Goal: Task Accomplishment & Management: Use online tool/utility

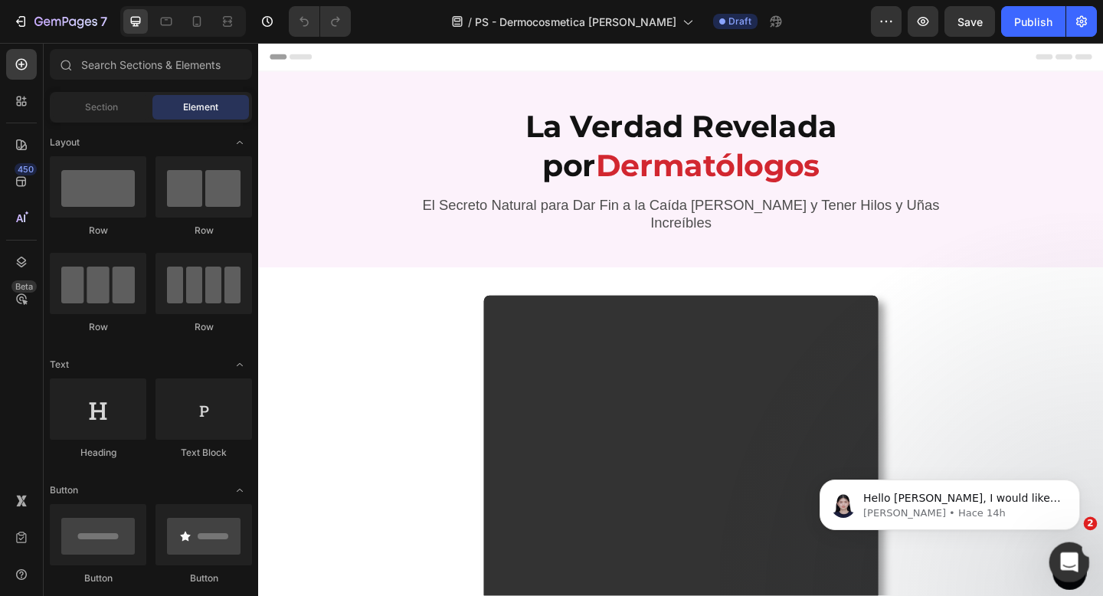
click at [1065, 567] on icon "Abrir Intercom Messenger" at bounding box center [1067, 560] width 25 height 25
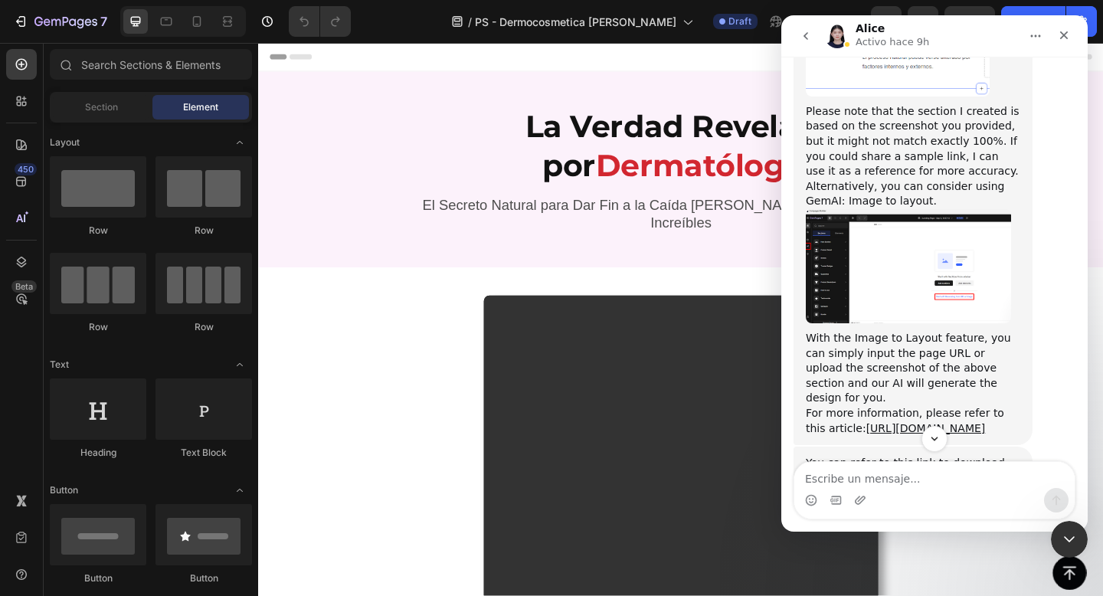
scroll to position [2204, 0]
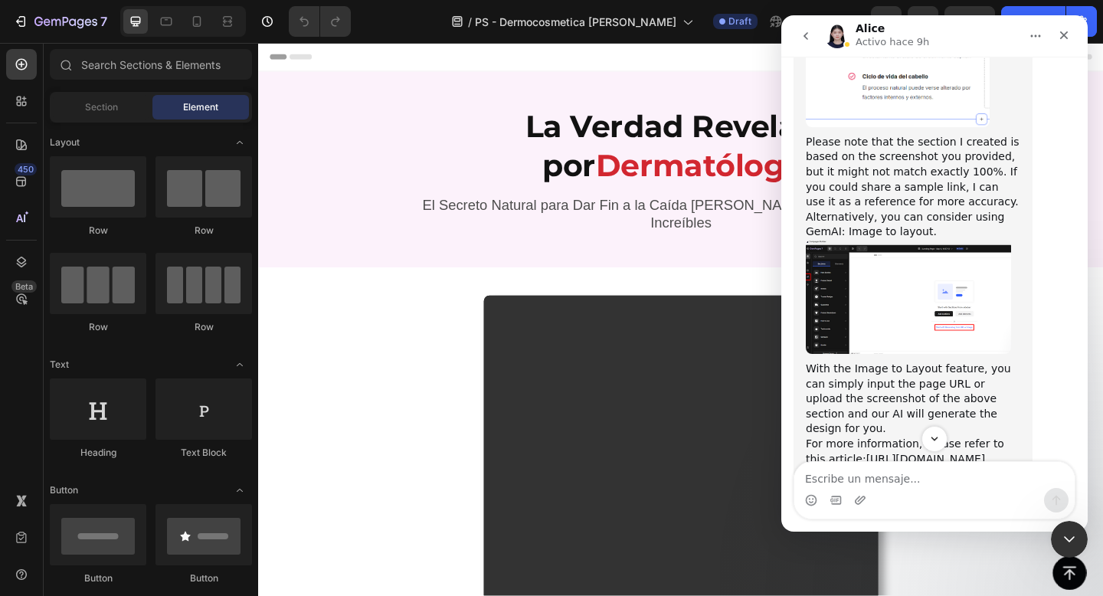
click at [895, 292] on img "Alice dice…" at bounding box center [908, 297] width 205 height 114
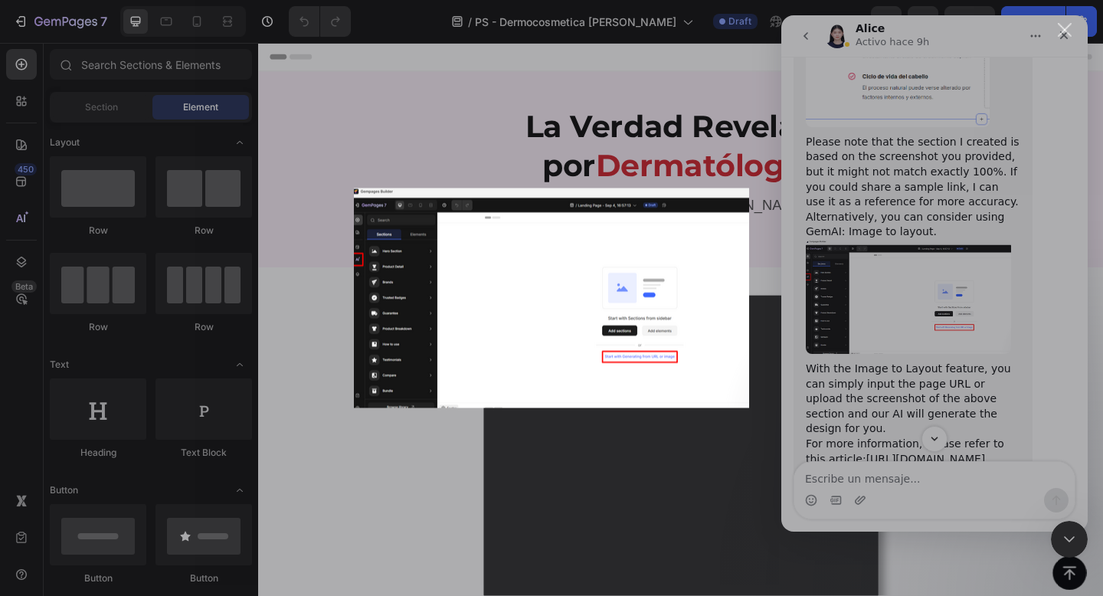
click at [896, 319] on div "Intercom Messenger" at bounding box center [551, 298] width 1103 height 596
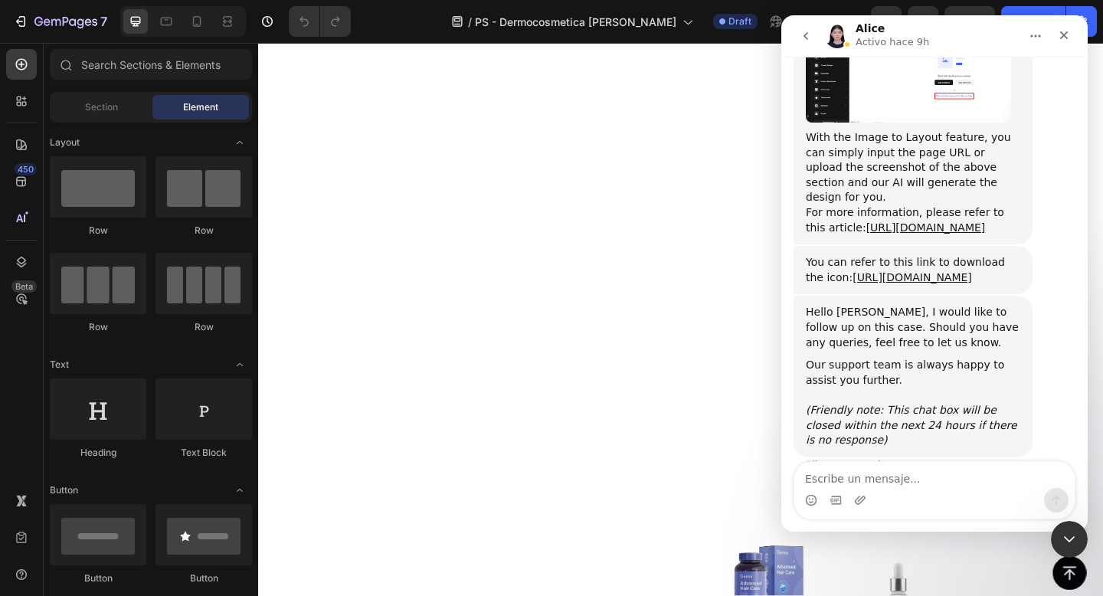
scroll to position [4781, 0]
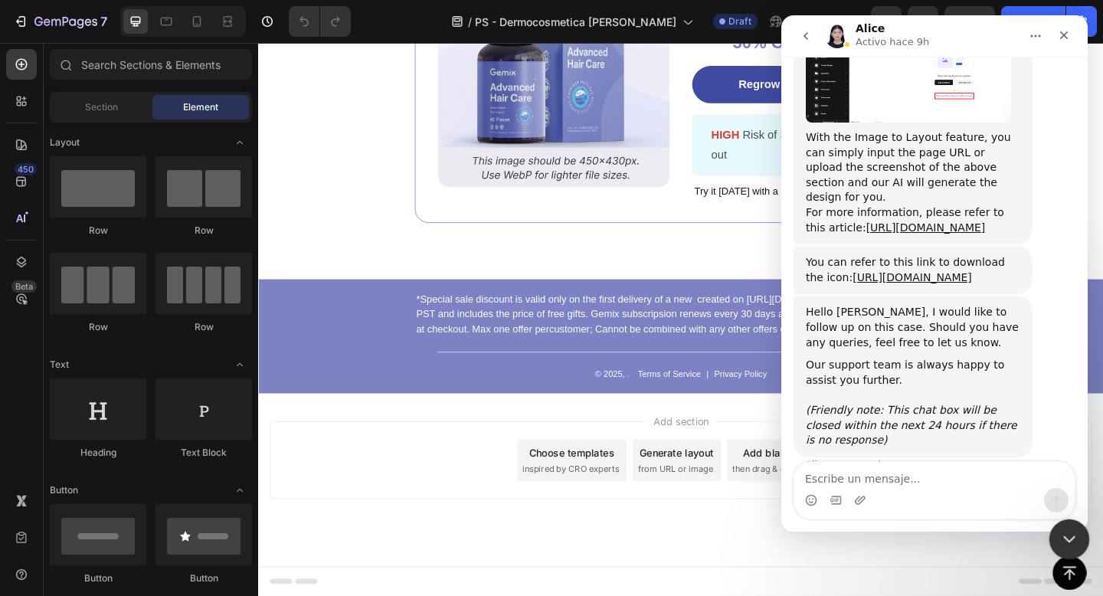
click at [1068, 545] on icon "Cerrar Intercom Messenger" at bounding box center [1067, 537] width 18 height 18
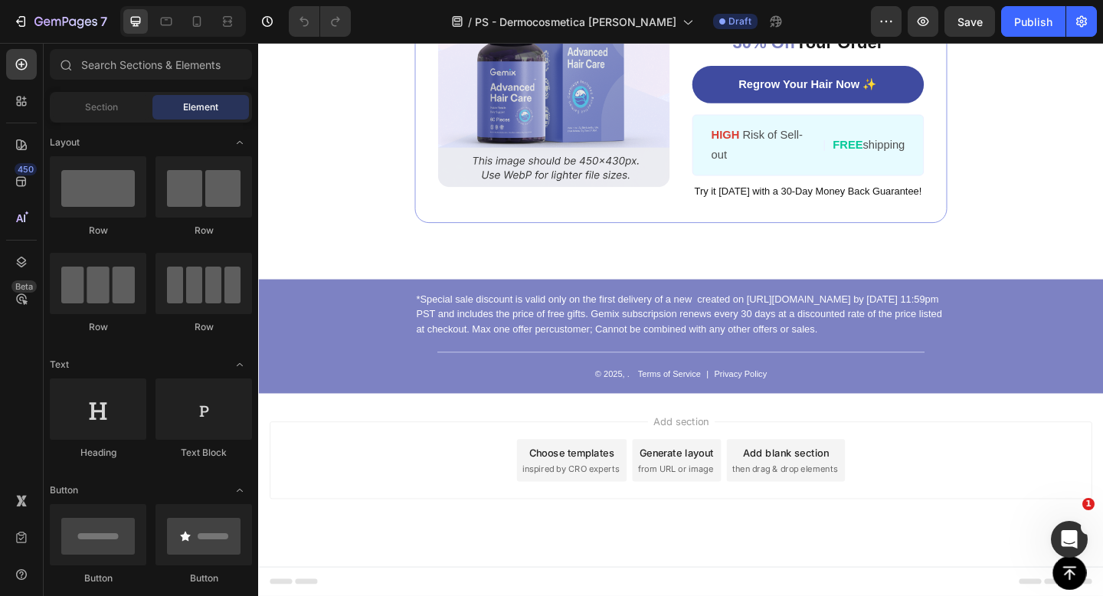
scroll to position [2435, 0]
click at [876, 494] on div "Add blank section" at bounding box center [831, 489] width 93 height 16
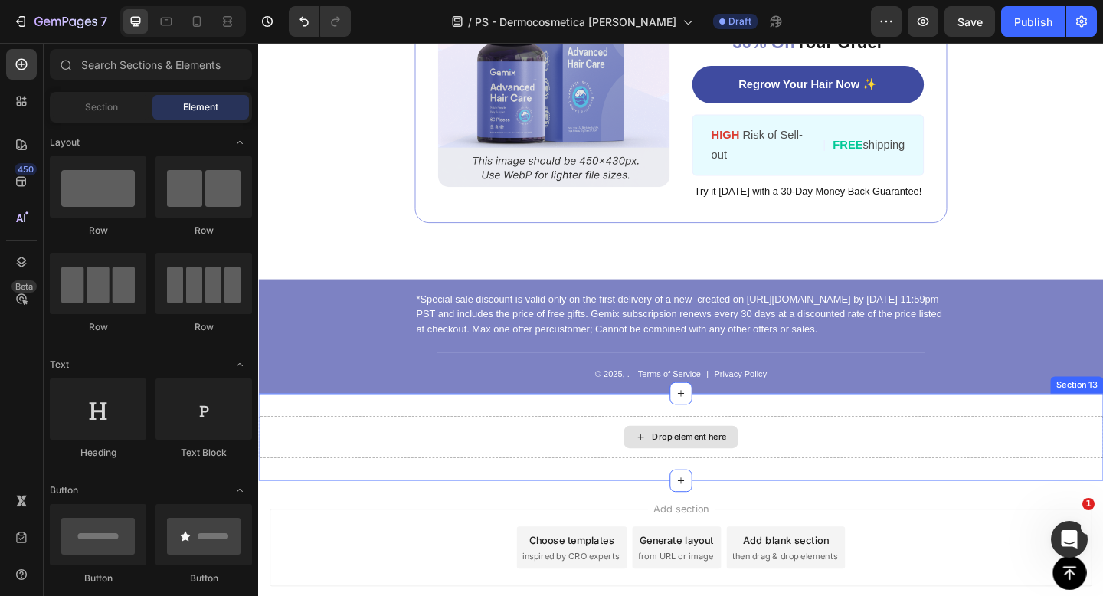
click at [758, 477] on div "Drop element here" at bounding box center [718, 472] width 124 height 25
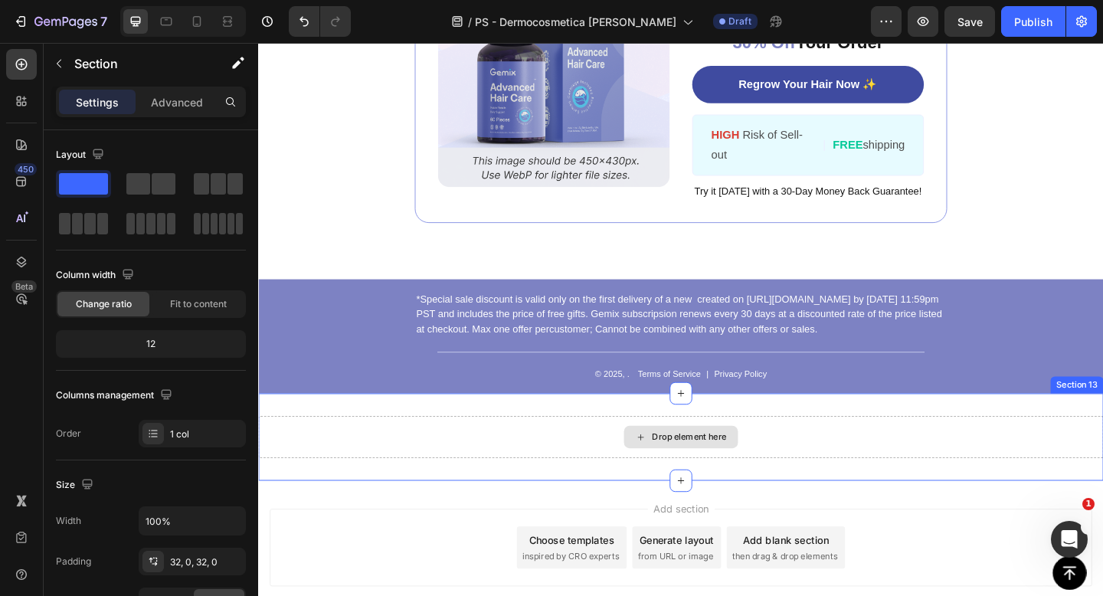
click at [827, 466] on div "Drop element here" at bounding box center [717, 472] width 919 height 46
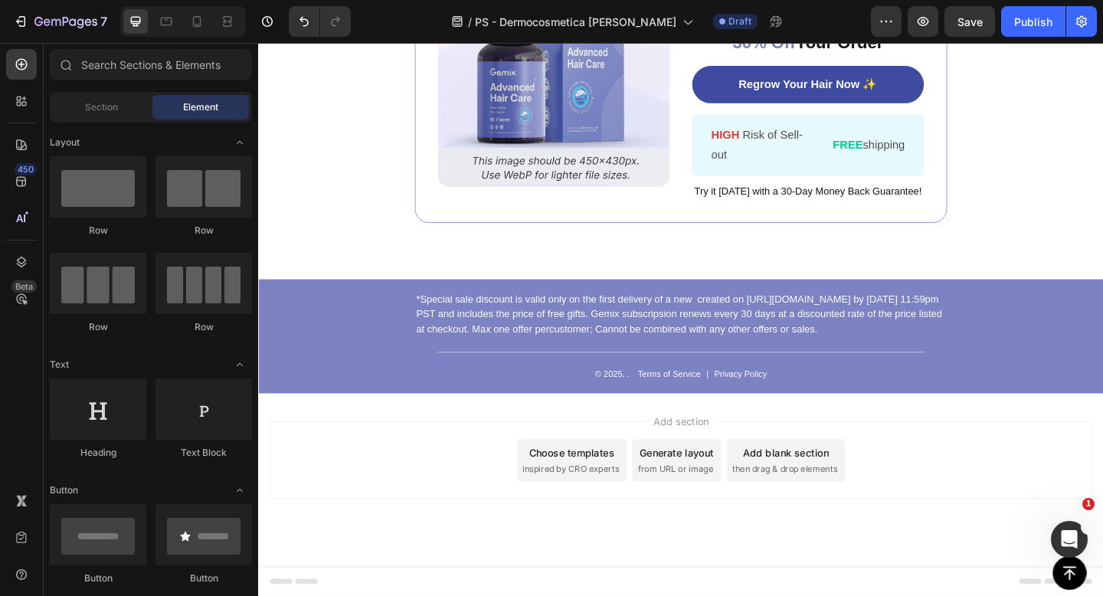
click at [584, 487] on div "Choose templates" at bounding box center [599, 489] width 93 height 16
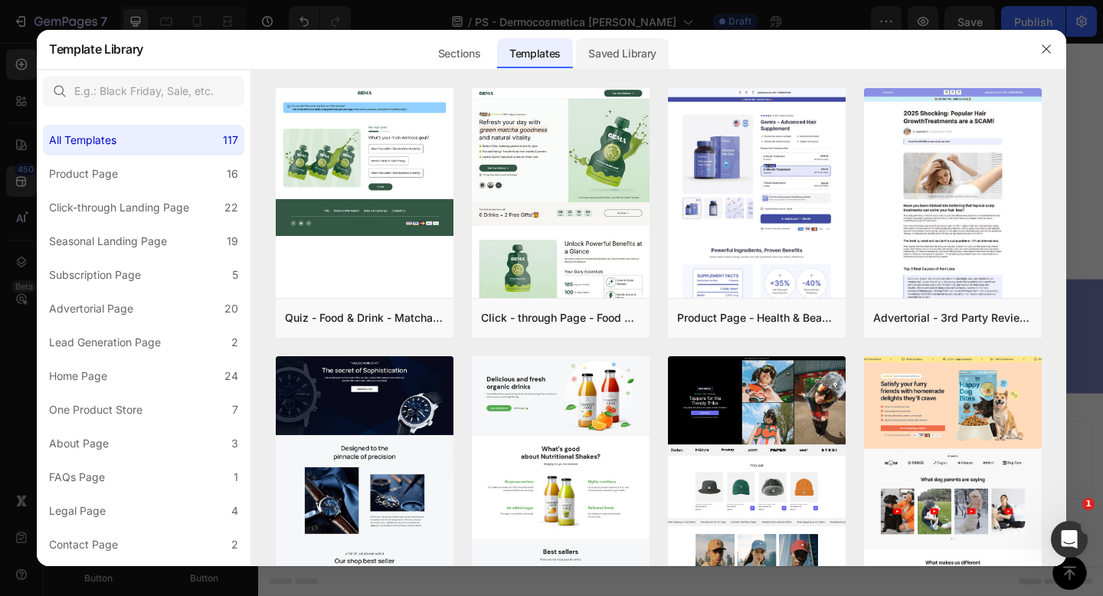
click at [633, 50] on div "Saved Library" at bounding box center [622, 53] width 93 height 31
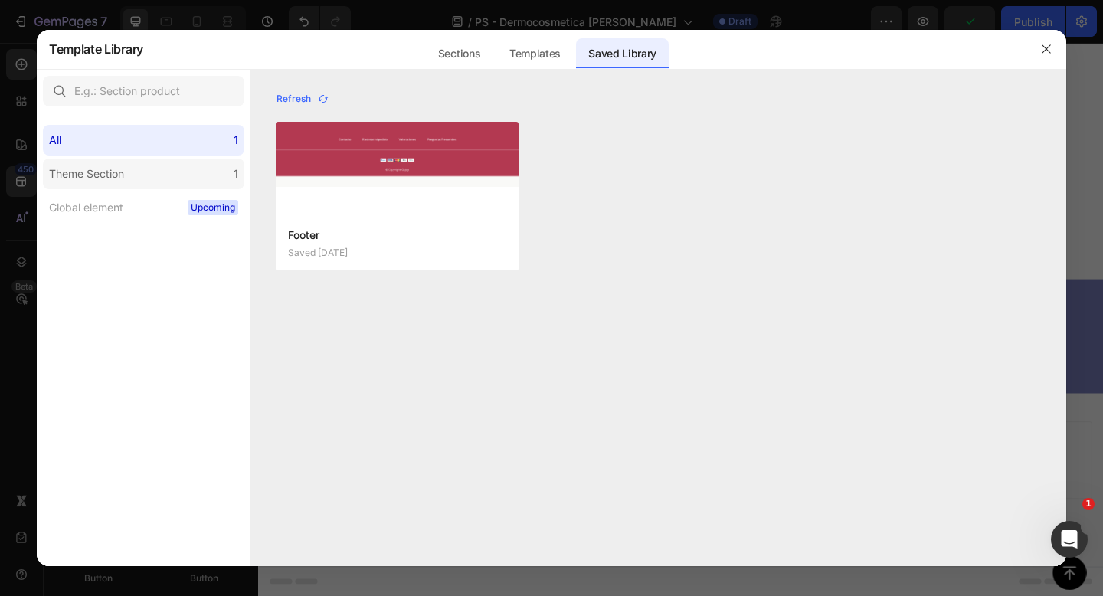
click at [182, 177] on label "Theme Section 1" at bounding box center [143, 174] width 201 height 31
click at [162, 146] on div "All 1" at bounding box center [143, 140] width 201 height 31
click at [1044, 57] on button "button" at bounding box center [1046, 49] width 25 height 25
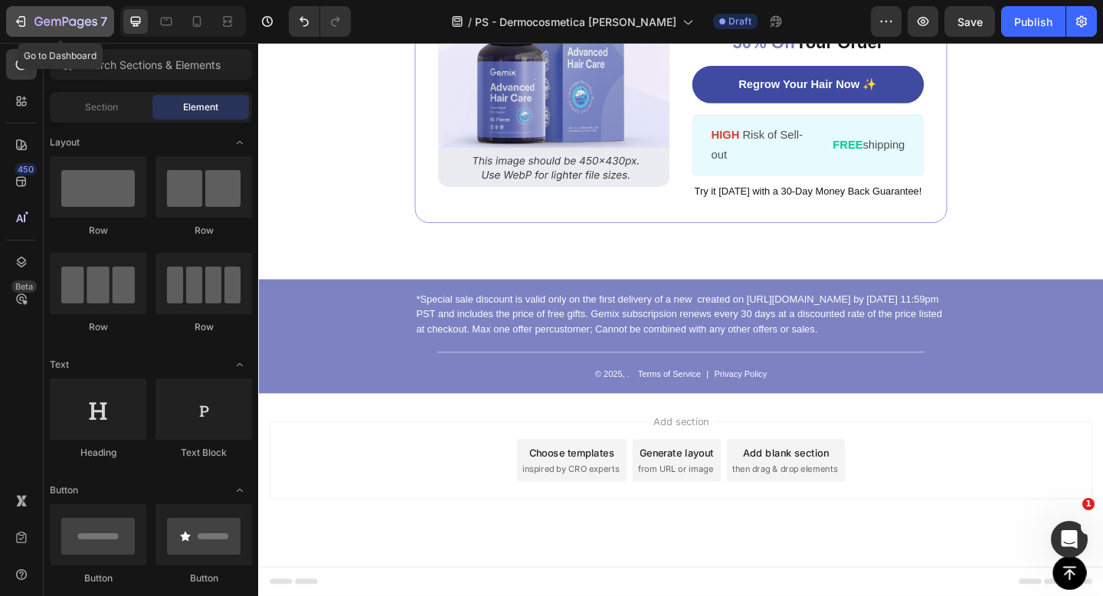
click at [64, 26] on icon "button" at bounding box center [65, 22] width 63 height 13
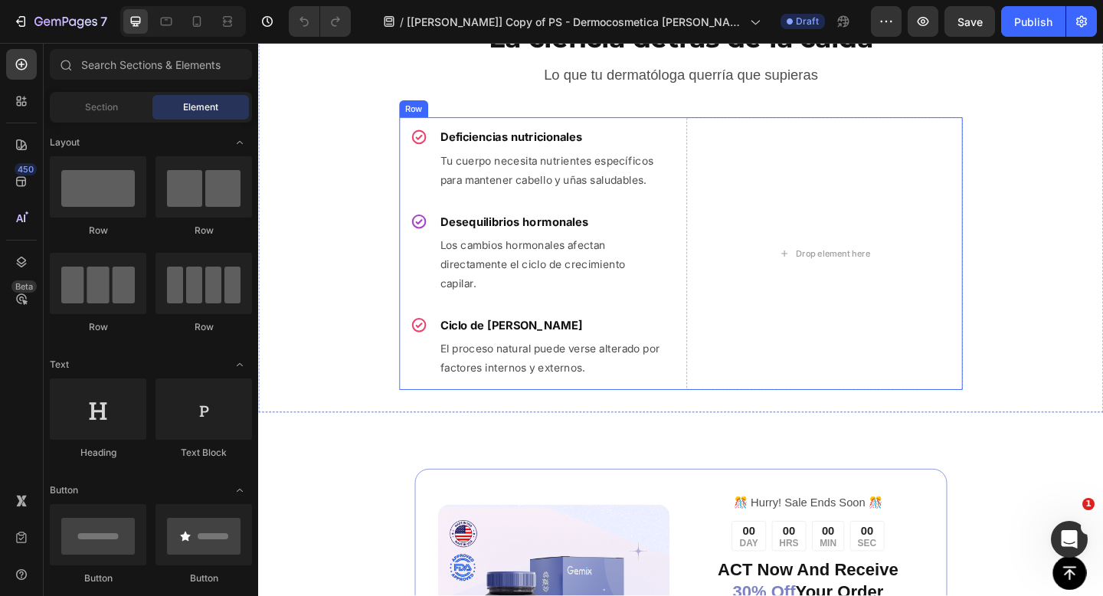
click at [720, 158] on div "Icon Deficiencias nutricionales Heading Tu cuerpo necesita nutrientes específic…" at bounding box center [717, 272] width 613 height 296
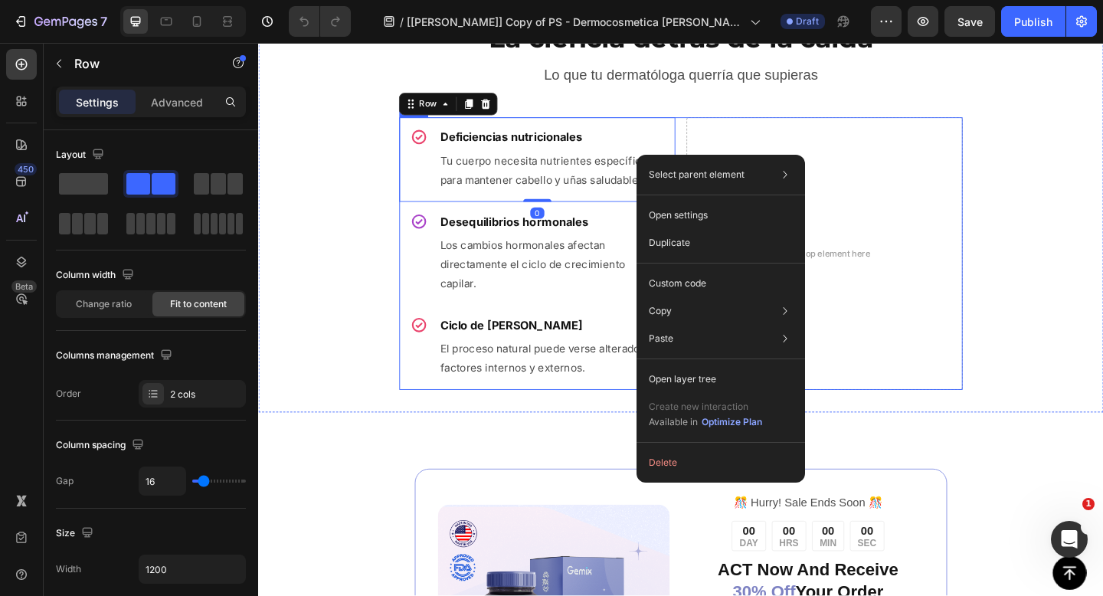
click at [715, 159] on div "Icon Deficiencias nutricionales Heading Tu cuerpo necesita nutrientes específic…" at bounding box center [717, 272] width 613 height 296
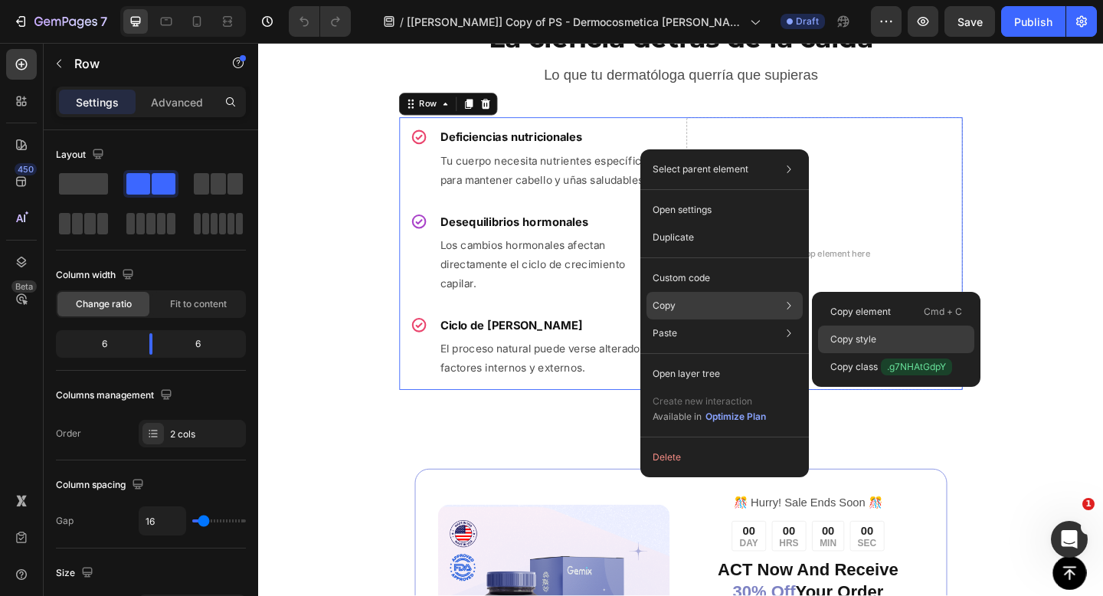
drag, startPoint x: 843, startPoint y: 336, endPoint x: 636, endPoint y: 319, distance: 207.5
click at [843, 336] on p "Copy style" at bounding box center [853, 339] width 46 height 14
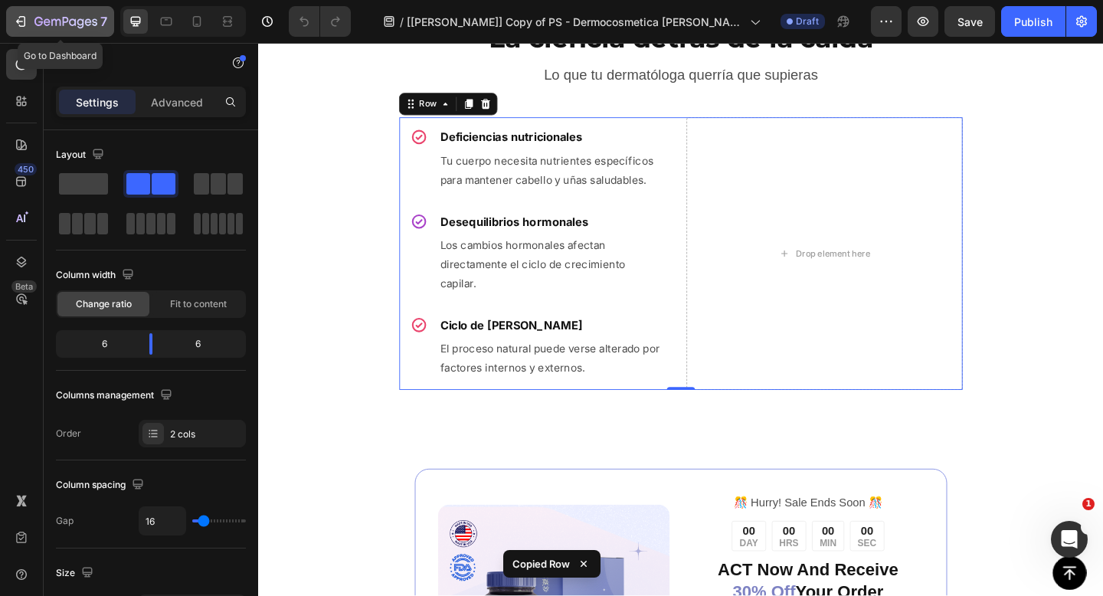
click at [45, 18] on icon "button" at bounding box center [65, 22] width 63 height 13
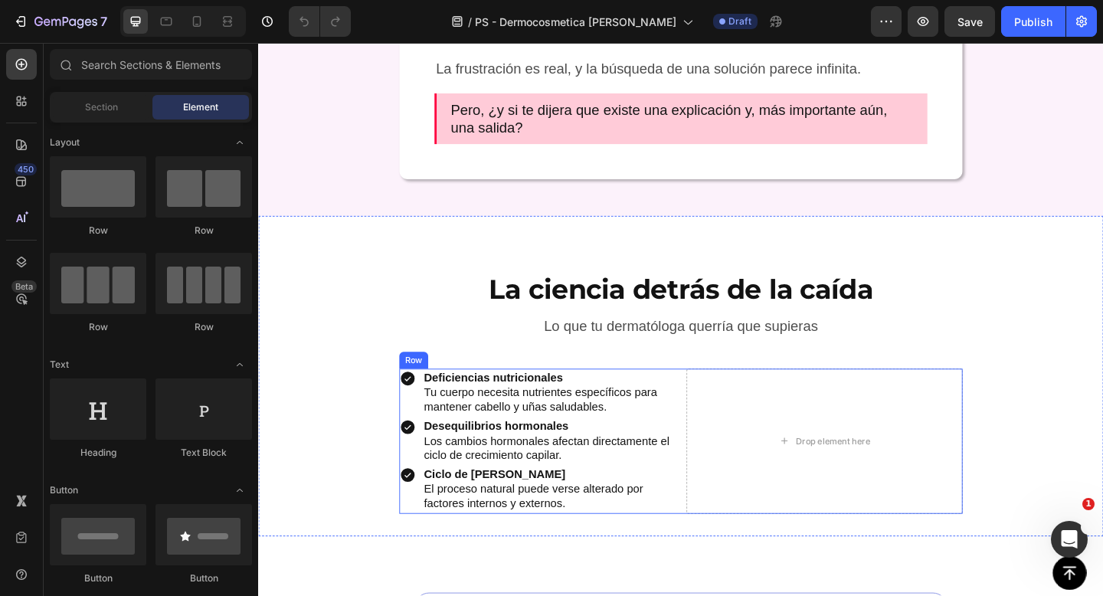
click at [721, 415] on div "Deficiencias nutricionales Tu cuerpo necesita nutrientes específicos para mante…" at bounding box center [717, 476] width 613 height 157
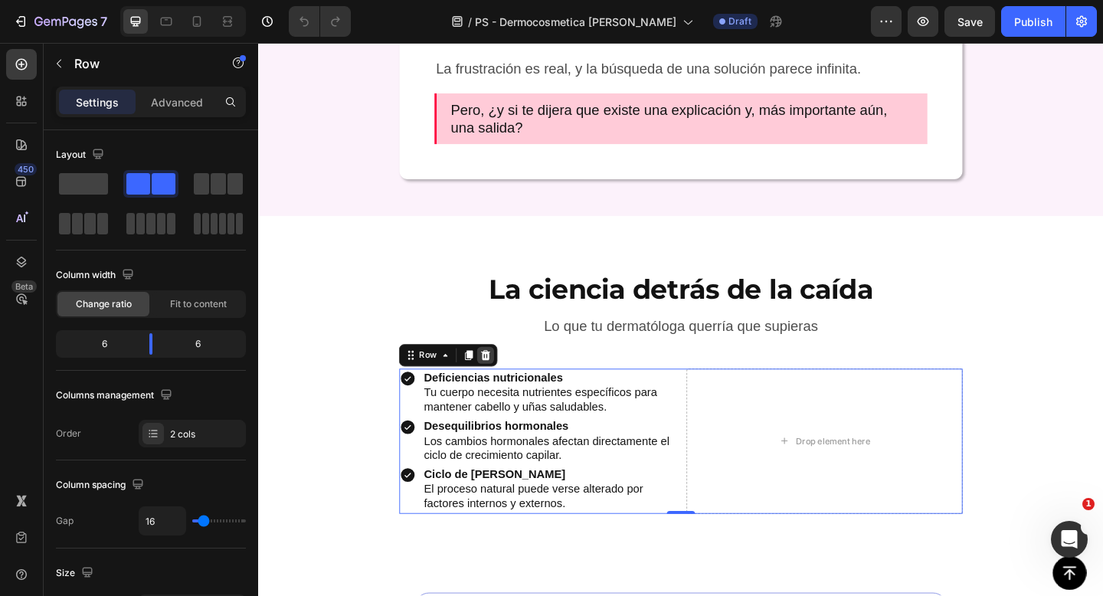
click at [505, 385] on icon at bounding box center [506, 383] width 10 height 11
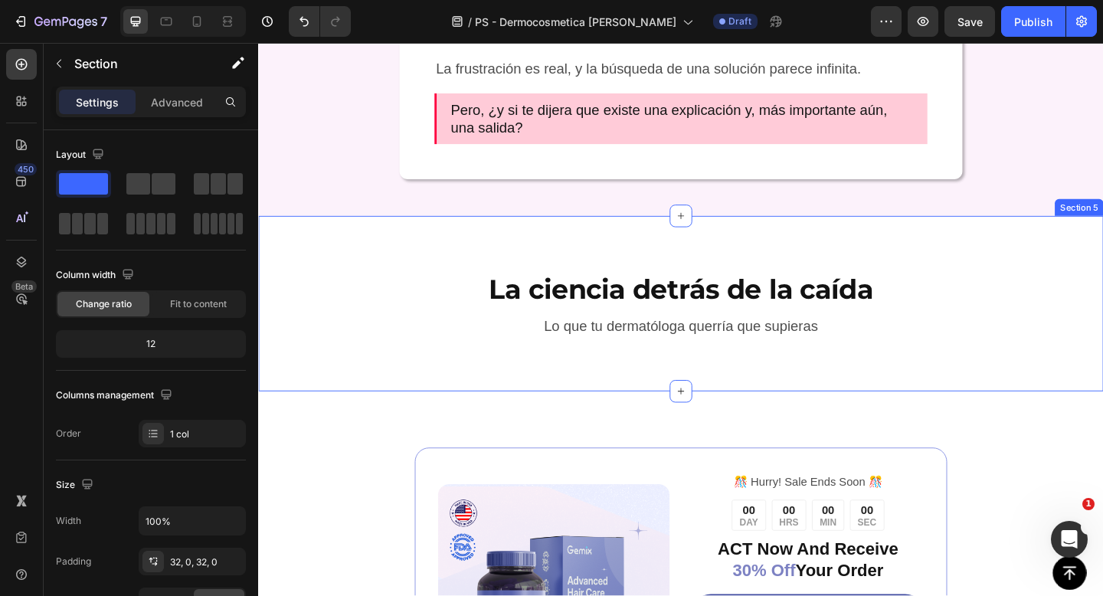
click at [681, 402] on div "La ciencia detrás de la caída Heading Lo que tu dermatóloga querría que supiera…" at bounding box center [717, 326] width 919 height 191
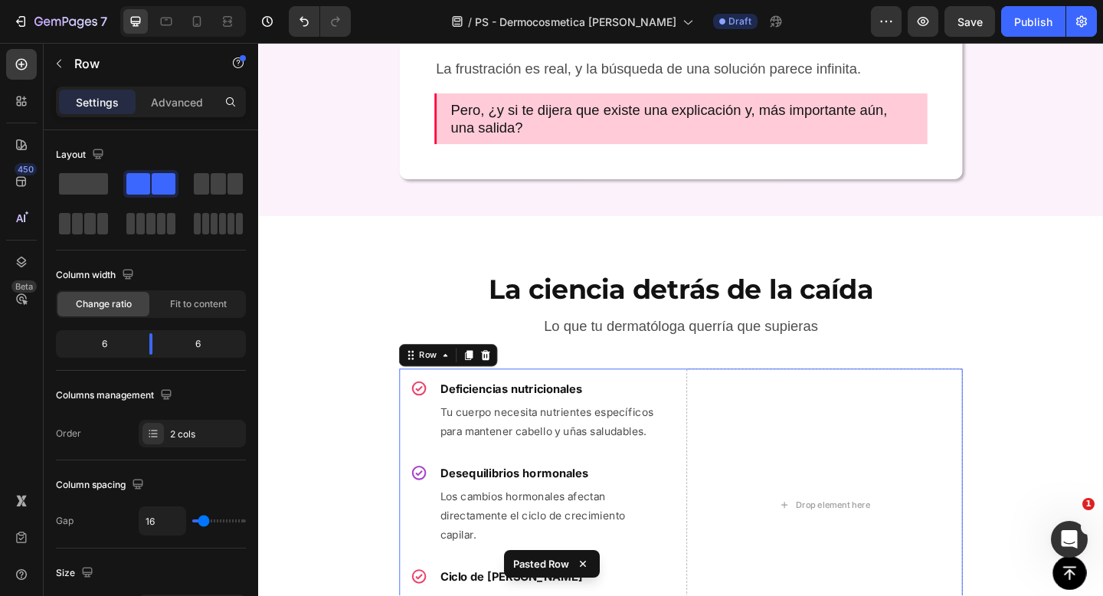
click at [718, 408] on div "Icon Deficiencias nutricionales Heading Tu cuerpo necesita nutrientes específic…" at bounding box center [717, 546] width 613 height 296
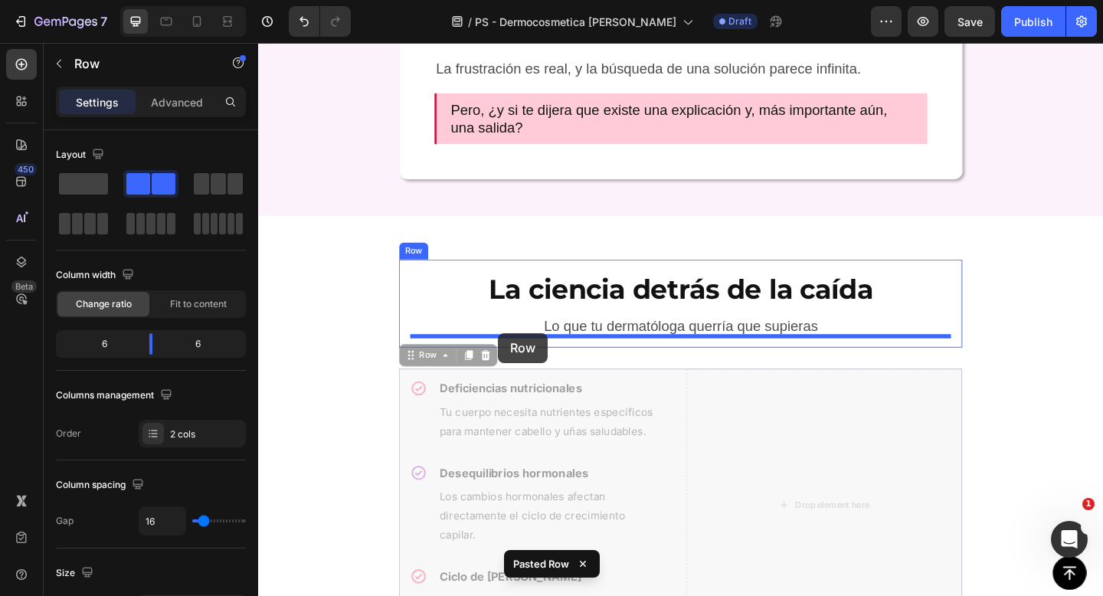
drag, startPoint x: 426, startPoint y: 381, endPoint x: 519, endPoint y: 358, distance: 95.3
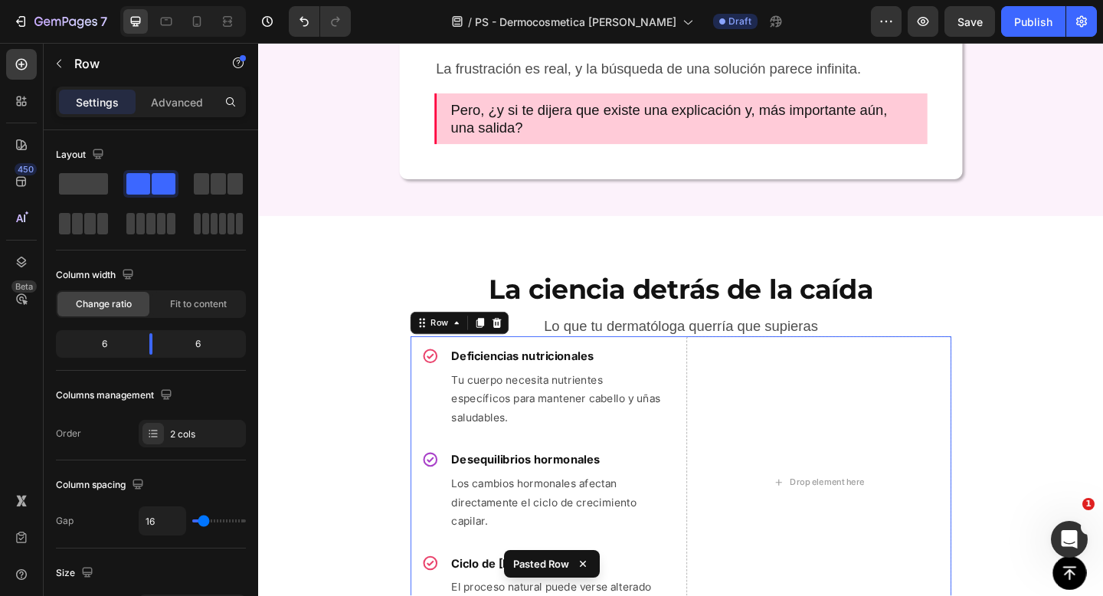
click at [519, 358] on div "Row" at bounding box center [477, 348] width 107 height 25
click at [410, 341] on div "La ciencia detrás de la caída Heading Lo que tu dermatóloga querría que supiera…" at bounding box center [717, 485] width 919 height 459
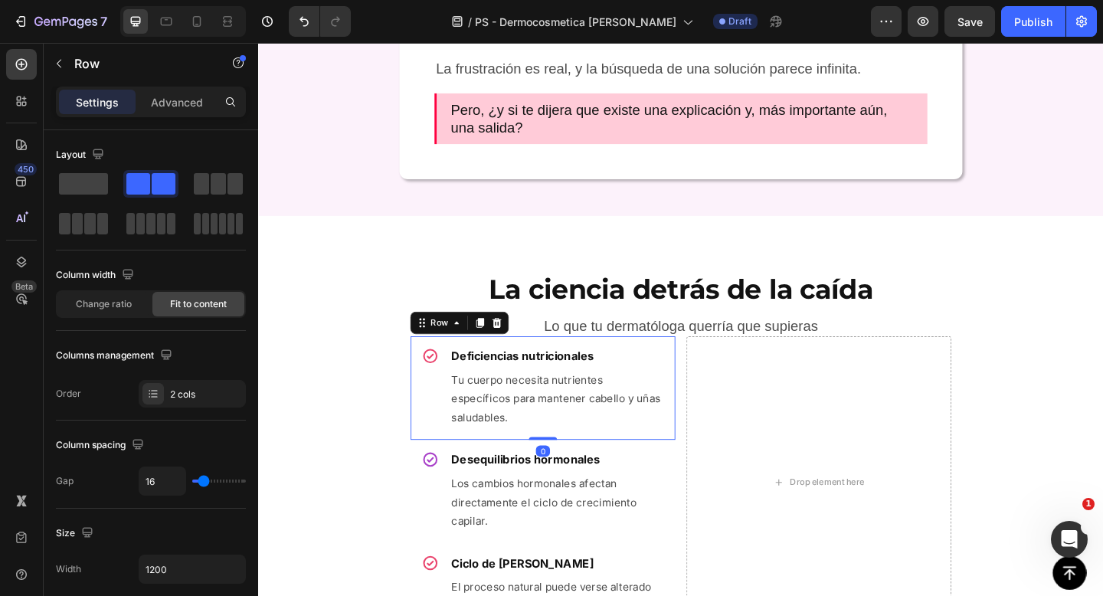
click at [710, 381] on div "Icon Deficiencias nutricionales Heading Tu cuerpo necesita nutrientes específic…" at bounding box center [568, 418] width 288 height 113
click at [723, 381] on div "Icon Deficiencias nutricionales Heading Tu cuerpo necesita nutrientes específic…" at bounding box center [718, 520] width 588 height 316
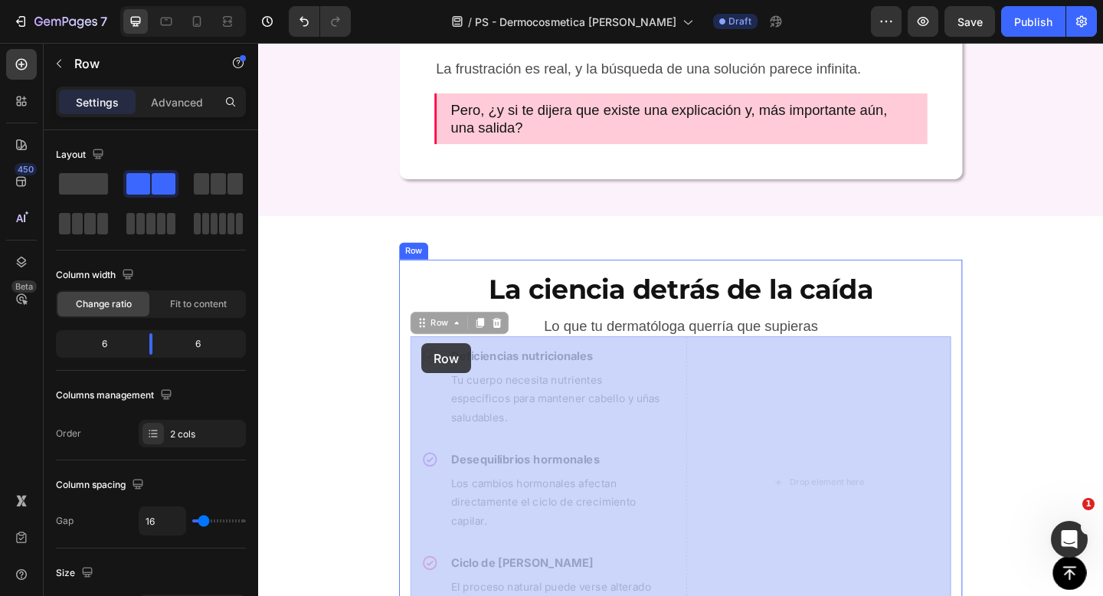
drag, startPoint x: 440, startPoint y: 350, endPoint x: 436, endPoint y: 370, distance: 20.4
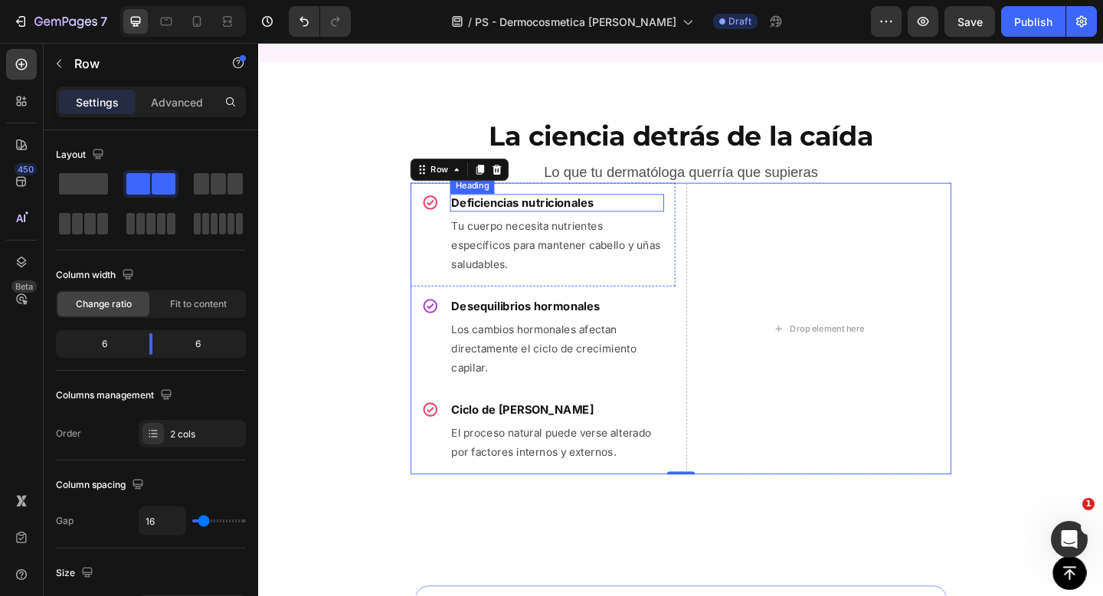
scroll to position [1289, 0]
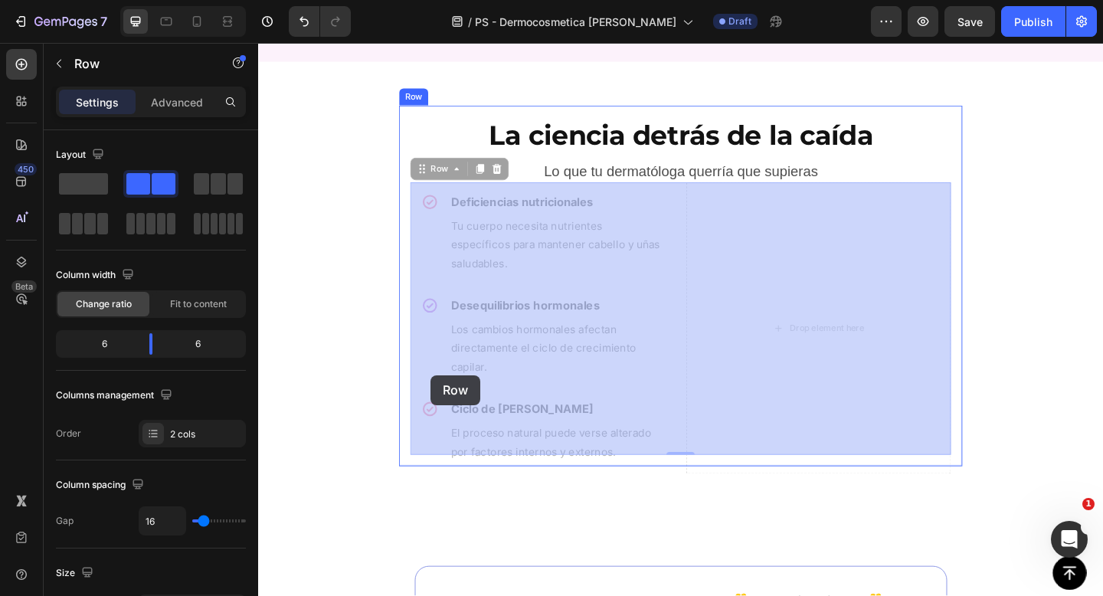
drag, startPoint x: 429, startPoint y: 178, endPoint x: 450, endPoint y: 381, distance: 204.8
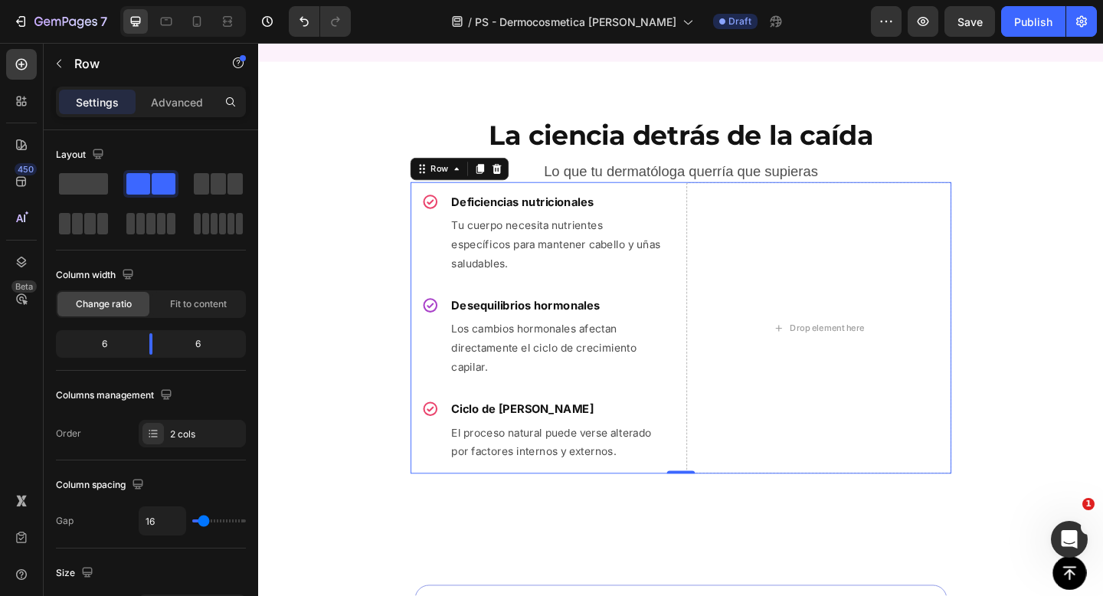
click at [716, 218] on div "Icon Deficiencias nutricionales Heading Tu cuerpo necesita nutrientes específic…" at bounding box center [718, 353] width 588 height 316
click at [169, 111] on div "Advanced" at bounding box center [177, 102] width 77 height 25
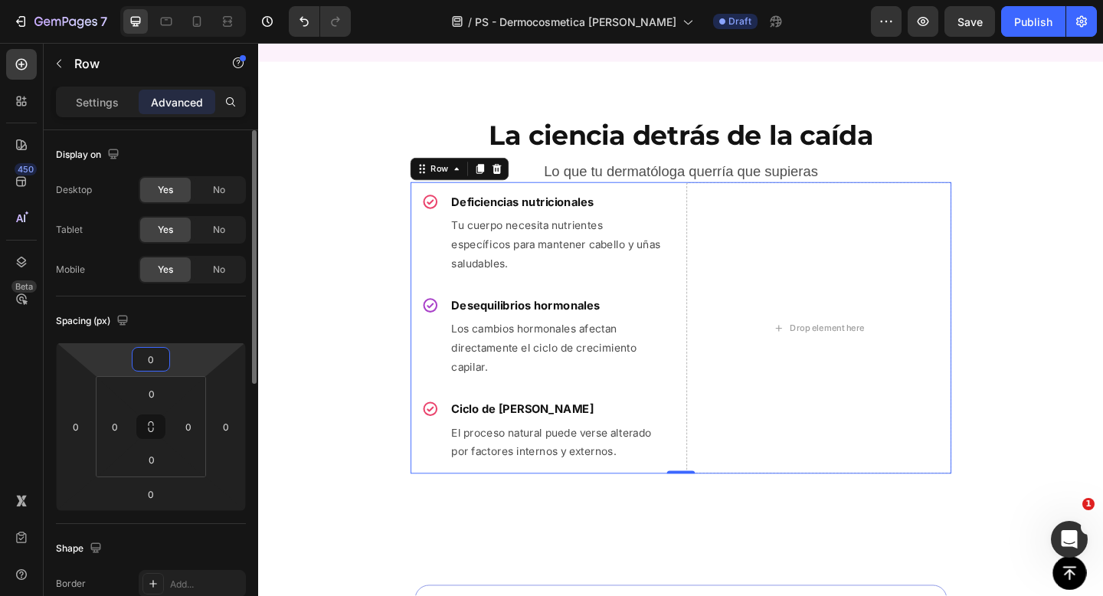
click at [154, 350] on input "0" at bounding box center [151, 359] width 31 height 23
type input "1"
type input "20"
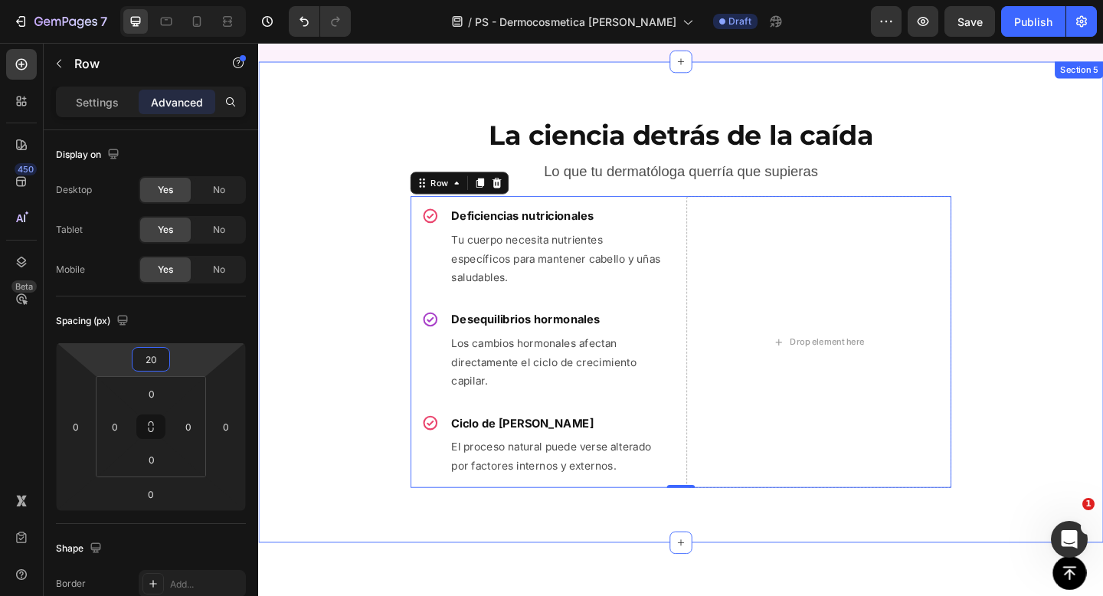
click at [384, 215] on div "La ciencia detrás de la caída Heading Lo que tu dermatóloga querría que supiera…" at bounding box center [717, 325] width 919 height 474
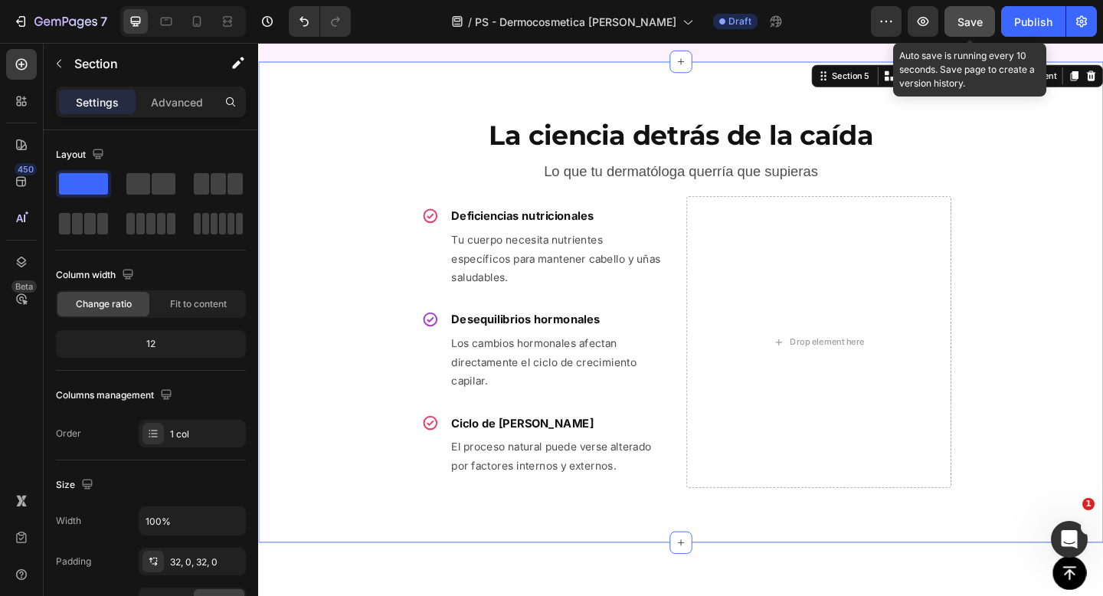
click at [990, 22] on button "Save" at bounding box center [969, 21] width 51 height 31
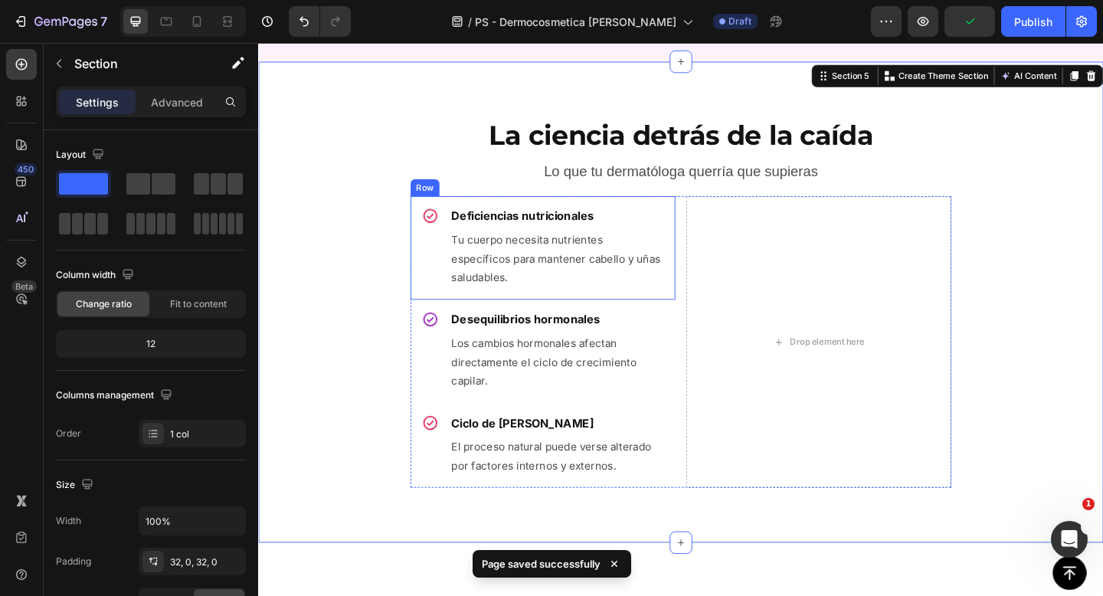
click at [709, 231] on div "Icon Deficiencias nutricionales Heading Tu cuerpo necesita nutrientes específic…" at bounding box center [568, 266] width 288 height 113
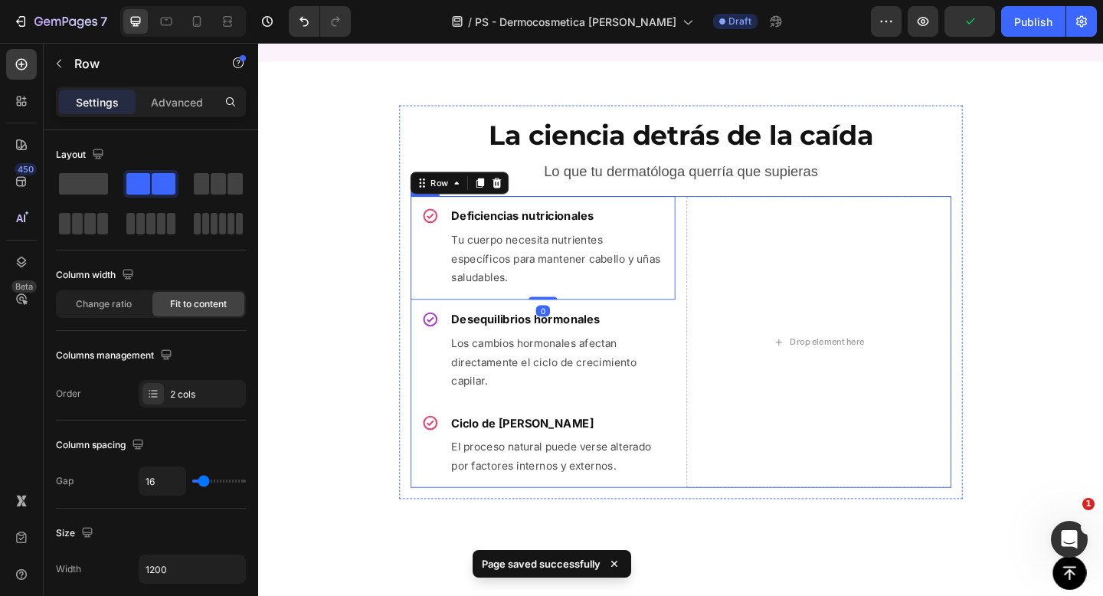
click at [718, 233] on div "Icon Deficiencias nutricionales Heading Tu cuerpo necesita nutrientes específic…" at bounding box center [718, 368] width 588 height 316
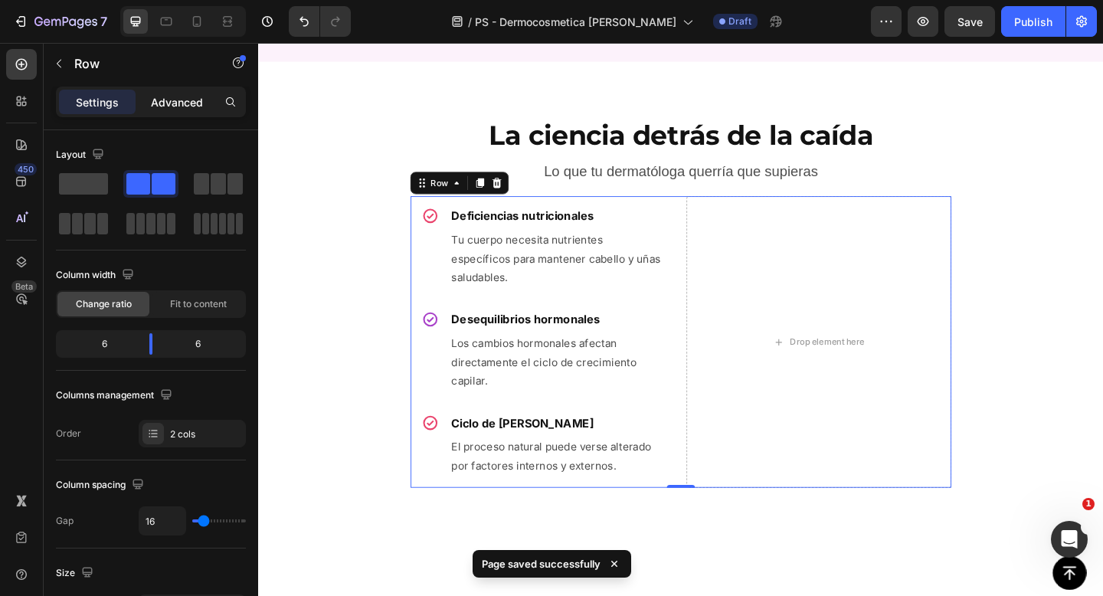
click at [172, 103] on p "Advanced" at bounding box center [177, 102] width 52 height 16
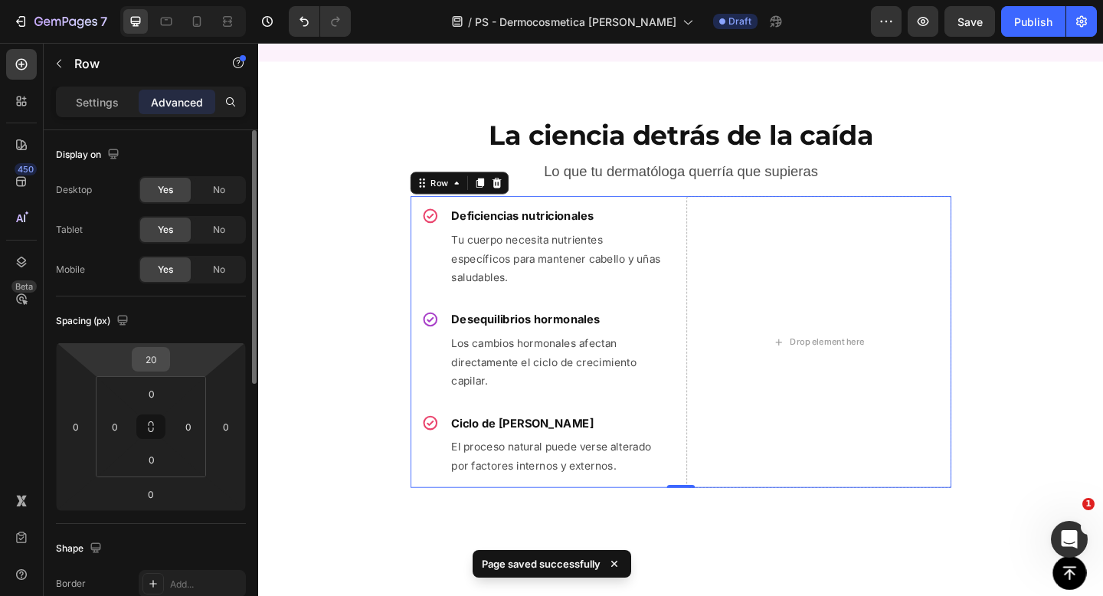
click at [156, 368] on input "20" at bounding box center [151, 359] width 31 height 23
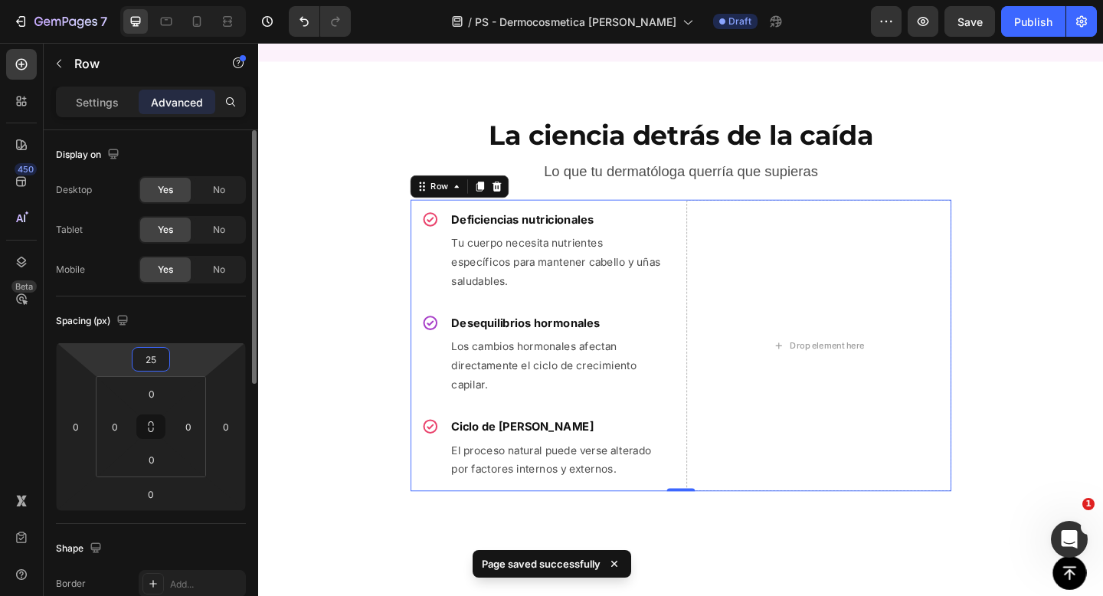
type input "25"
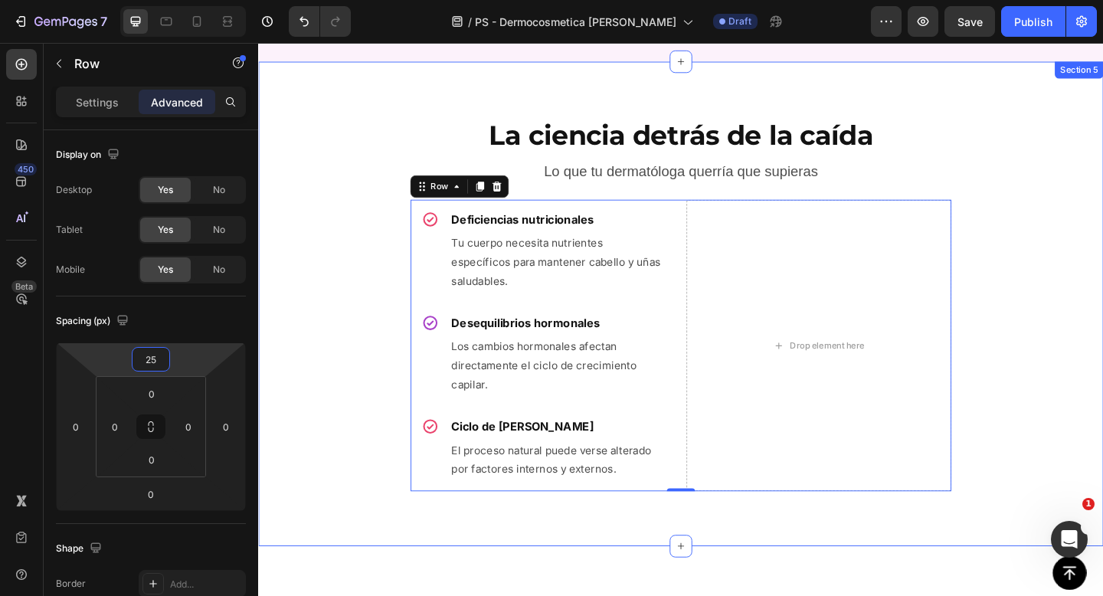
click at [378, 261] on div "La ciencia detrás de la caída Heading Lo que tu dermatóloga querría que supiera…" at bounding box center [717, 327] width 919 height 478
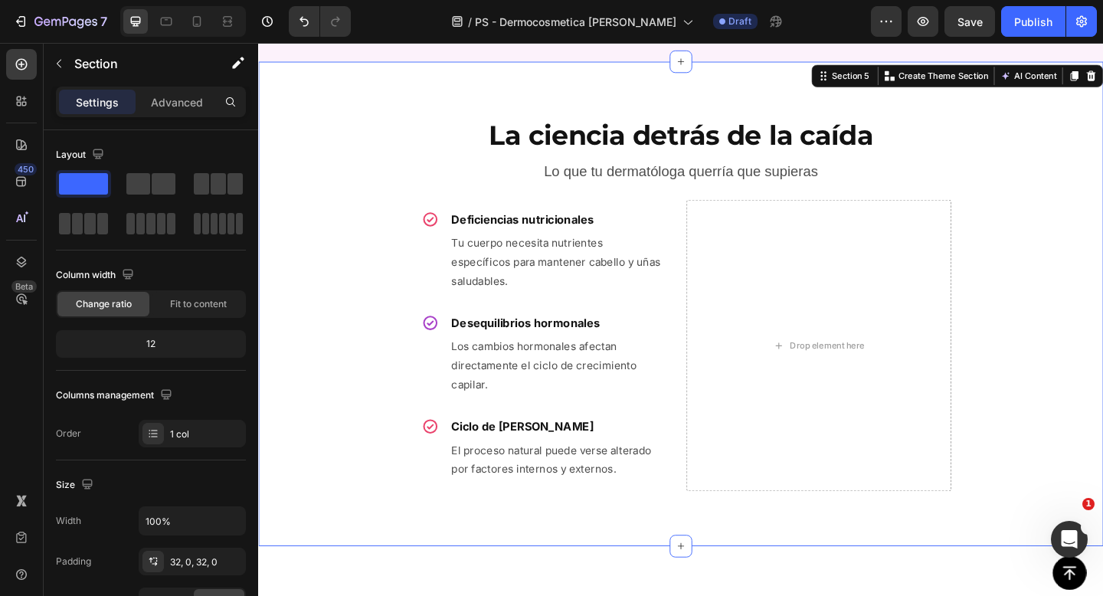
click at [971, 38] on div "7 Version history / PS - Dermocosmetica [PERSON_NAME] Draft Preview Save Publish" at bounding box center [551, 22] width 1103 height 44
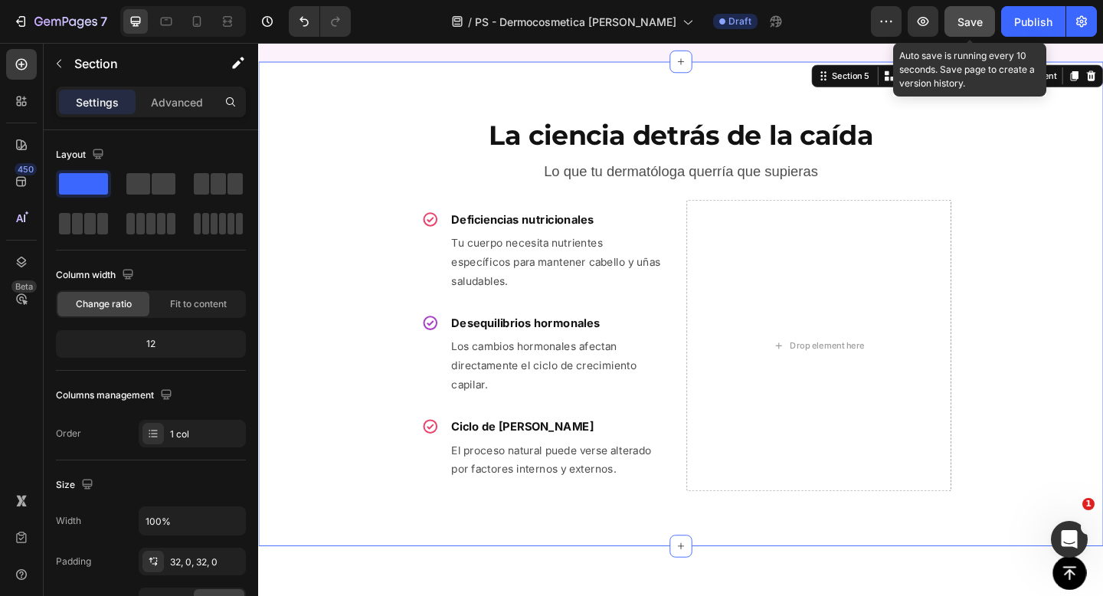
click at [972, 32] on button "Save" at bounding box center [969, 21] width 51 height 31
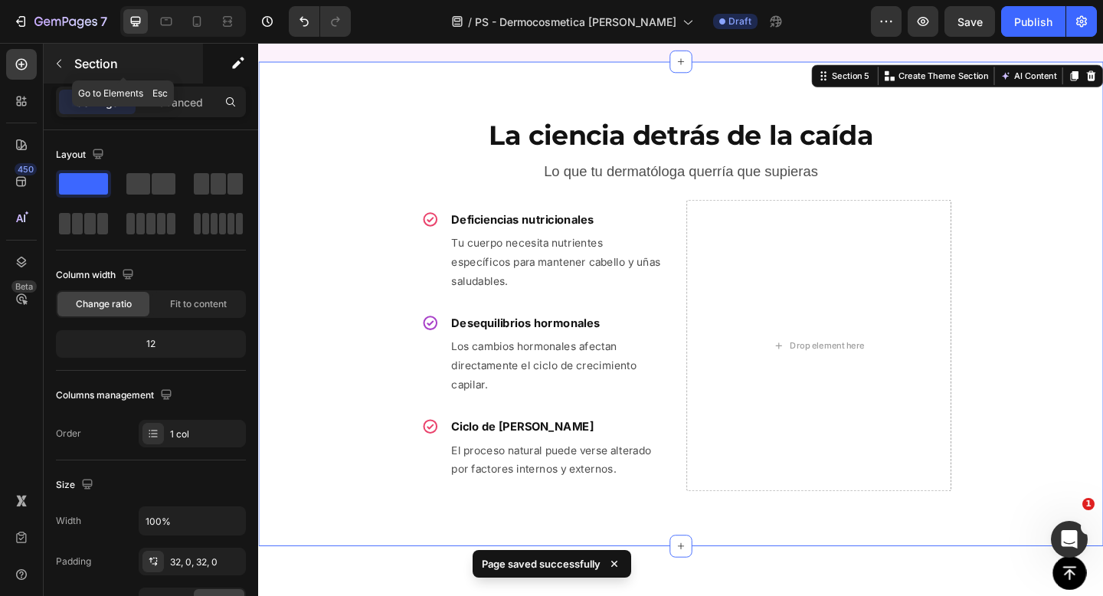
click at [73, 61] on div "Section" at bounding box center [123, 64] width 159 height 40
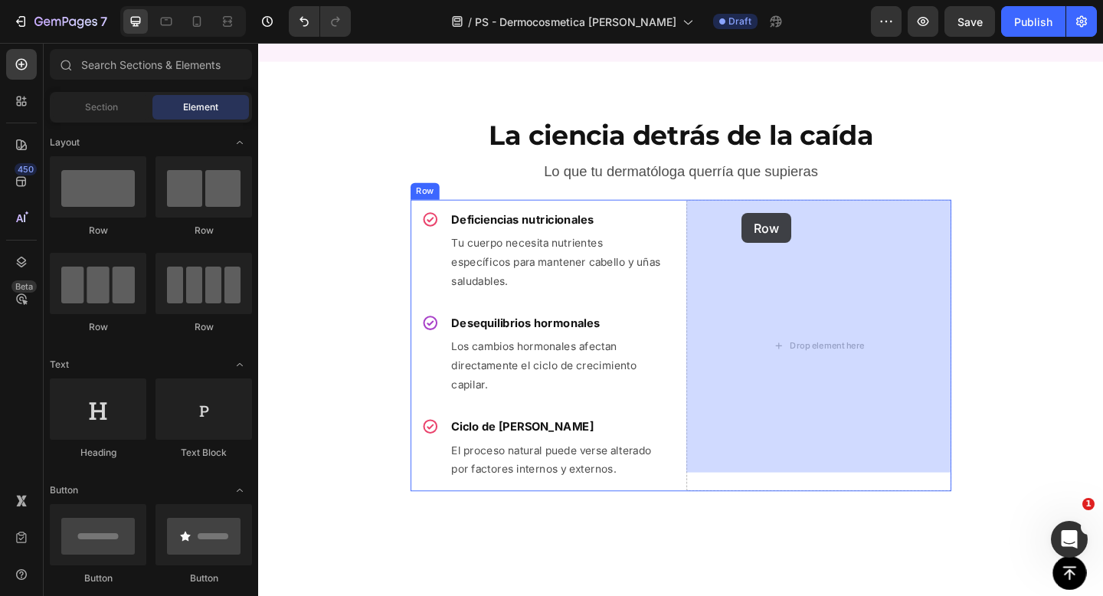
drag, startPoint x: 356, startPoint y: 239, endPoint x: 784, endPoint y: 228, distance: 427.6
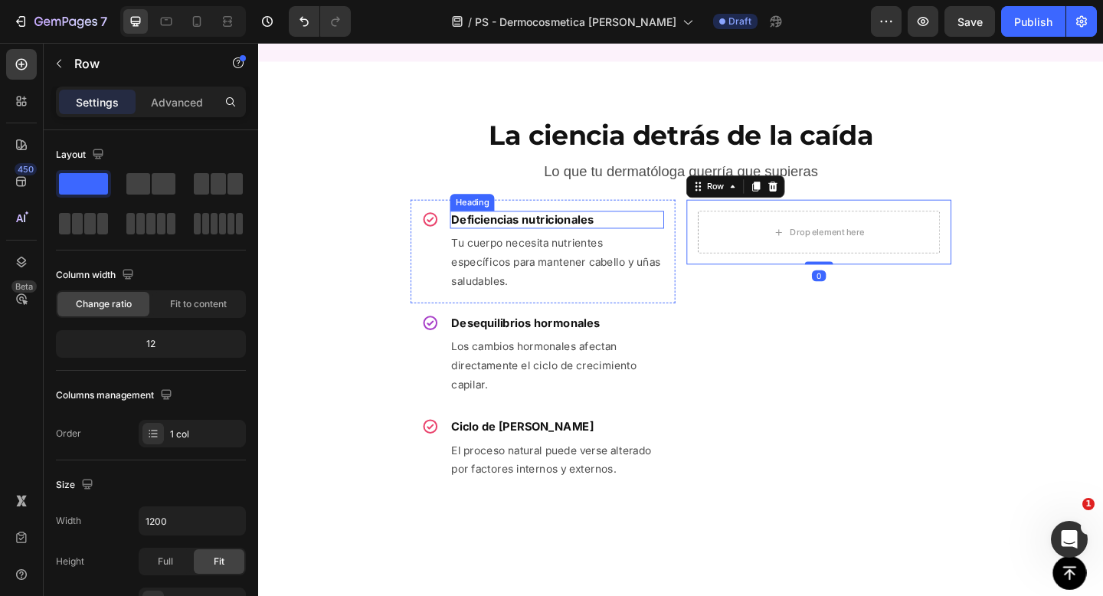
click at [692, 227] on h2 "Deficiencias nutricionales" at bounding box center [582, 235] width 233 height 19
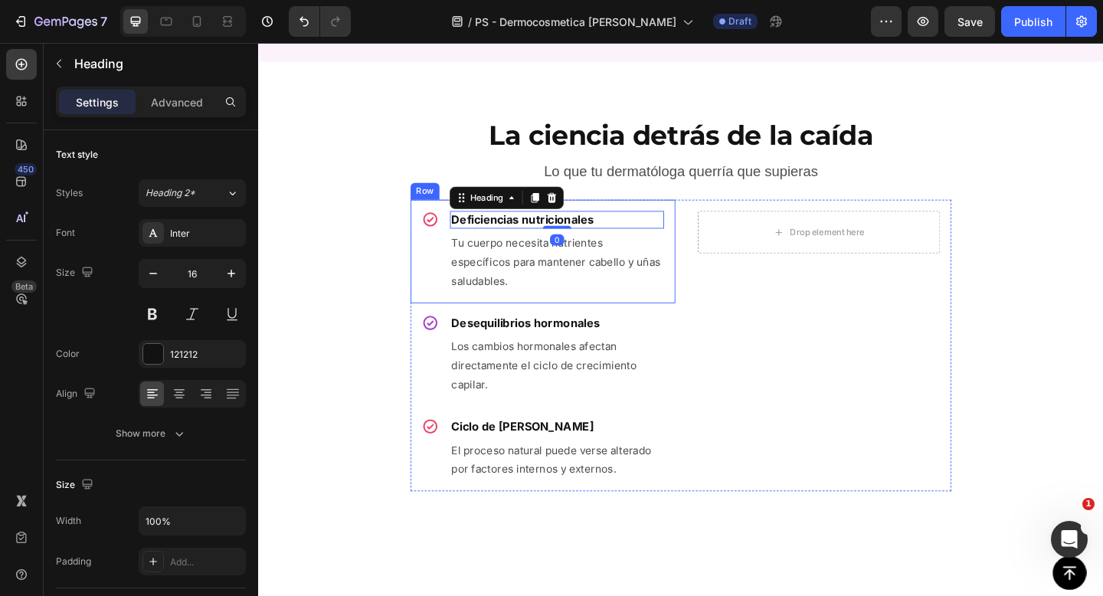
click at [708, 227] on div "Icon Deficiencias nutricionales Heading 0 Tu cuerpo necesita nutrientes específ…" at bounding box center [568, 270] width 288 height 113
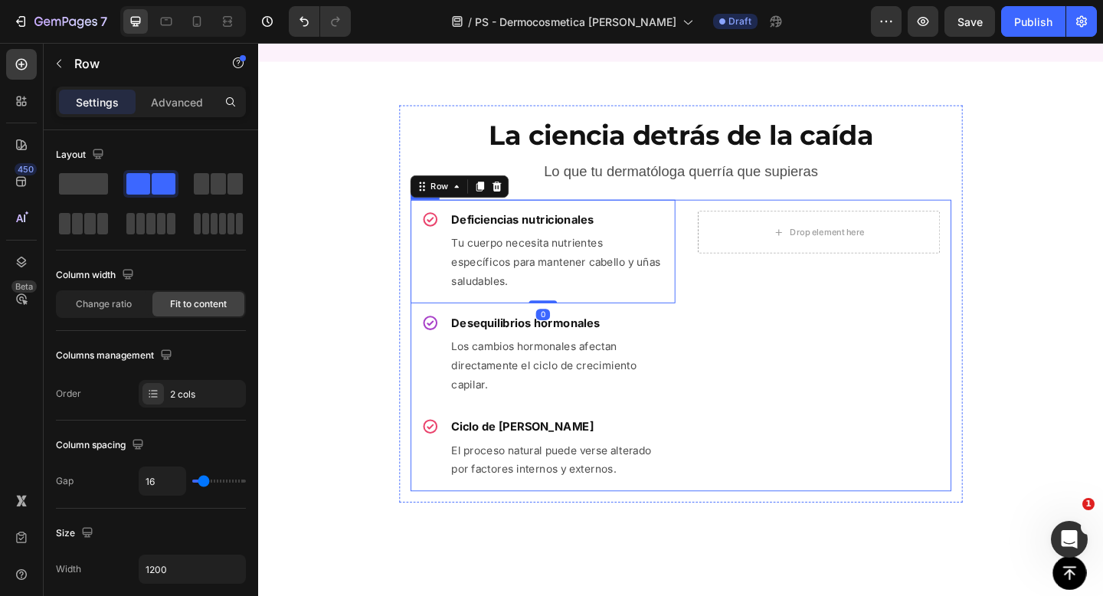
click at [715, 231] on div "Icon Deficiencias nutricionales Heading Tu cuerpo necesita nutrientes específic…" at bounding box center [718, 372] width 588 height 316
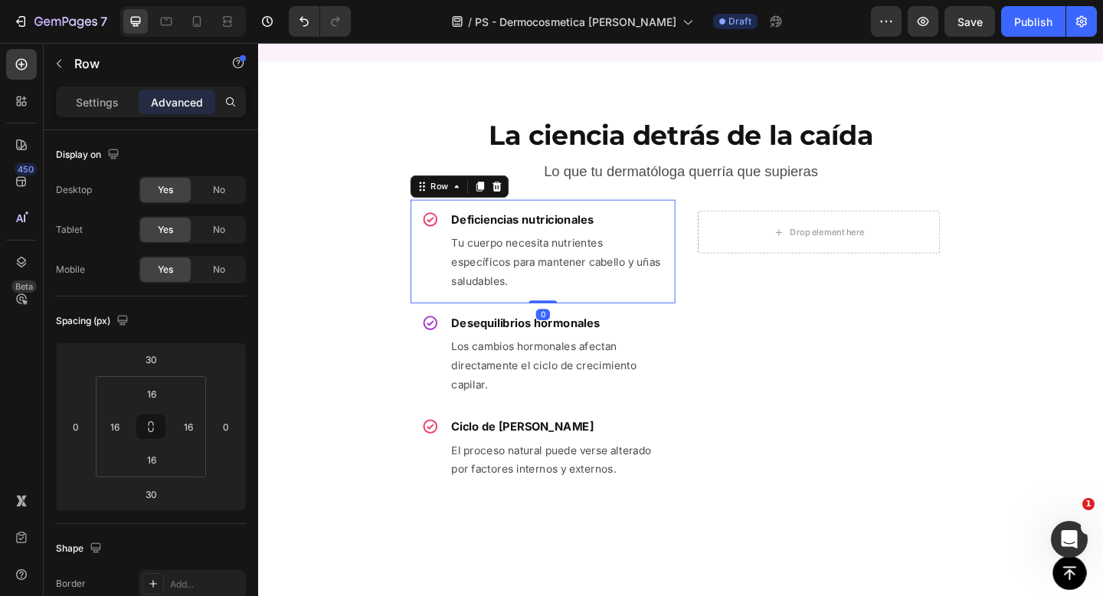
click at [711, 247] on div "Icon Deficiencias nutricionales Heading Tu cuerpo necesita nutrientes específic…" at bounding box center [568, 270] width 288 height 113
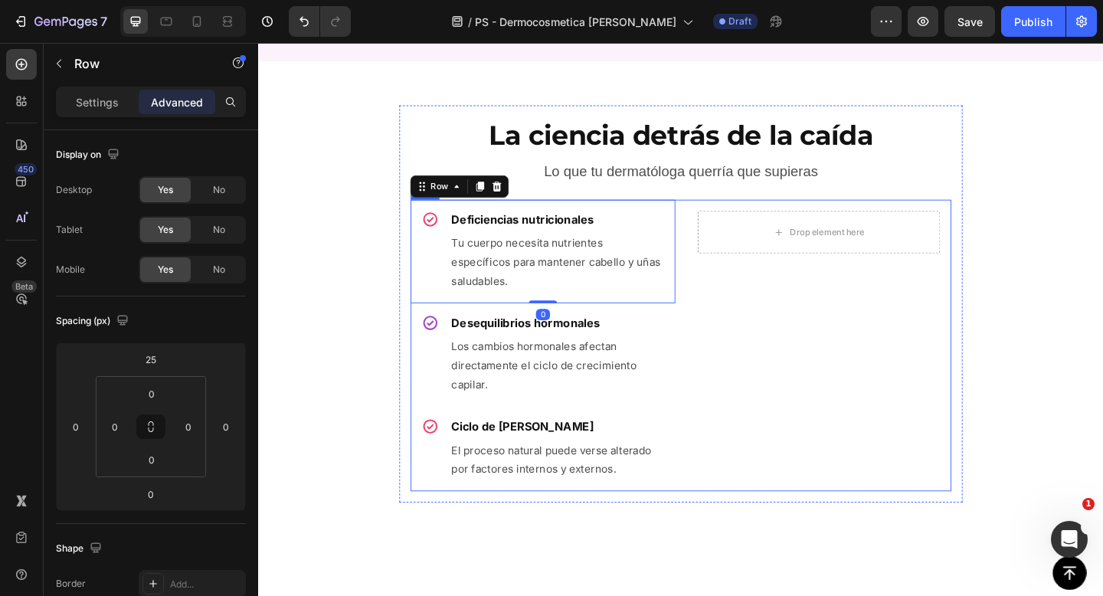
click at [717, 247] on div "Icon Deficiencias nutricionales Heading Tu cuerpo necesita nutrientes específic…" at bounding box center [718, 372] width 588 height 316
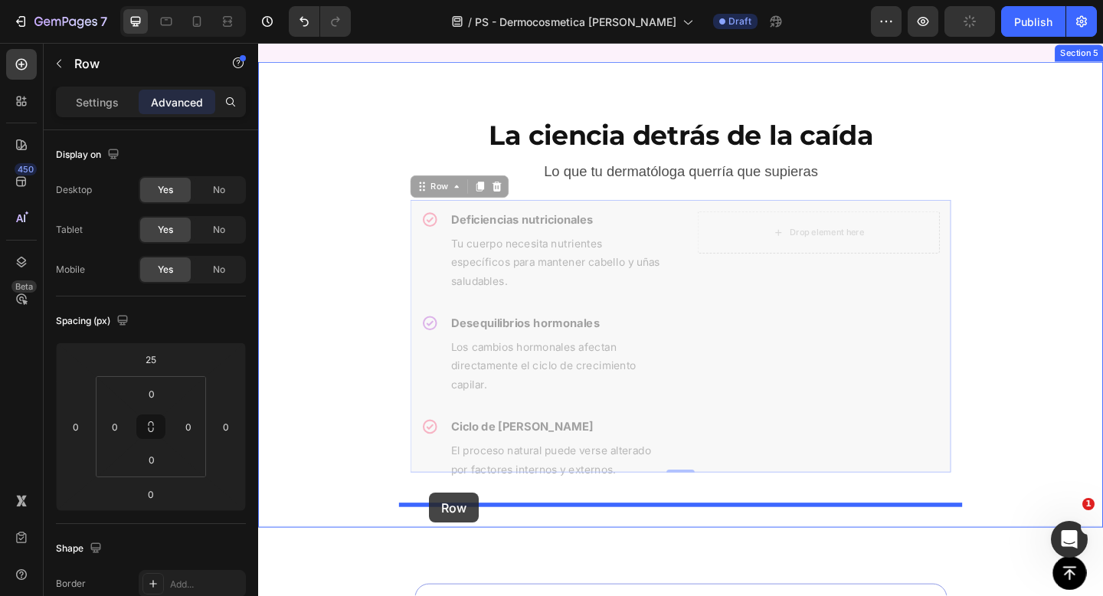
drag, startPoint x: 429, startPoint y: 199, endPoint x: 444, endPoint y: 532, distance: 333.6
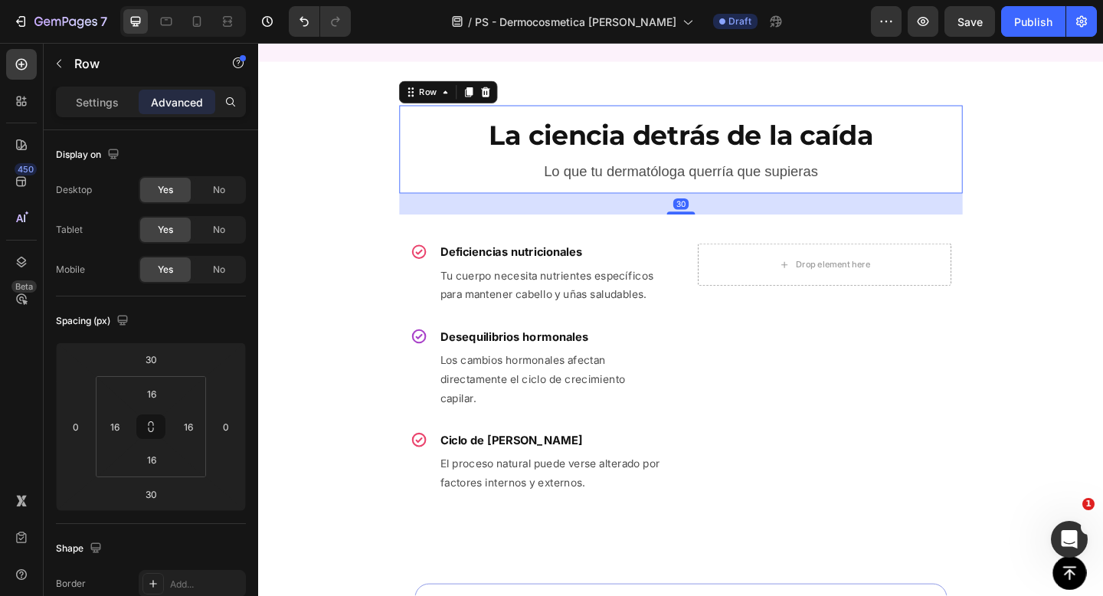
click at [661, 201] on div "La ciencia detrás de la caída Heading Lo que tu dermatóloga querría que supiera…" at bounding box center [717, 159] width 613 height 96
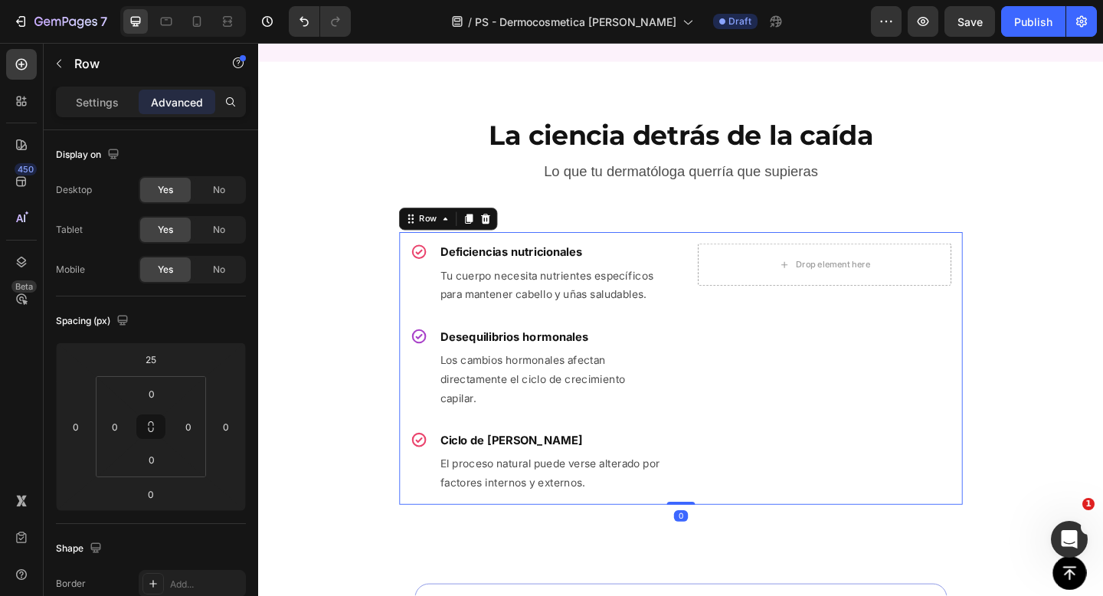
click at [719, 261] on div "Icon Deficiencias nutricionales Heading Tu cuerpo necesita nutrientes específic…" at bounding box center [717, 397] width 613 height 296
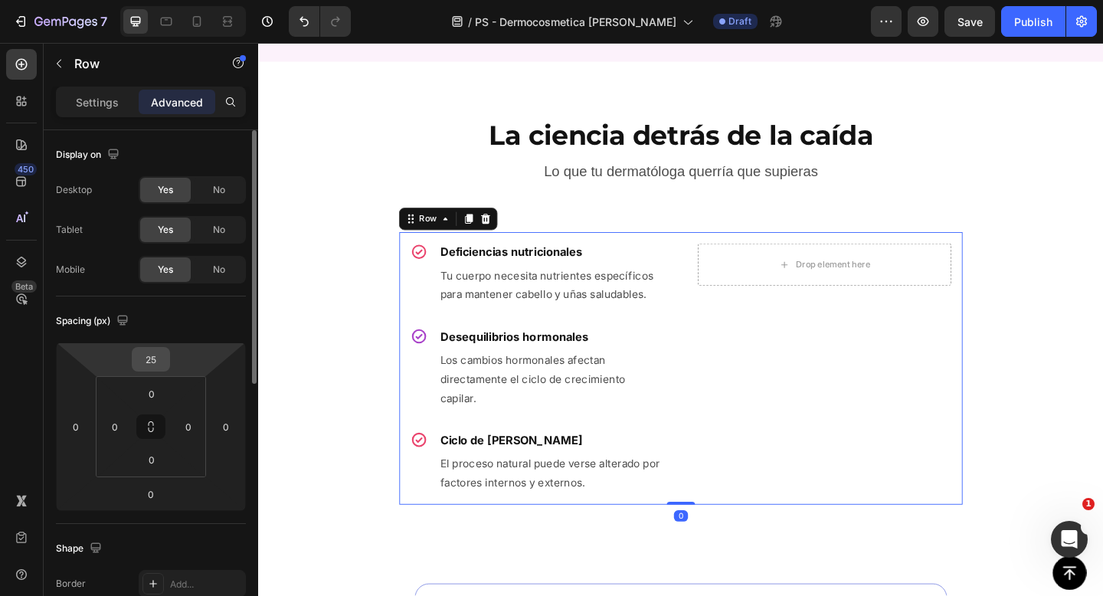
click at [153, 365] on input "25" at bounding box center [151, 359] width 31 height 23
type input "0"
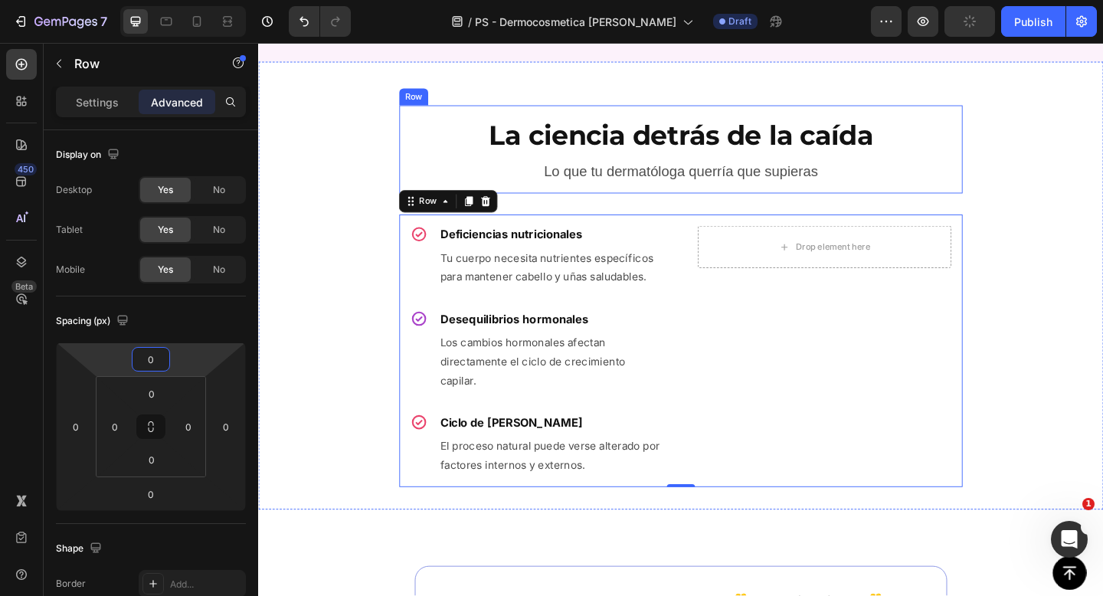
click at [673, 203] on div "La ciencia detrás de la caída Heading Lo que tu dermatóloga querría que supiera…" at bounding box center [717, 159] width 613 height 96
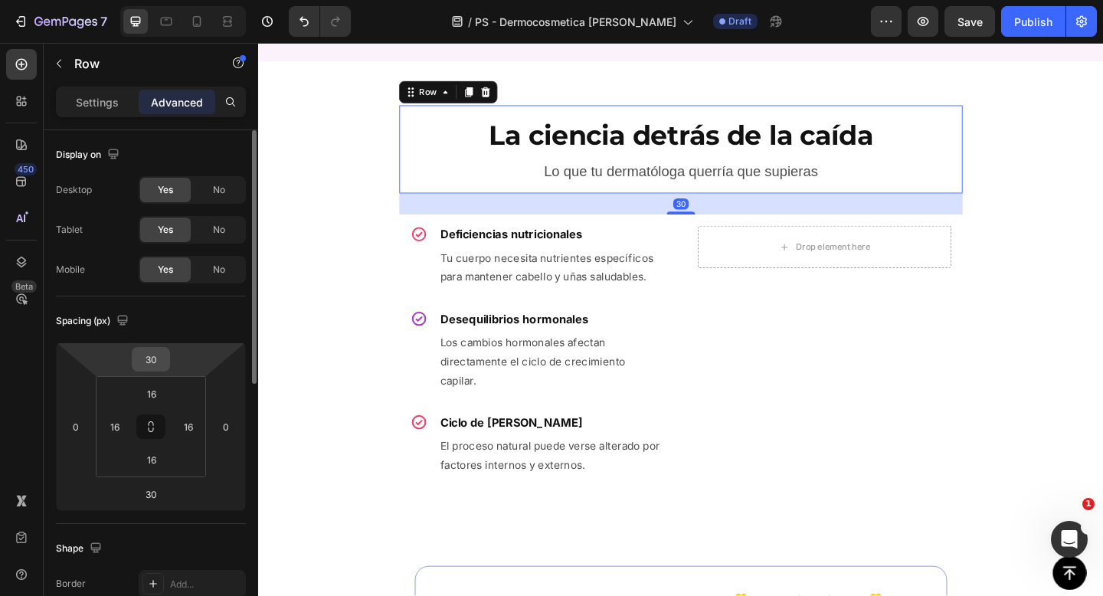
click at [153, 348] on input "30" at bounding box center [151, 359] width 31 height 23
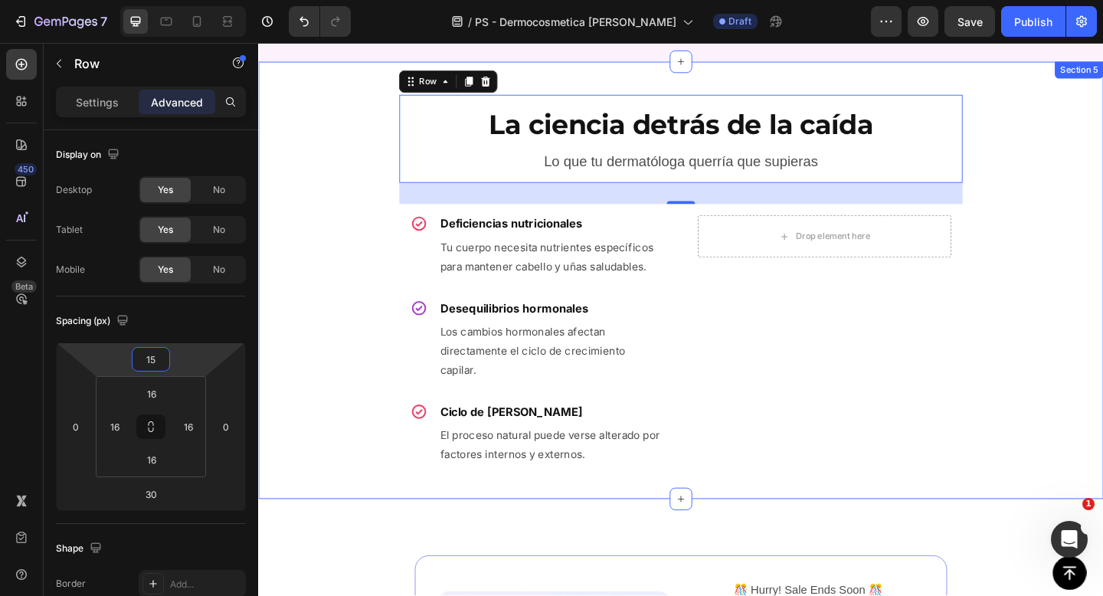
type input "1"
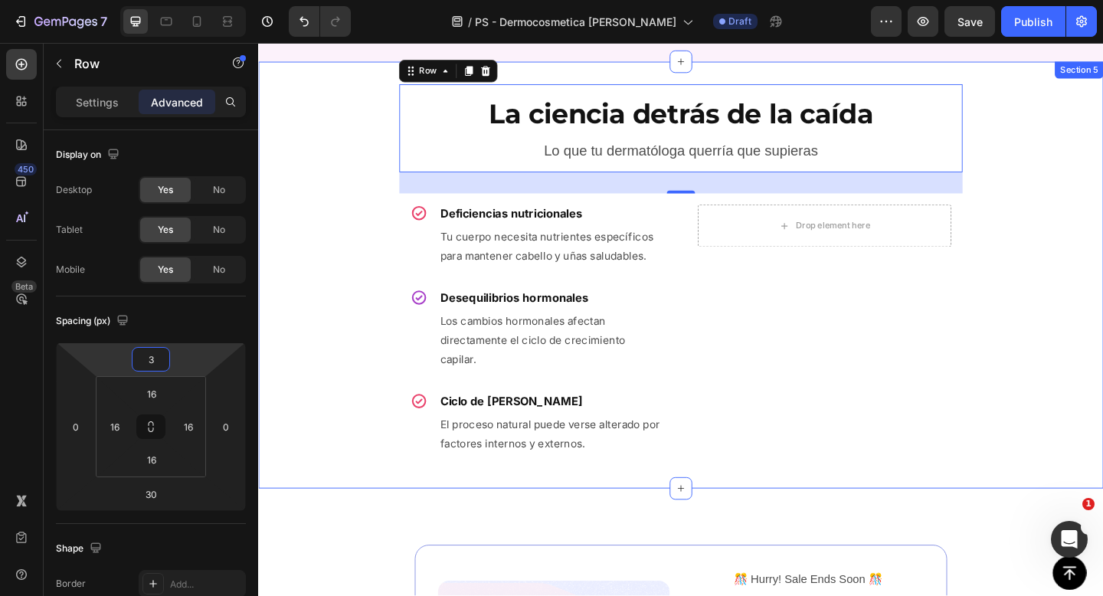
type input "30"
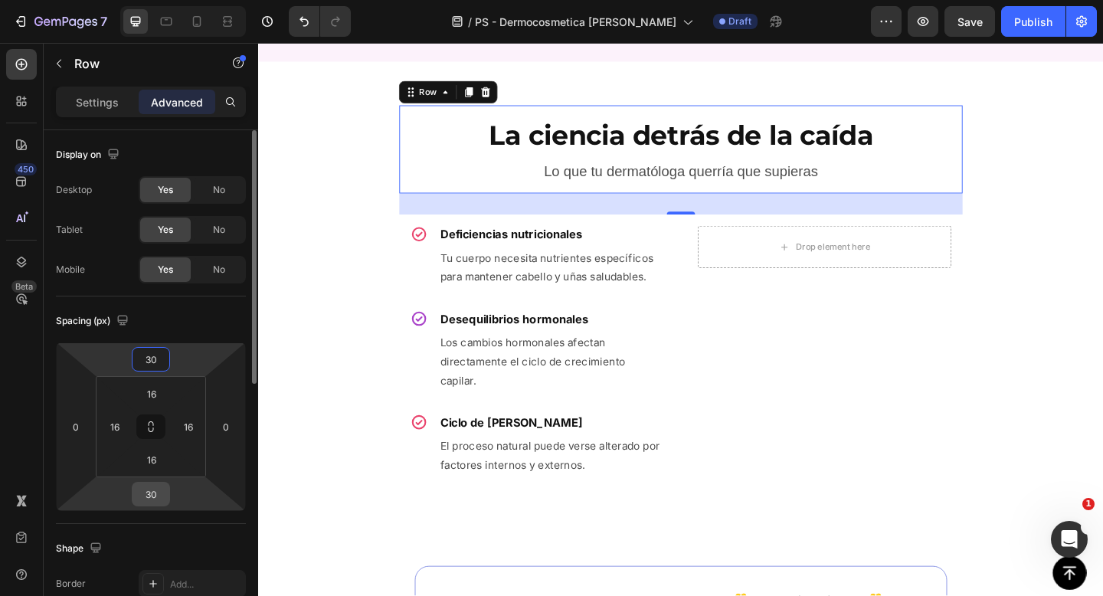
click at [155, 496] on input "30" at bounding box center [151, 494] width 31 height 23
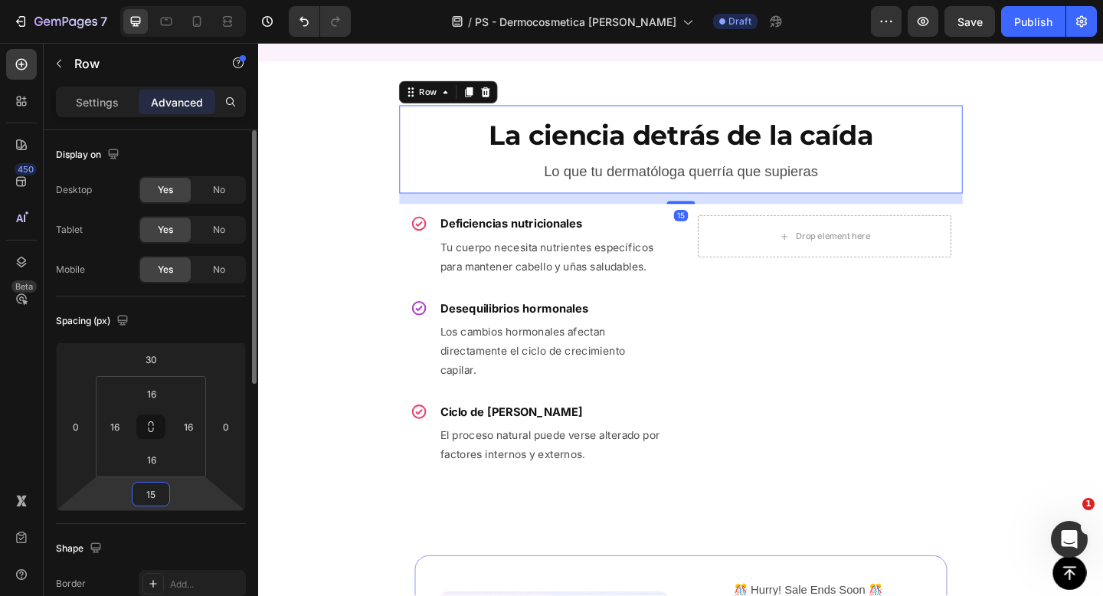
type input "1"
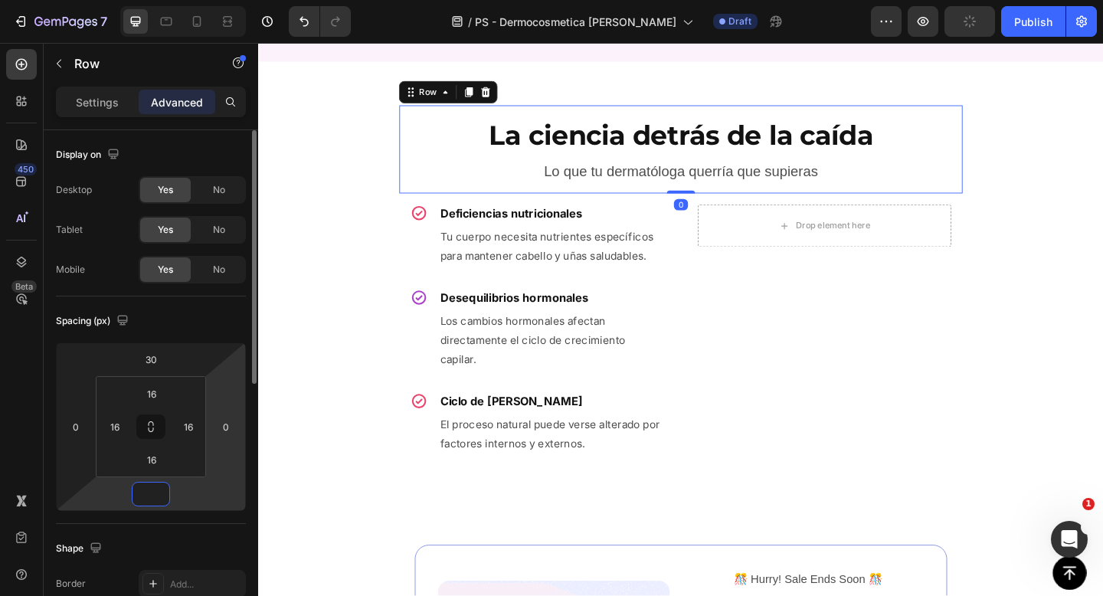
type input "0"
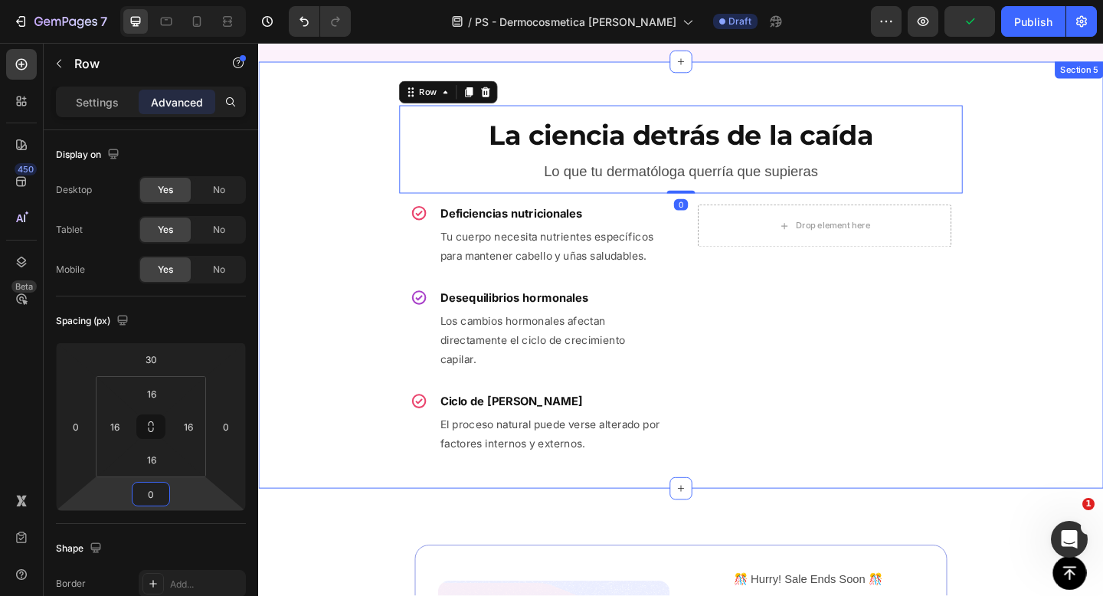
click at [336, 286] on div "La ciencia detrás de la caída Heading Lo que tu dermatóloga querría que supiera…" at bounding box center [717, 295] width 919 height 415
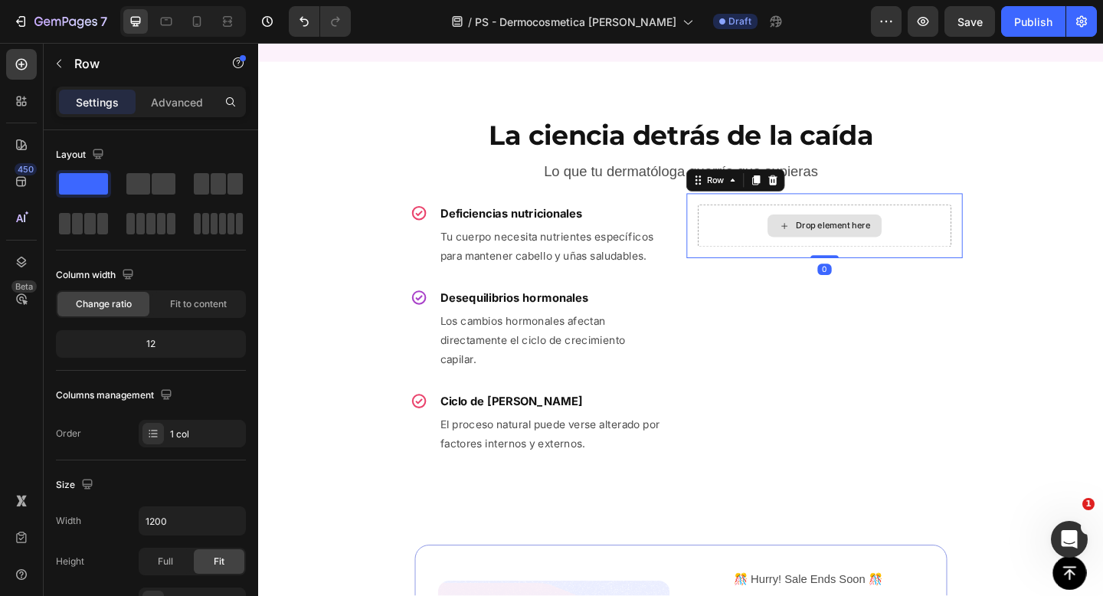
click at [773, 228] on div "Drop element here" at bounding box center [874, 242] width 276 height 46
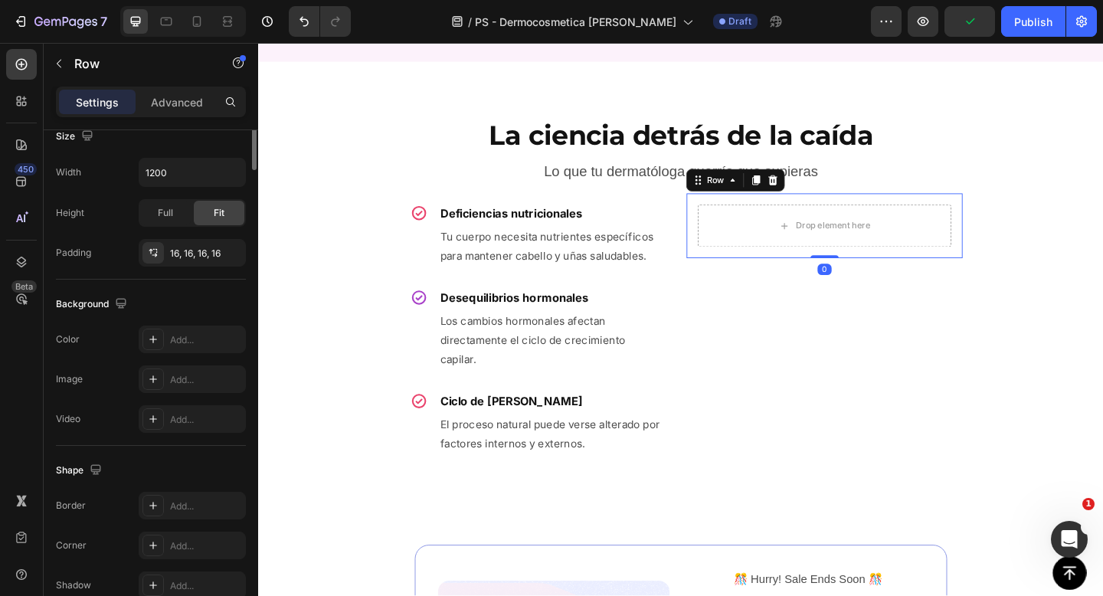
scroll to position [425, 0]
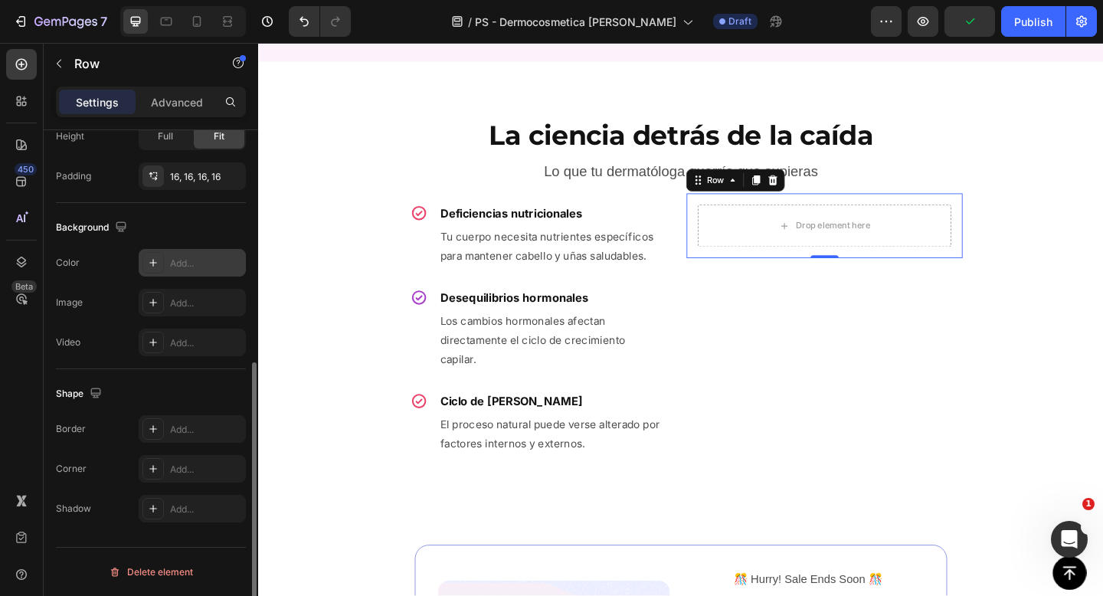
click at [160, 273] on div at bounding box center [152, 262] width 21 height 21
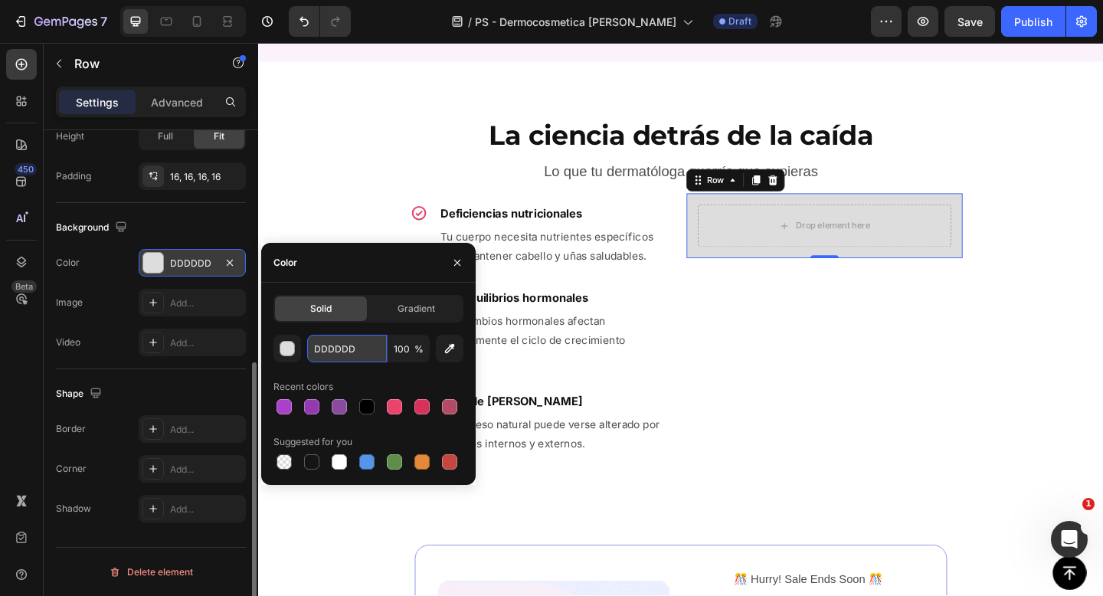
click at [322, 342] on input "DDDDDD" at bounding box center [347, 349] width 80 height 28
paste input "#FAE6F5"
type input "#FAE6F5"
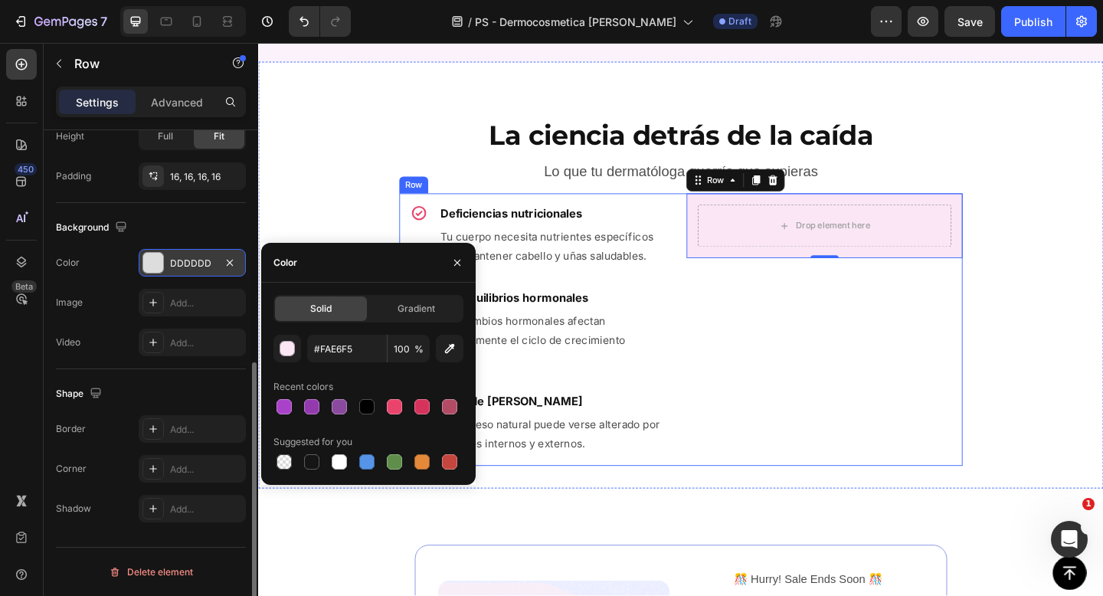
click at [859, 395] on div "Drop element here Row 0" at bounding box center [874, 355] width 300 height 296
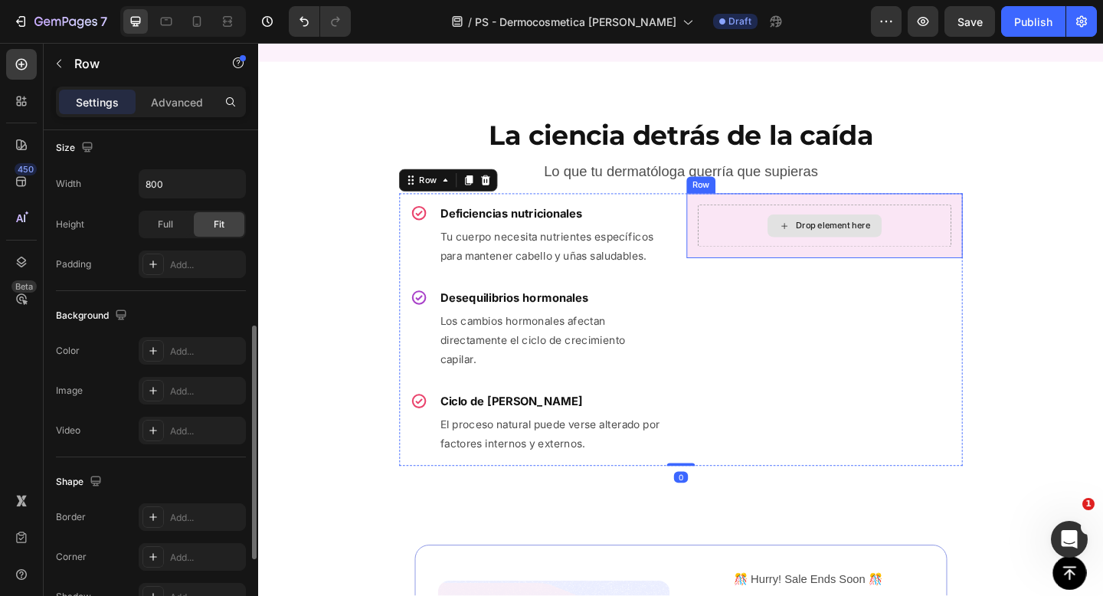
click at [826, 263] on div "Drop element here" at bounding box center [874, 242] width 276 height 46
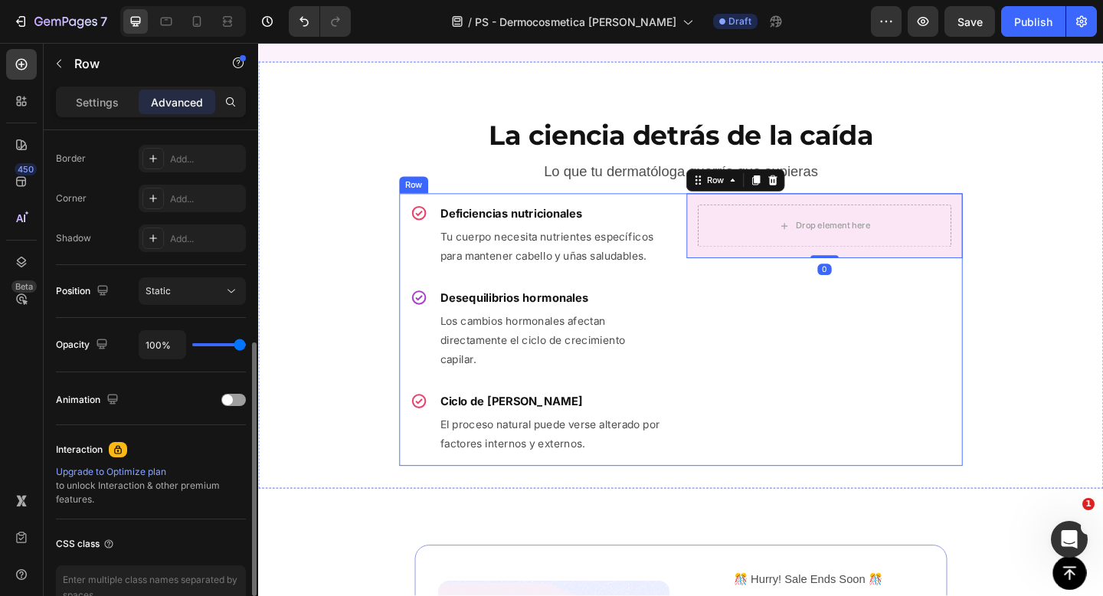
click at [829, 311] on div "Drop element here Row 0" at bounding box center [874, 355] width 300 height 296
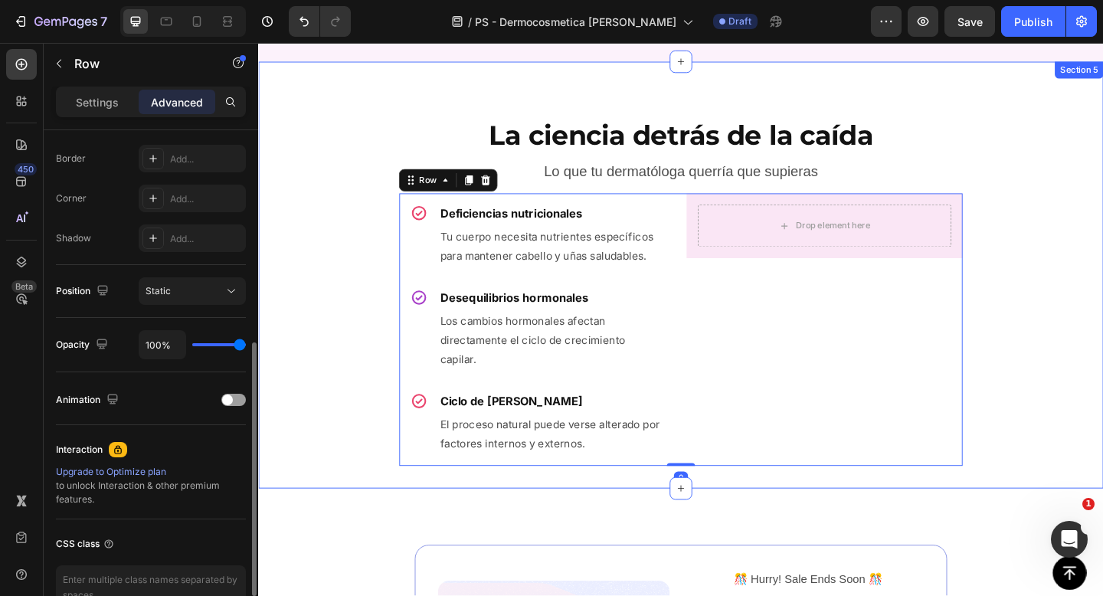
click at [1036, 317] on div "La ciencia detrás de la caída Heading Lo que tu dermatóloga querría que supiera…" at bounding box center [717, 295] width 919 height 415
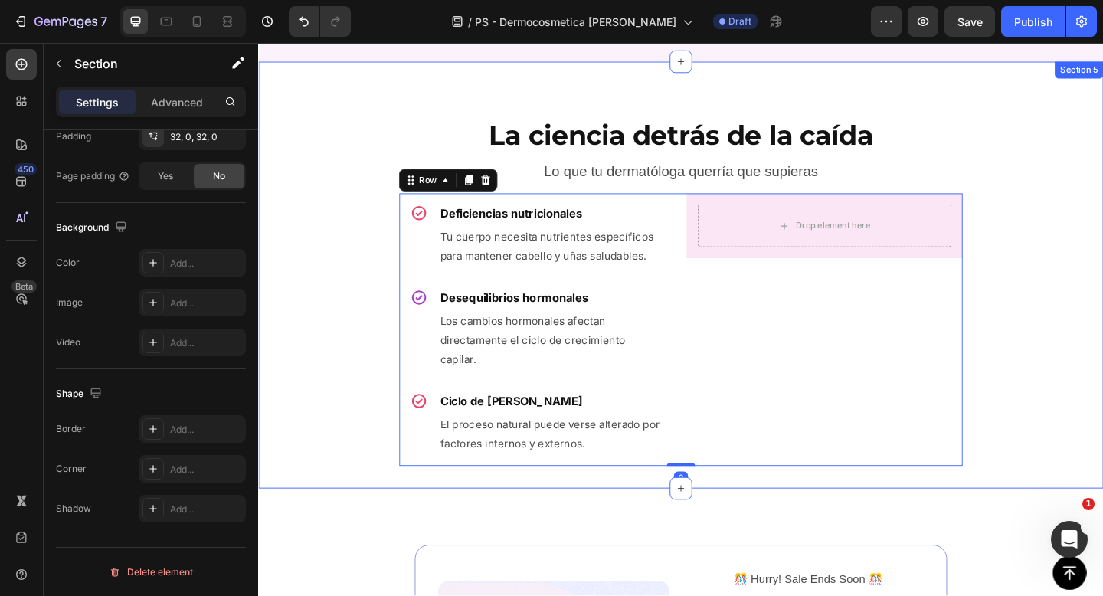
scroll to position [0, 0]
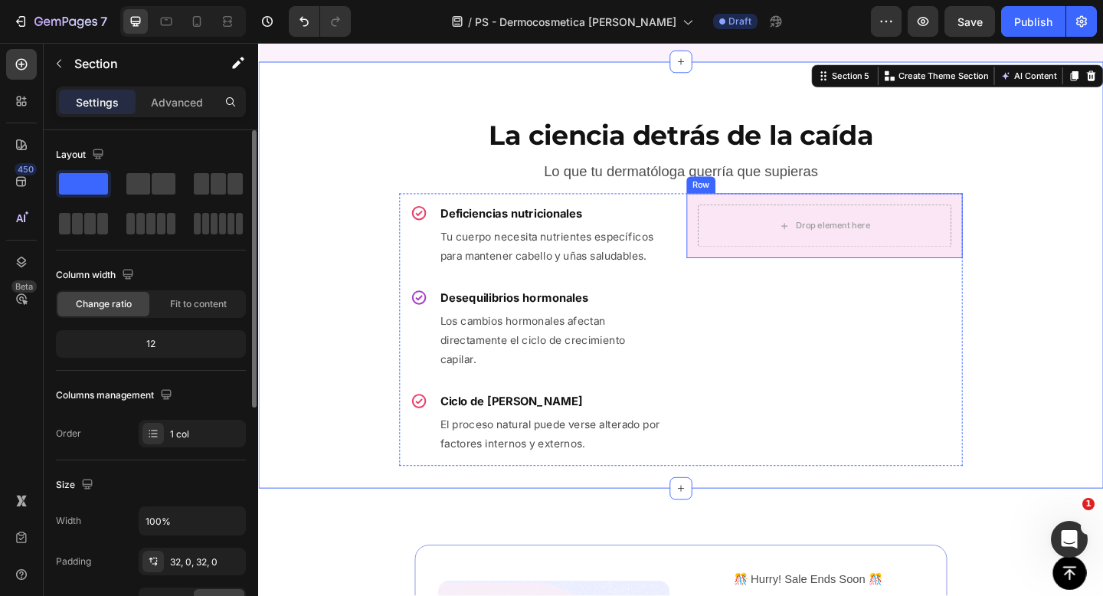
click at [871, 273] on div "Drop element here Row" at bounding box center [874, 242] width 300 height 70
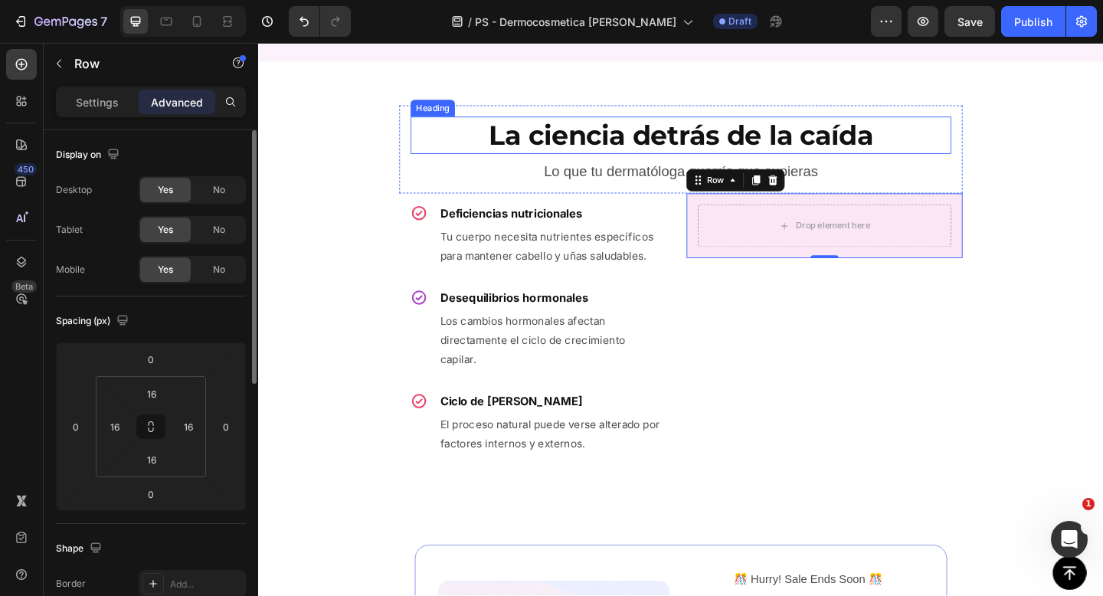
click at [725, 156] on strong "La ciencia detrás de la caída" at bounding box center [717, 144] width 417 height 36
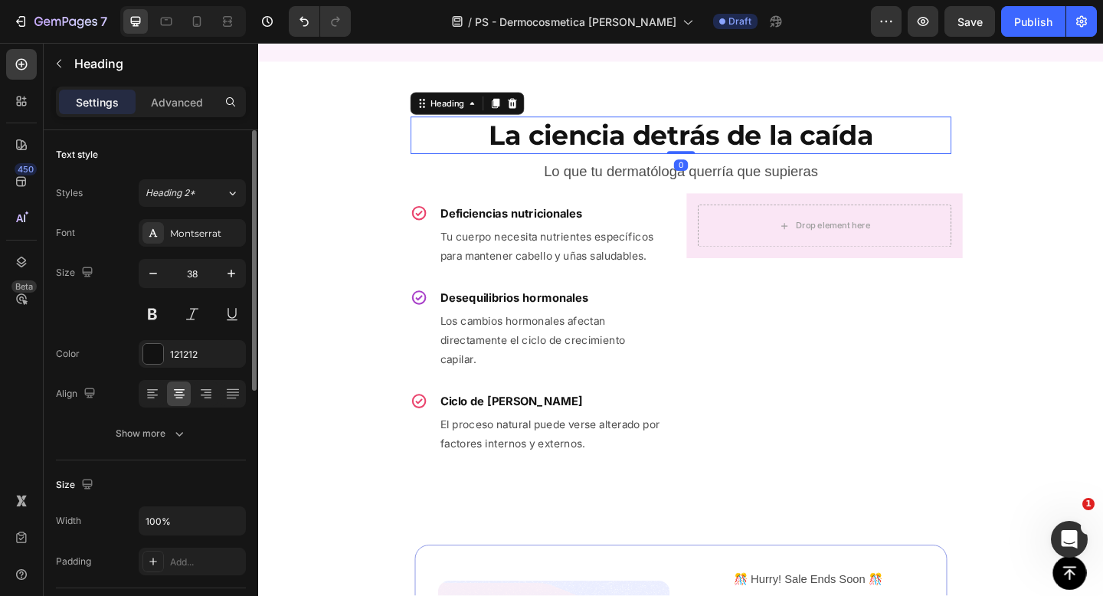
click at [516, 108] on icon at bounding box center [516, 108] width 8 height 11
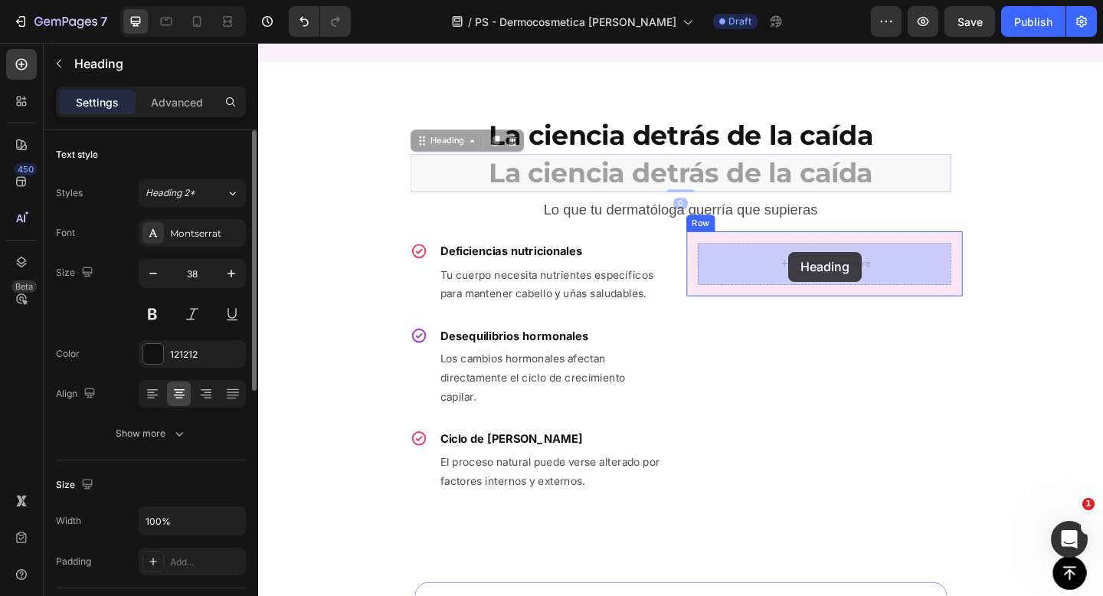
drag, startPoint x: 480, startPoint y: 153, endPoint x: 835, endPoint y: 270, distance: 373.5
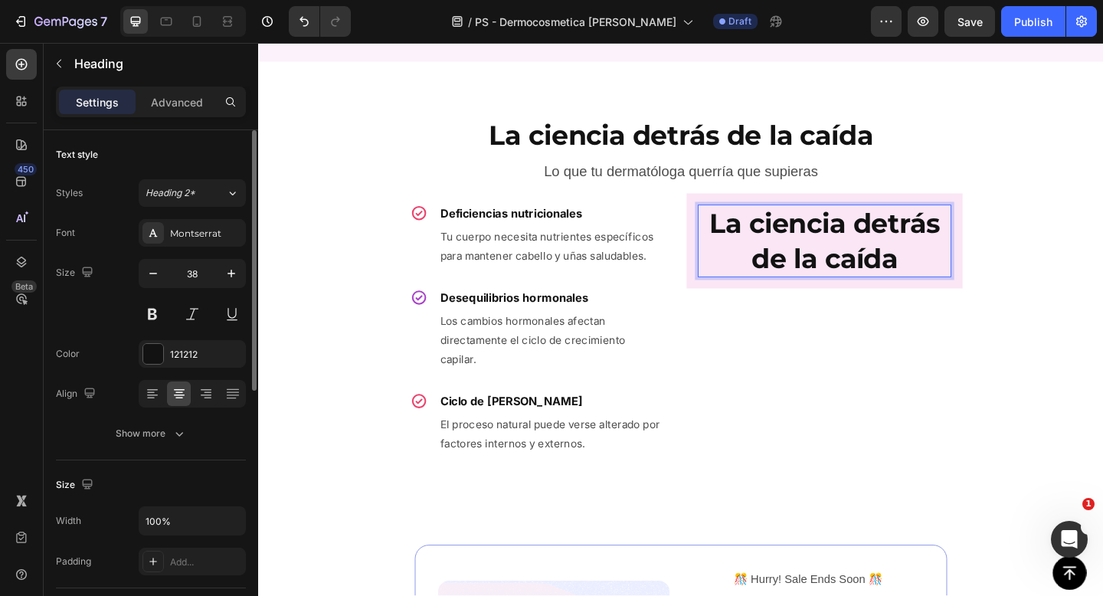
click at [863, 272] on strong "La ciencia detrás de la caída" at bounding box center [874, 258] width 250 height 74
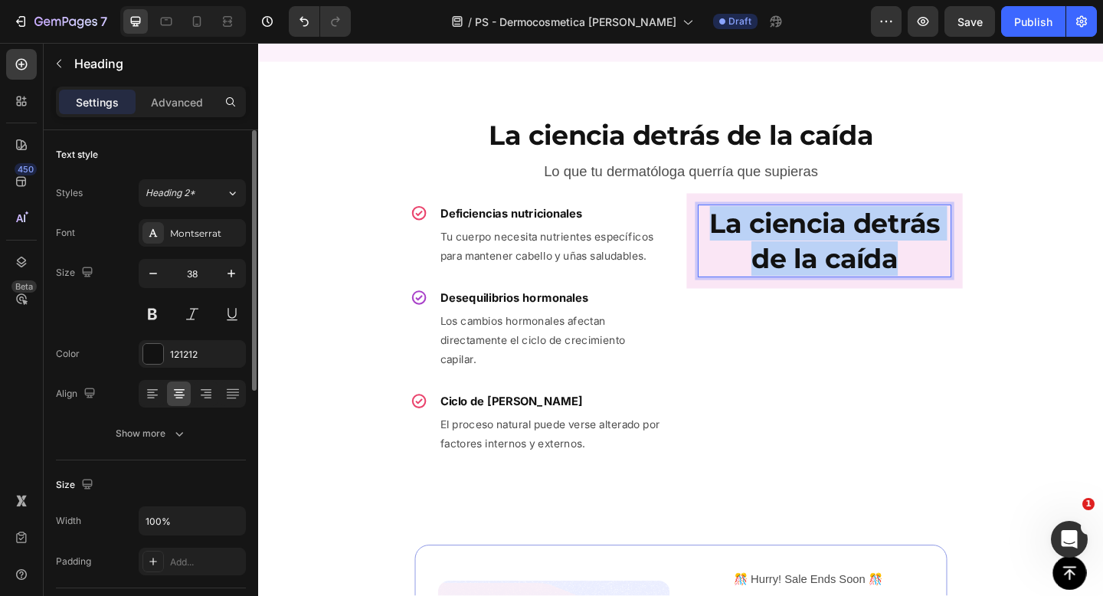
click at [863, 272] on strong "La ciencia detrás de la caída" at bounding box center [874, 258] width 250 height 74
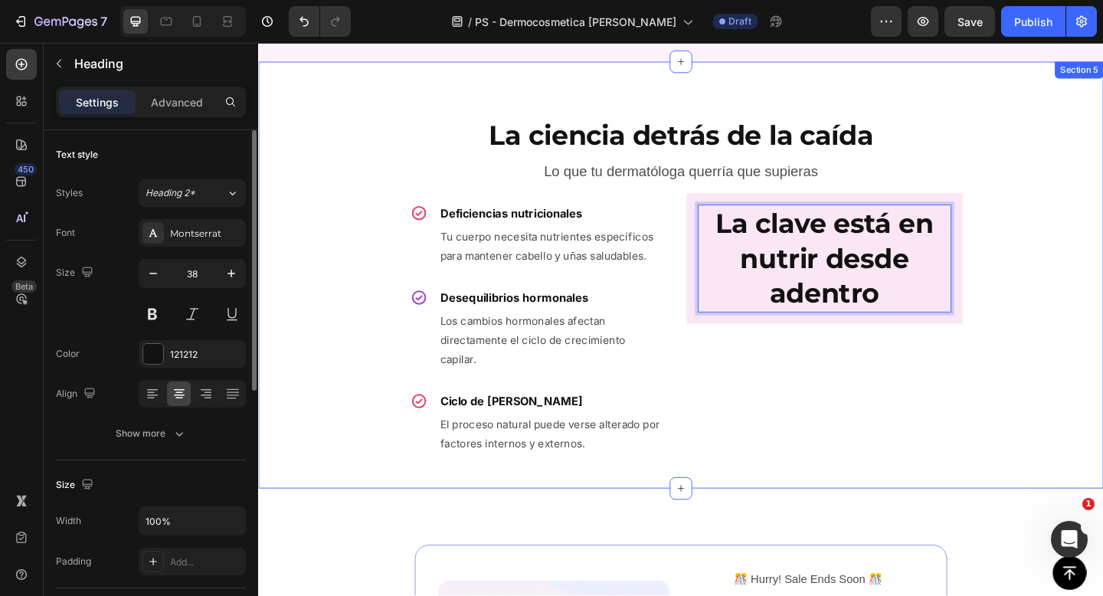
click at [1030, 269] on div "La ciencia detrás de la caída Heading Lo que tu dermatóloga querría que supiera…" at bounding box center [717, 295] width 919 height 415
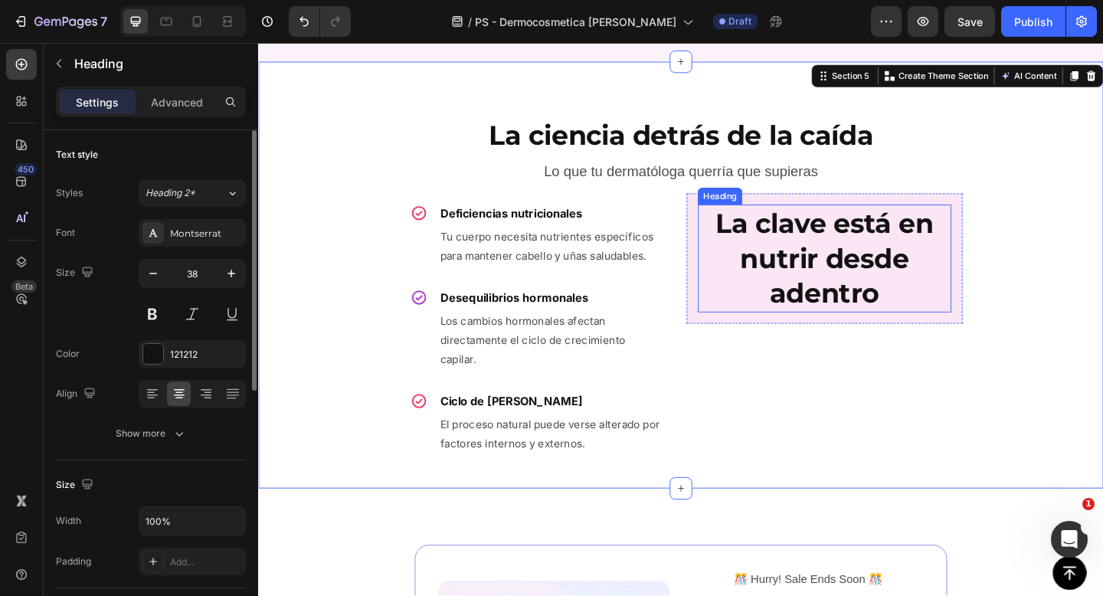
click at [907, 263] on strong "La clave está en nutrir desde adentro" at bounding box center [873, 277] width 237 height 112
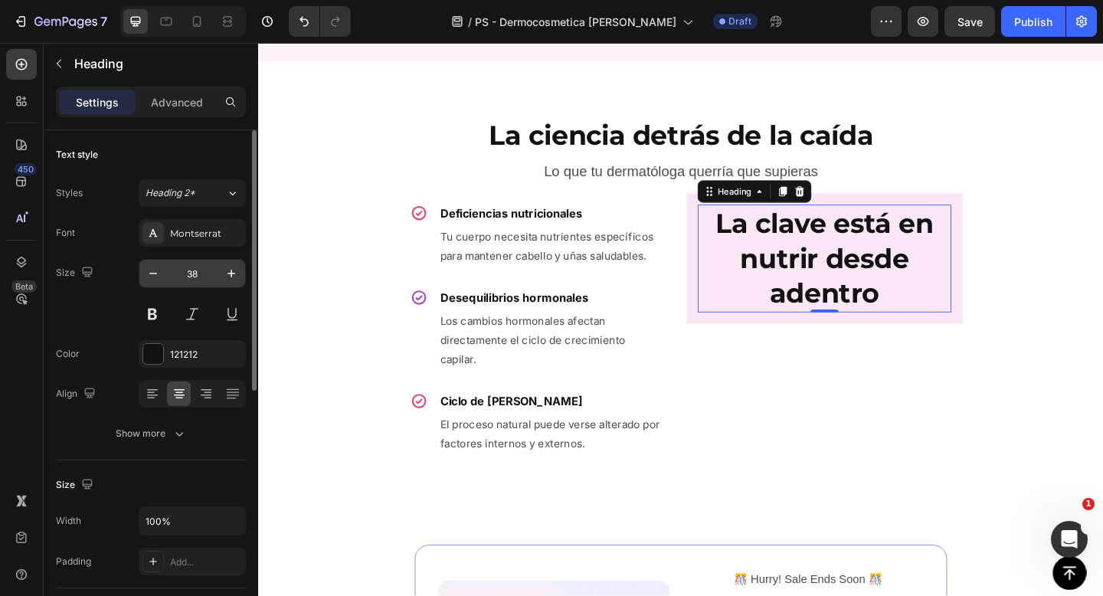
click at [205, 276] on input "38" at bounding box center [192, 274] width 51 height 28
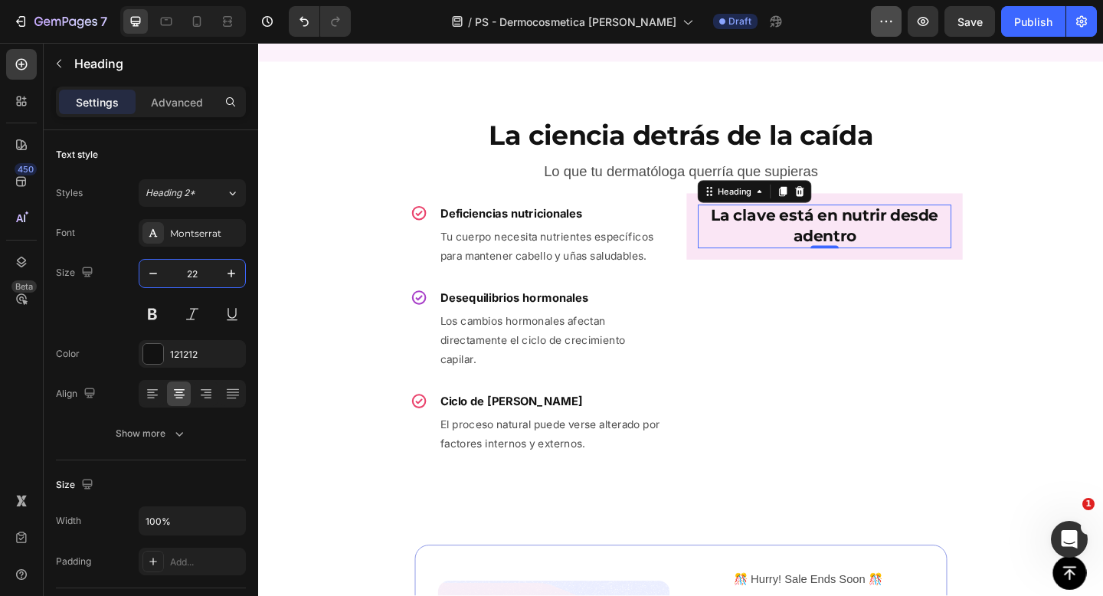
type input "22"
click at [156, 399] on icon at bounding box center [152, 393] width 15 height 15
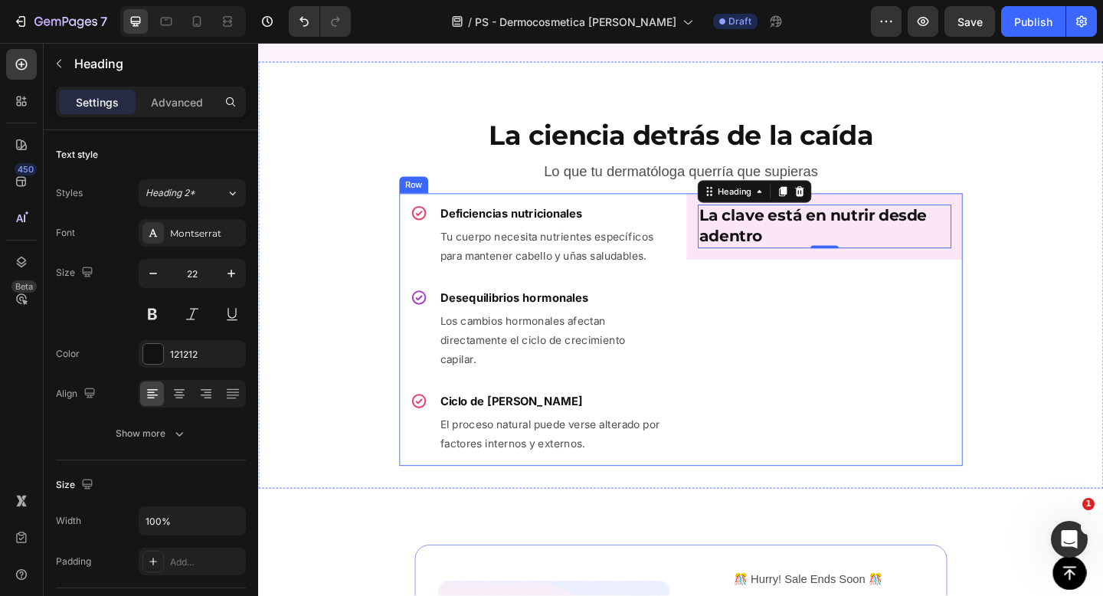
click at [935, 388] on div "⁠⁠⁠⁠⁠⁠⁠ La clave está en nutrir desde adentro Heading 0 Row" at bounding box center [874, 355] width 300 height 296
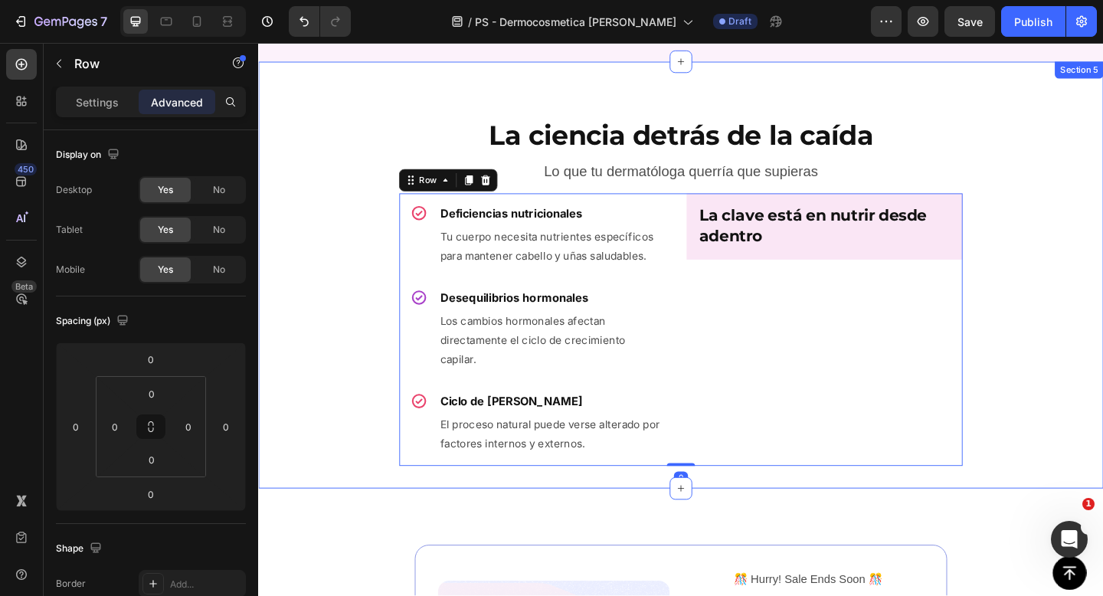
click at [1078, 331] on div "La ciencia detrás de la caída Heading Lo que tu dermatóloga querría que supiera…" at bounding box center [717, 295] width 919 height 415
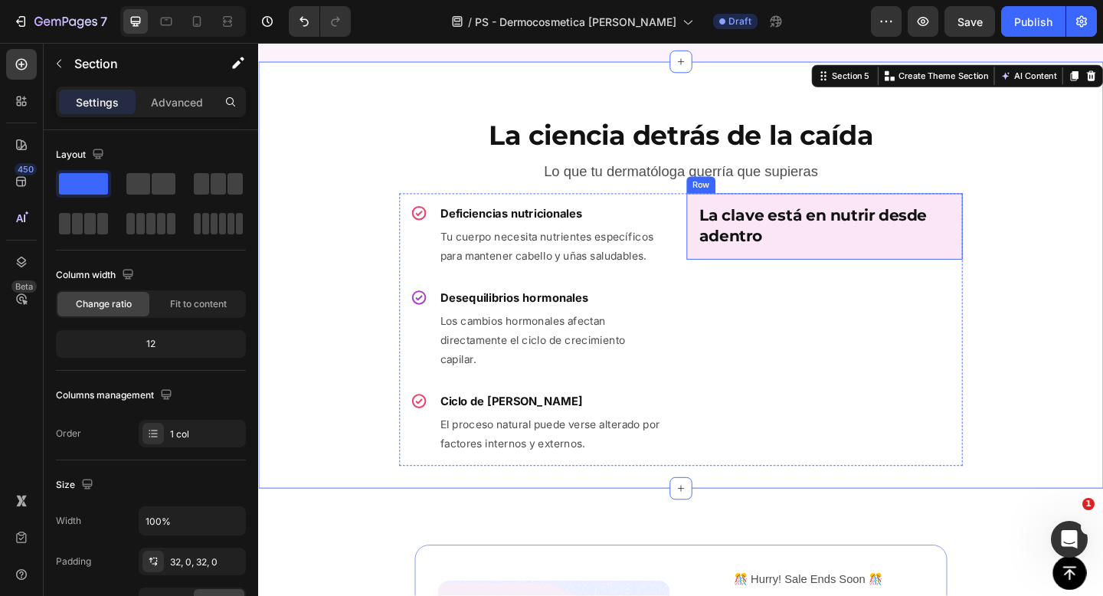
click at [763, 216] on div "⁠⁠⁠⁠⁠⁠⁠ La clave está en nutrir desde adentro Heading Row" at bounding box center [874, 242] width 300 height 71
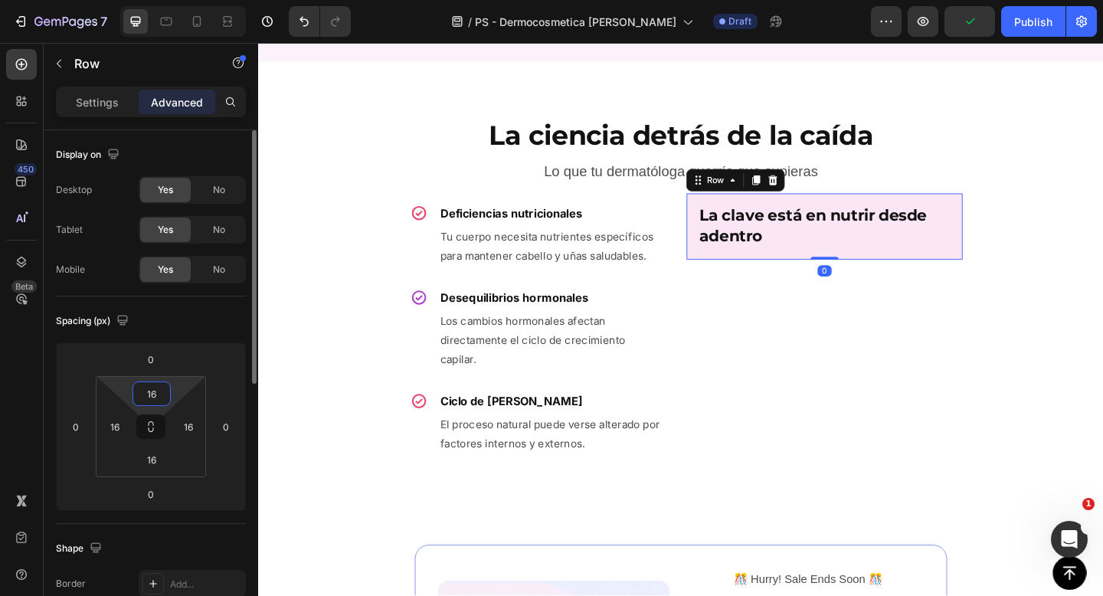
click at [148, 393] on input "16" at bounding box center [151, 393] width 31 height 23
type input "20"
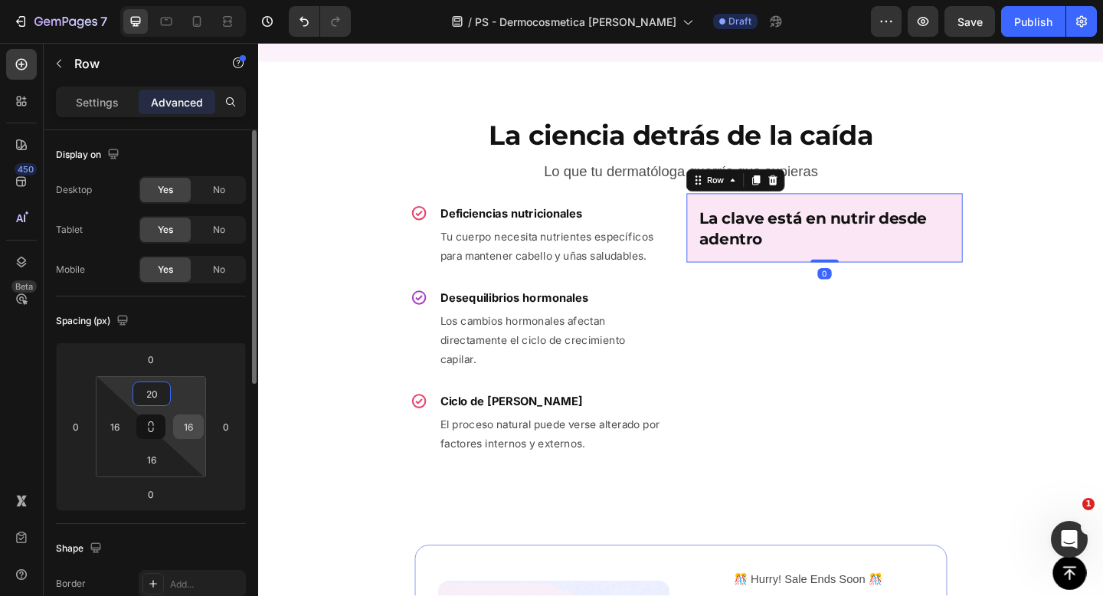
click at [187, 426] on input "16" at bounding box center [188, 426] width 23 height 23
type input "20"
click at [149, 425] on icon at bounding box center [151, 427] width 12 height 12
click at [155, 455] on input "16" at bounding box center [151, 459] width 31 height 23
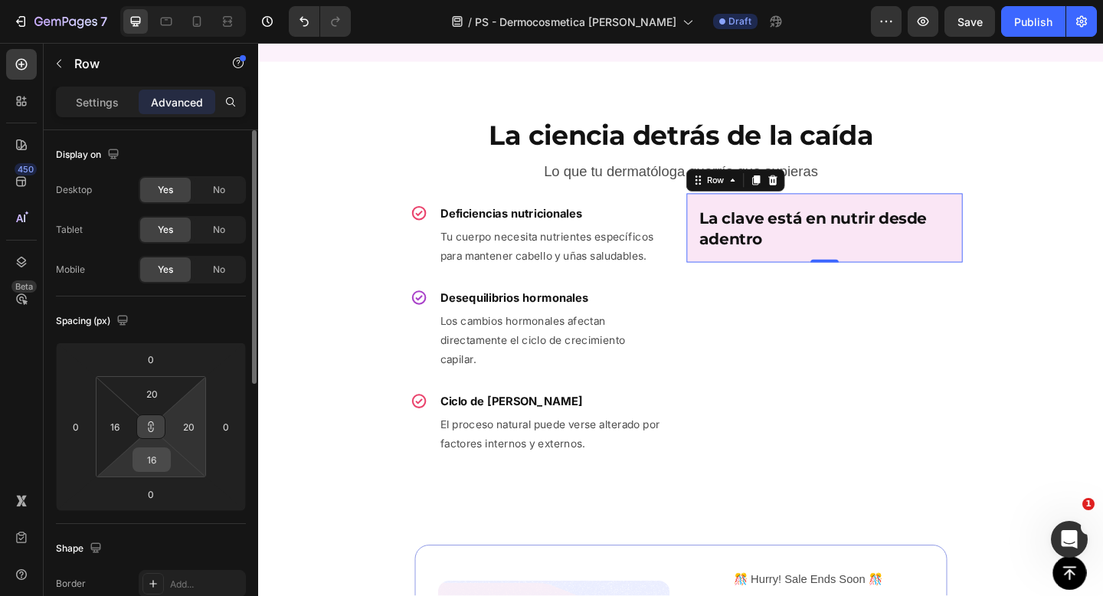
type input "2"
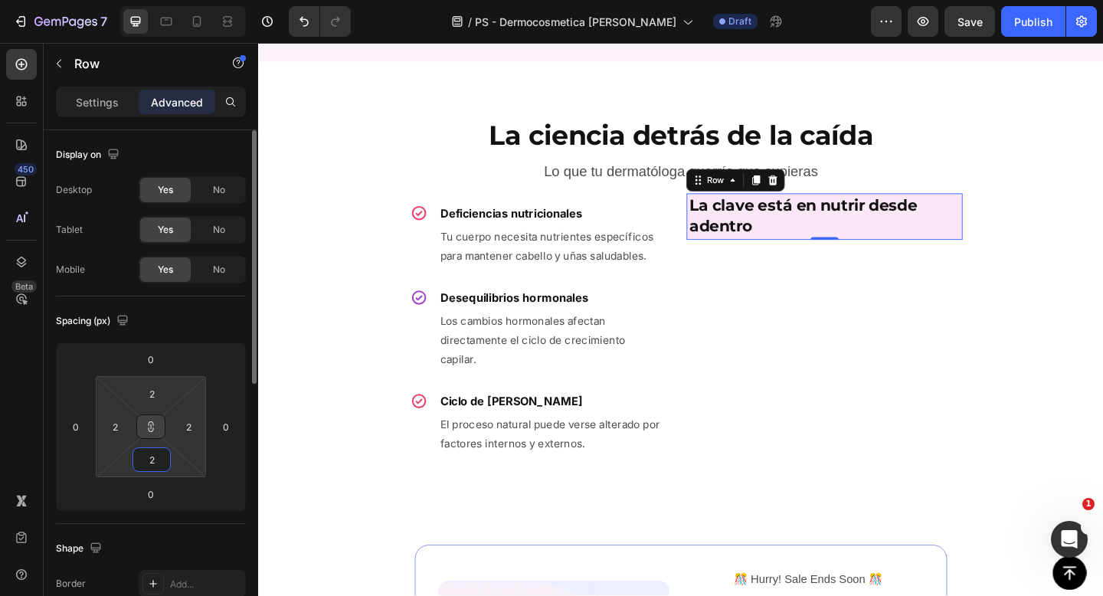
type input "20"
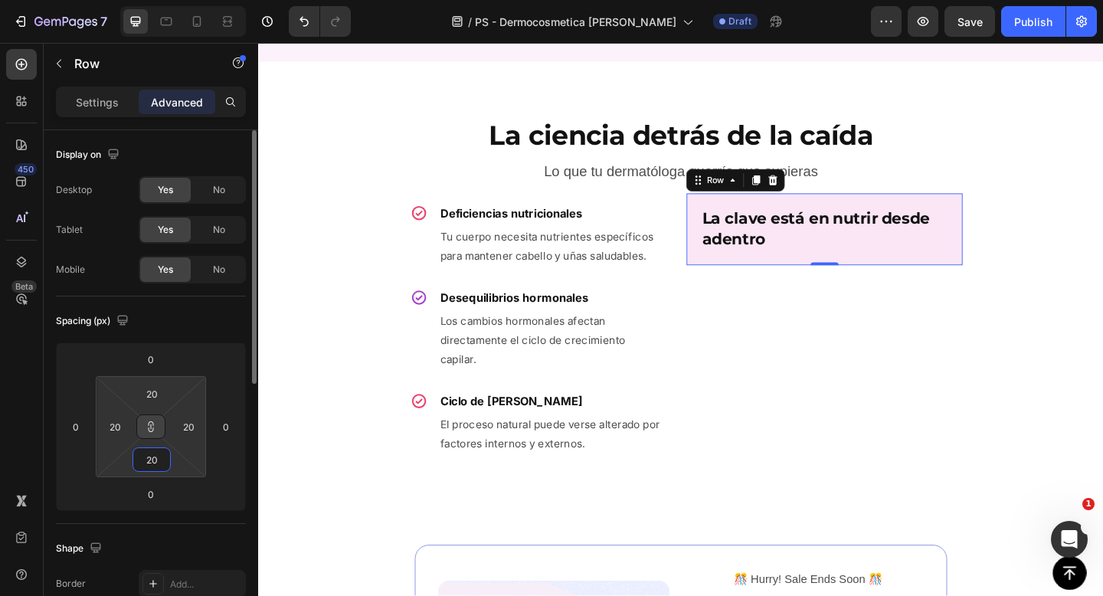
type input "20"
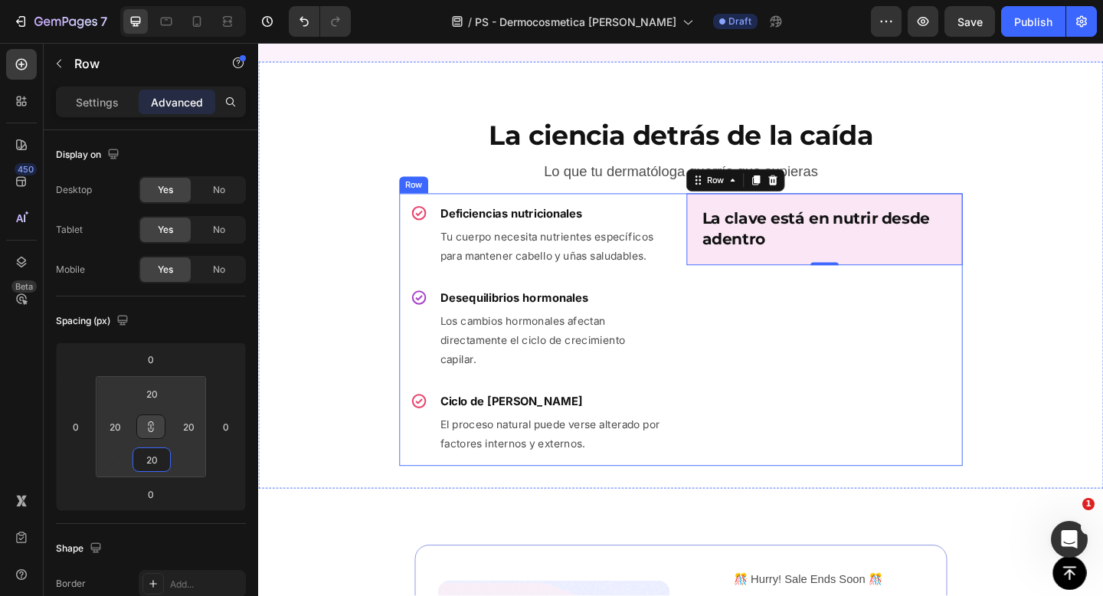
click at [953, 362] on div "⁠⁠⁠⁠⁠⁠⁠ La clave está en nutrir desde adentro Heading Row 0" at bounding box center [874, 355] width 300 height 296
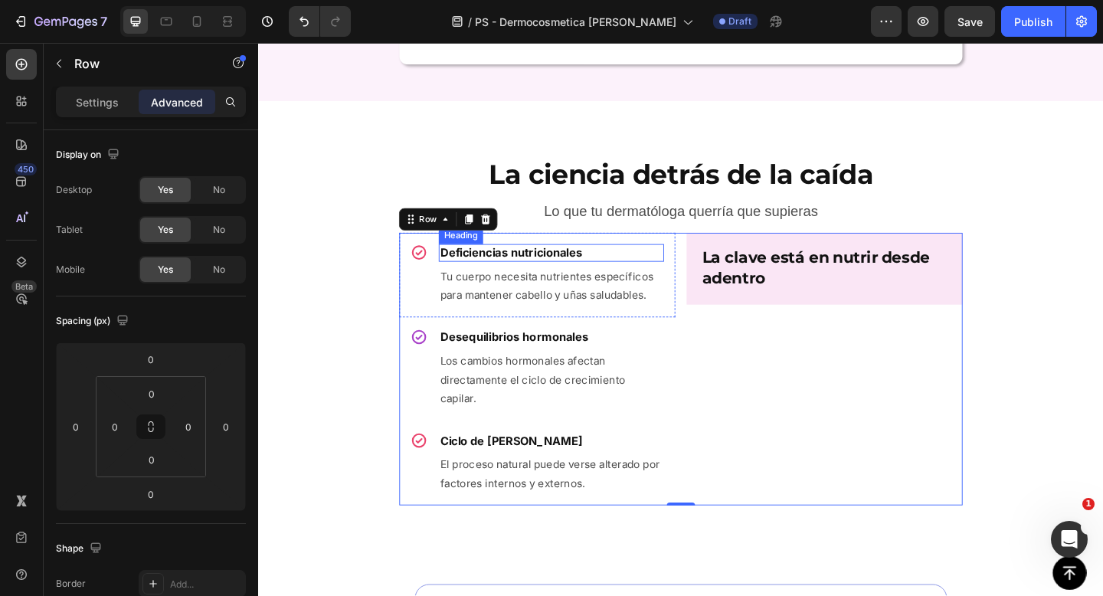
scroll to position [1189, 0]
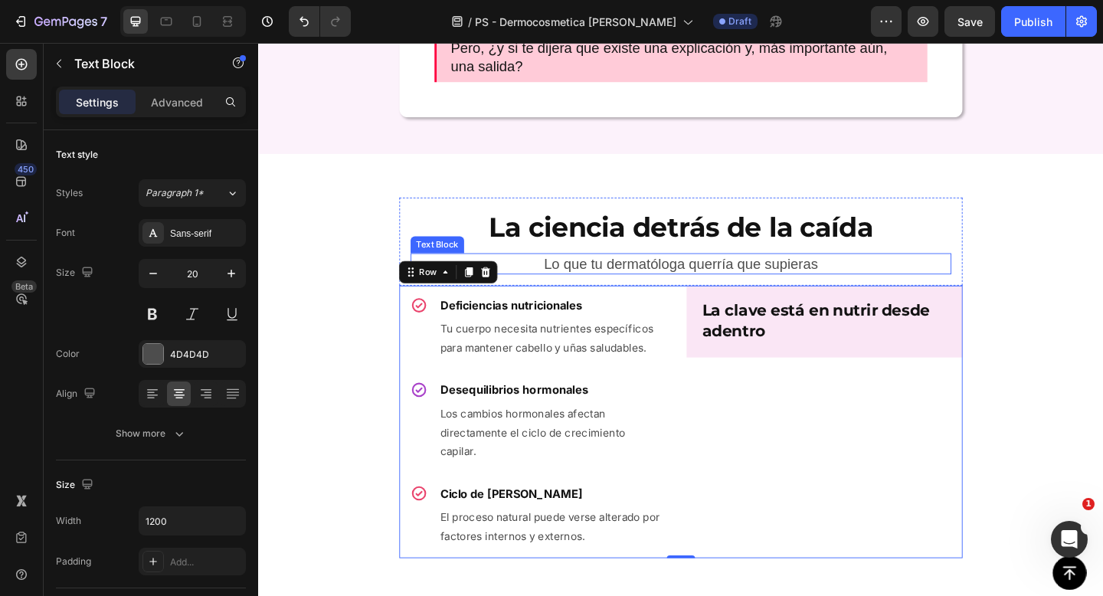
click at [626, 290] on p "Lo que tu dermatóloga querría que supieras" at bounding box center [717, 283] width 585 height 20
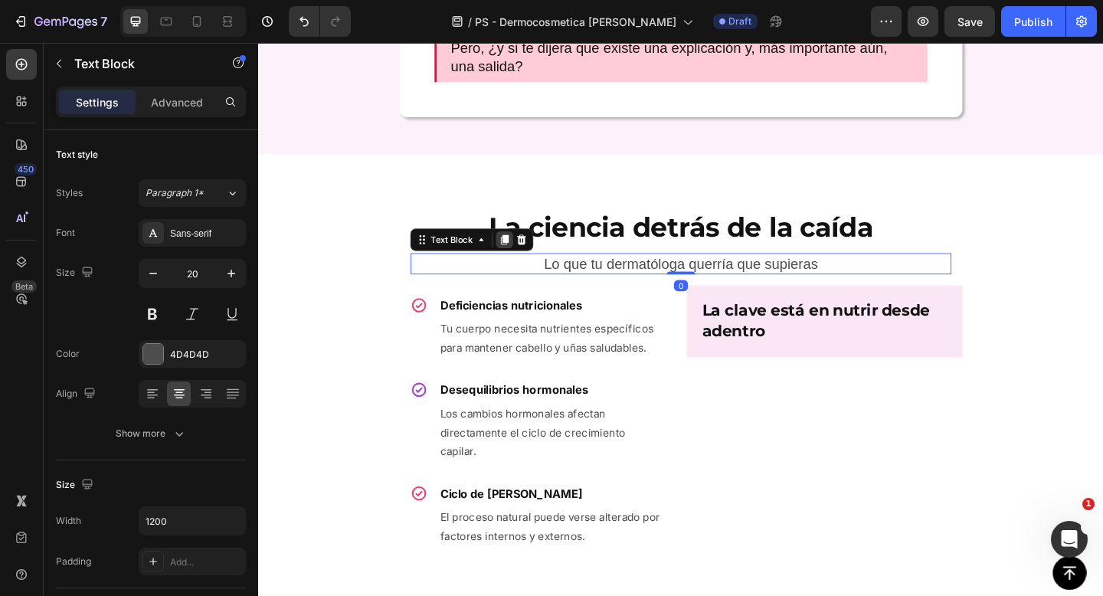
click at [521, 258] on icon at bounding box center [526, 257] width 12 height 12
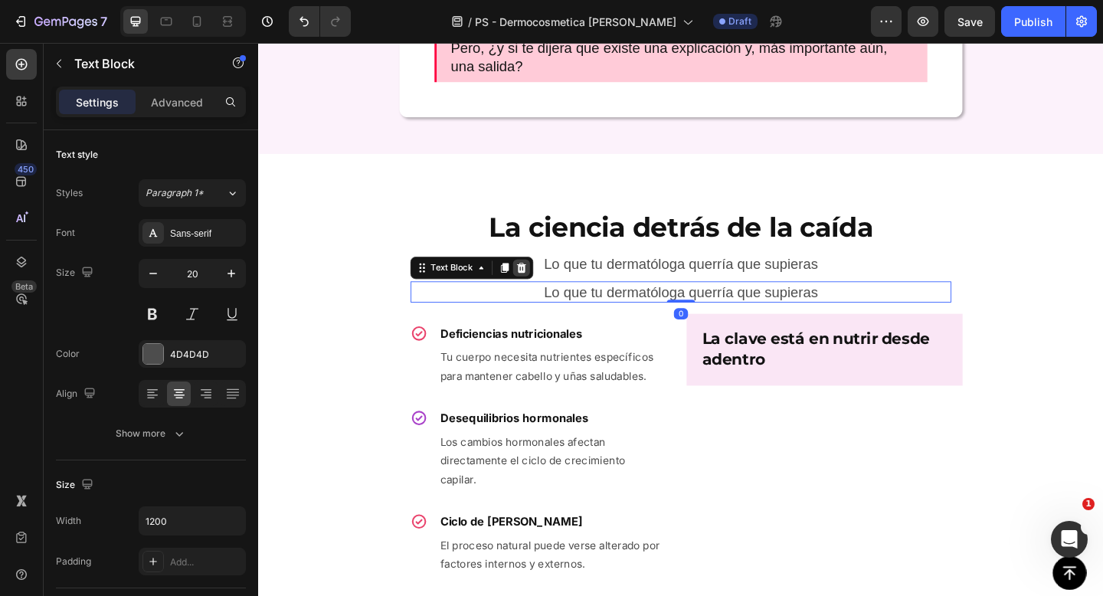
click at [540, 286] on icon at bounding box center [545, 288] width 12 height 12
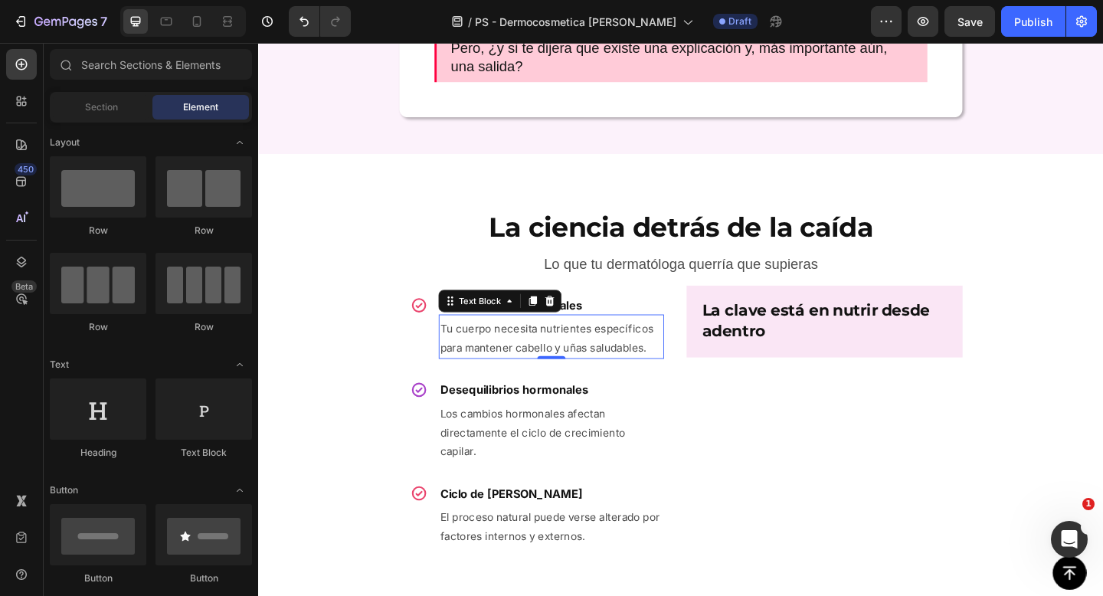
click at [522, 348] on p "Tu cuerpo necesita nutrientes específicos para mantener cabello y uñas saludabl…" at bounding box center [577, 364] width 242 height 41
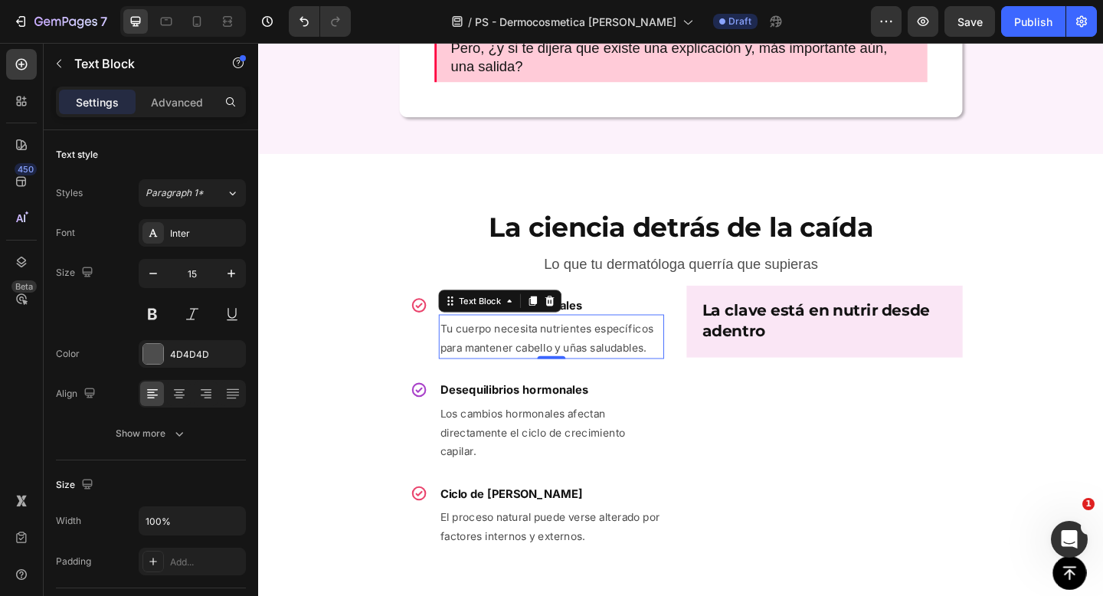
click at [552, 323] on icon at bounding box center [557, 324] width 12 height 12
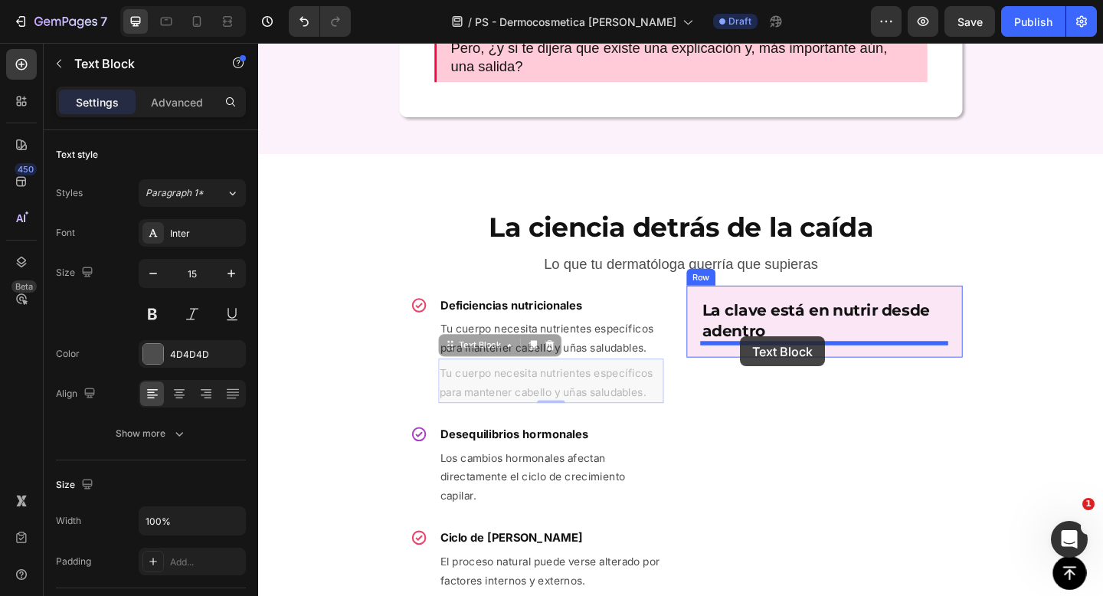
drag, startPoint x: 458, startPoint y: 369, endPoint x: 782, endPoint y: 362, distance: 324.1
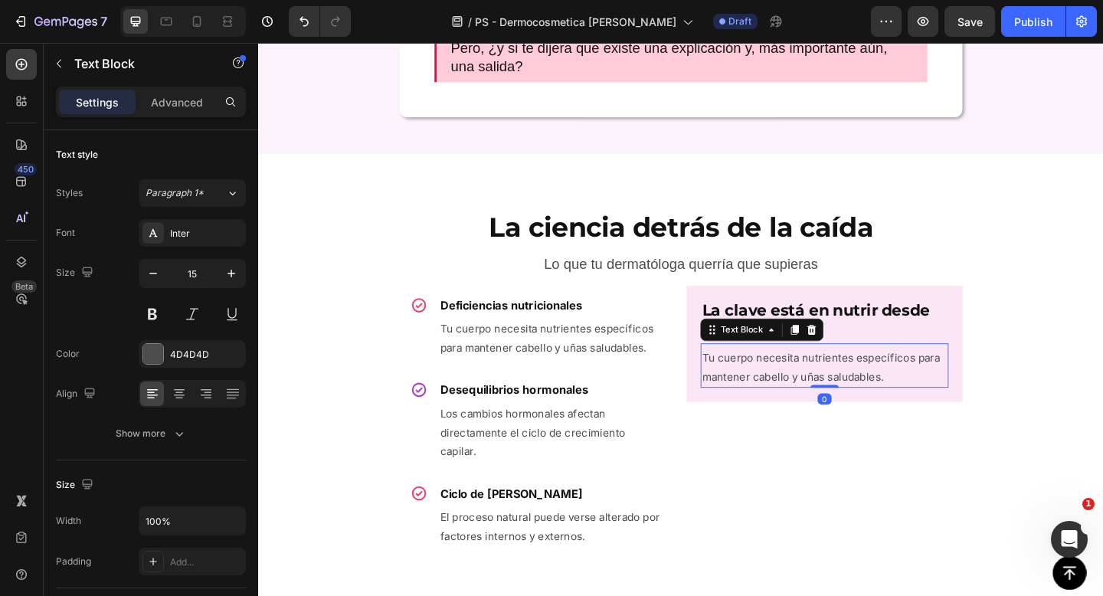
click at [796, 385] on p "Tu cuerpo necesita nutrientes específicos para mantener cabello y uñas saludabl…" at bounding box center [874, 395] width 267 height 41
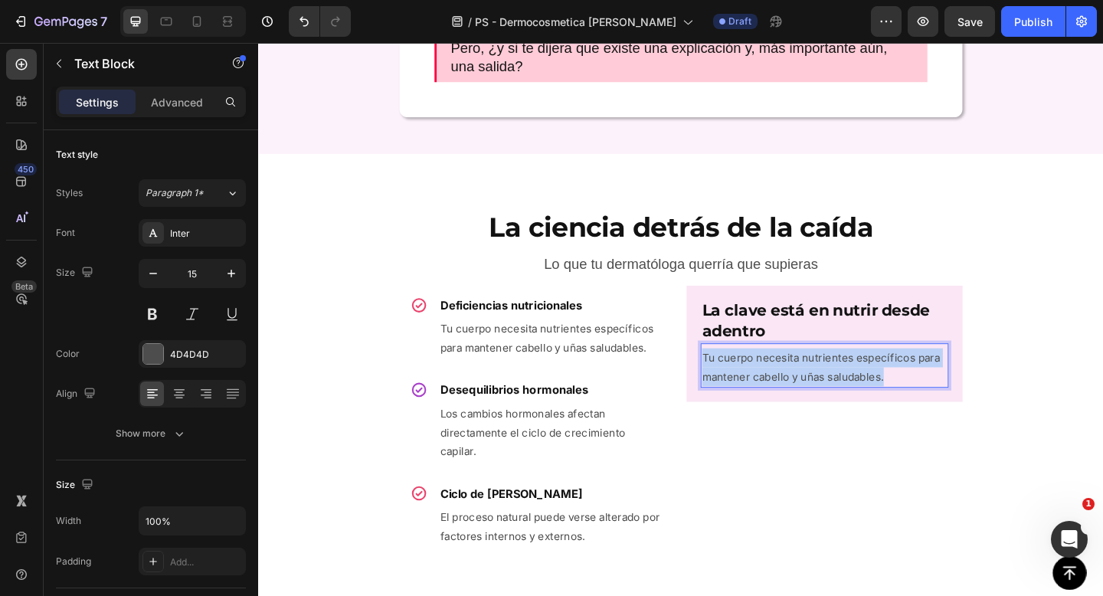
click at [796, 385] on p "Tu cuerpo necesita nutrientes específicos para mantener cabello y uñas saludabl…" at bounding box center [874, 395] width 267 height 41
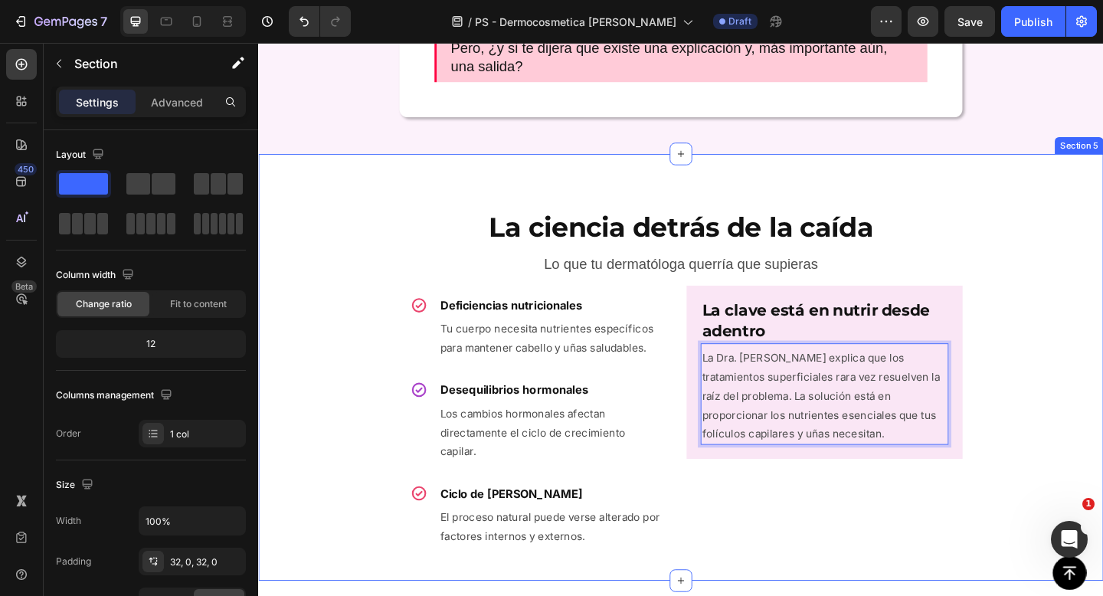
click at [1084, 391] on div "La ciencia detrás de la caída Heading Lo que tu dermatóloga querría que supiera…" at bounding box center [717, 395] width 919 height 415
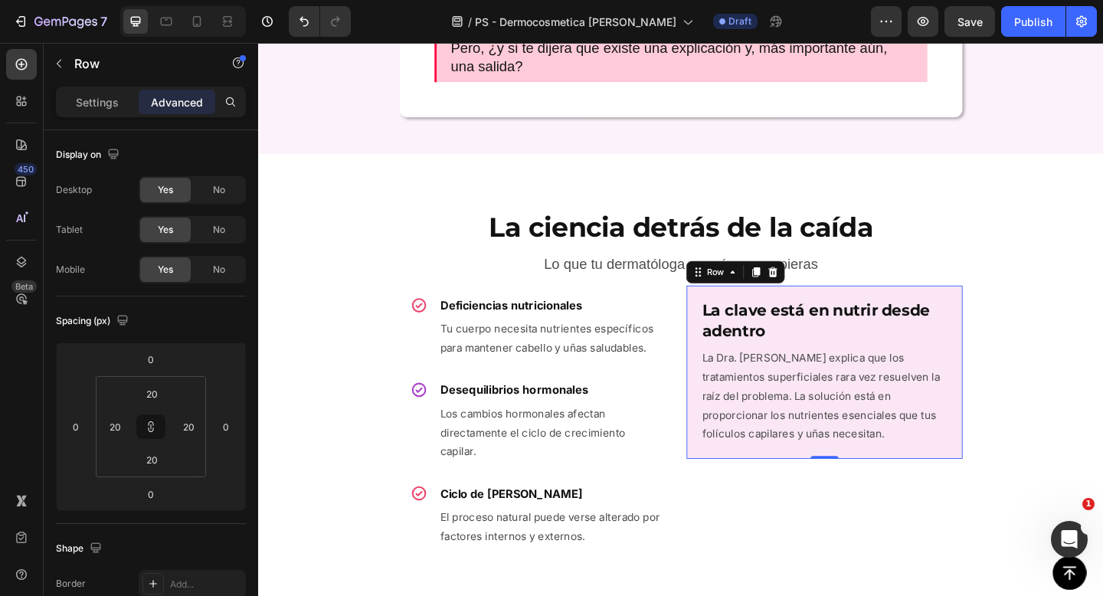
click at [794, 312] on div "⁠⁠⁠⁠⁠⁠⁠ La clave está en nutrir desde adentro Heading La Dra. [PERSON_NAME] exp…" at bounding box center [874, 401] width 300 height 188
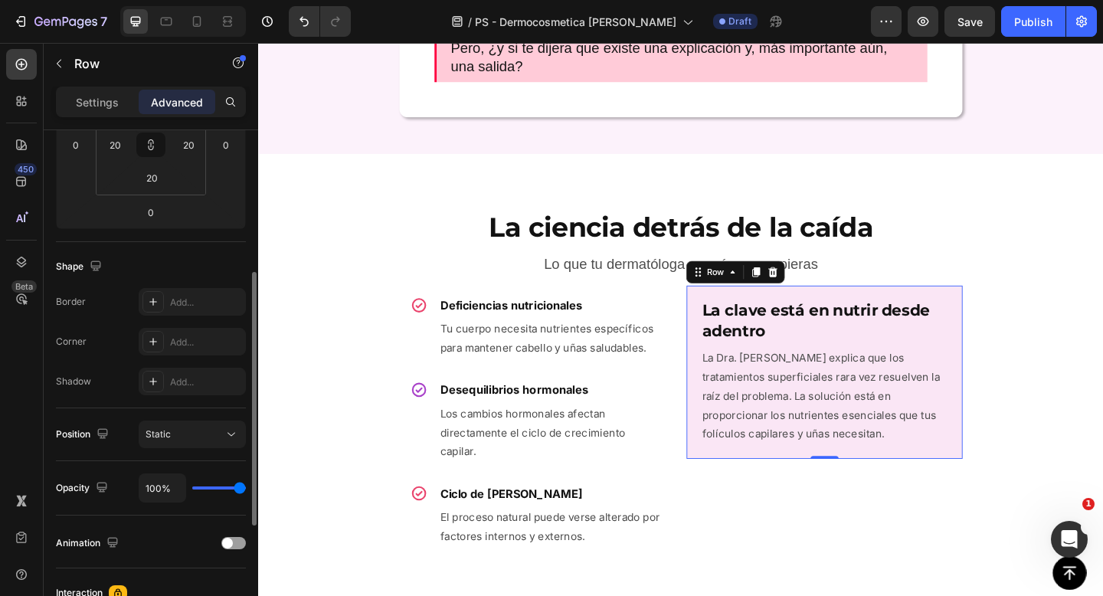
scroll to position [299, 0]
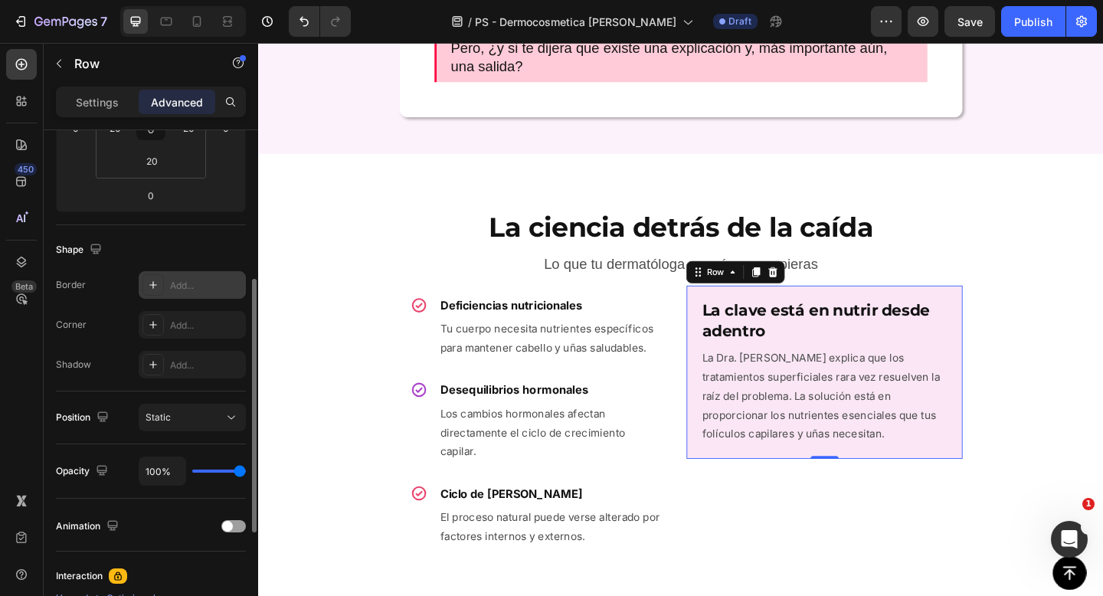
click at [181, 273] on div "Add..." at bounding box center [192, 285] width 107 height 28
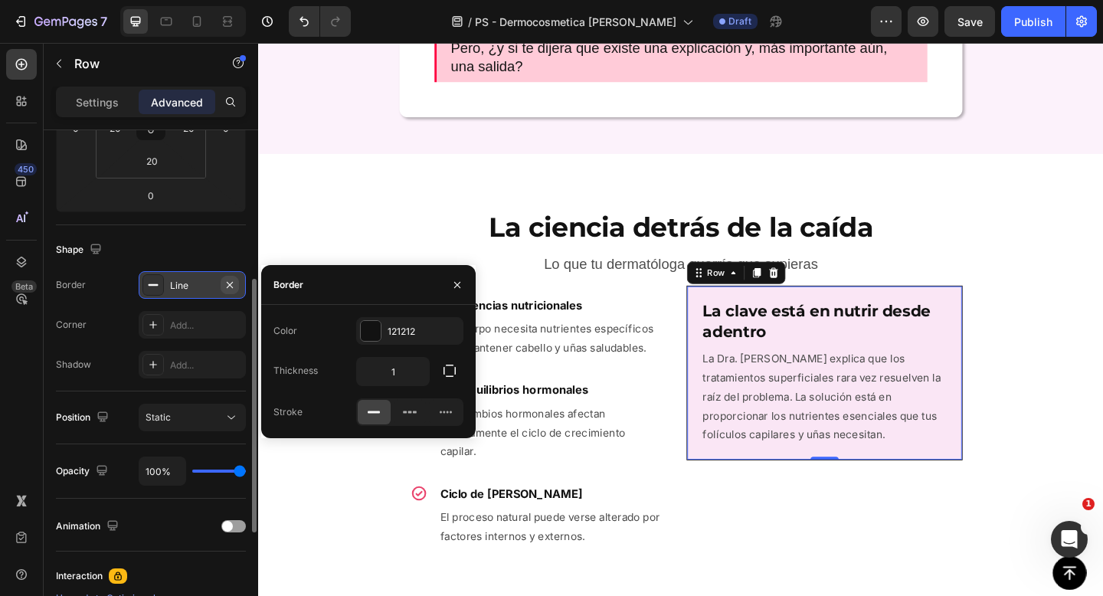
click at [236, 286] on button "button" at bounding box center [230, 285] width 18 height 18
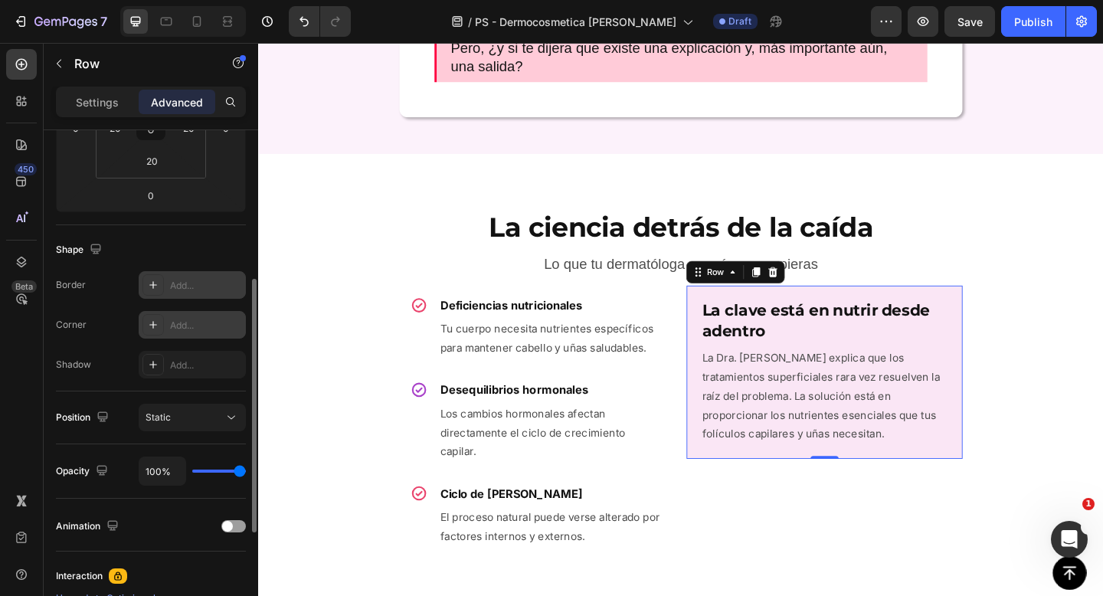
click at [199, 331] on div "Add..." at bounding box center [206, 326] width 72 height 14
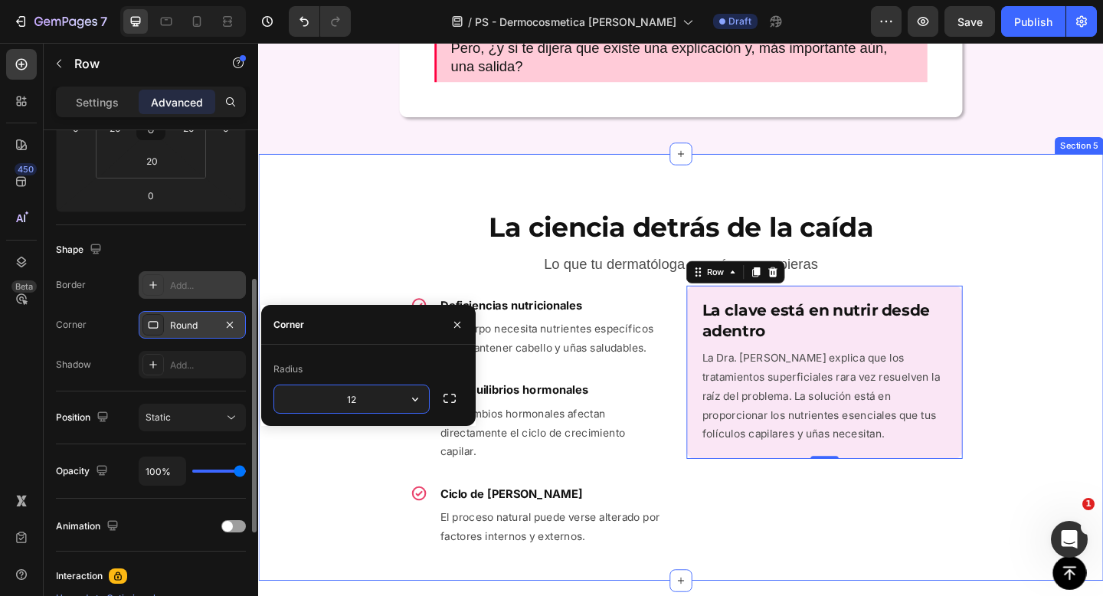
type input "12"
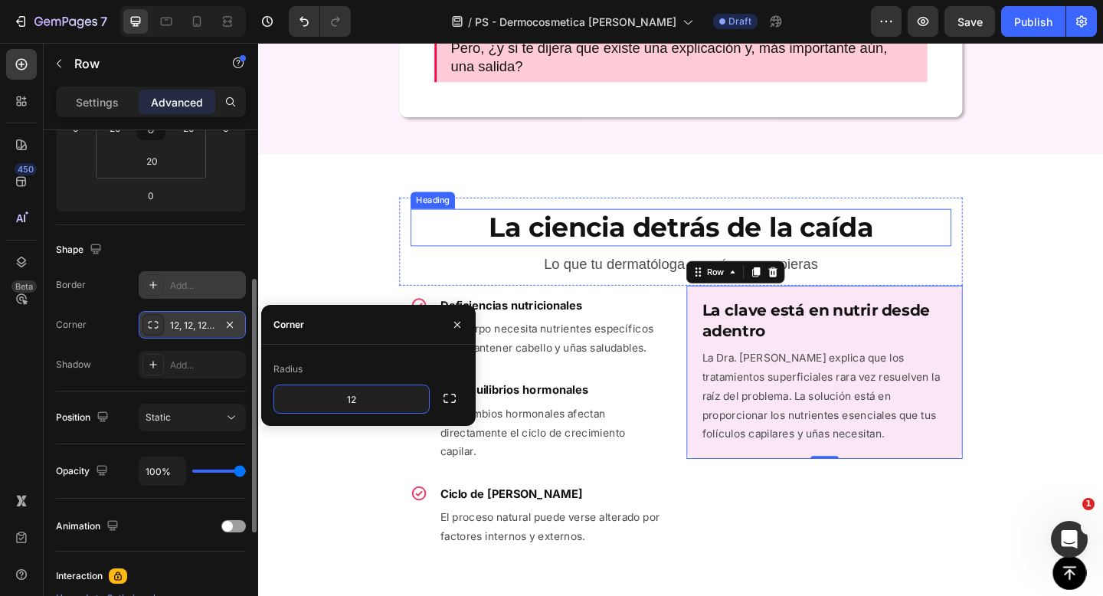
click at [529, 231] on strong "La ciencia detrás de la caída" at bounding box center [717, 244] width 417 height 36
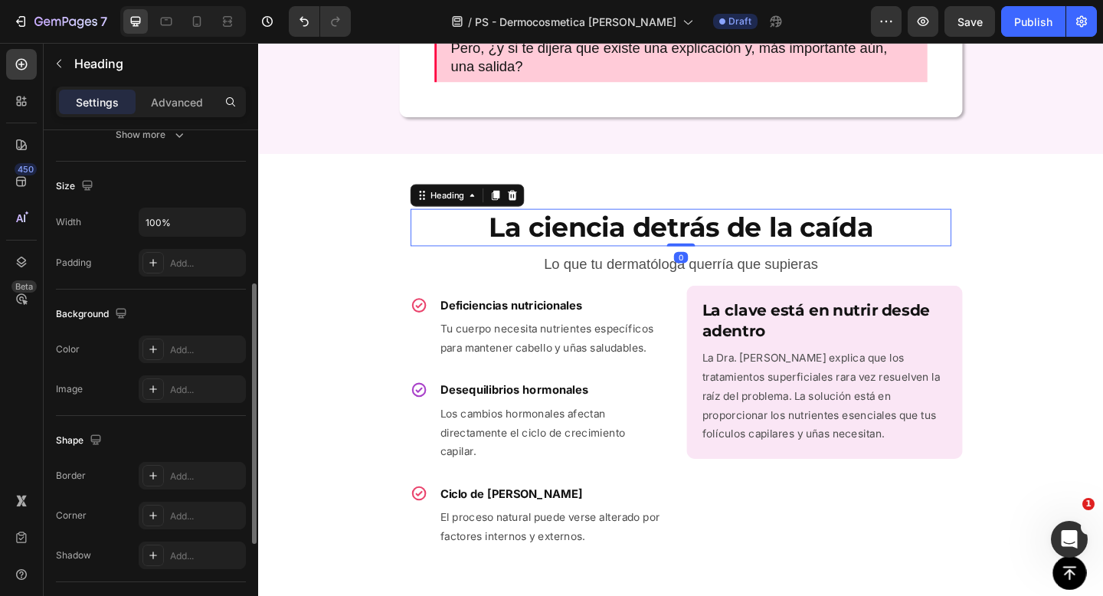
scroll to position [0, 0]
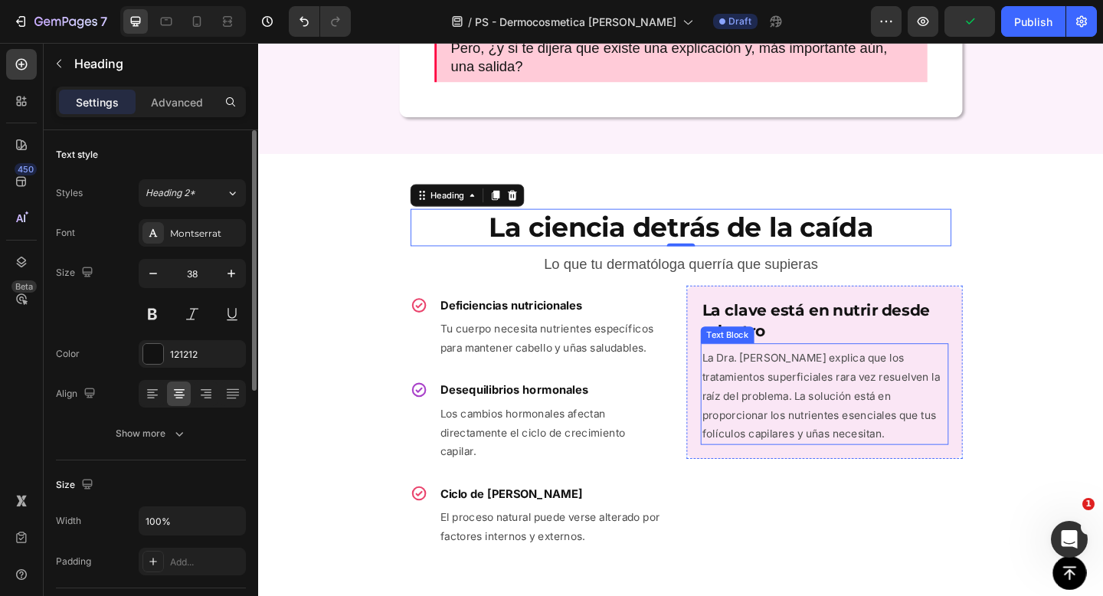
click at [786, 447] on p "La Dra. [PERSON_NAME] explica que los tratamientos superficiales rara vez resue…" at bounding box center [874, 426] width 267 height 103
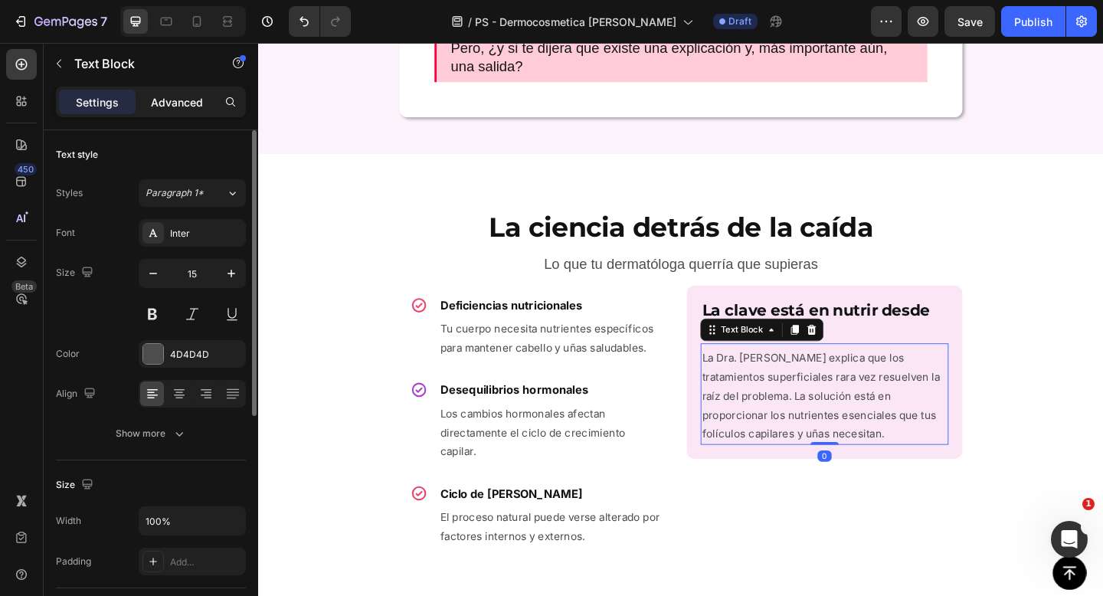
click at [163, 106] on p "Advanced" at bounding box center [177, 102] width 52 height 16
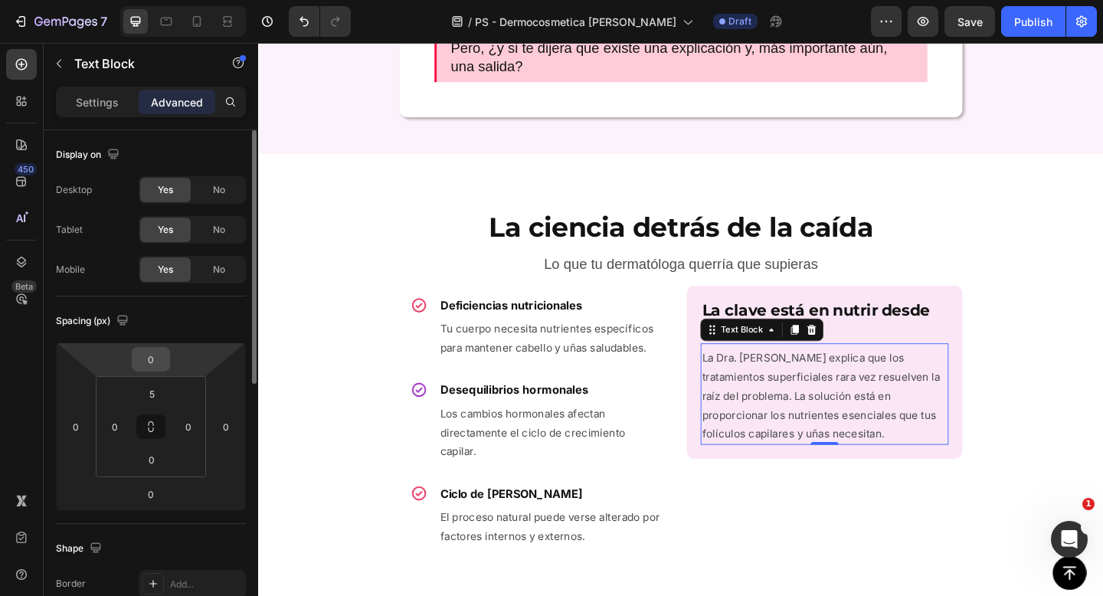
click at [155, 364] on input "0" at bounding box center [151, 359] width 31 height 23
type input "10"
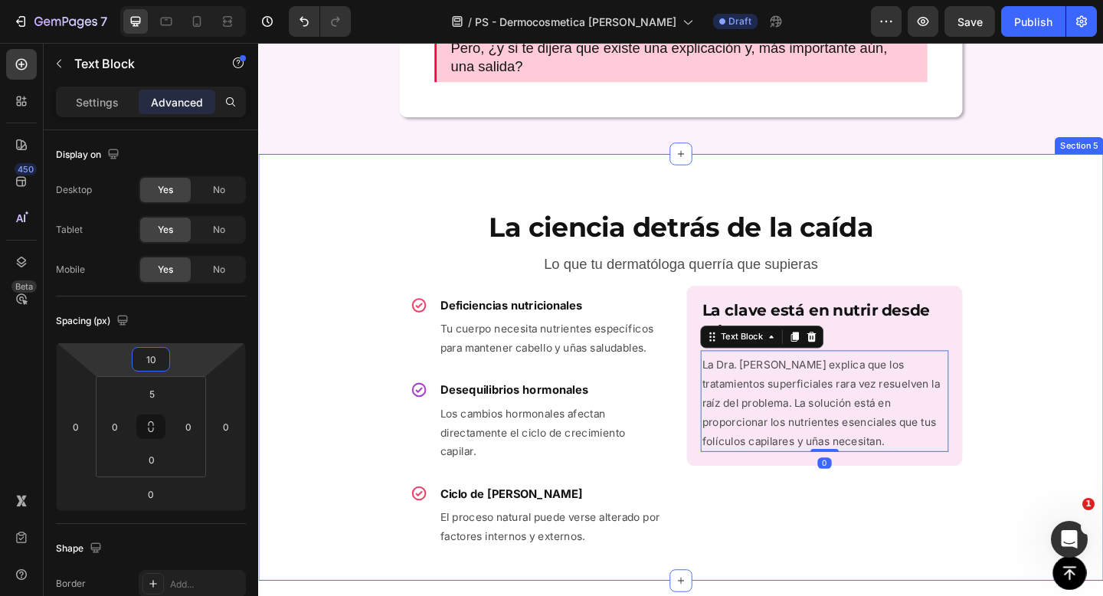
click at [1035, 492] on div "La ciencia detrás de la caída Heading Lo que tu dermatóloga querría que supiera…" at bounding box center [717, 395] width 919 height 415
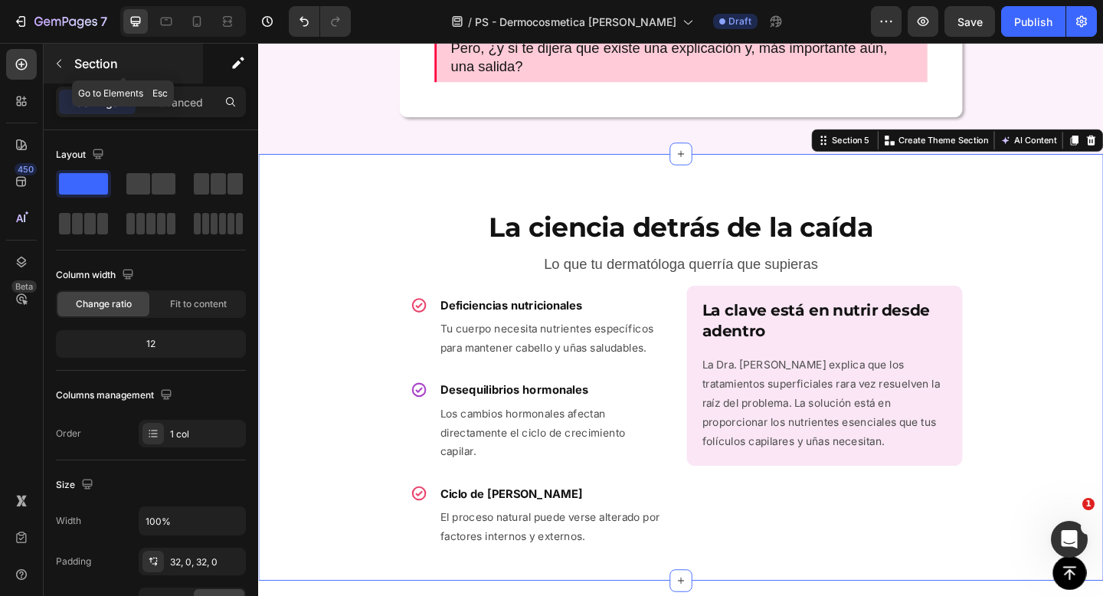
click at [102, 68] on p "Section" at bounding box center [137, 63] width 126 height 18
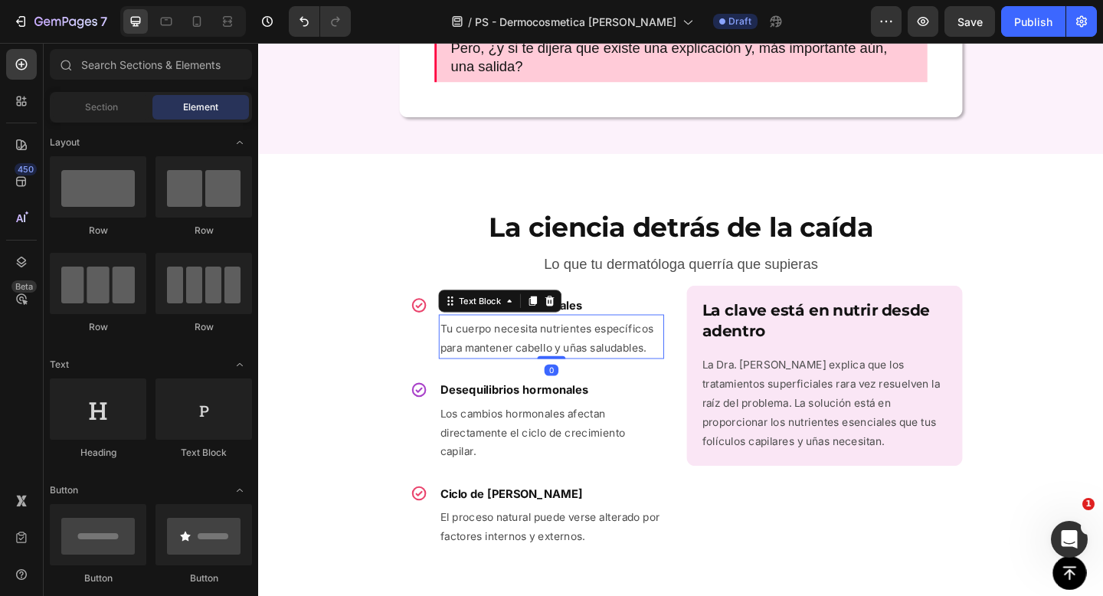
click at [635, 354] on p "Tu cuerpo necesita nutrientes específicos para mantener cabello y uñas saludabl…" at bounding box center [577, 364] width 242 height 41
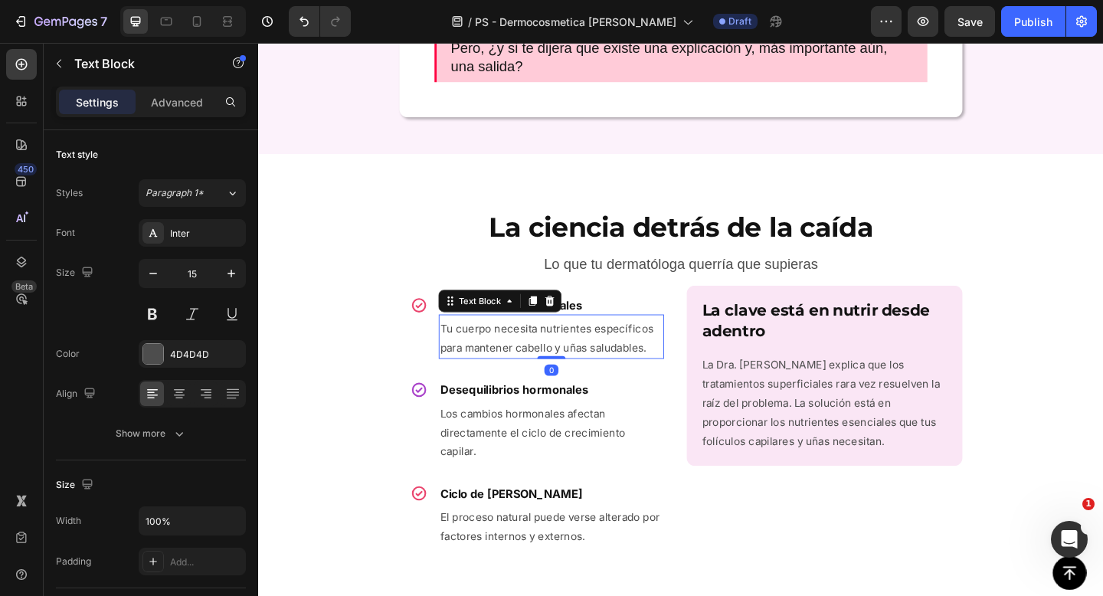
click at [558, 325] on icon at bounding box center [557, 324] width 8 height 11
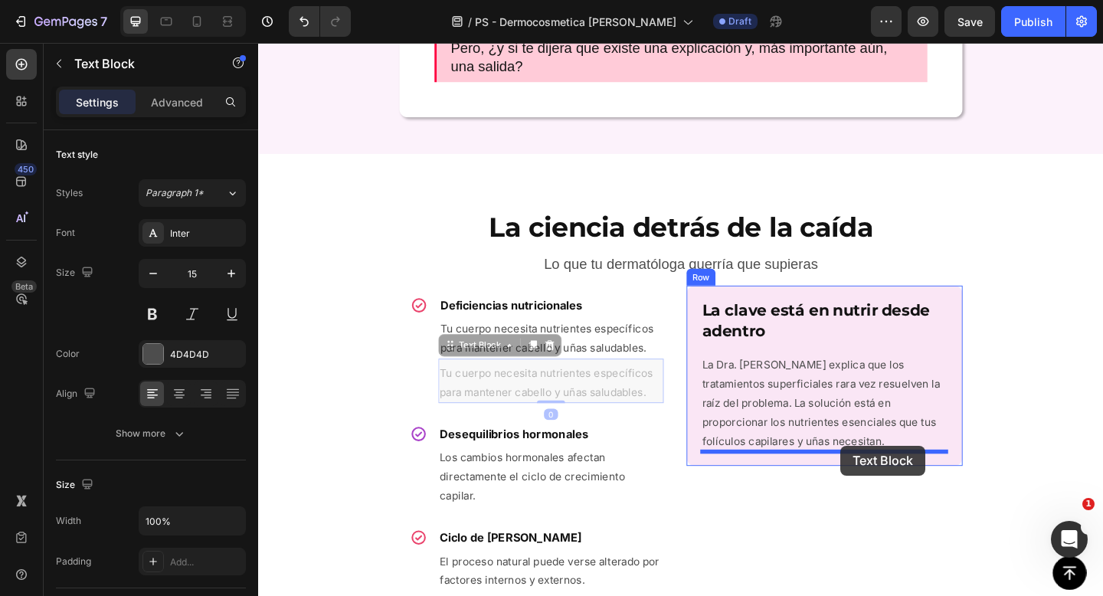
drag, startPoint x: 491, startPoint y: 375, endPoint x: 889, endPoint y: 481, distance: 412.3
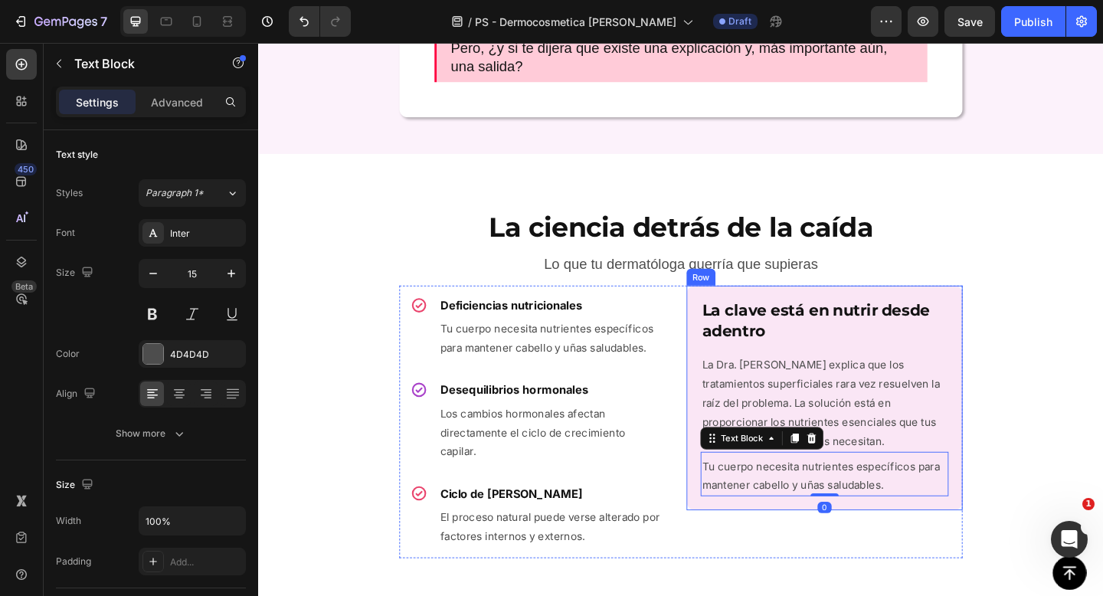
click at [849, 540] on div "⁠⁠⁠⁠⁠⁠⁠ La clave está en nutrir desde adentro Heading La Dra. [PERSON_NAME] exp…" at bounding box center [874, 429] width 300 height 244
click at [849, 526] on p "Tu cuerpo necesita nutrientes específicos para mantener cabello y uñas saludabl…" at bounding box center [874, 513] width 267 height 41
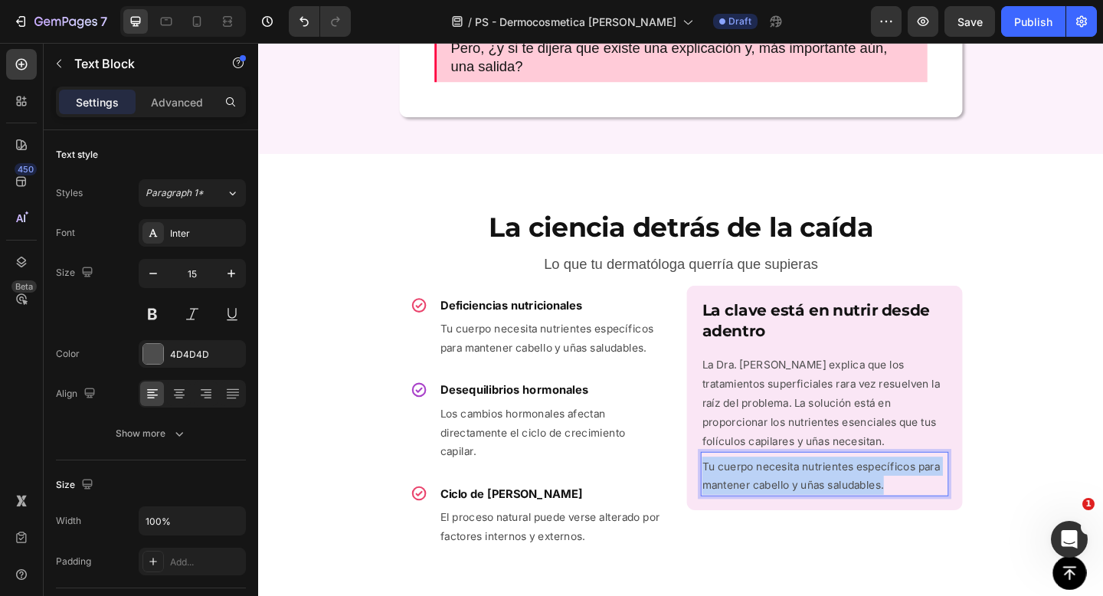
click at [849, 526] on p "Tu cuerpo necesita nutrientes específicos para mantener cabello y uñas saludabl…" at bounding box center [874, 513] width 267 height 41
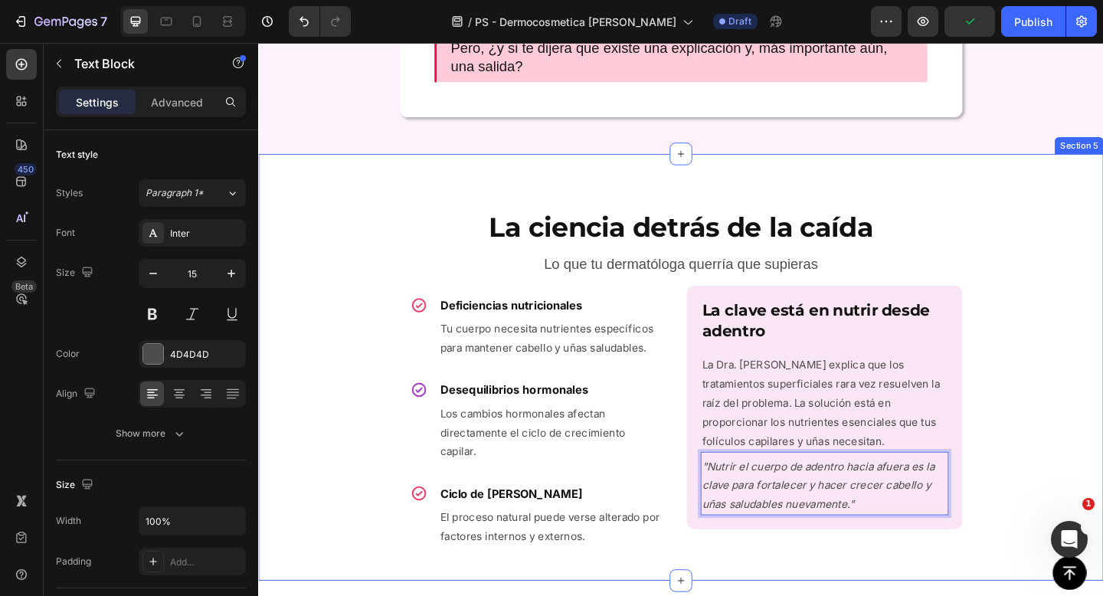
click at [1102, 531] on div "La ciencia detrás de la caída Heading Lo que tu dermatóloga querría que supiera…" at bounding box center [717, 395] width 919 height 415
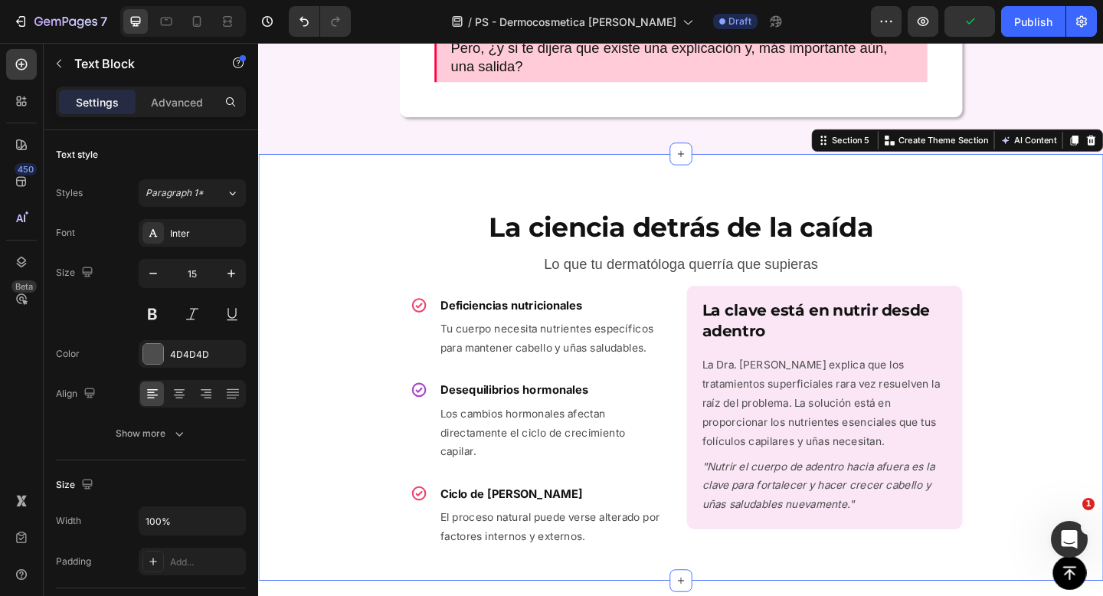
click at [1102, 531] on div "La ciencia detrás de la caída Heading Lo que tu dermatóloga querría que supiera…" at bounding box center [717, 395] width 919 height 415
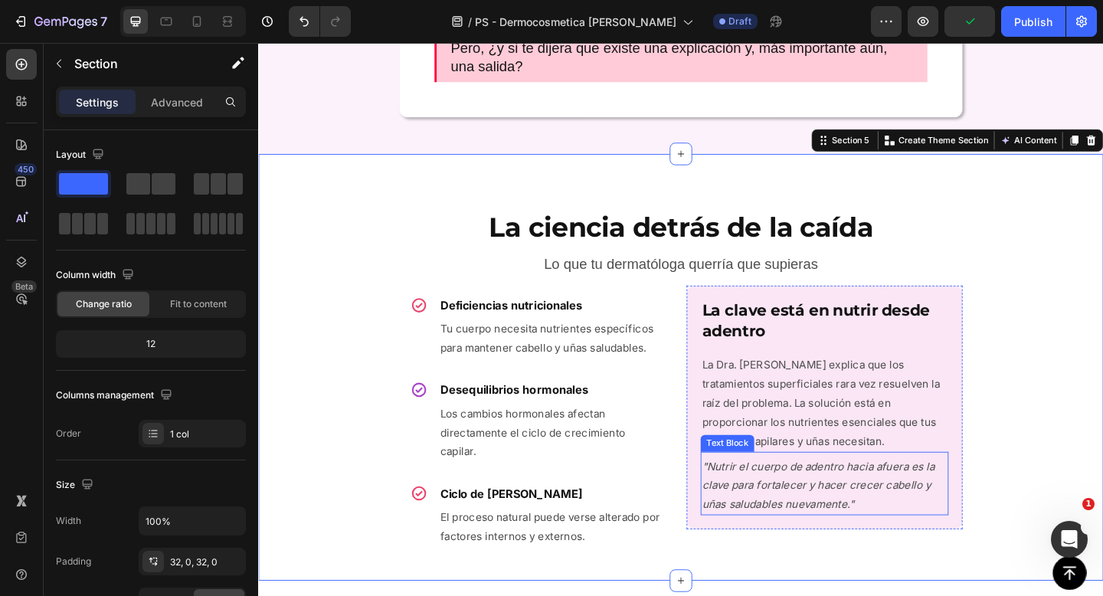
click at [913, 553] on p ""Nutrir el cuerpo de adentro hacia afuera es la clave para fortalecer y hacer c…" at bounding box center [874, 524] width 267 height 62
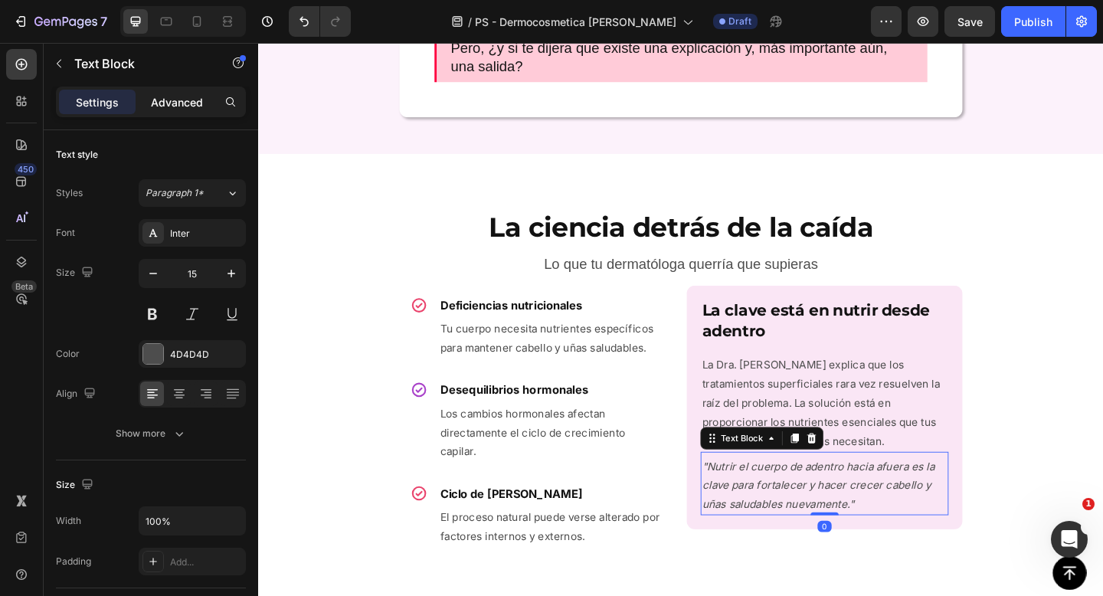
click at [186, 100] on p "Advanced" at bounding box center [177, 102] width 52 height 16
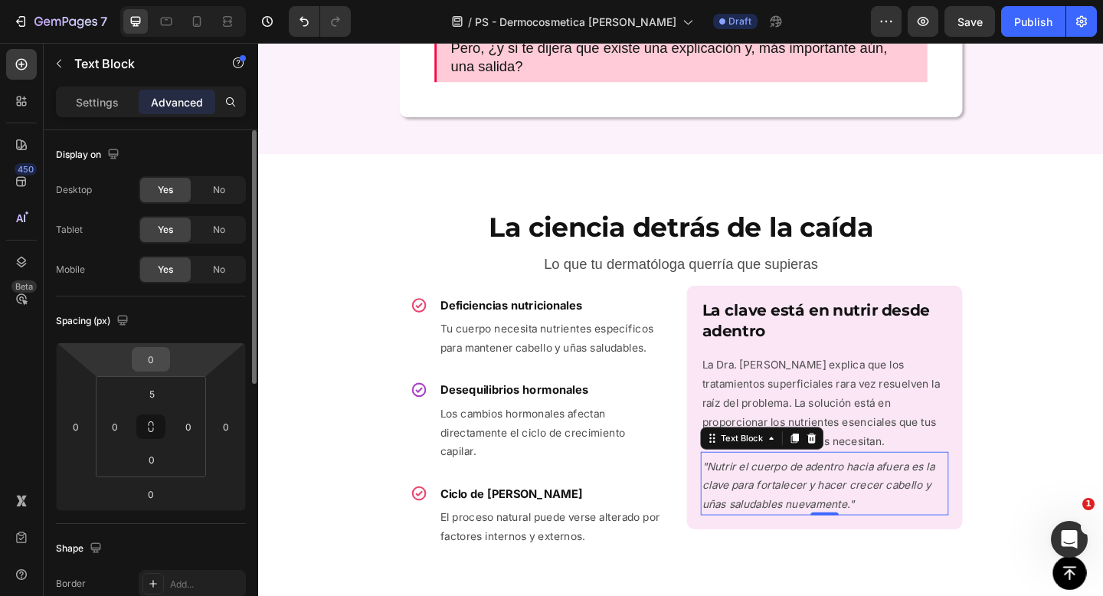
click at [151, 355] on input "0" at bounding box center [151, 359] width 31 height 23
type input "10"
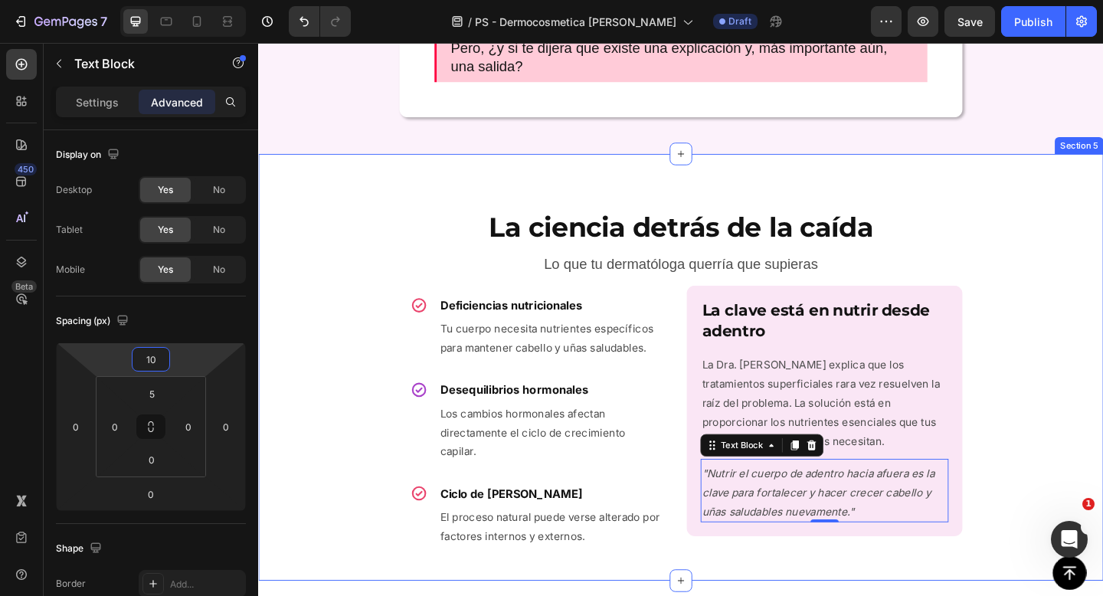
click at [1089, 444] on div "La ciencia detrás de la caída Heading Lo que tu dermatóloga querría que supiera…" at bounding box center [717, 395] width 919 height 415
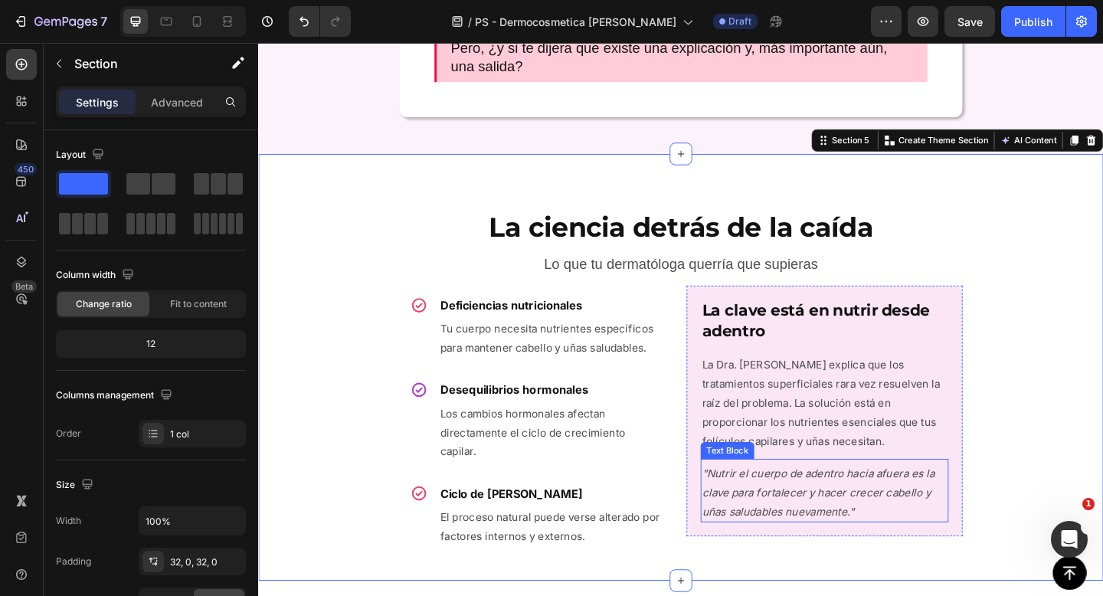
click at [905, 516] on icon ""Nutrir el cuerpo de adentro hacia afuera es la clave para fortalecer y hacer c…" at bounding box center [867, 532] width 253 height 56
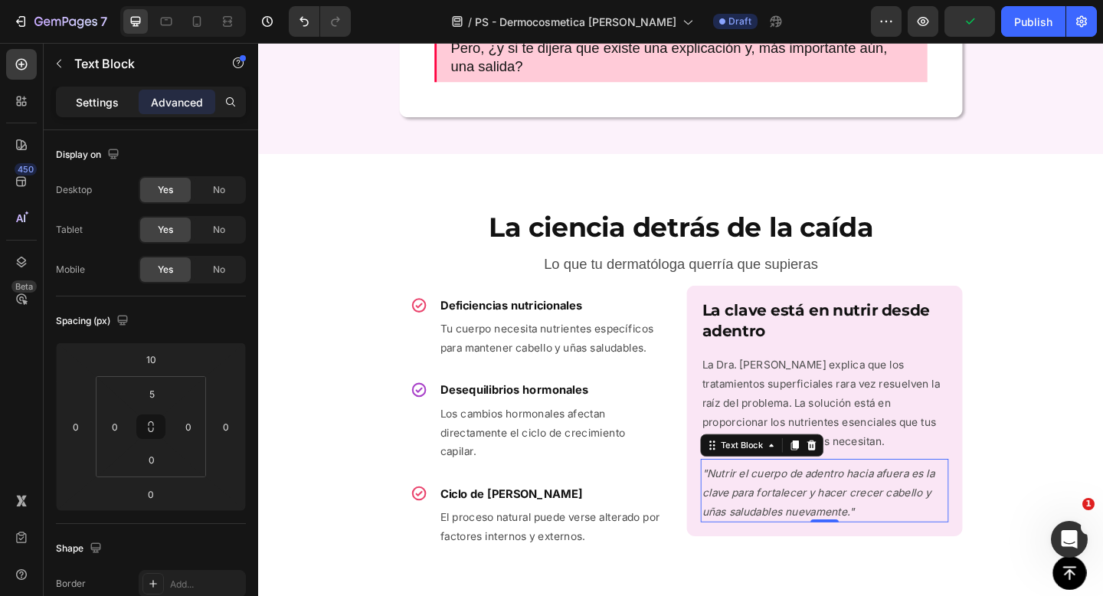
click at [121, 103] on div "Settings" at bounding box center [97, 102] width 77 height 25
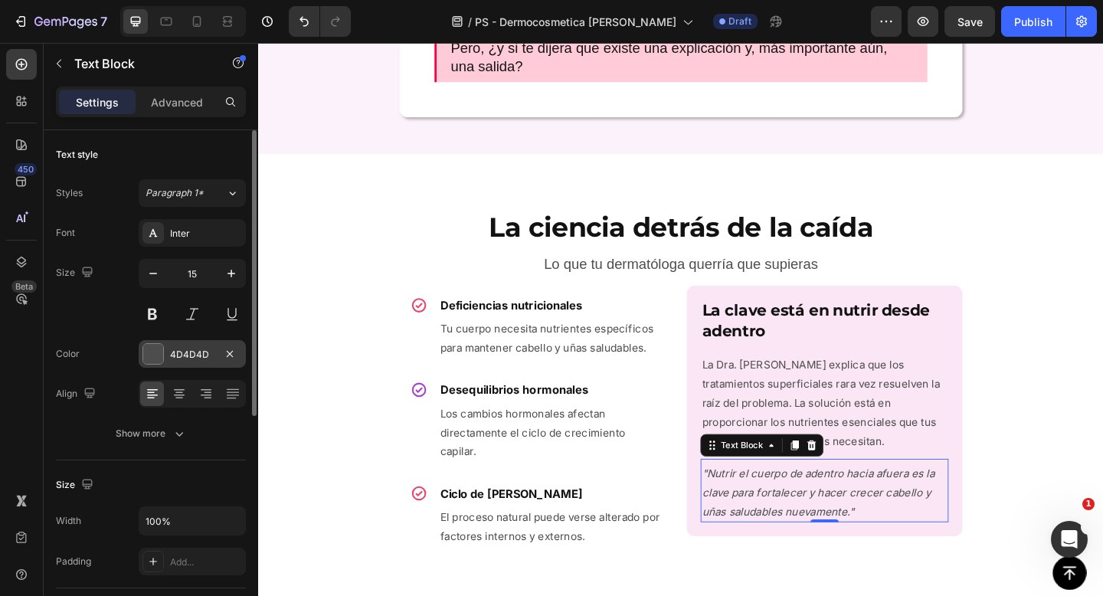
click at [155, 354] on div at bounding box center [153, 354] width 20 height 20
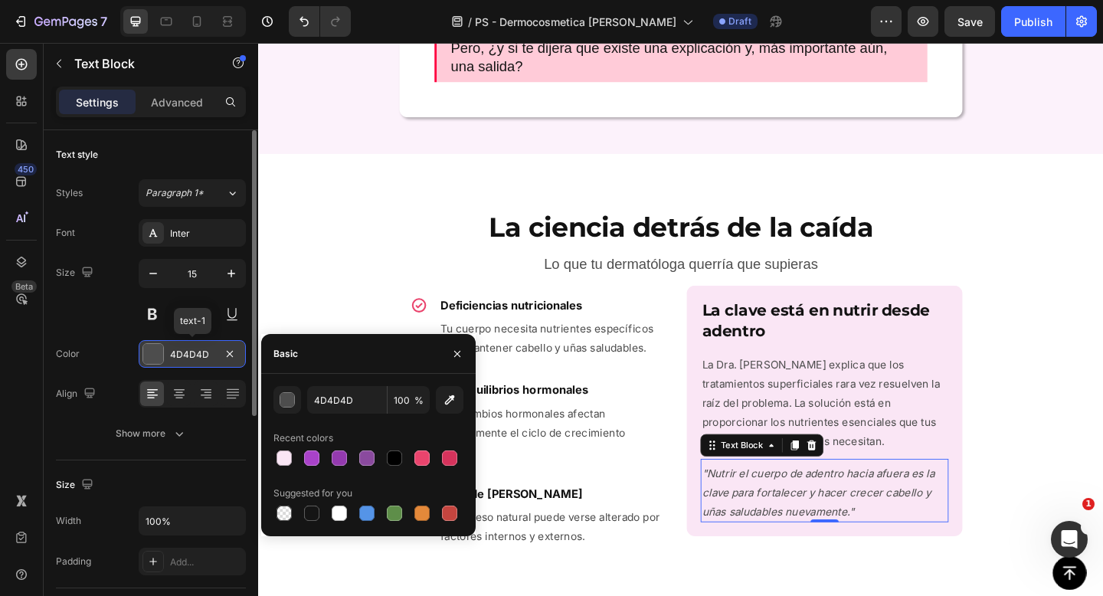
click at [155, 352] on div at bounding box center [153, 354] width 20 height 20
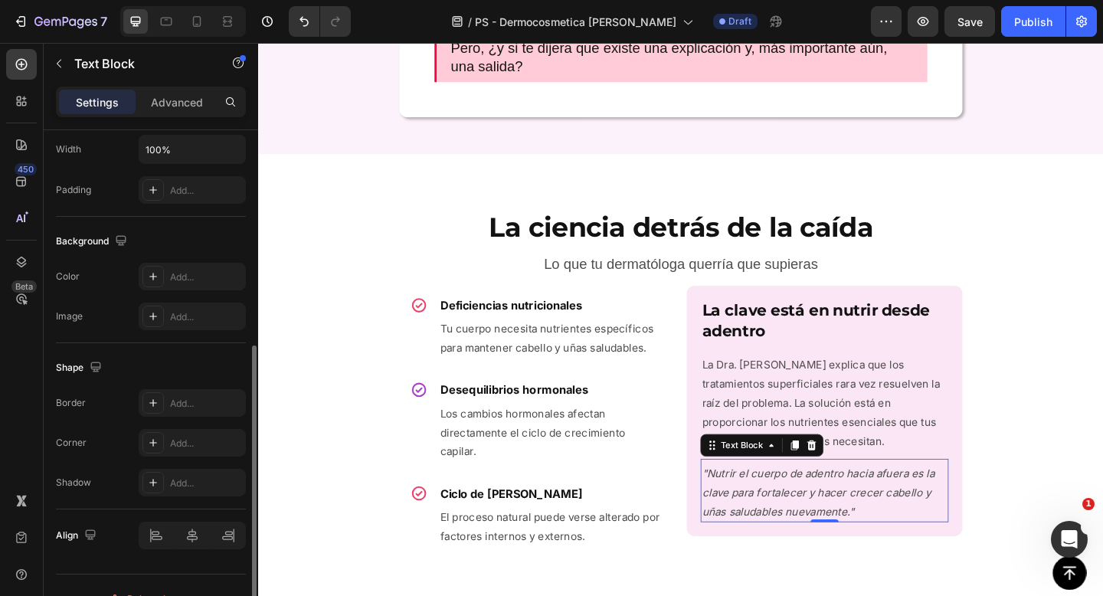
scroll to position [365, 0]
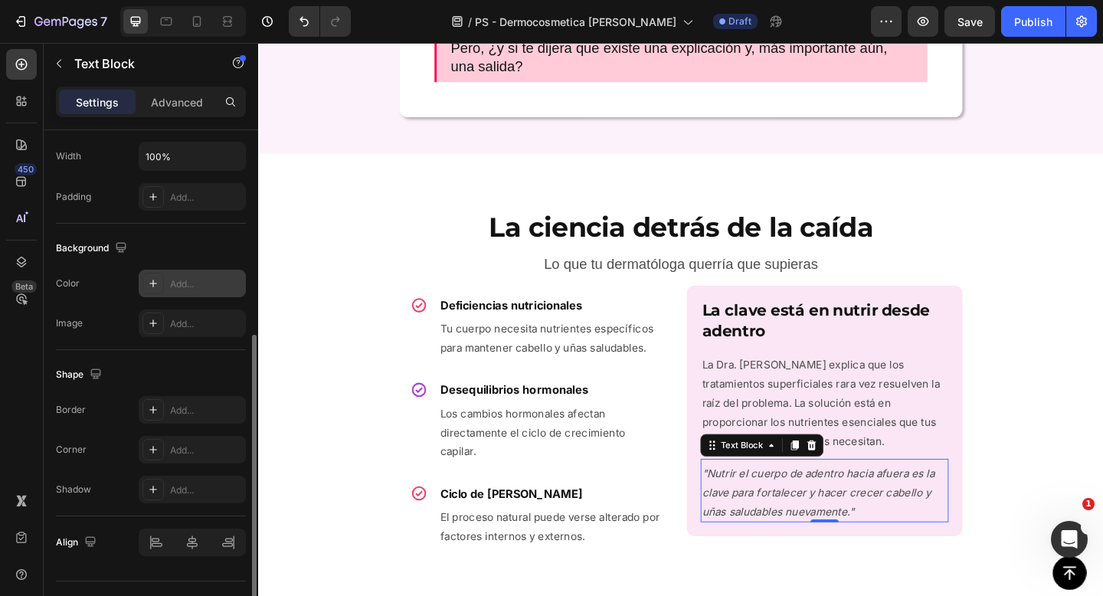
click at [155, 287] on icon at bounding box center [153, 283] width 12 height 12
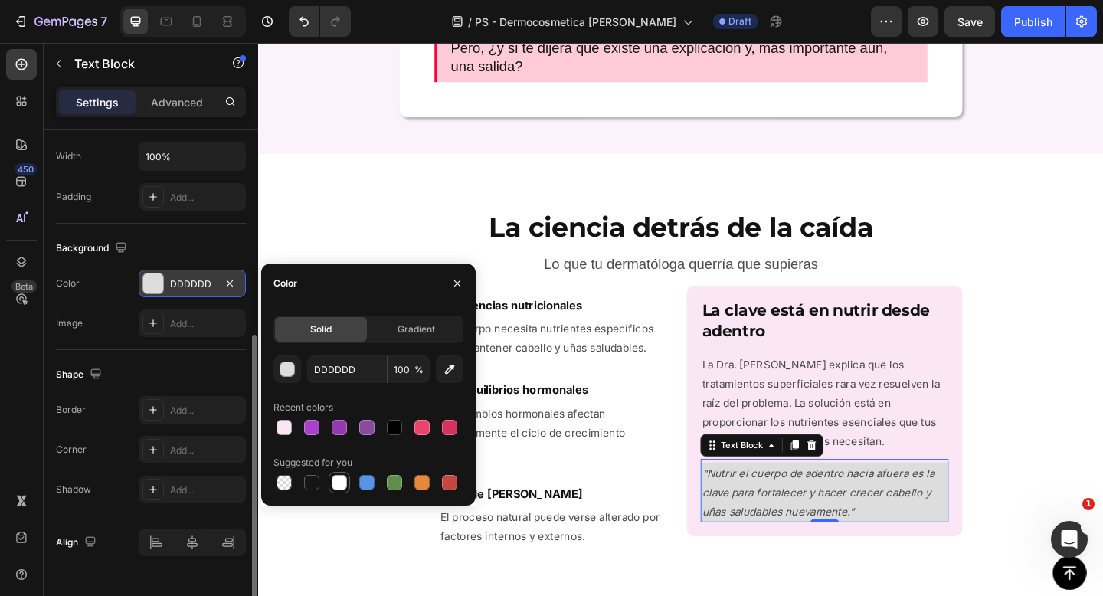
click at [346, 486] on div at bounding box center [339, 482] width 18 height 18
type input "FFFFFF"
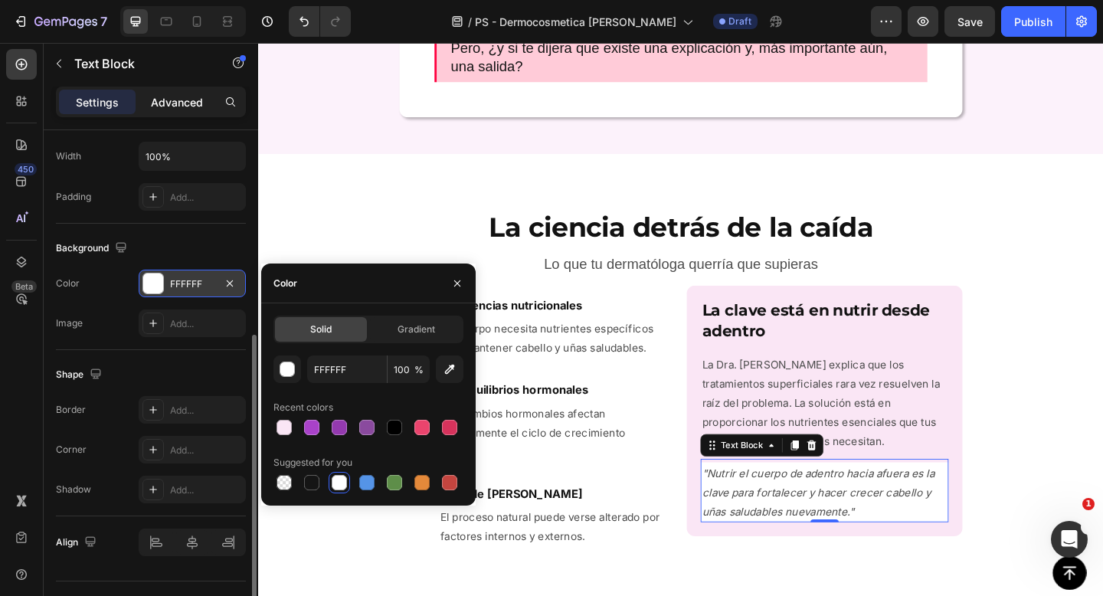
click at [155, 100] on p "Advanced" at bounding box center [177, 102] width 52 height 16
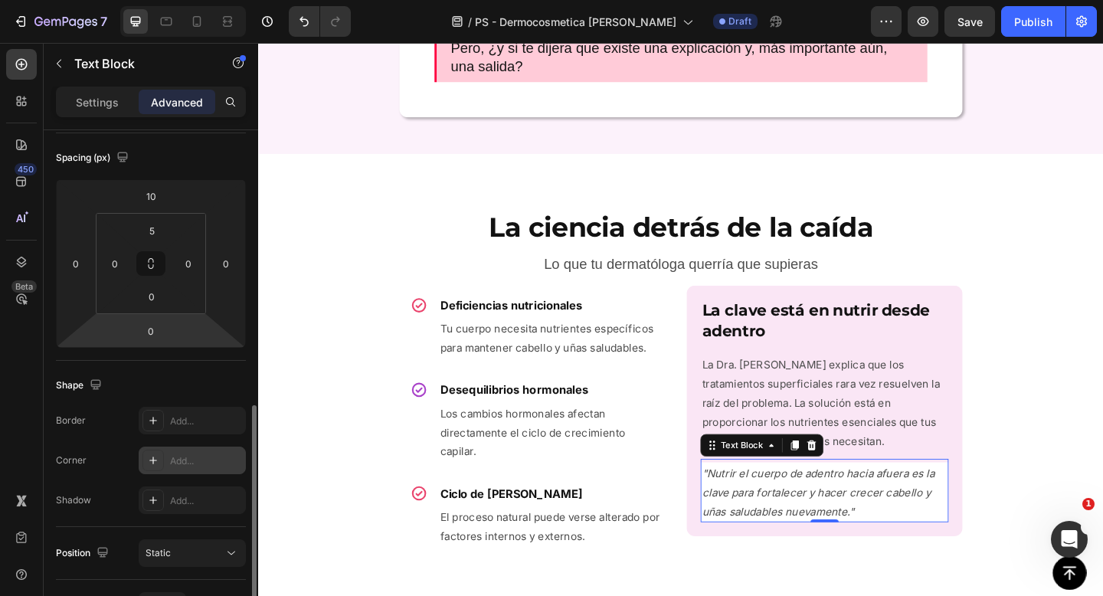
scroll to position [0, 0]
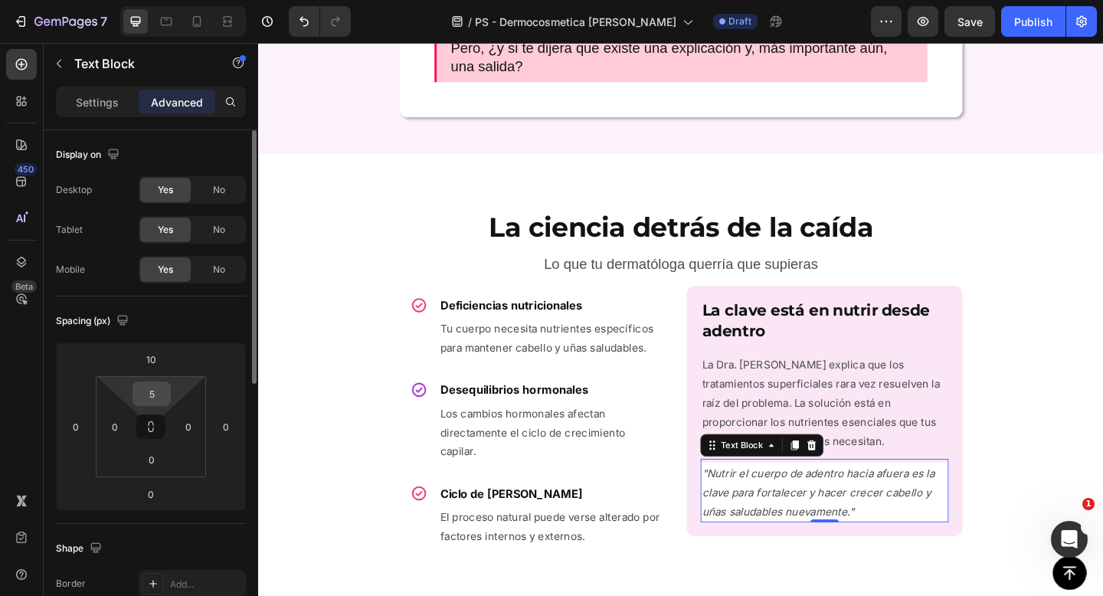
click at [154, 384] on input "5" at bounding box center [151, 393] width 31 height 23
type input "0"
click at [113, 420] on input "0" at bounding box center [114, 426] width 23 height 23
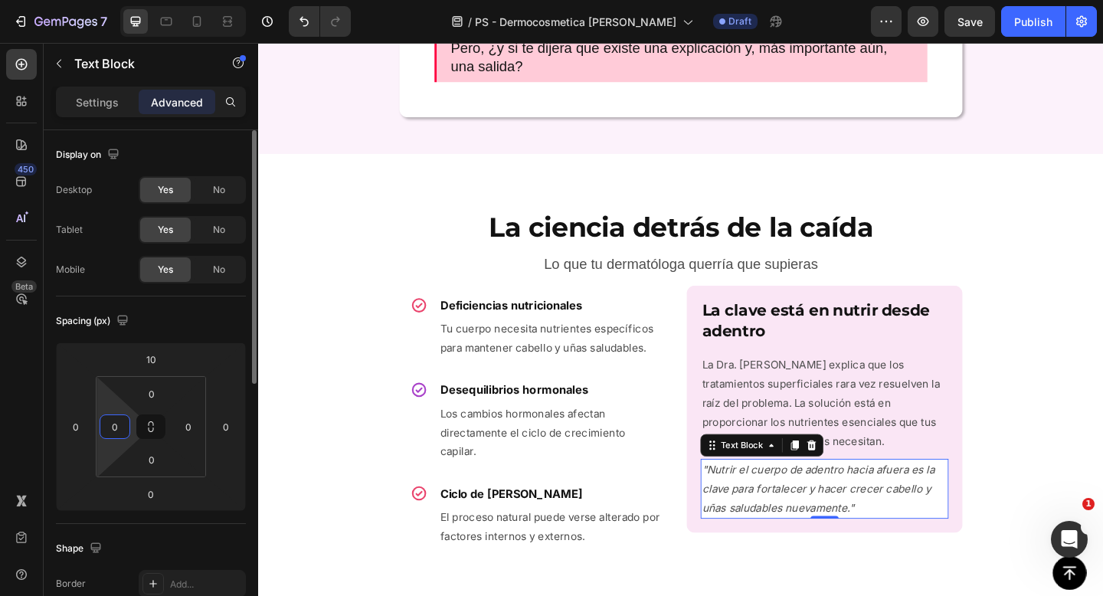
click at [113, 420] on input "0" at bounding box center [114, 426] width 23 height 23
type input "10"
click at [155, 401] on input "0" at bounding box center [151, 393] width 31 height 23
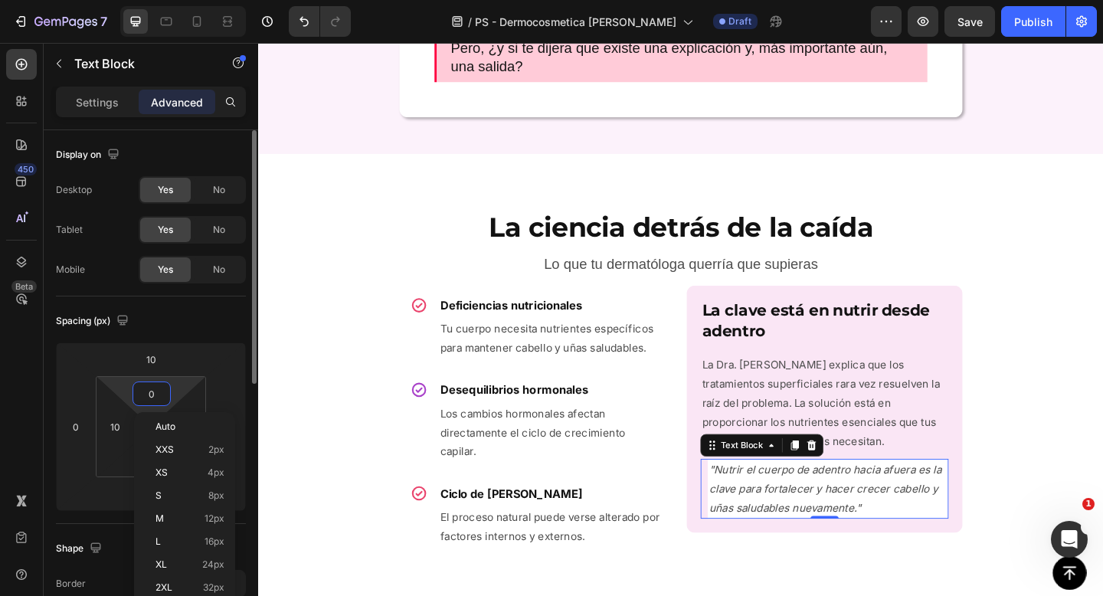
click at [155, 401] on input "0" at bounding box center [151, 393] width 31 height 23
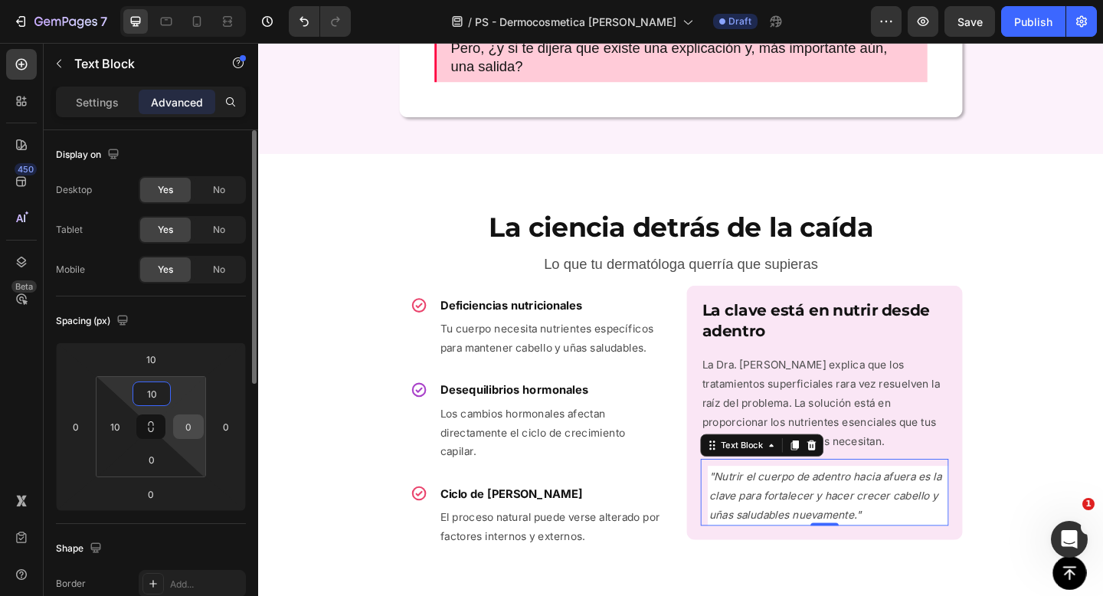
type input "10"
click at [189, 430] on input "0" at bounding box center [188, 426] width 23 height 23
type input "10"
click at [157, 471] on div "0" at bounding box center [152, 459] width 38 height 25
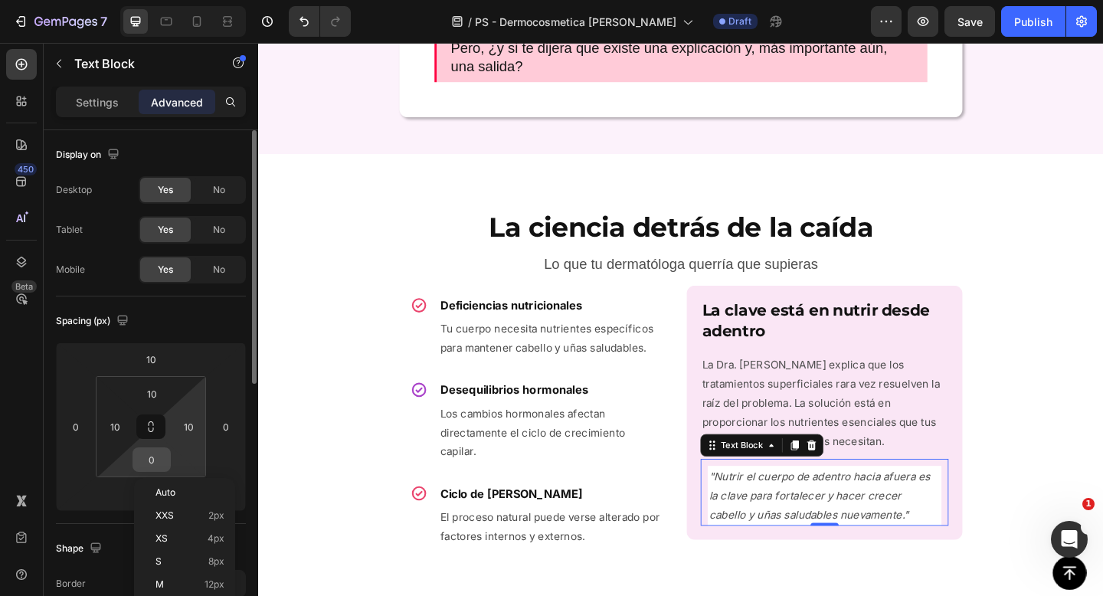
click at [157, 471] on div "0" at bounding box center [152, 459] width 38 height 25
click at [156, 463] on input "0" at bounding box center [151, 459] width 31 height 23
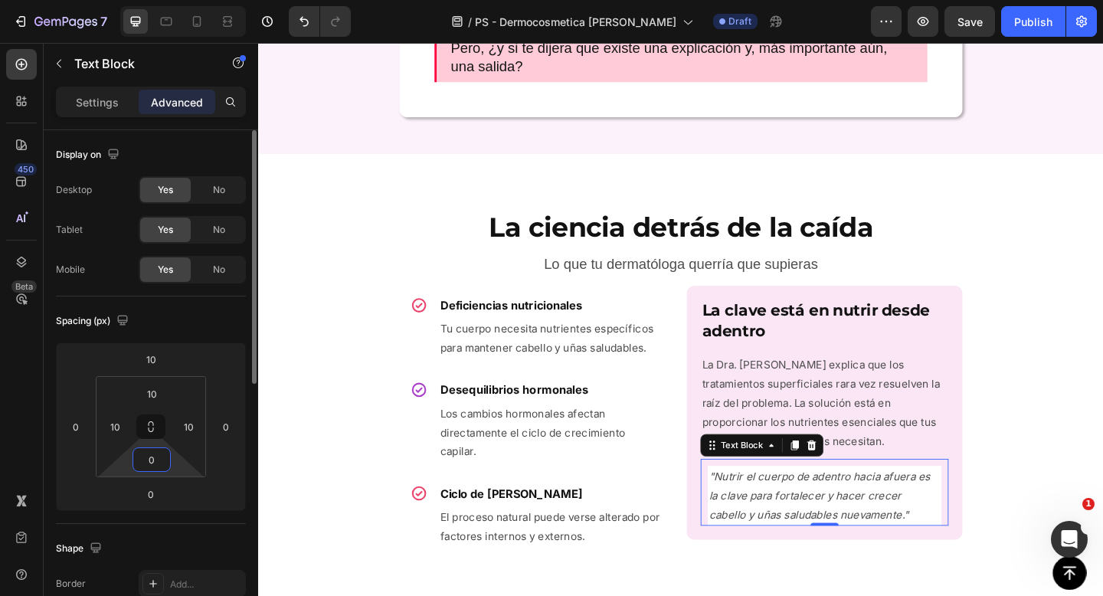
click at [156, 463] on input "0" at bounding box center [151, 459] width 31 height 23
type input "10"
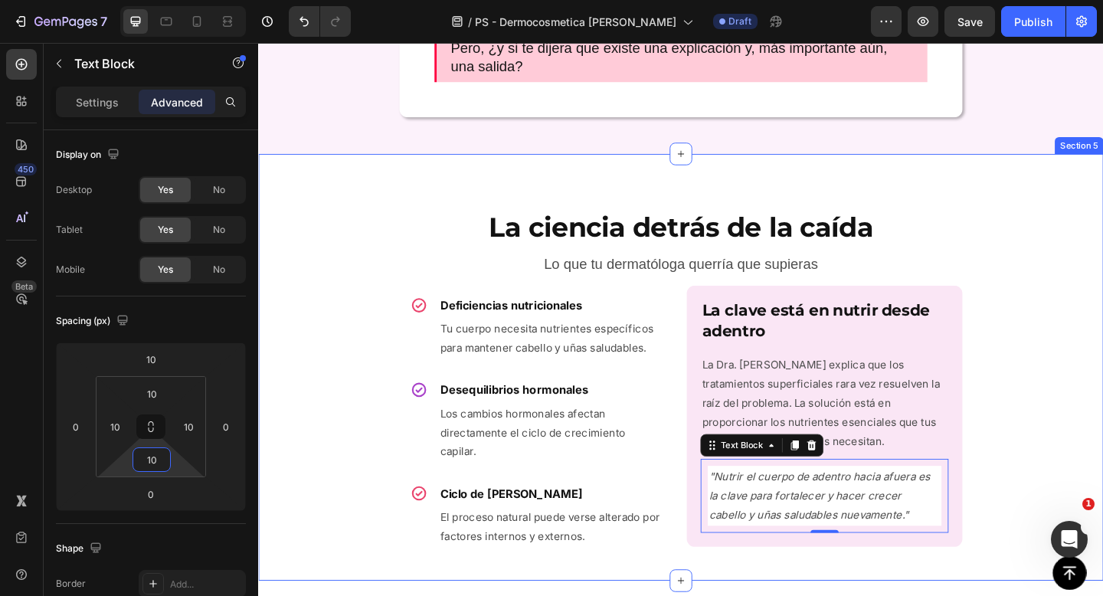
click at [1069, 479] on div "La ciencia detrás de la caída Heading Lo que tu dermatóloga querría que supiera…" at bounding box center [717, 395] width 919 height 415
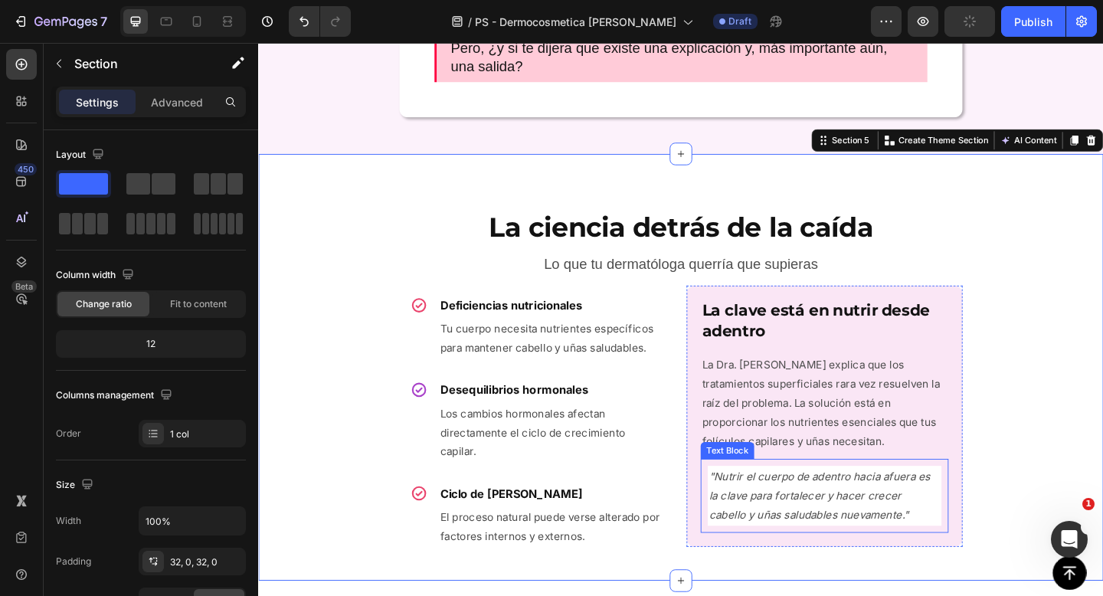
click at [946, 529] on icon ""Nutrir el cuerpo de adentro hacia afuera es la clave para fortalecer y hacer c…" at bounding box center [868, 536] width 241 height 56
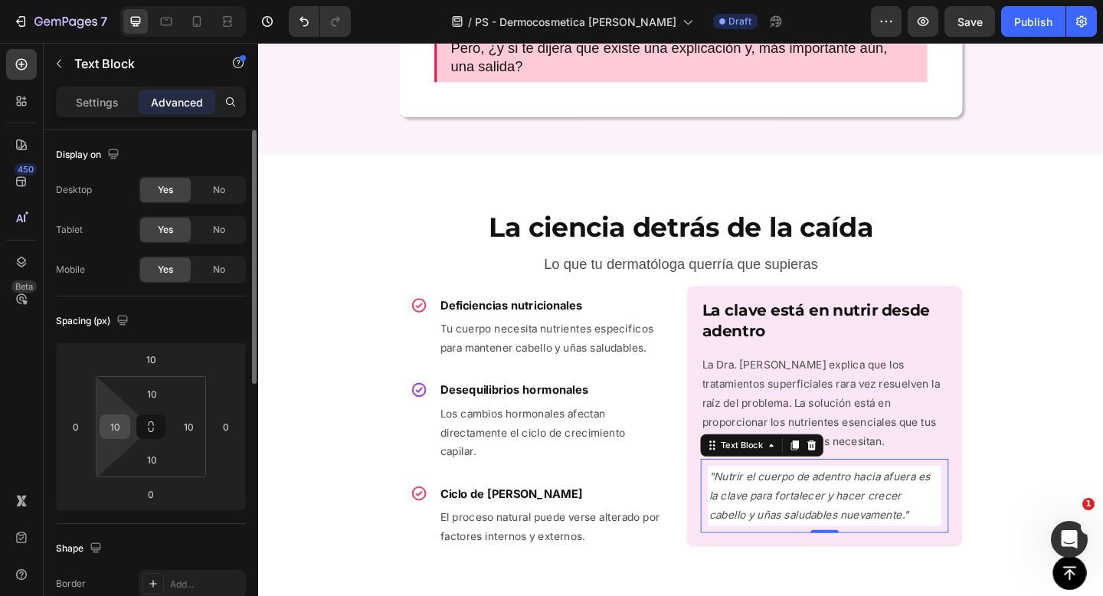
click at [119, 429] on input "10" at bounding box center [114, 426] width 23 height 23
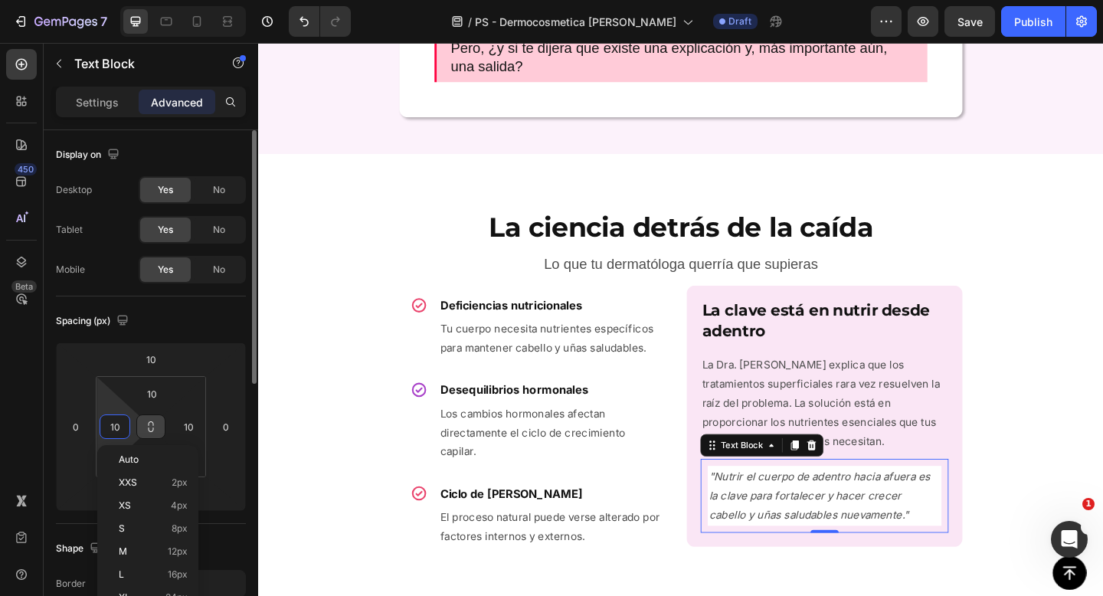
click at [146, 421] on icon at bounding box center [151, 427] width 12 height 12
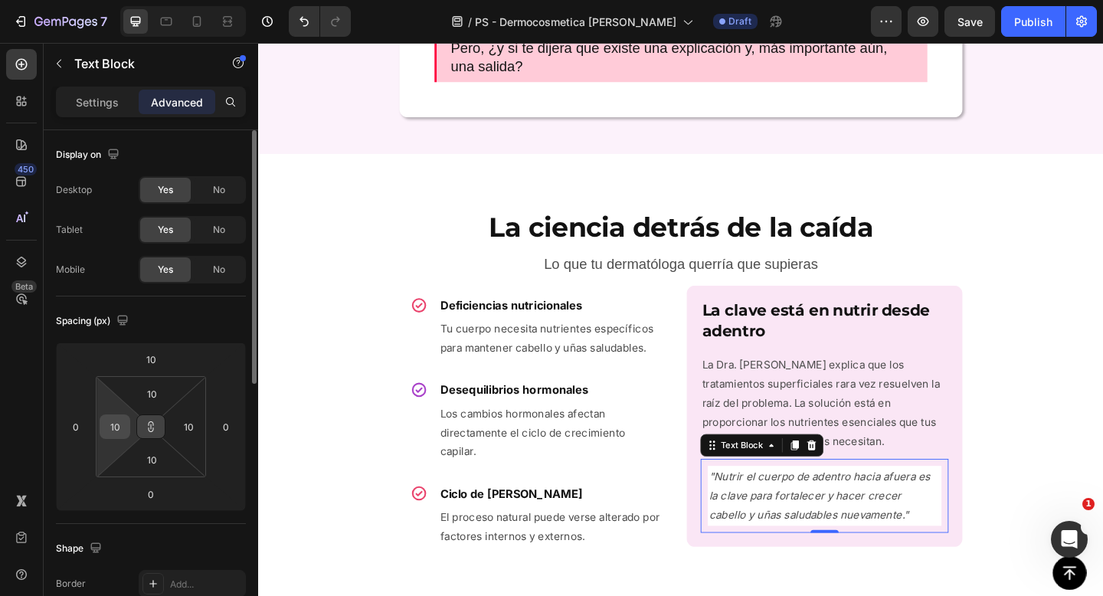
click at [126, 424] on div "10" at bounding box center [115, 426] width 31 height 25
click at [122, 423] on input "10" at bounding box center [114, 426] width 23 height 23
type input "100"
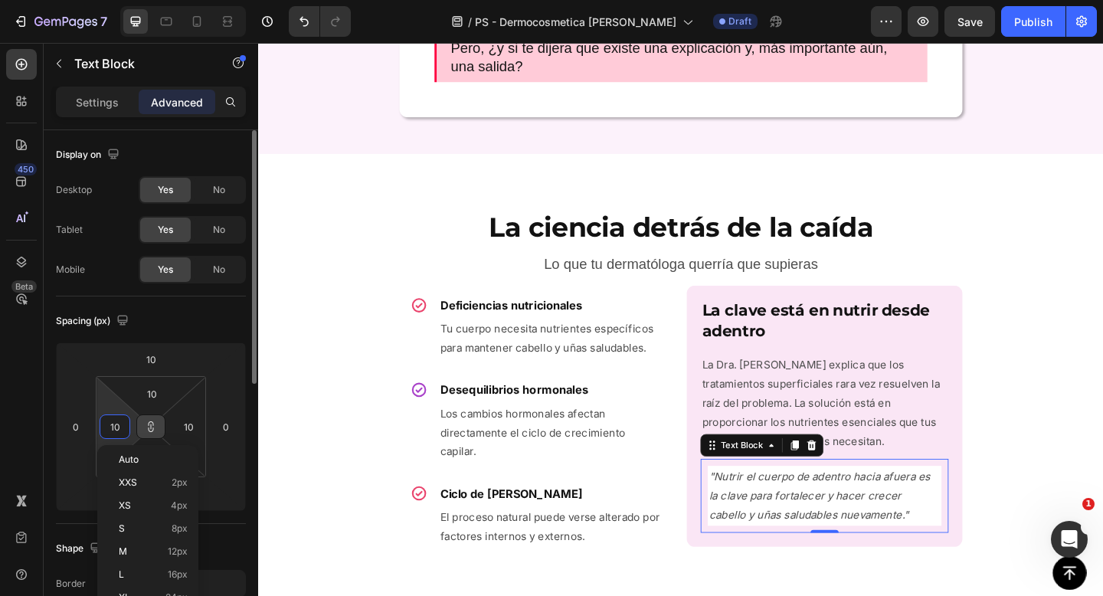
type input "100"
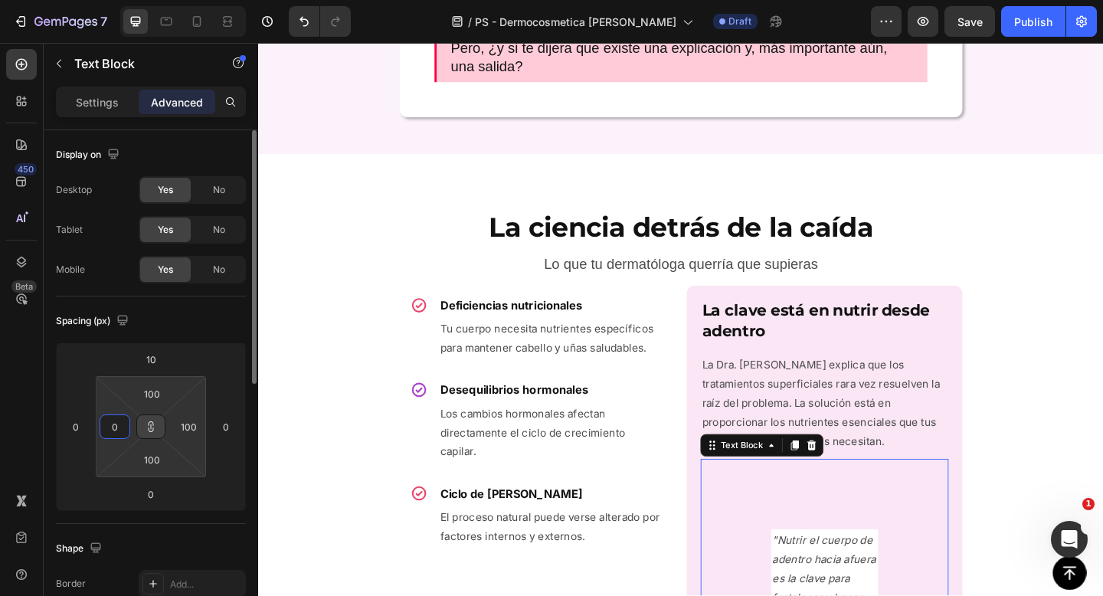
type input "0"
click at [159, 391] on input "100" at bounding box center [151, 393] width 31 height 23
type input "0"
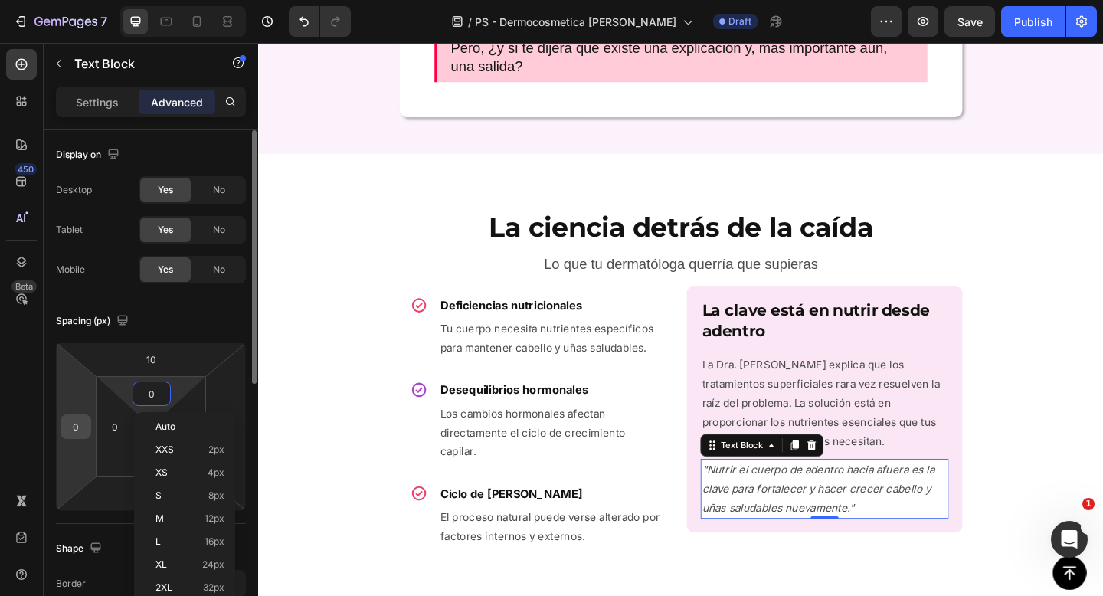
click at [73, 422] on input "0" at bounding box center [75, 426] width 23 height 23
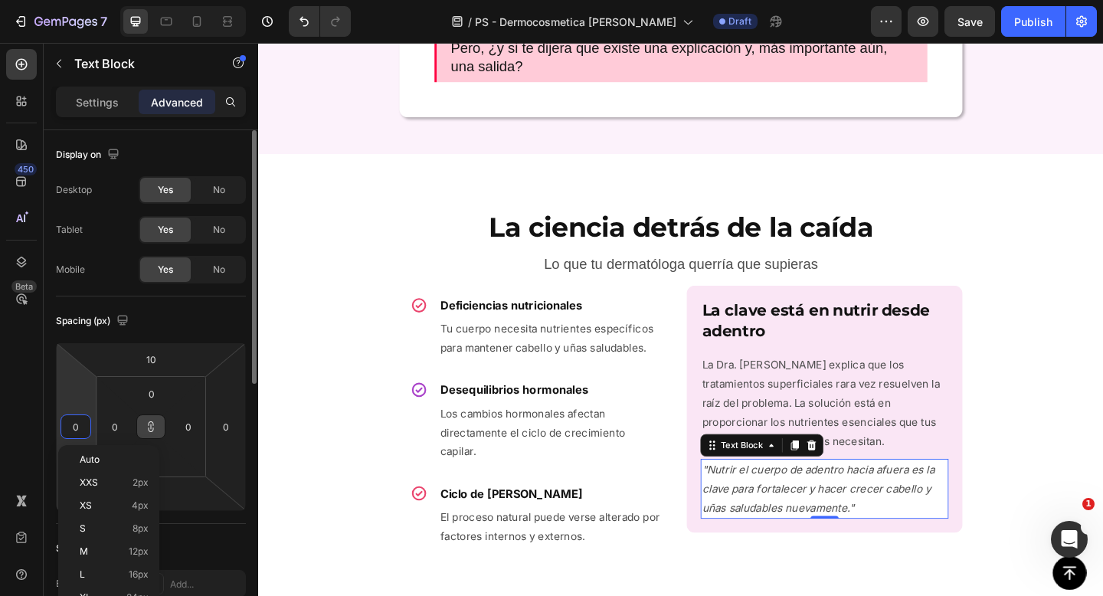
type input "1"
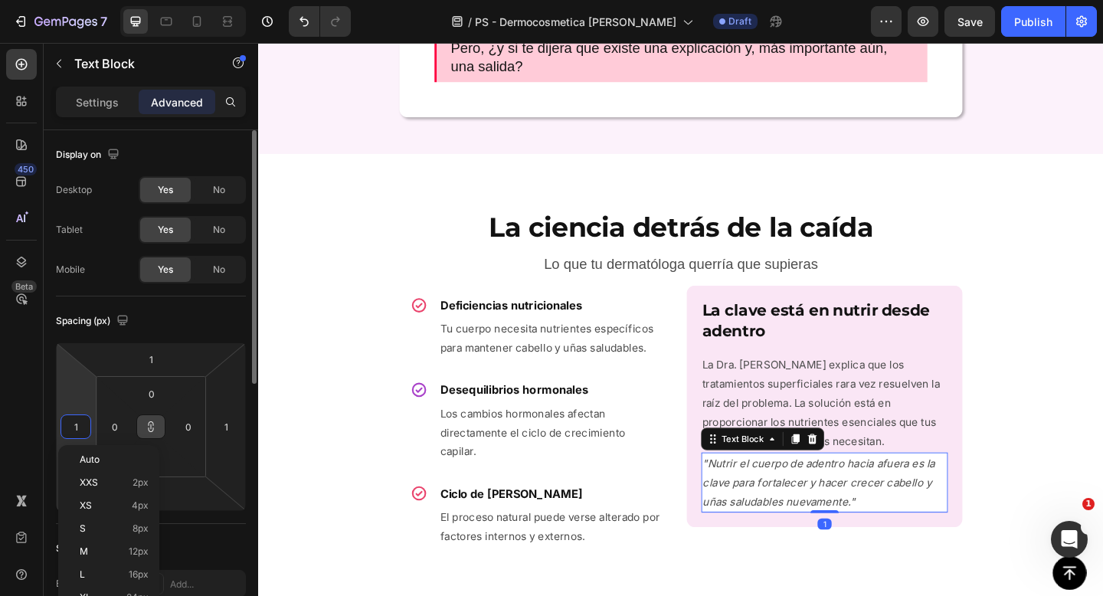
type input "10"
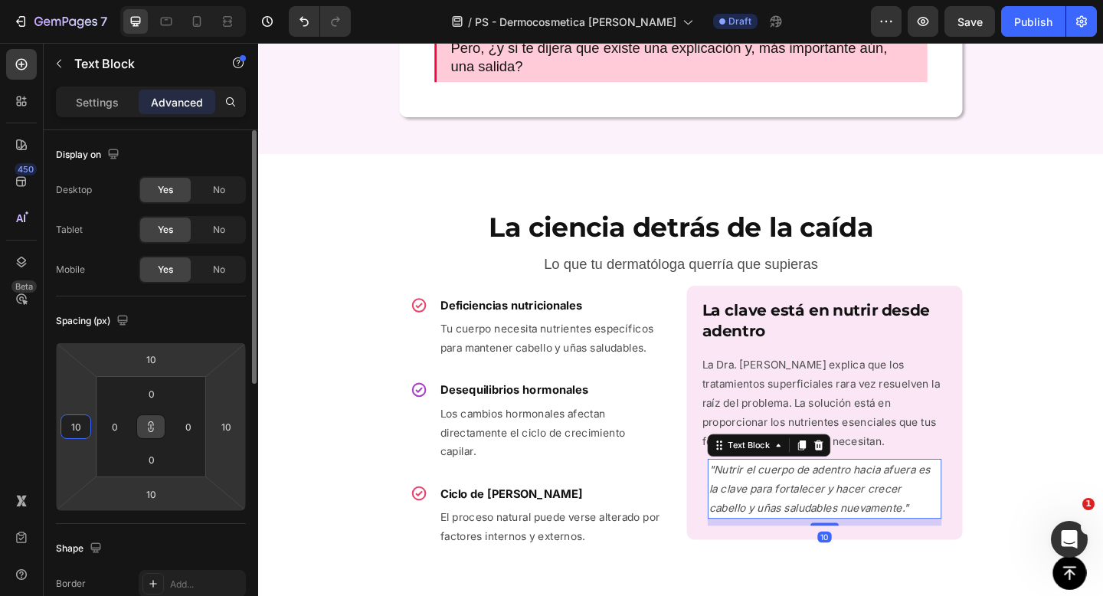
type input "10"
type input "0"
click at [157, 358] on input "10" at bounding box center [151, 359] width 31 height 23
type input "0"
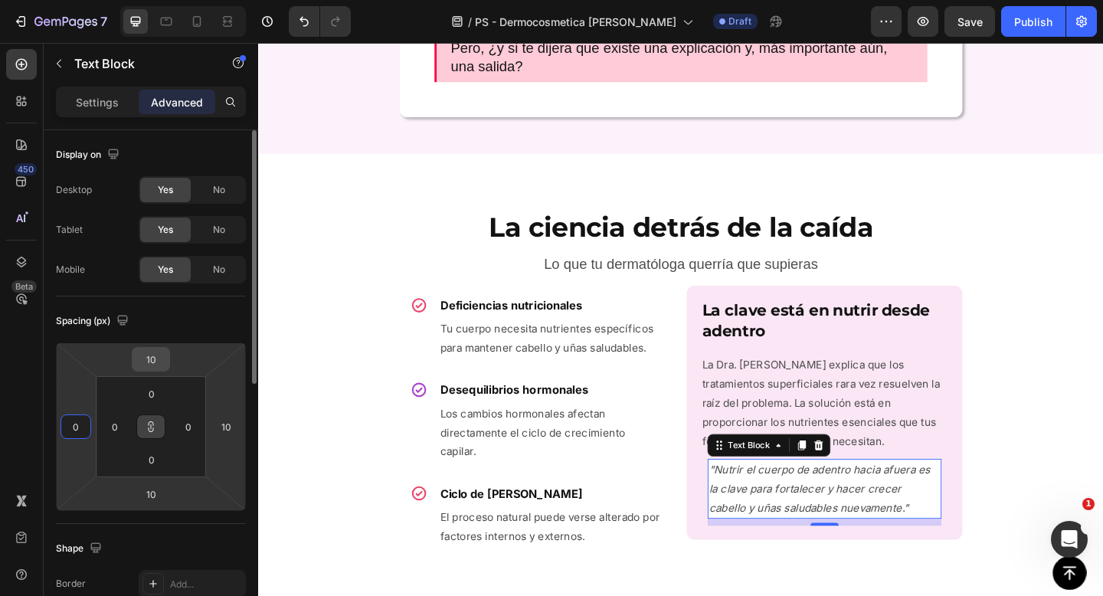
type input "0"
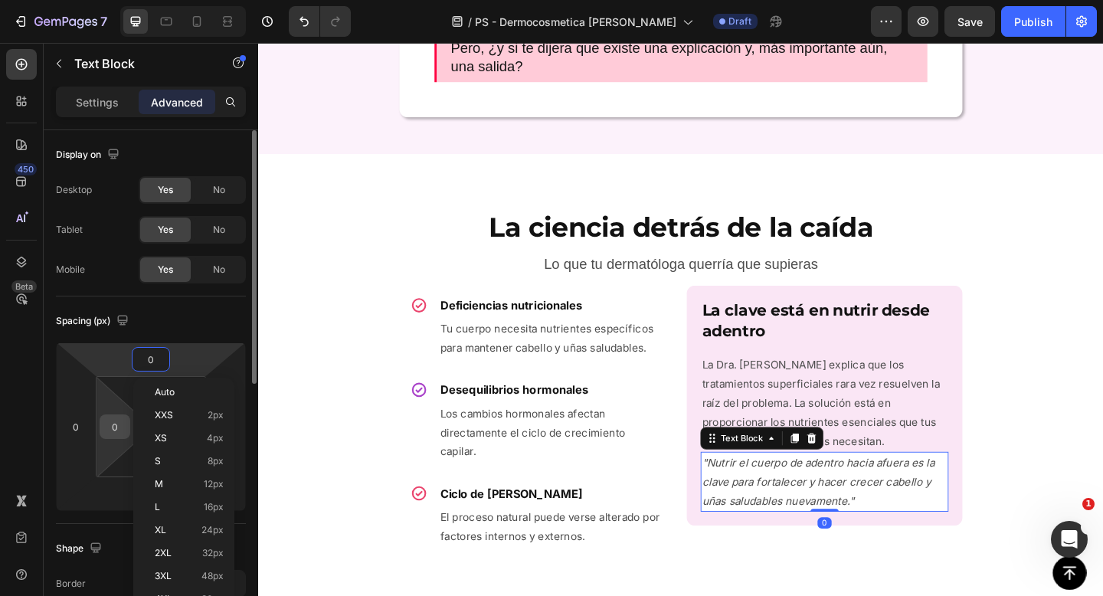
click at [121, 426] on input "0" at bounding box center [114, 426] width 23 height 23
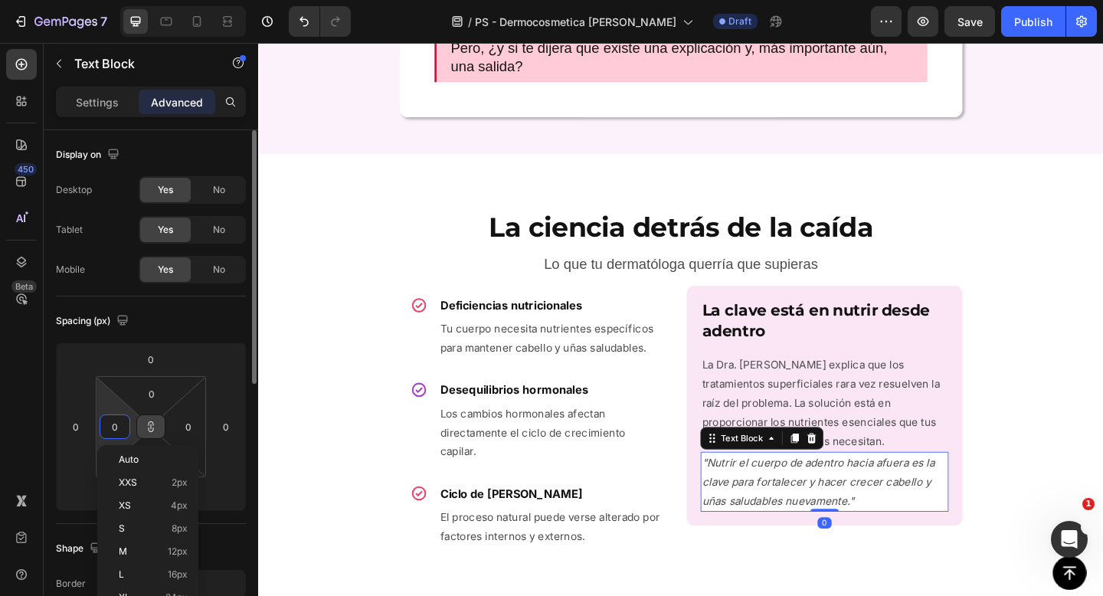
type input "1"
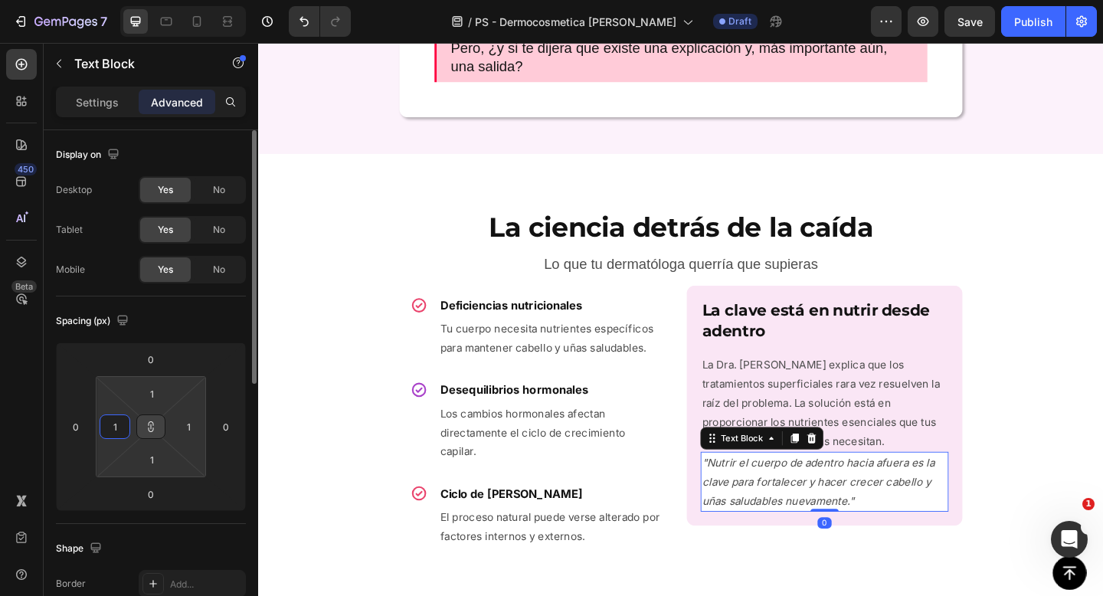
type input "10"
click at [199, 320] on div "Spacing (px)" at bounding box center [151, 321] width 190 height 25
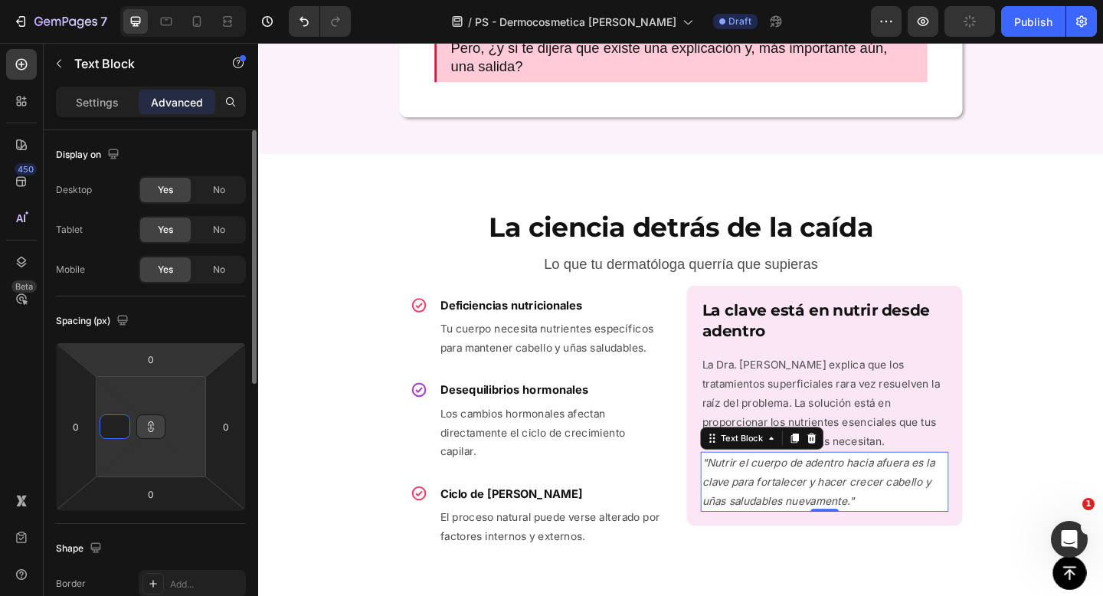
type input "1"
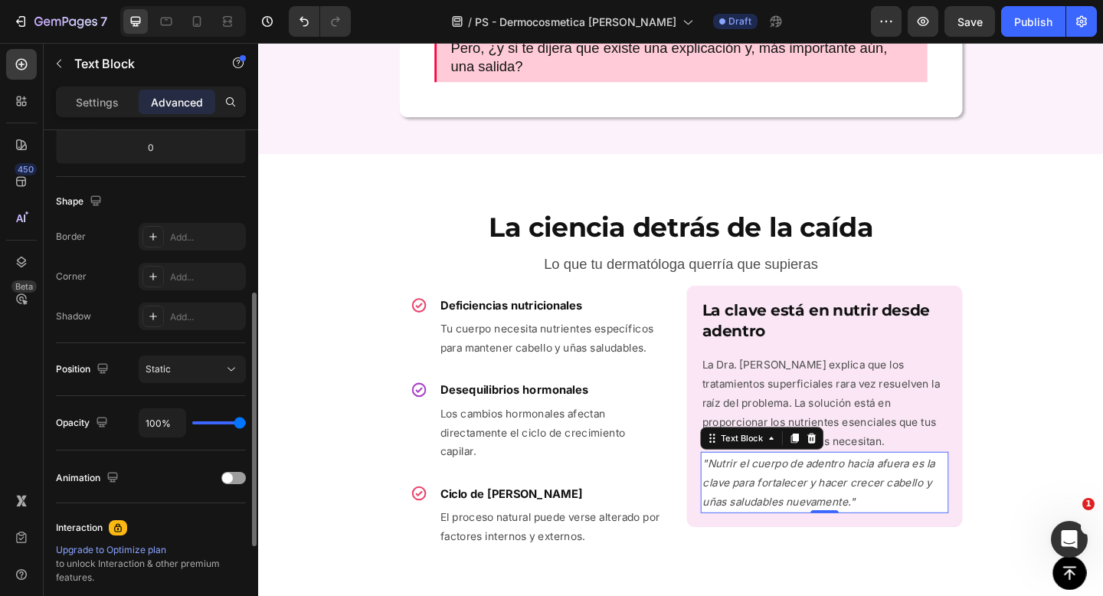
scroll to position [340, 0]
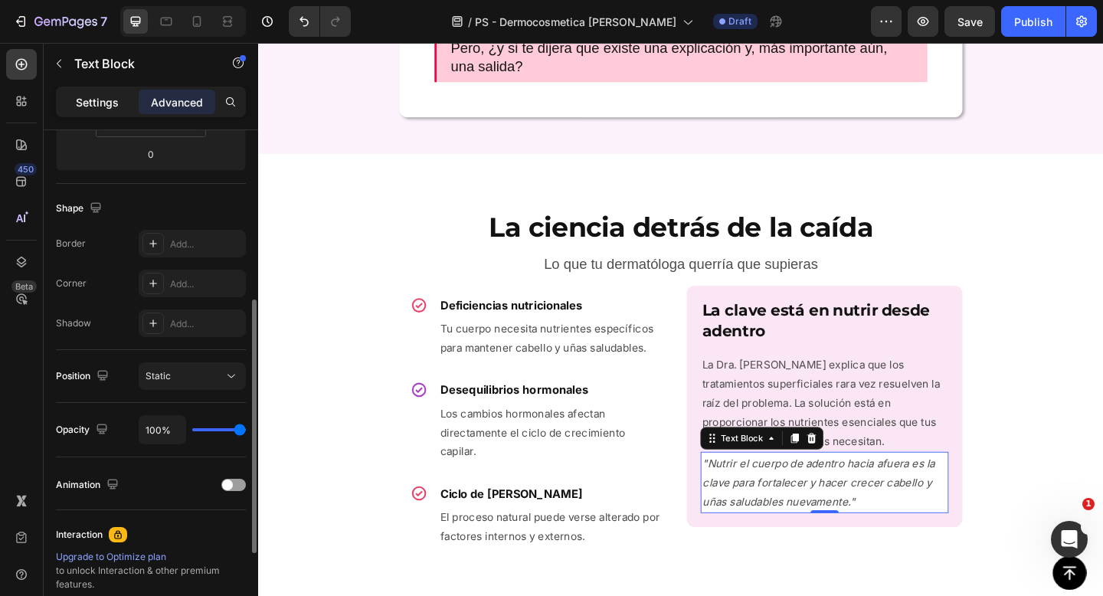
click at [95, 102] on p "Settings" at bounding box center [97, 102] width 43 height 16
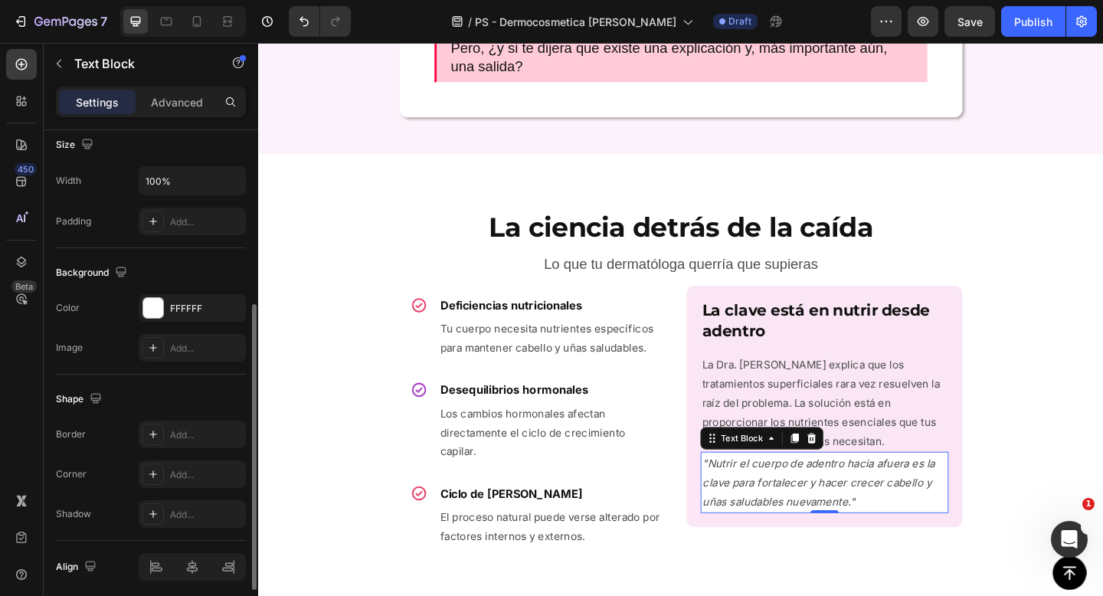
scroll to position [326, 0]
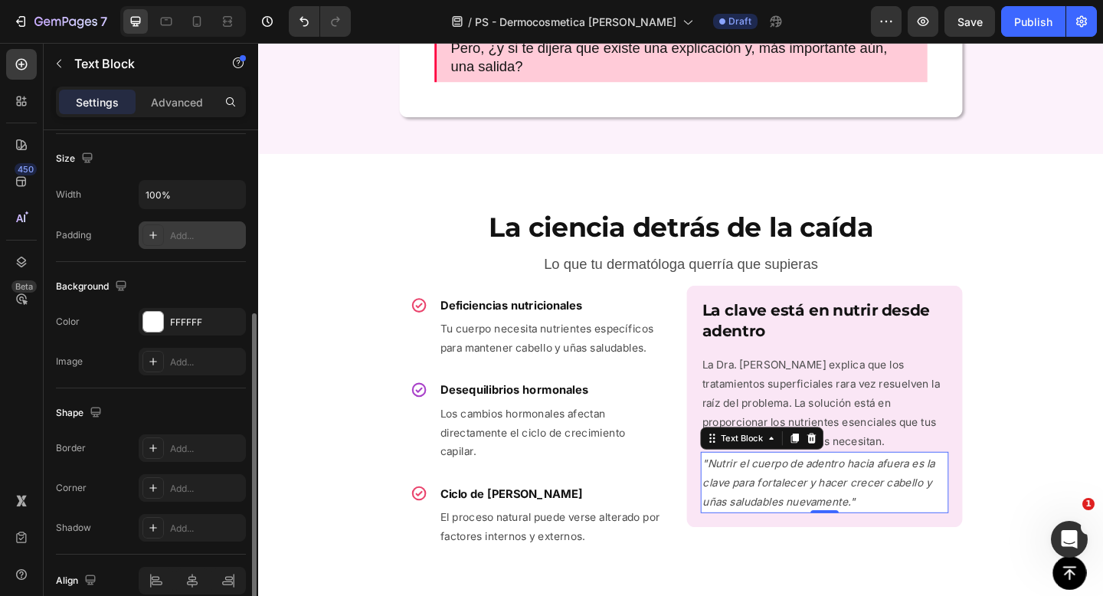
click at [195, 232] on div "Add..." at bounding box center [206, 236] width 72 height 14
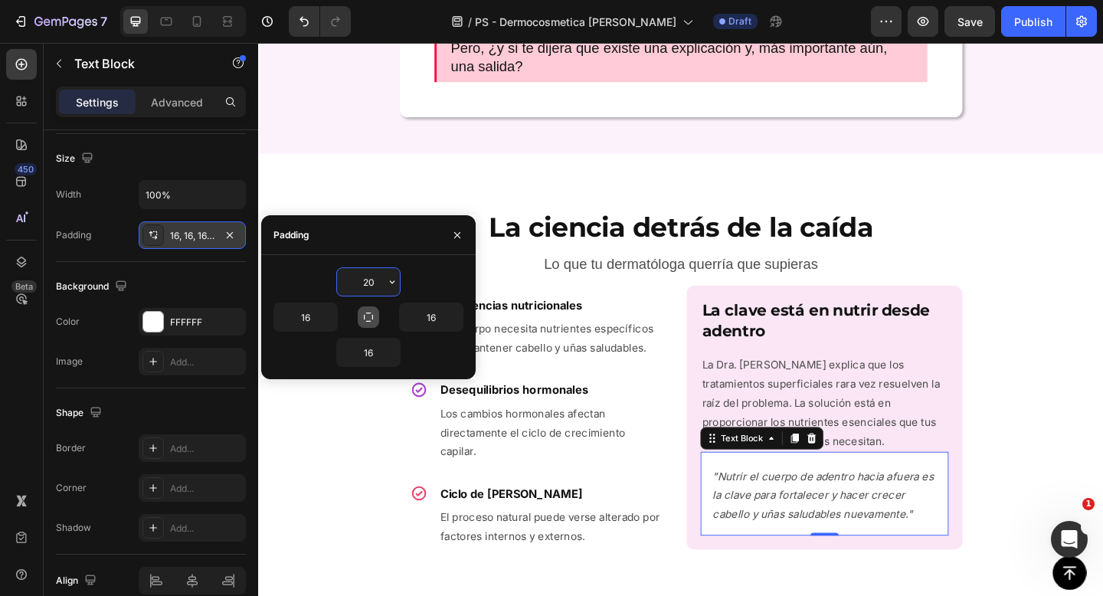
type input "20"
click at [372, 317] on icon "button" at bounding box center [368, 317] width 9 height 9
type input "20"
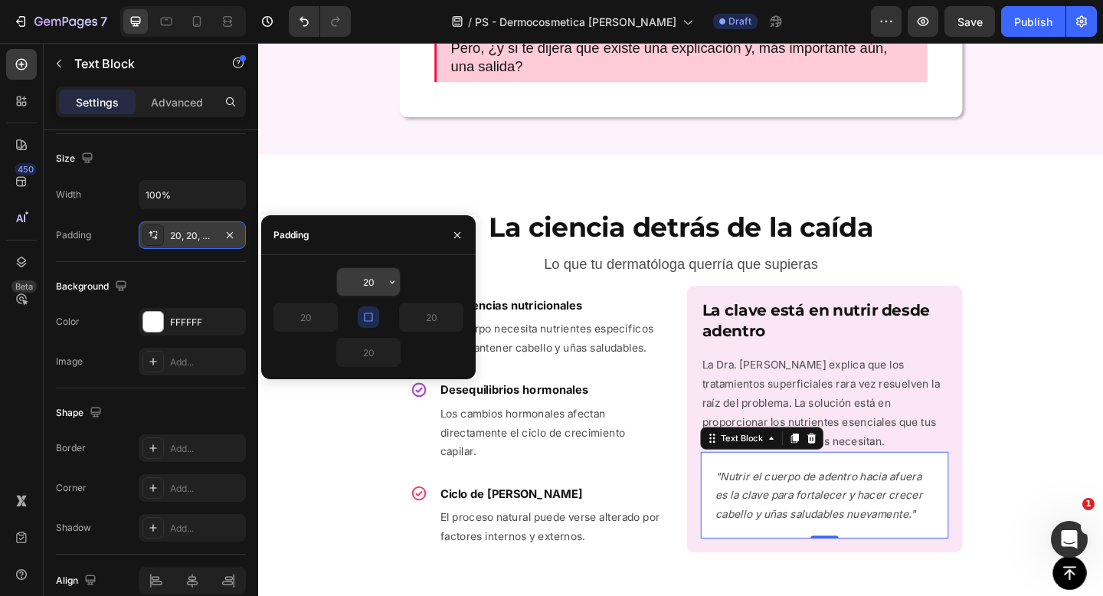
click at [363, 279] on input "20" at bounding box center [368, 282] width 63 height 28
click at [365, 321] on icon "button" at bounding box center [368, 317] width 12 height 12
click at [371, 289] on input "20" at bounding box center [368, 282] width 63 height 28
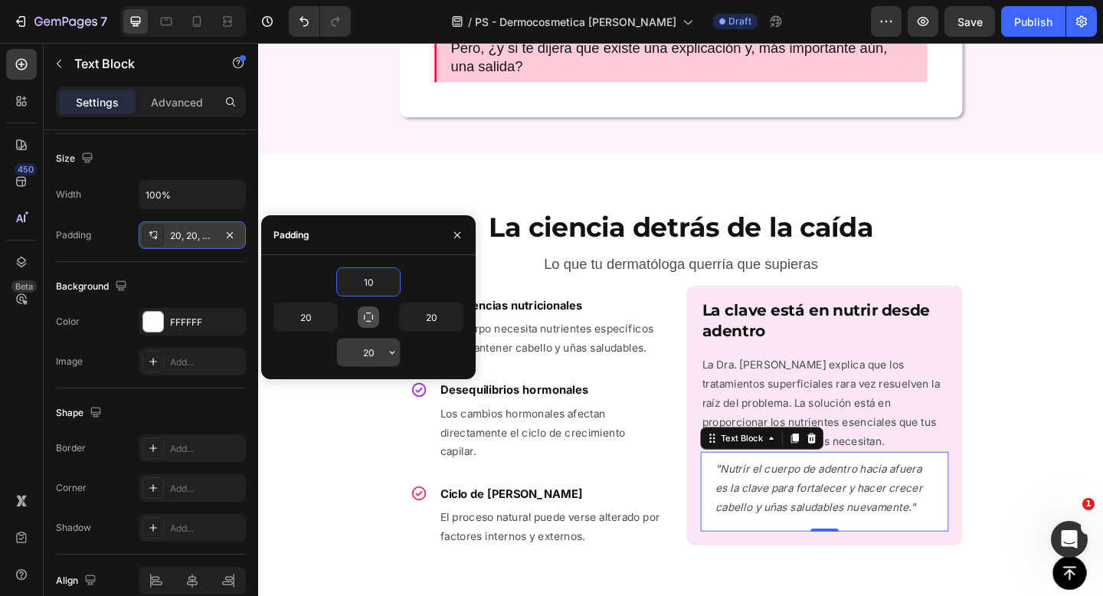
type input "10"
click at [375, 352] on input "20" at bounding box center [368, 353] width 63 height 28
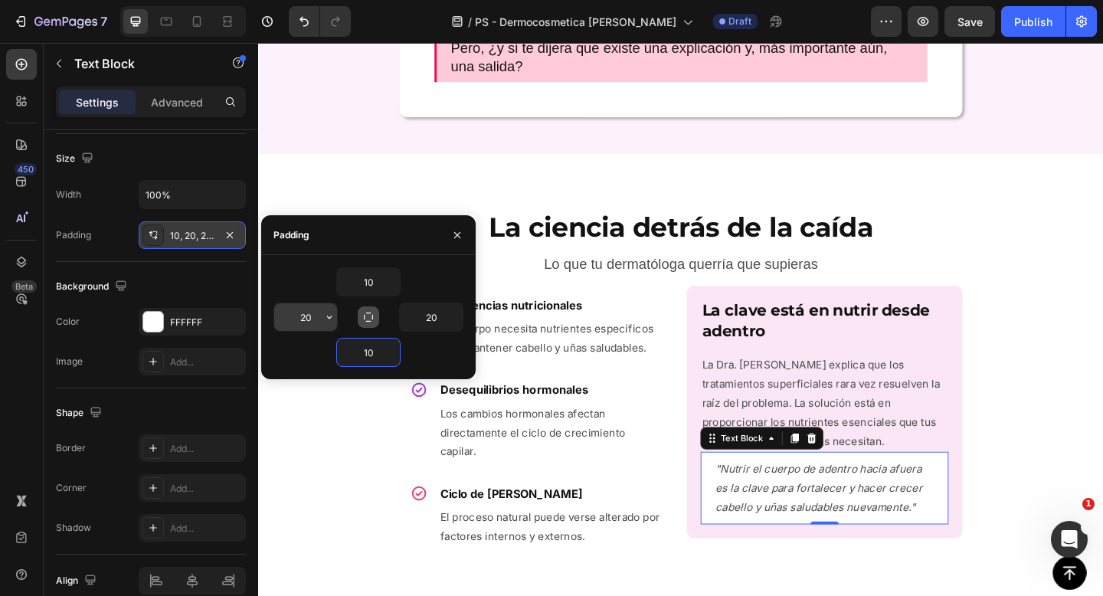
type input "10"
click at [306, 323] on input "20" at bounding box center [305, 317] width 63 height 28
type input "15"
click at [428, 322] on input "20" at bounding box center [431, 317] width 63 height 28
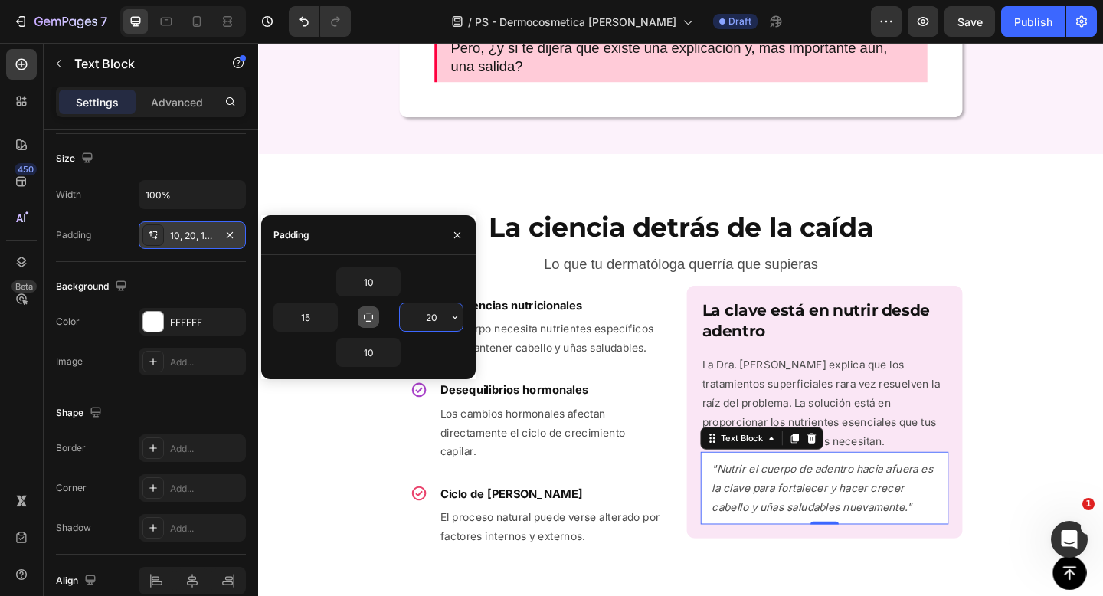
click at [428, 322] on input "20" at bounding box center [431, 317] width 63 height 28
type input "15"
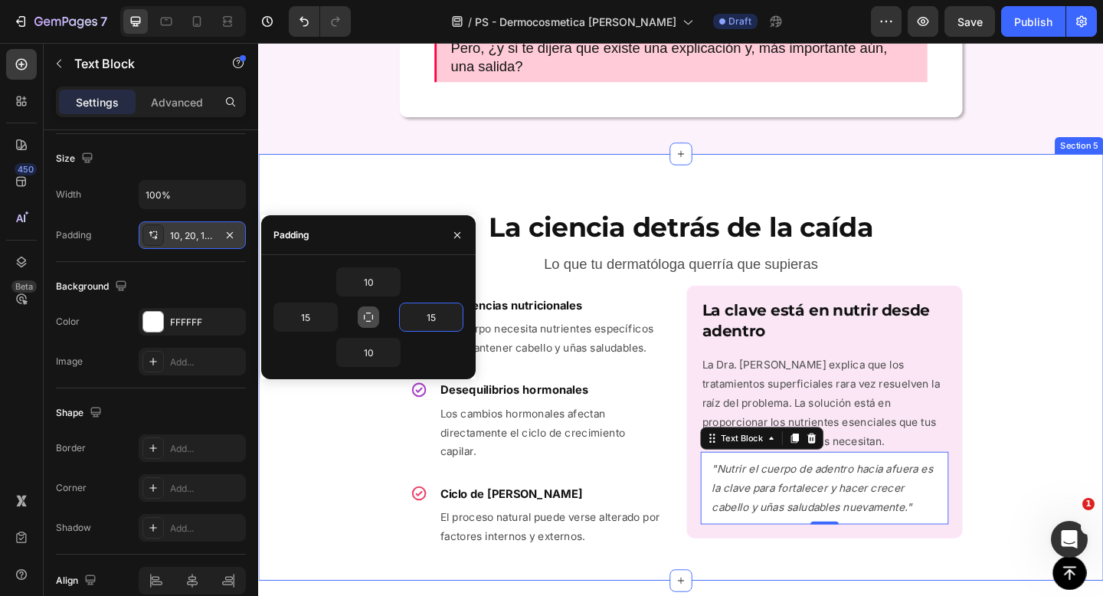
click at [994, 173] on div "La ciencia detrás de la caída Heading Lo que tu dermatóloga querría que supiera…" at bounding box center [717, 396] width 919 height 464
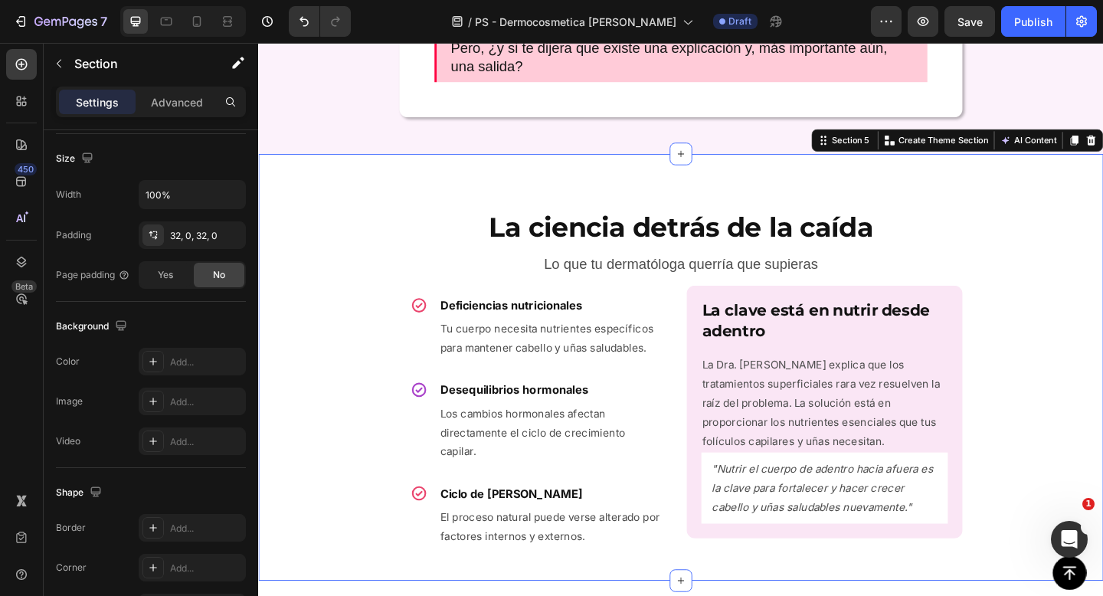
scroll to position [0, 0]
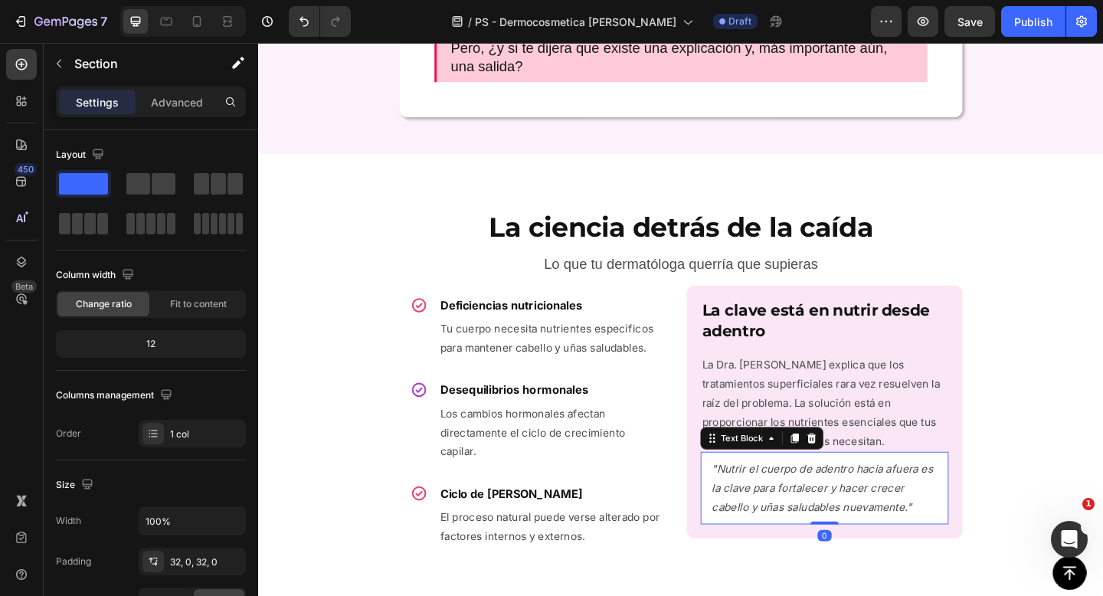
click at [743, 499] on div ""Nutrir el cuerpo de adentro hacia afuera es la clave para fortalecer y hacer c…" at bounding box center [874, 527] width 268 height 77
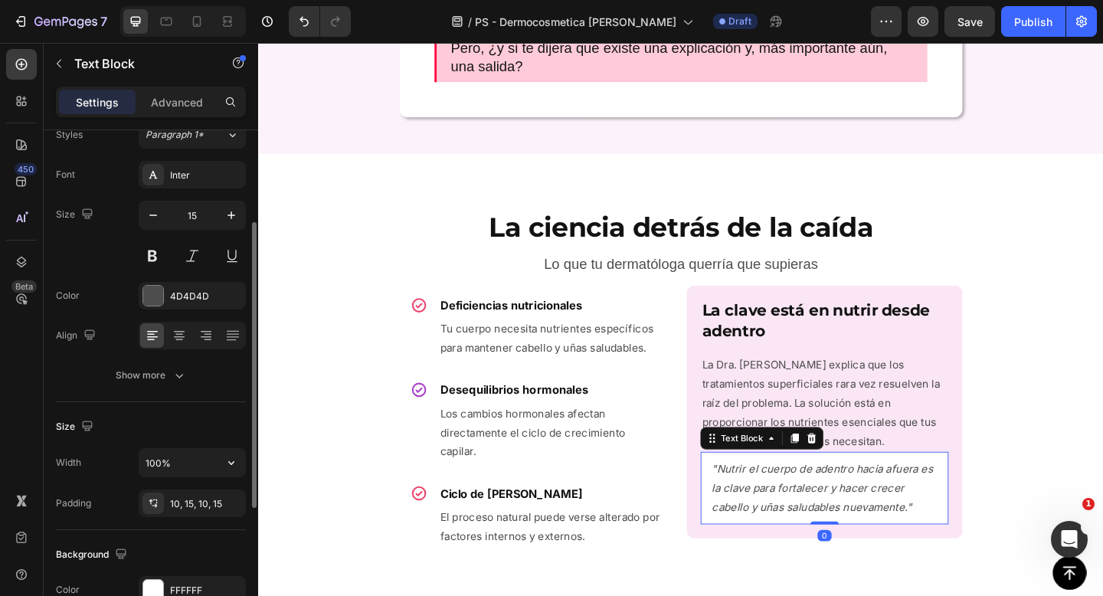
scroll to position [126, 0]
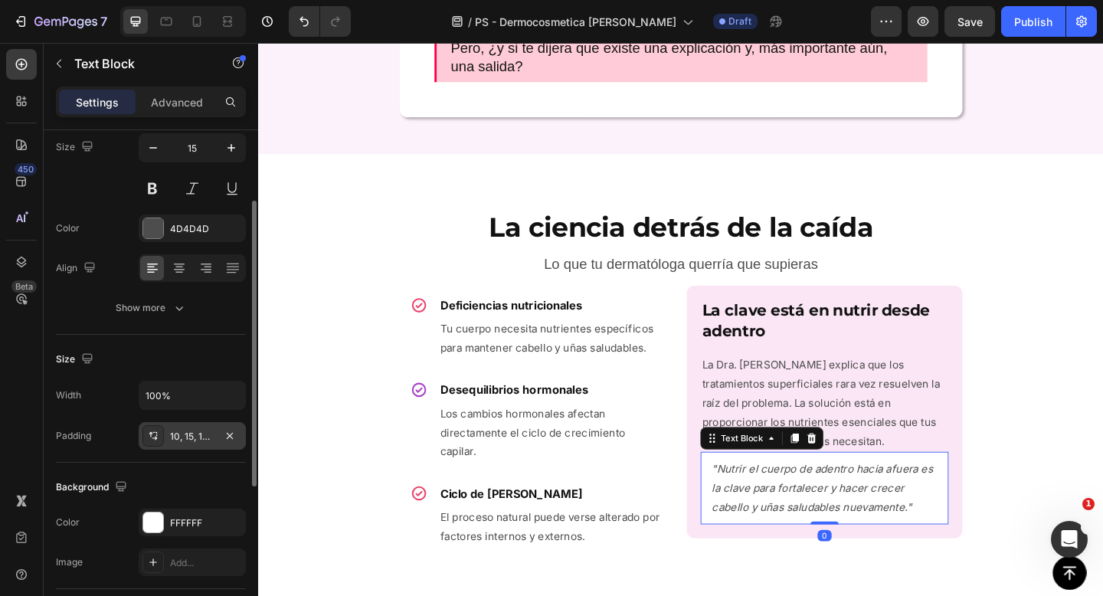
click at [193, 437] on div "10, 15, 10, 15" at bounding box center [192, 437] width 44 height 14
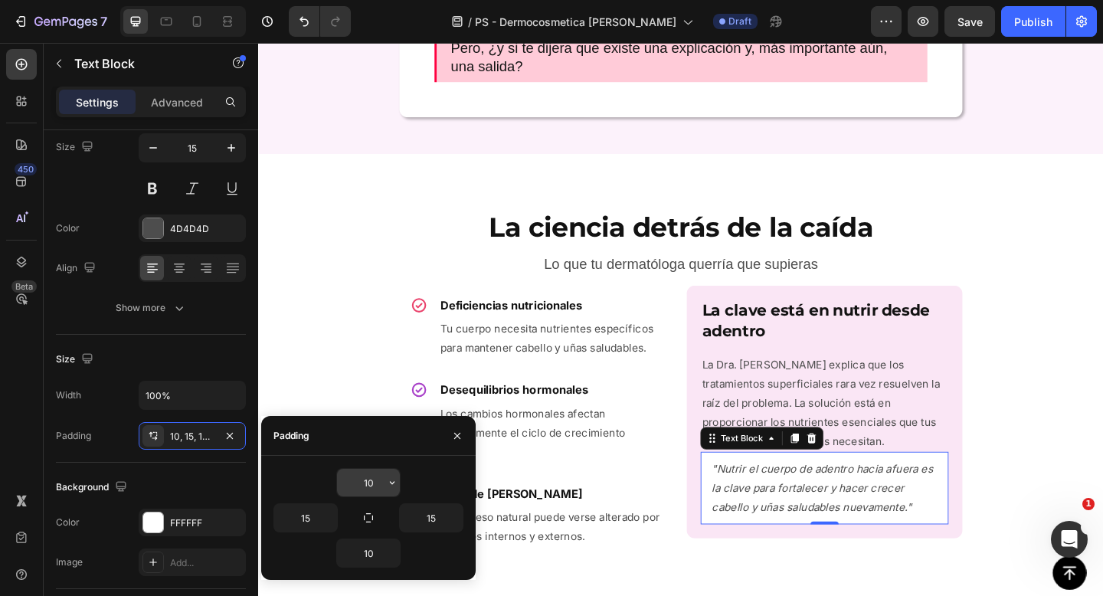
click at [368, 473] on input "10" at bounding box center [368, 483] width 63 height 28
type input "5"
click at [361, 562] on input "10" at bounding box center [368, 553] width 63 height 28
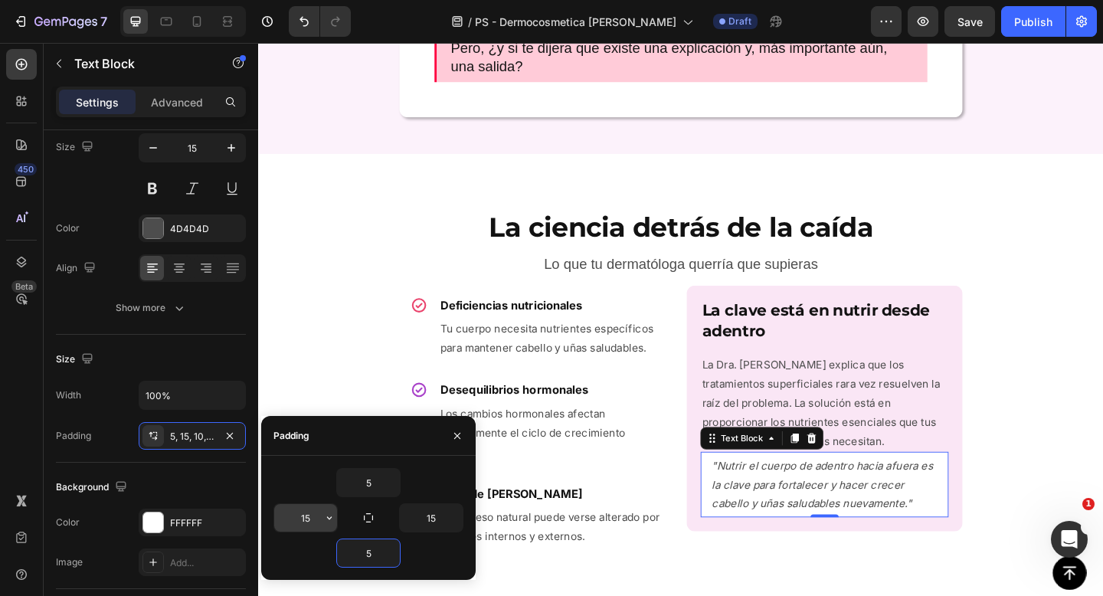
type input "5"
click at [311, 517] on input "15" at bounding box center [305, 518] width 63 height 28
type input "10"
click at [424, 516] on input "15" at bounding box center [431, 518] width 63 height 28
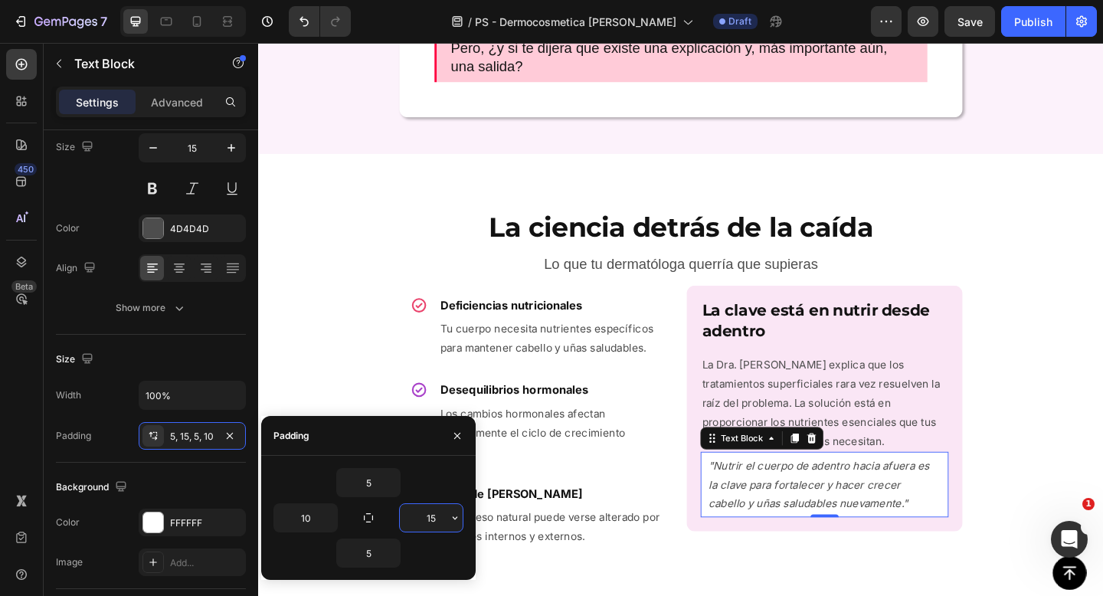
click at [424, 516] on input "15" at bounding box center [431, 518] width 63 height 28
type input "10"
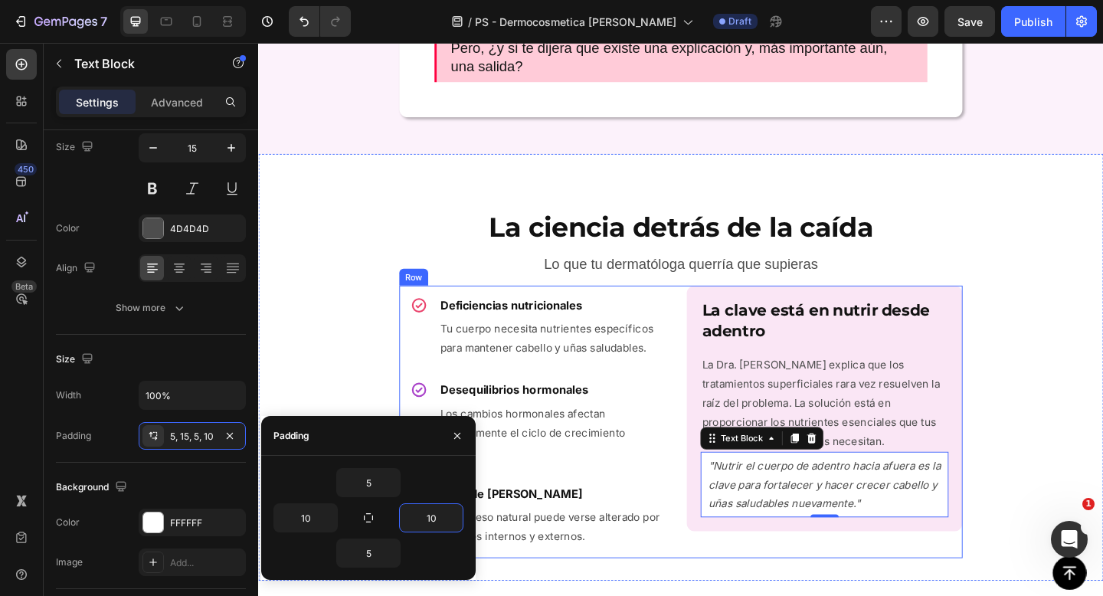
click at [722, 574] on div "Icon Deficiencias nutricionales Heading Tu cuerpo necesita nutrientes específic…" at bounding box center [717, 455] width 613 height 296
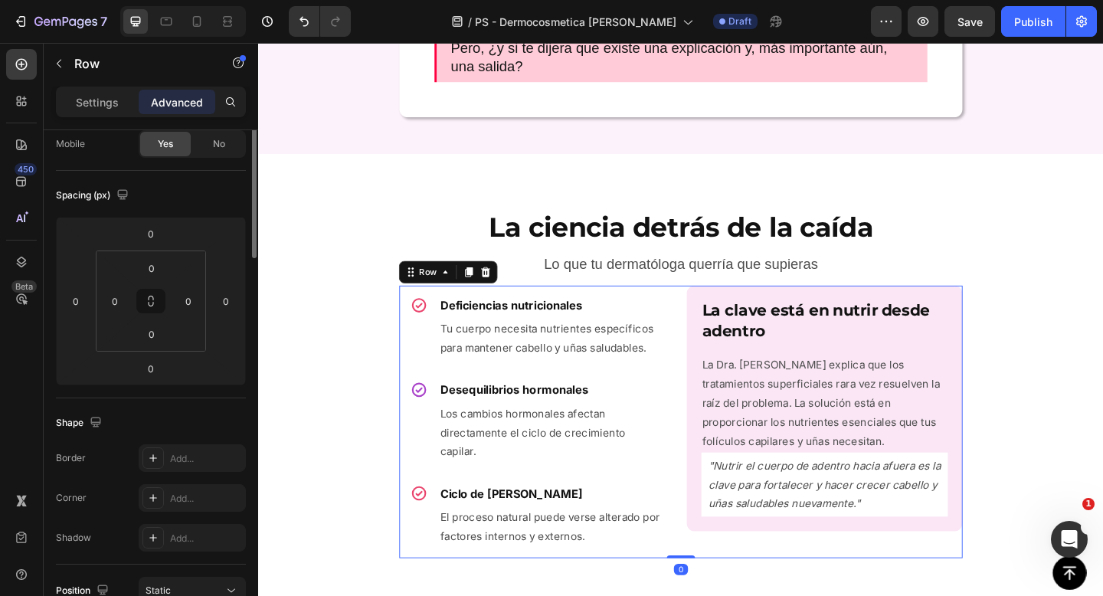
scroll to position [0, 0]
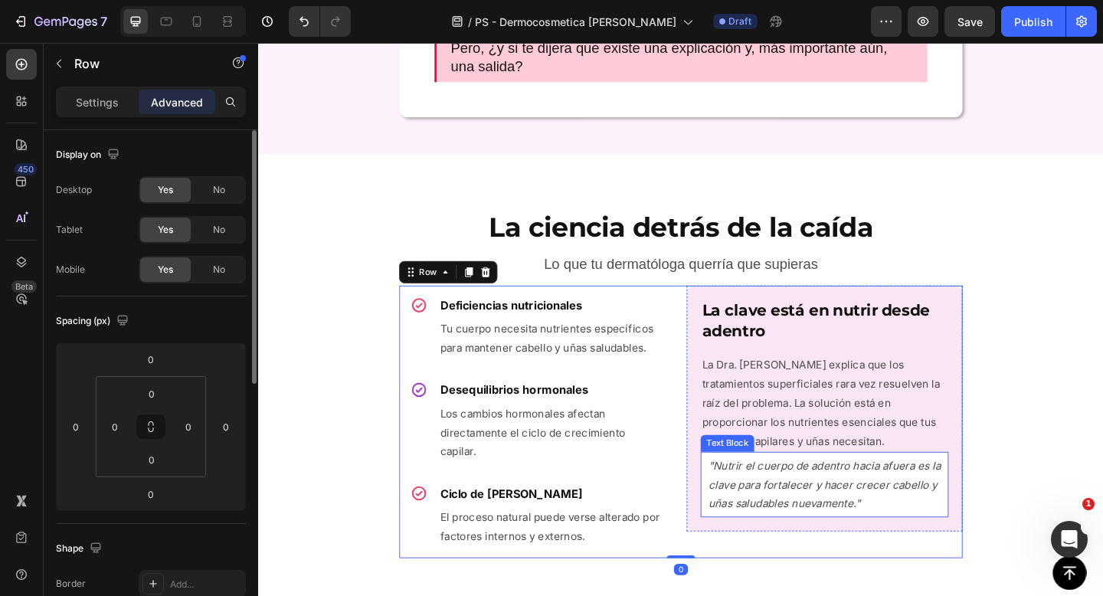
click at [755, 529] on icon ""Nutrir el cuerpo de adentro hacia afuera es la clave para fortalecer y hacer c…" at bounding box center [874, 524] width 253 height 56
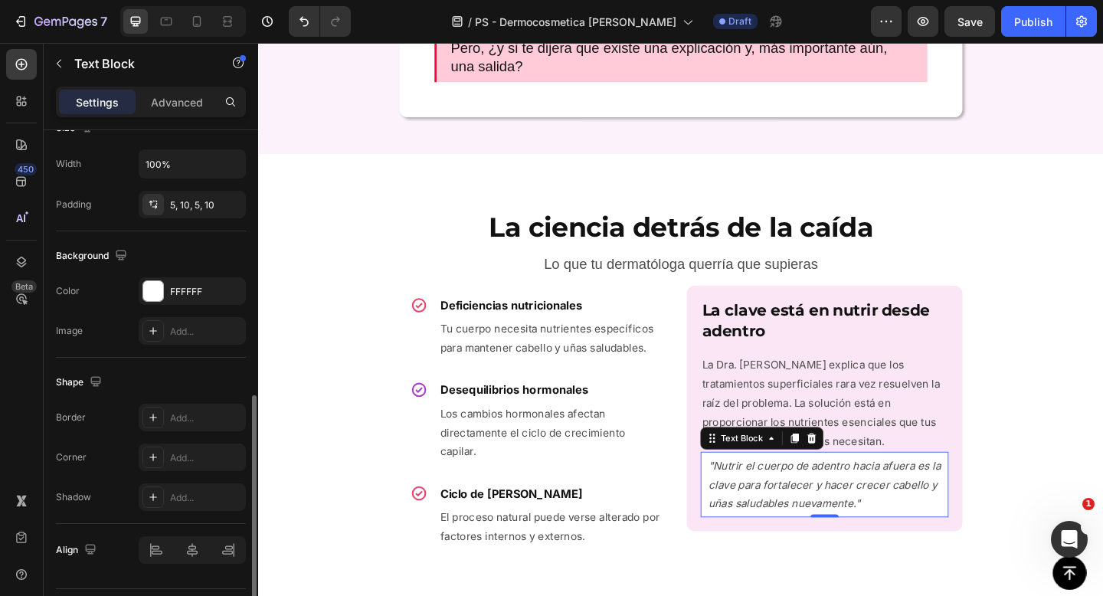
scroll to position [398, 0]
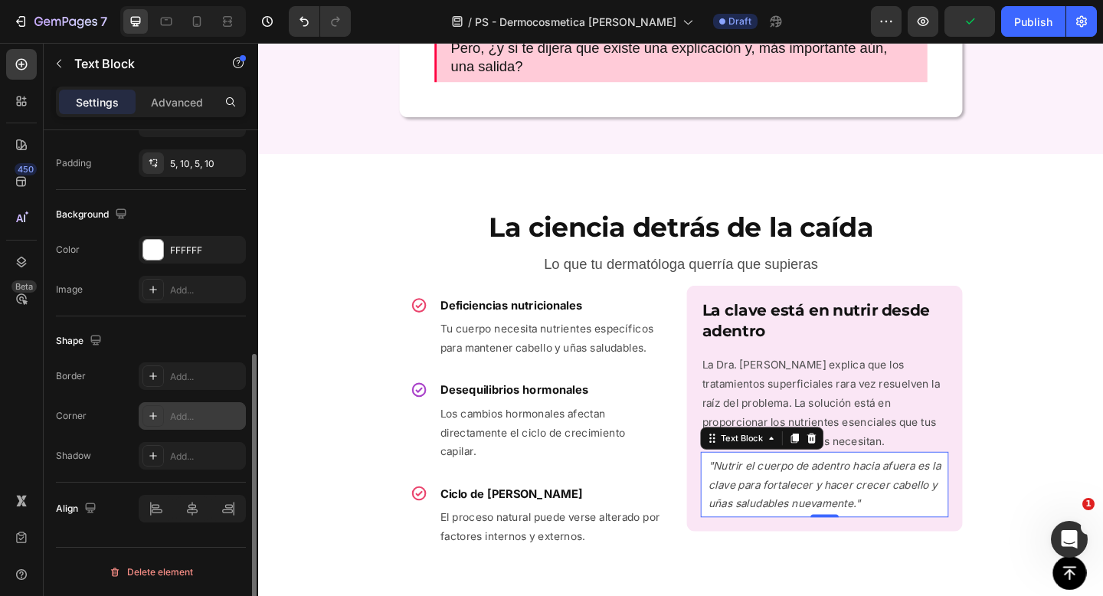
click at [175, 417] on div "Add..." at bounding box center [206, 417] width 72 height 14
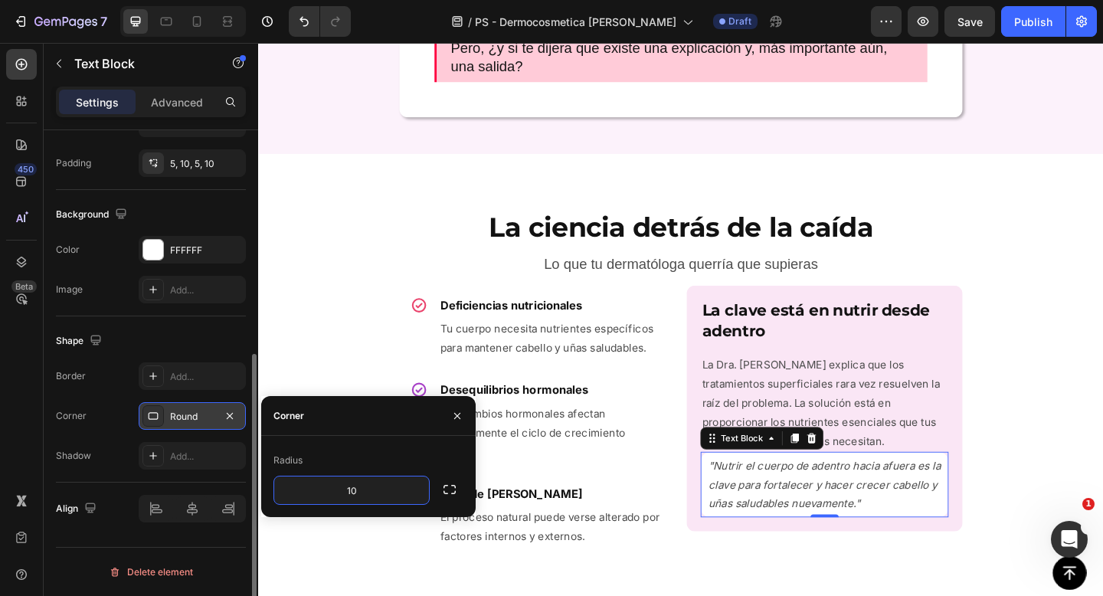
type input "10"
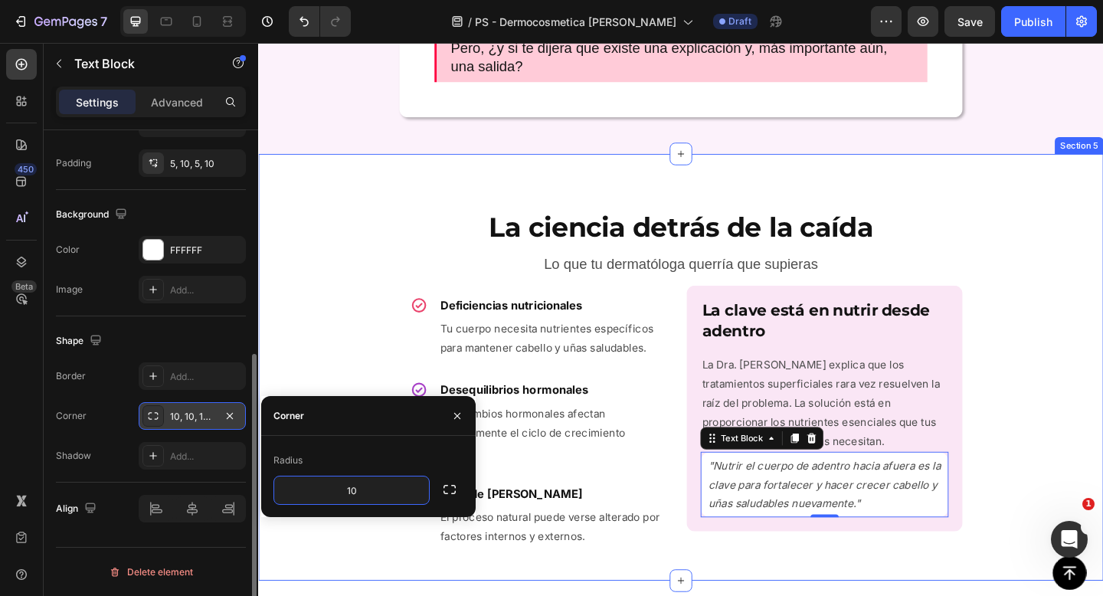
click at [368, 385] on div "La ciencia detrás de la caída Heading Lo que tu dermatóloga querría que supiera…" at bounding box center [717, 395] width 919 height 415
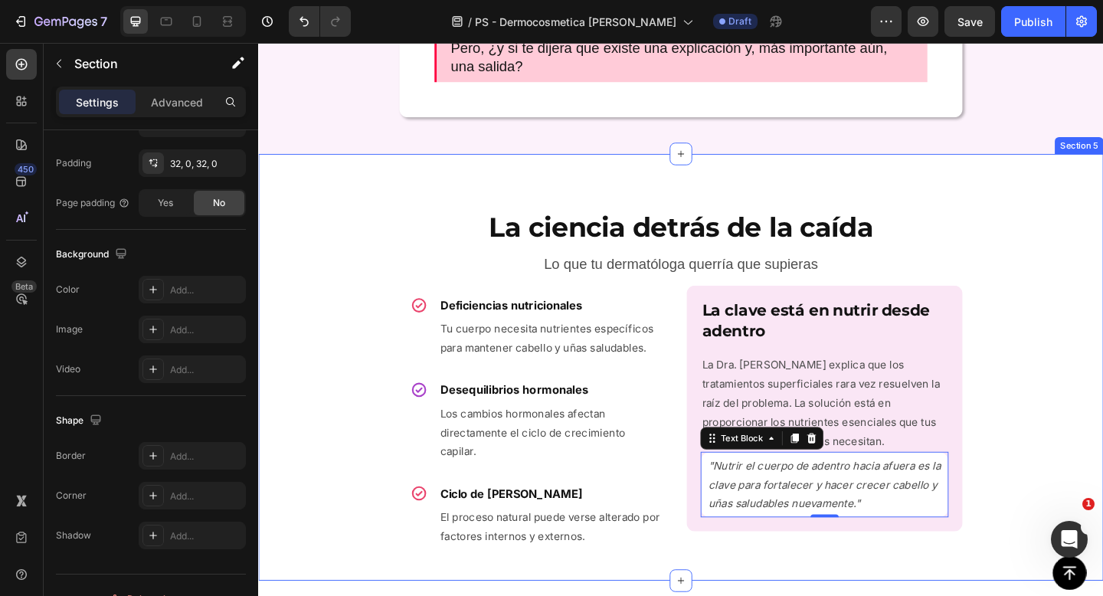
scroll to position [0, 0]
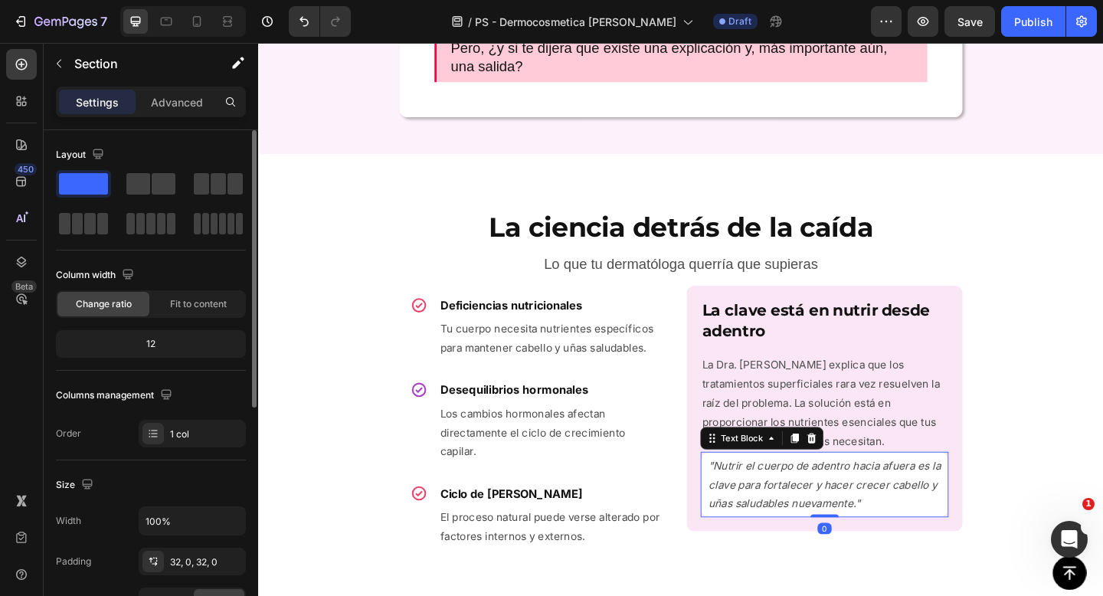
click at [922, 552] on p ""Nutrir el cuerpo de adentro hacia afuera es la clave para fortalecer y hacer c…" at bounding box center [874, 524] width 253 height 62
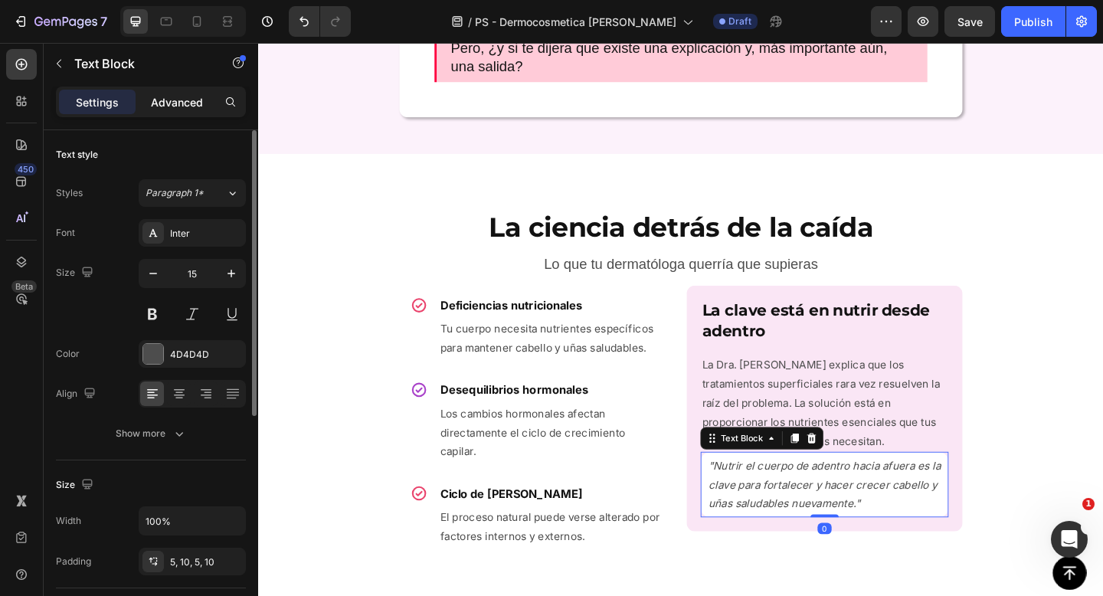
click at [182, 113] on div "Advanced" at bounding box center [177, 102] width 77 height 25
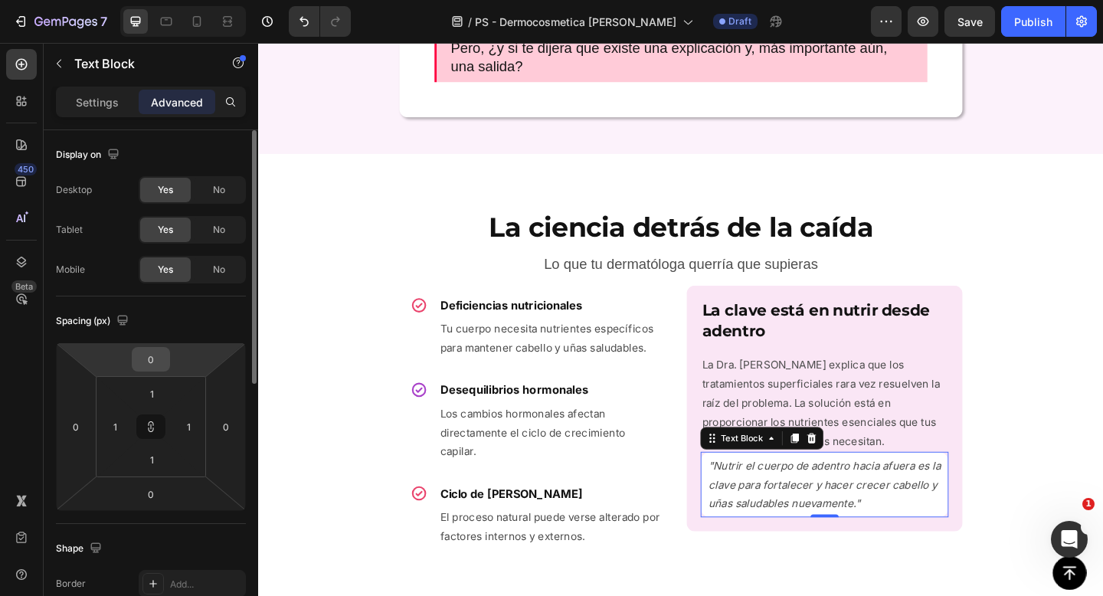
click at [146, 352] on input "0" at bounding box center [151, 359] width 31 height 23
type input "1"
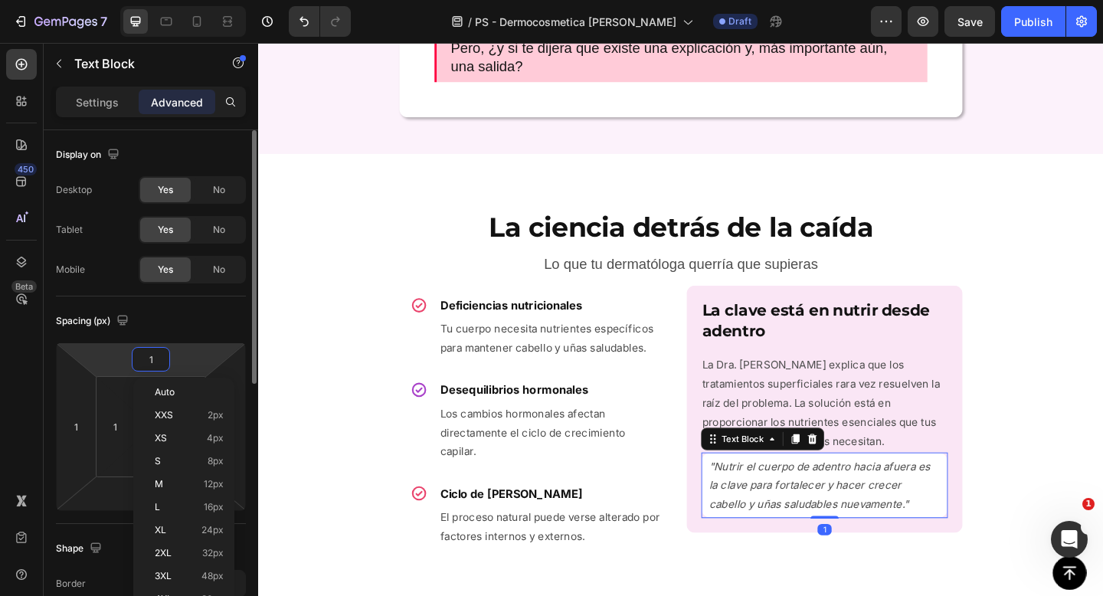
type input "10"
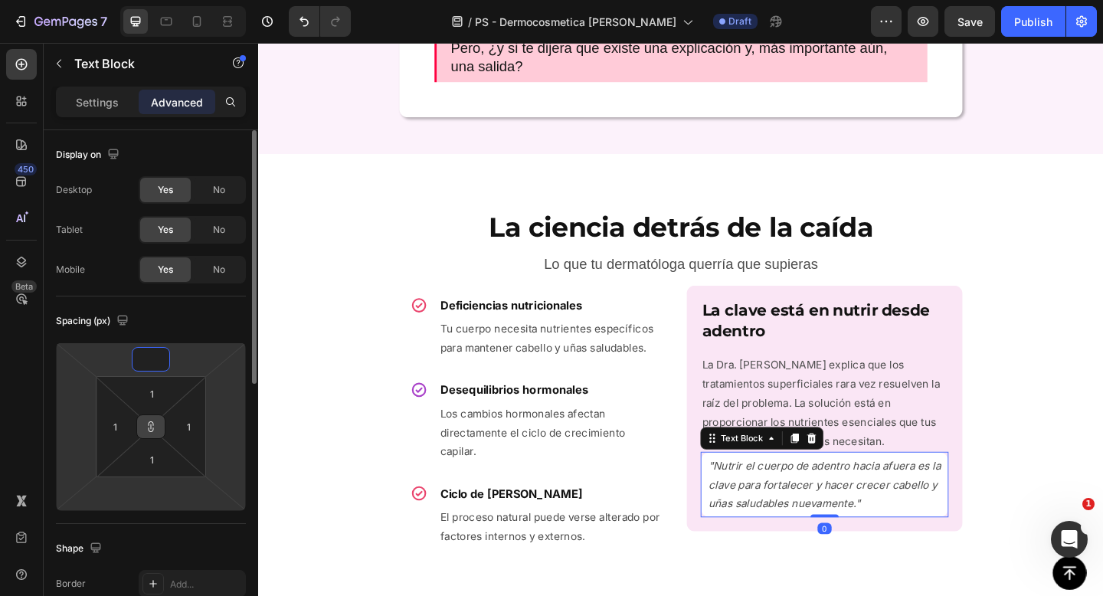
click at [151, 430] on icon at bounding box center [151, 426] width 1 height 5
type input "1"
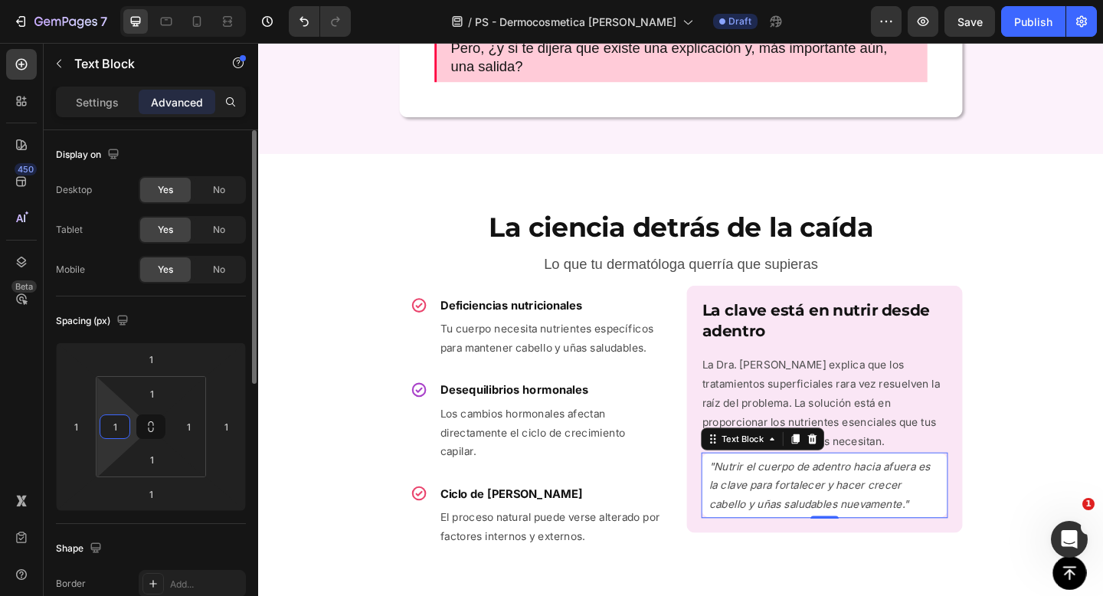
click at [119, 424] on input "1" at bounding box center [114, 426] width 23 height 23
type input "-"
type input "0"
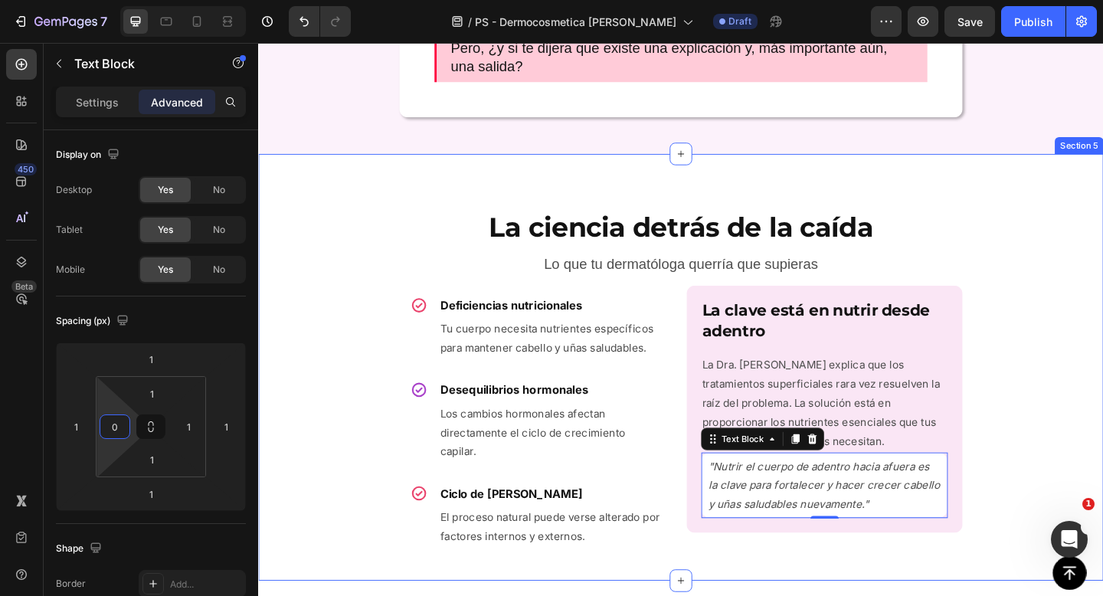
click at [408, 453] on div "La ciencia detrás de la caída Heading Lo que tu dermatóloga querría que supiera…" at bounding box center [717, 395] width 919 height 415
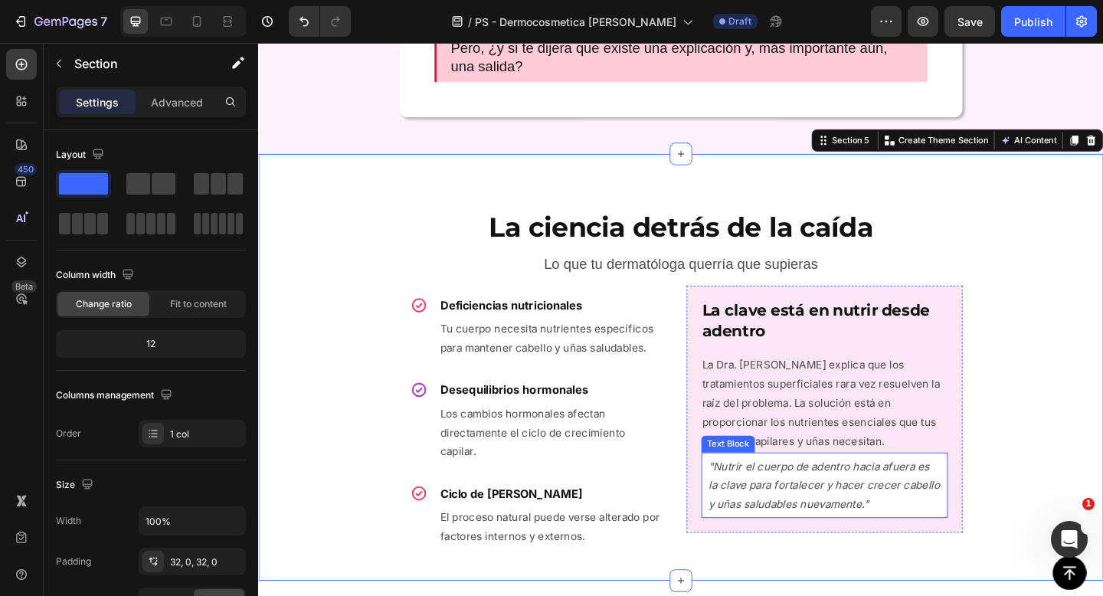
click at [943, 519] on icon ""Nutrir el cuerpo de adentro hacia afuera es la clave para fortalecer y hacer c…" at bounding box center [874, 524] width 252 height 56
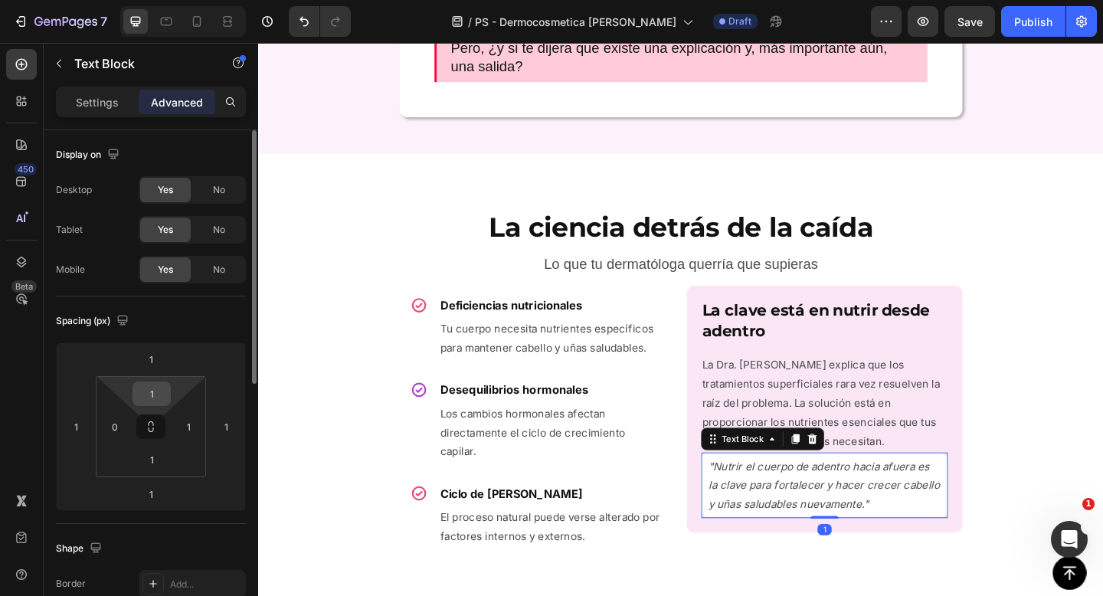
click at [154, 388] on input "1" at bounding box center [151, 393] width 31 height 23
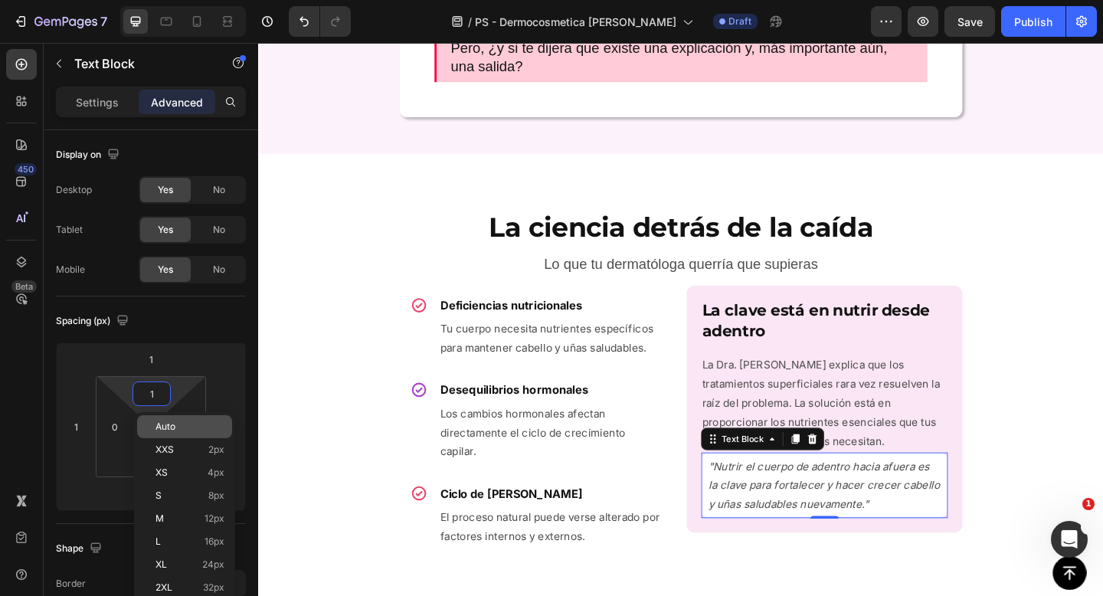
click at [137, 424] on div "Auto" at bounding box center [184, 426] width 95 height 23
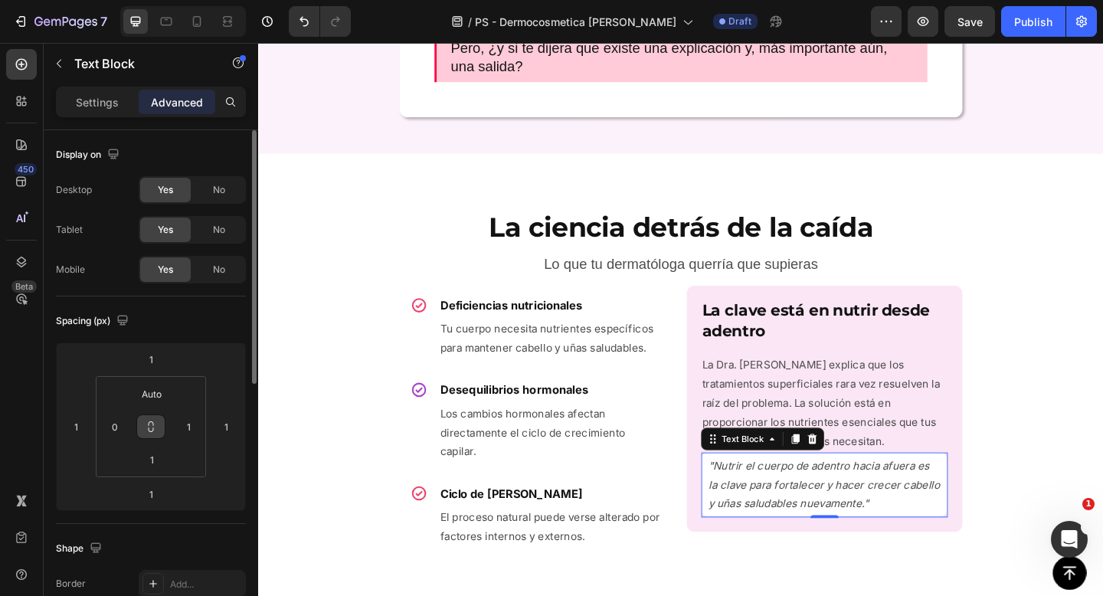
click at [151, 427] on icon at bounding box center [151, 427] width 12 height 12
click at [156, 388] on input "Auto" at bounding box center [151, 393] width 31 height 23
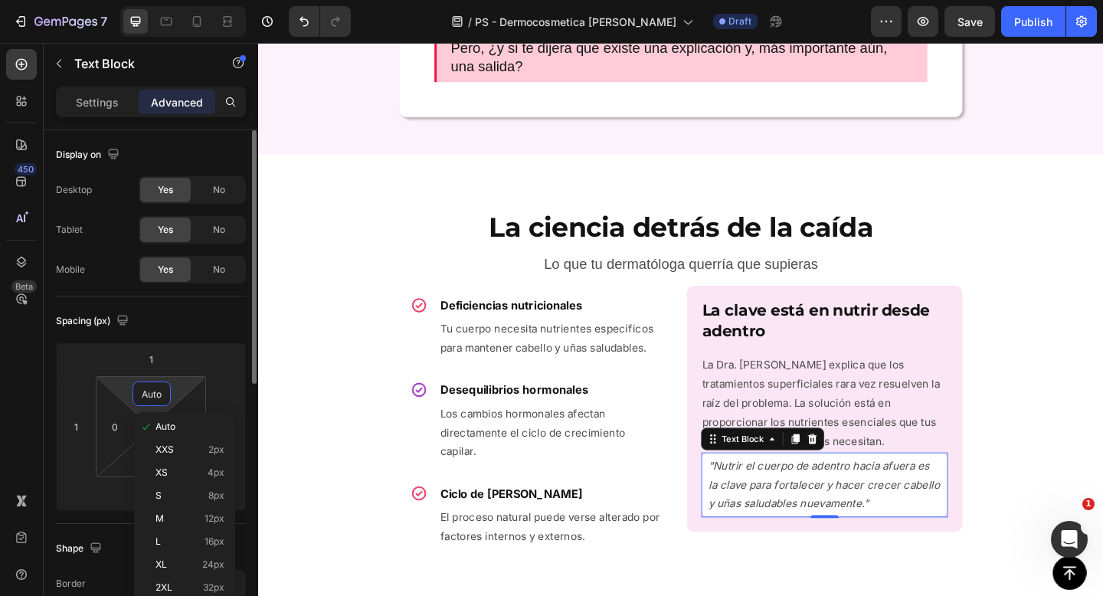
type input "0"
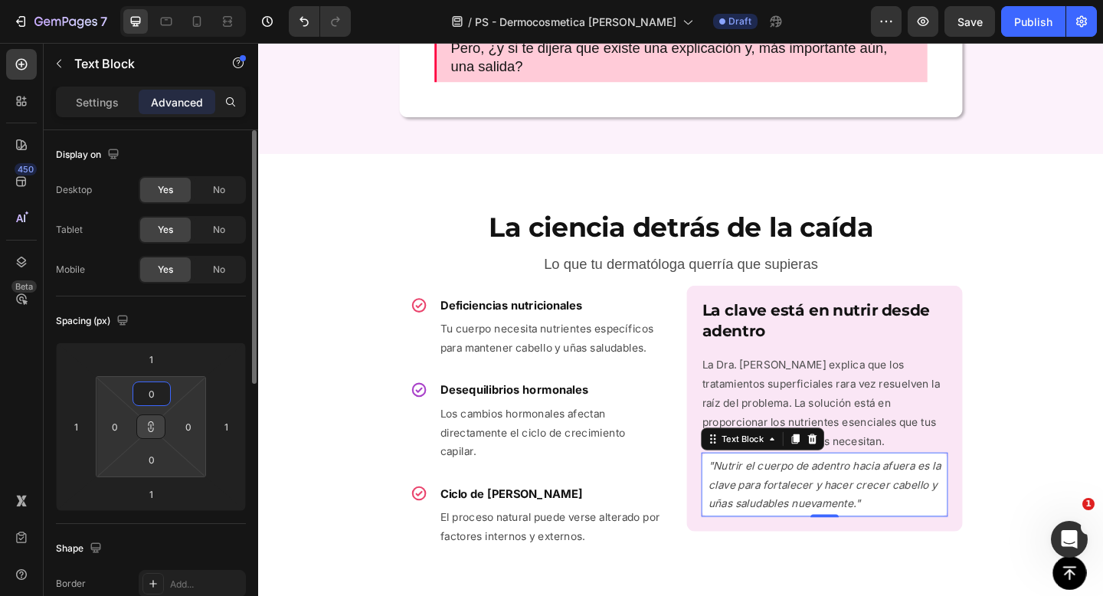
type input "0"
click at [152, 358] on input "1" at bounding box center [151, 359] width 31 height 23
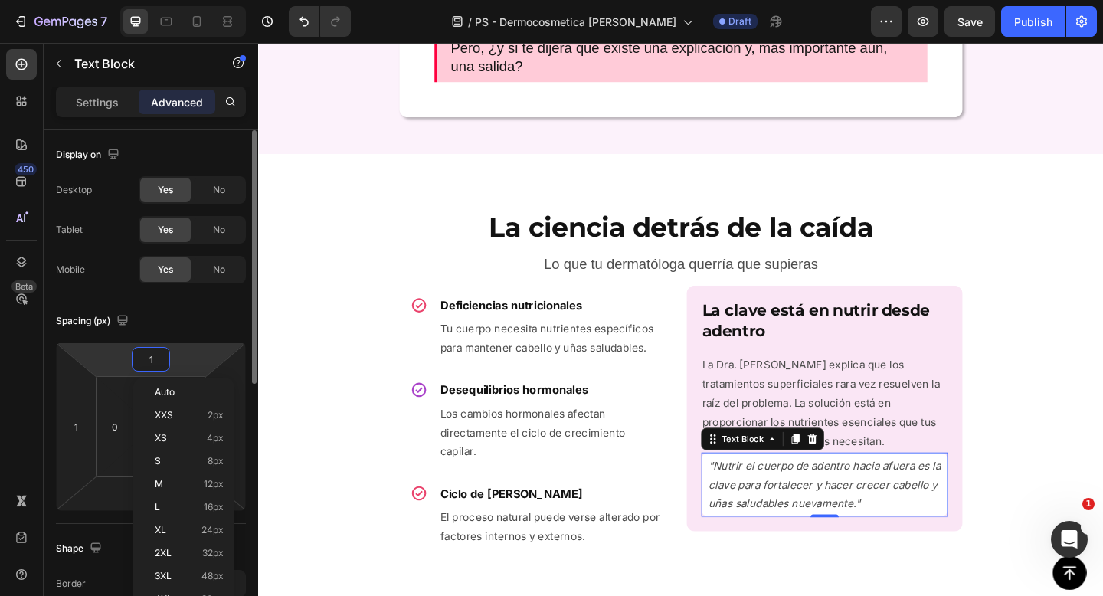
type input "0"
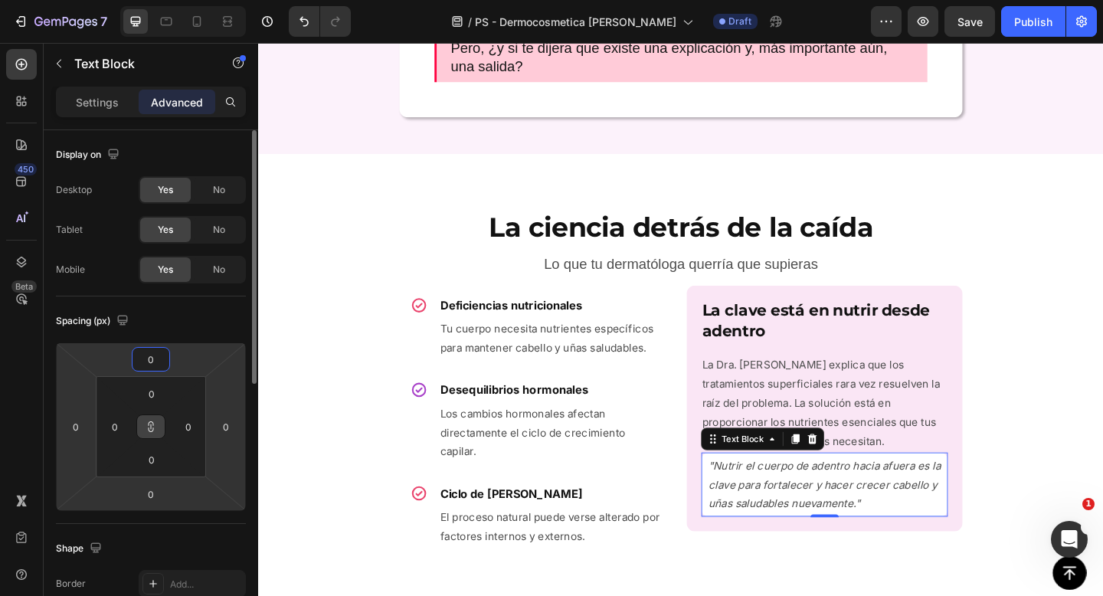
type input "0"
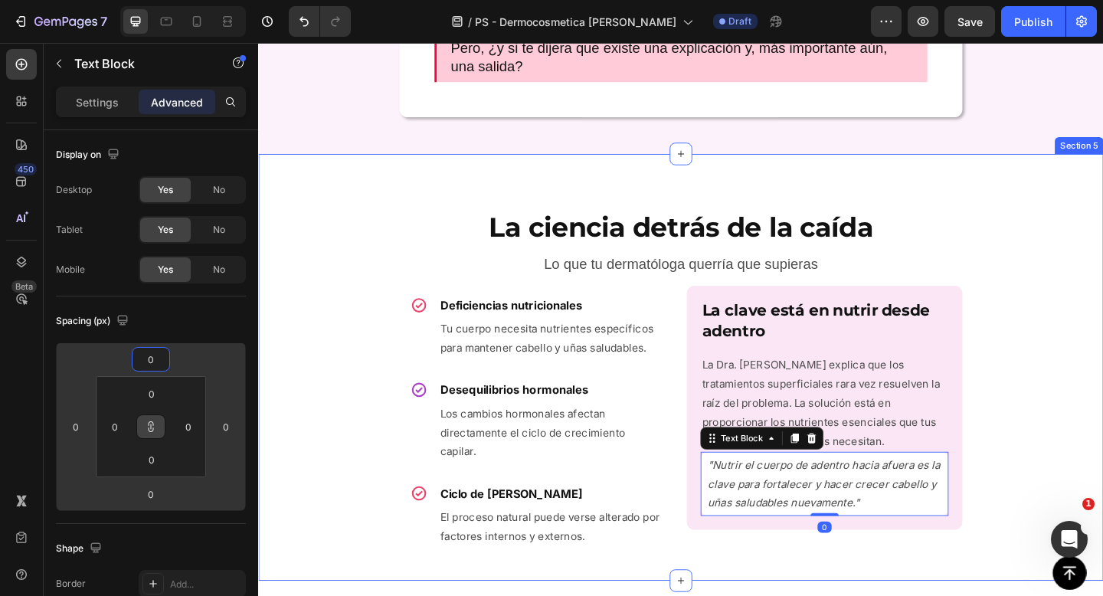
click at [367, 468] on div "La ciencia detrás de la caída Heading Lo que tu dermatóloga querría que supiera…" at bounding box center [717, 395] width 919 height 415
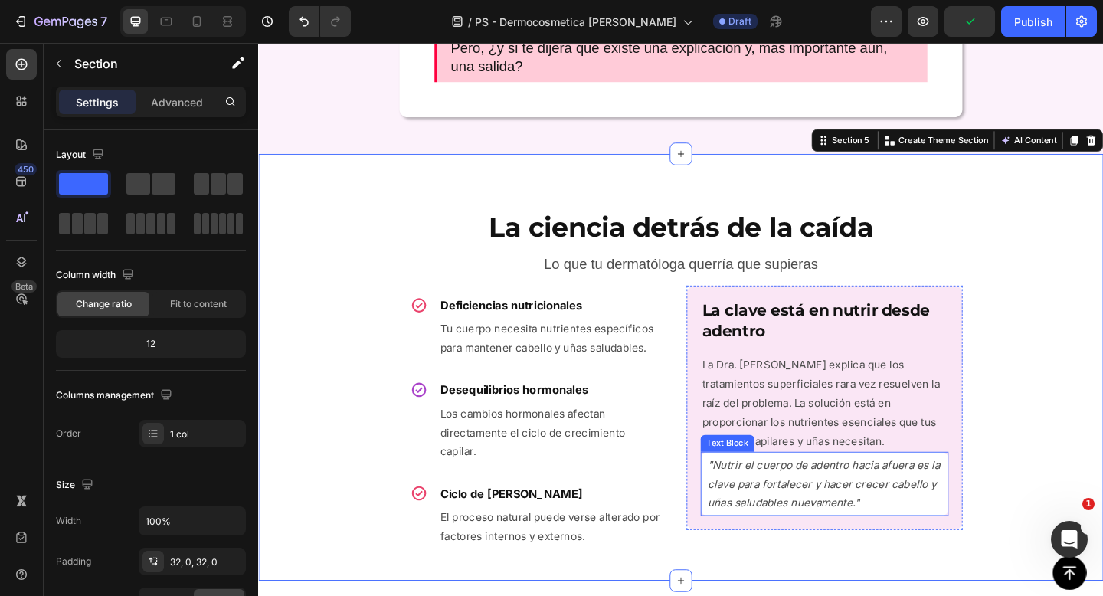
click at [871, 530] on p ""Nutrir el cuerpo de adentro hacia afuera es la clave para fortalecer y hacer c…" at bounding box center [874, 523] width 254 height 62
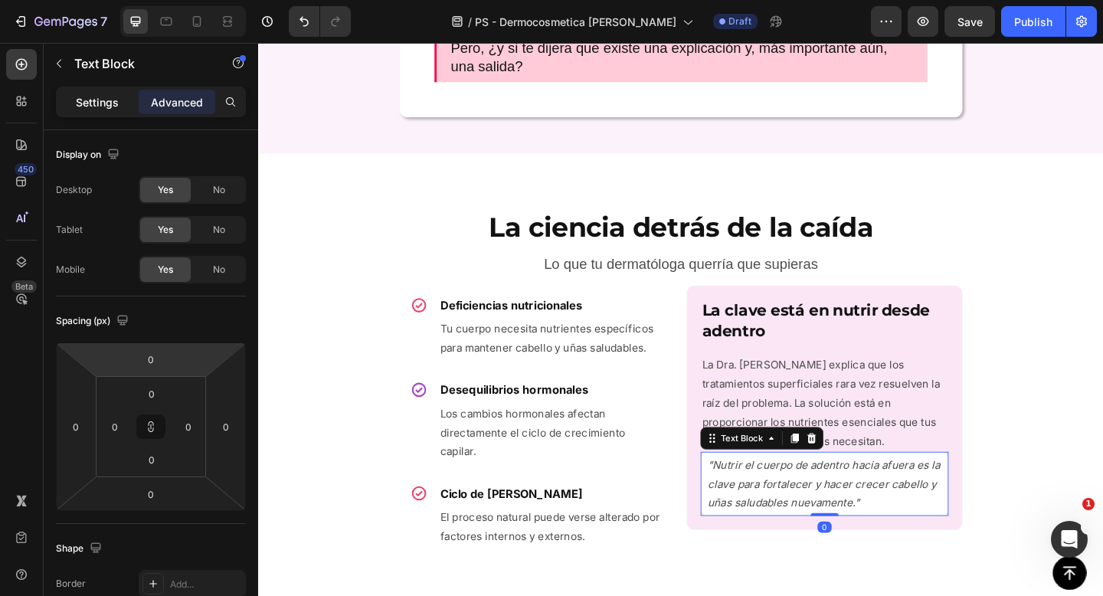
click at [95, 102] on p "Settings" at bounding box center [97, 102] width 43 height 16
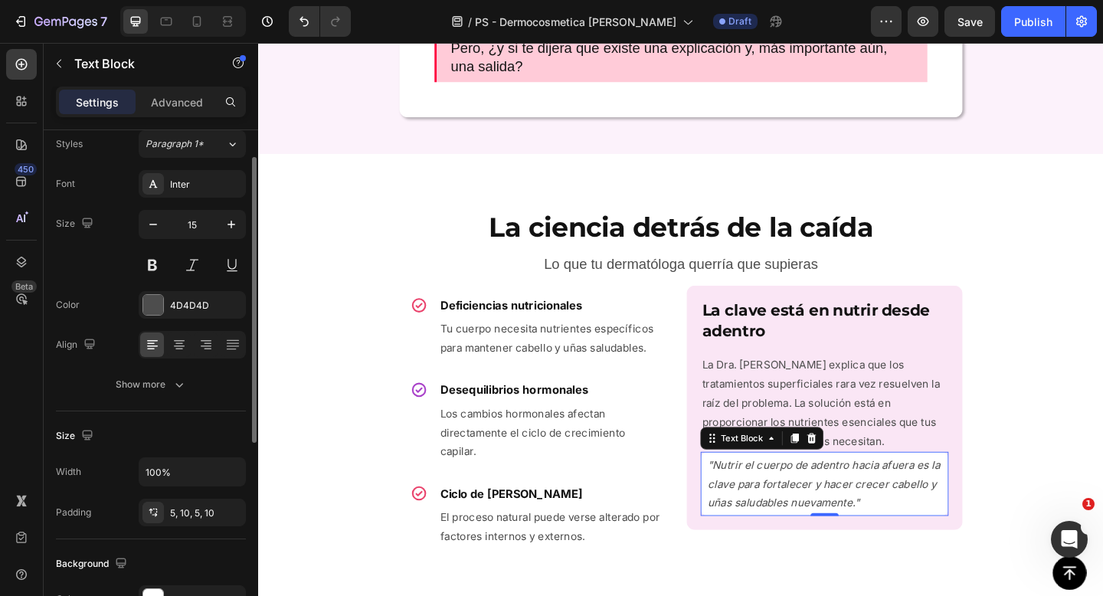
scroll to position [131, 0]
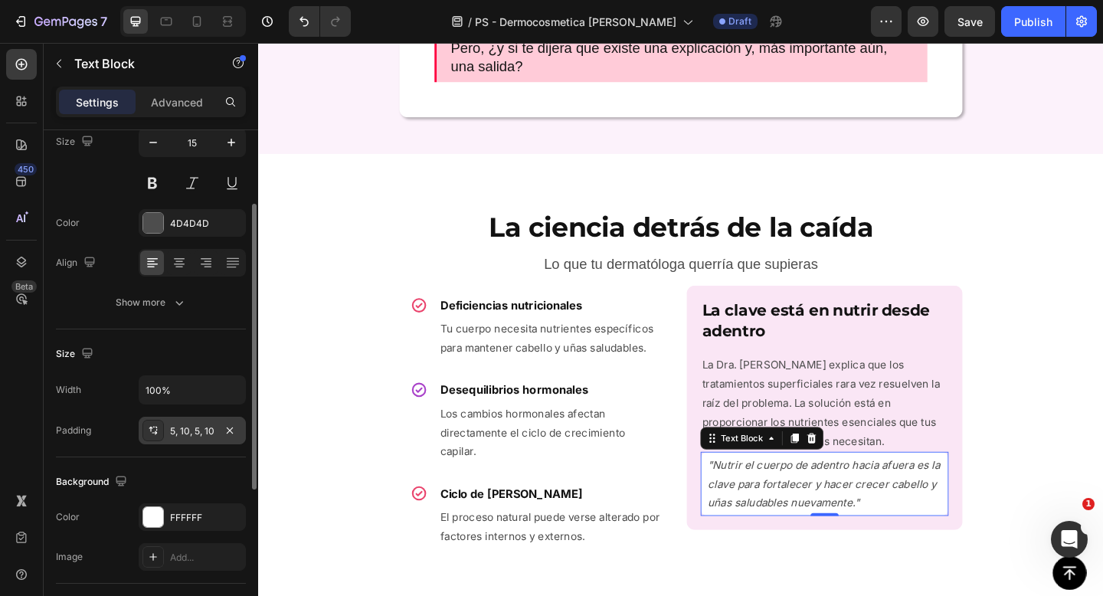
click at [189, 430] on div "5, 10, 5, 10" at bounding box center [192, 431] width 44 height 14
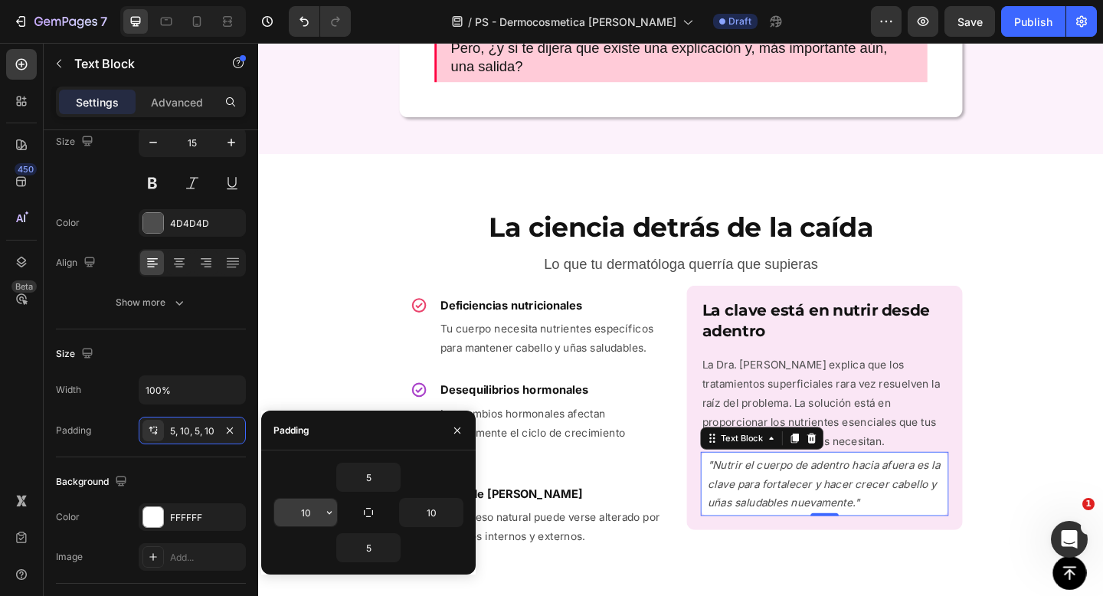
click at [315, 512] on input "10" at bounding box center [305, 513] width 63 height 28
type input "12"
click at [434, 514] on input "10" at bounding box center [431, 513] width 63 height 28
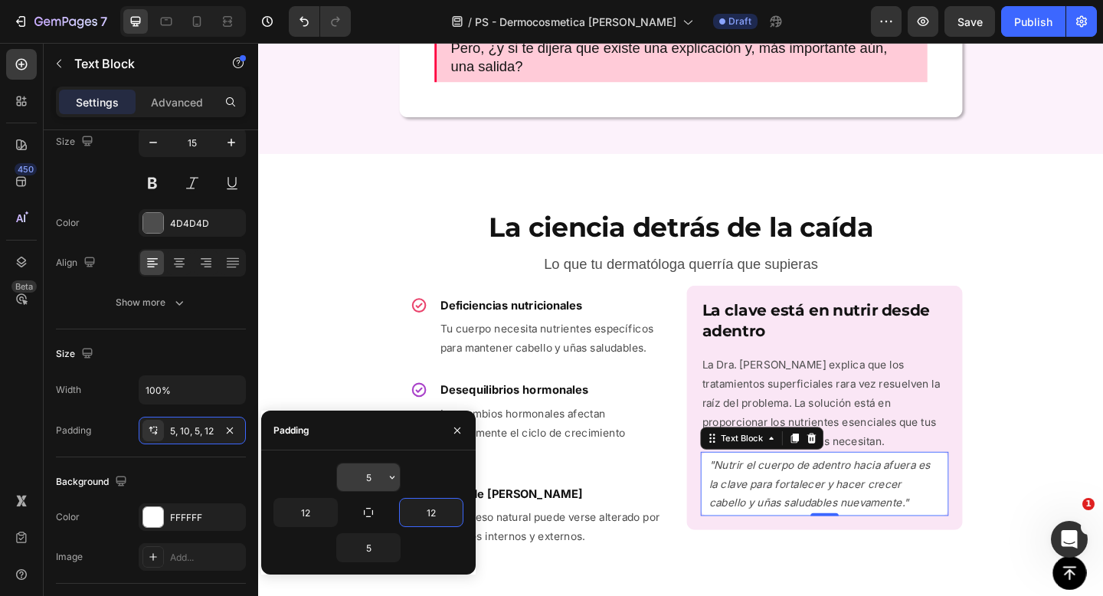
type input "12"
click at [352, 473] on input "5" at bounding box center [368, 477] width 63 height 28
type input "7"
click at [372, 543] on input "5" at bounding box center [368, 548] width 63 height 28
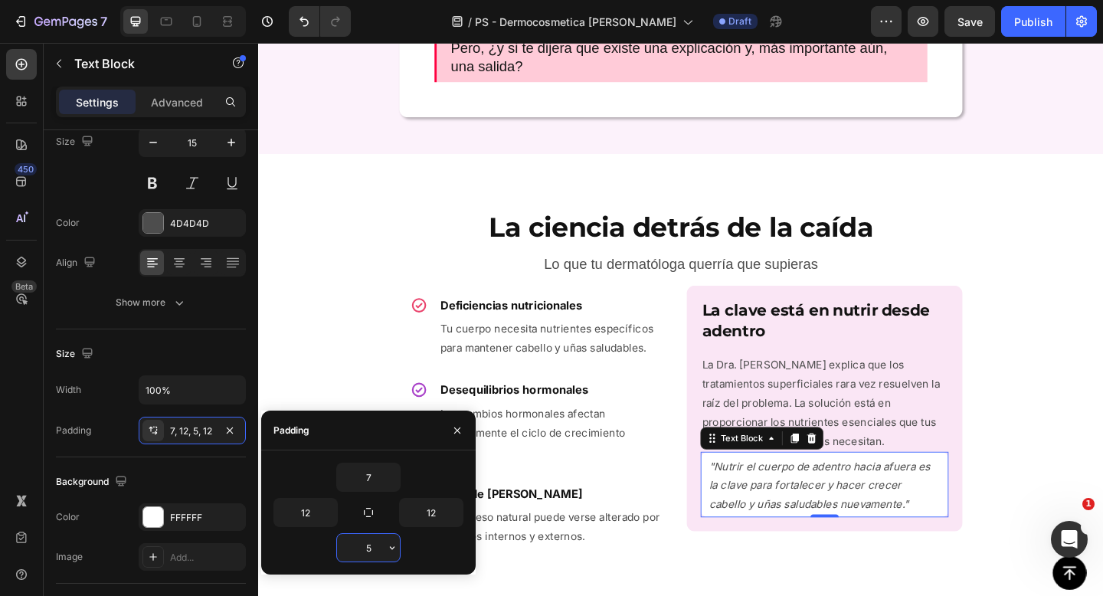
click at [372, 543] on input "5" at bounding box center [368, 548] width 63 height 28
type input "7"
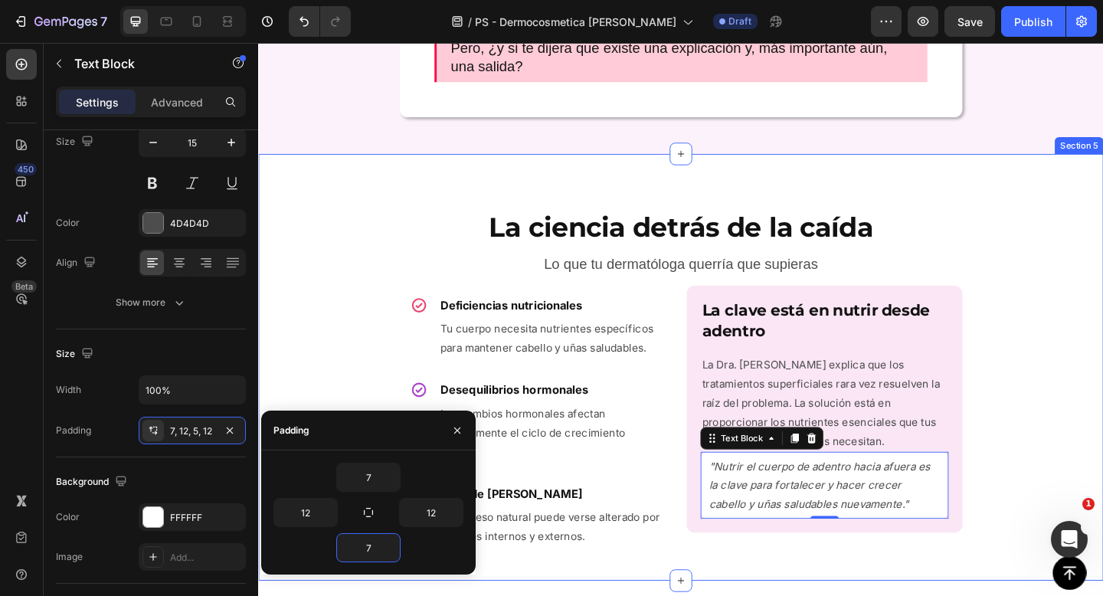
click at [1041, 506] on div "La ciencia detrás de la caída Heading Lo que tu dermatóloga querría que supiera…" at bounding box center [717, 395] width 919 height 415
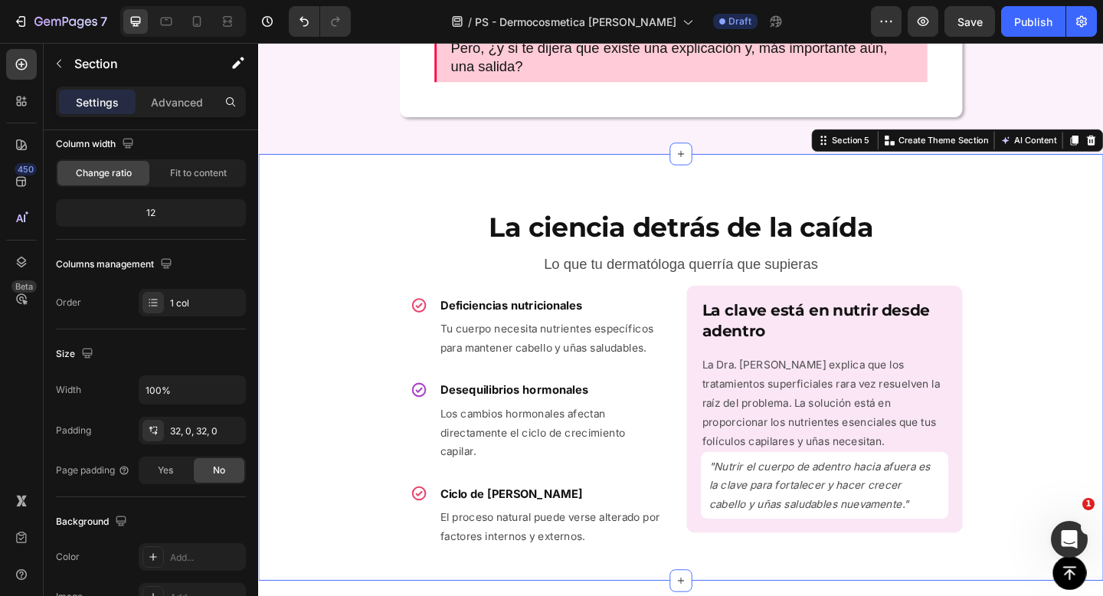
scroll to position [0, 0]
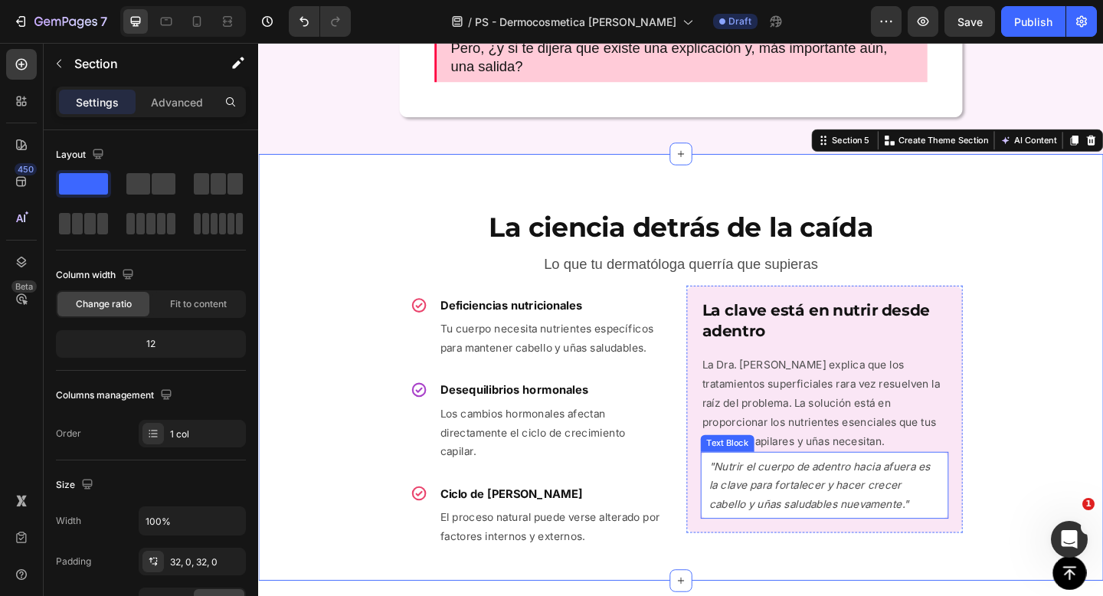
click at [994, 511] on p ""Nutrir el cuerpo de adentro hacia afuera es la clave para fortalecer y hacer c…" at bounding box center [873, 524] width 251 height 62
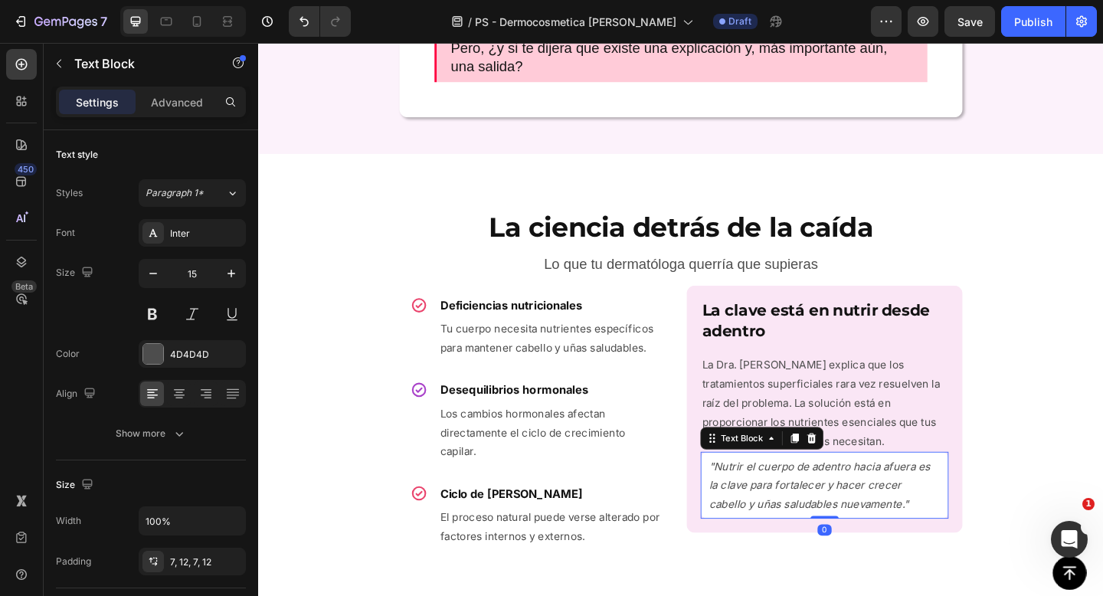
click at [169, 116] on div "Settings Advanced" at bounding box center [151, 109] width 214 height 44
click at [167, 106] on p "Advanced" at bounding box center [177, 102] width 52 height 16
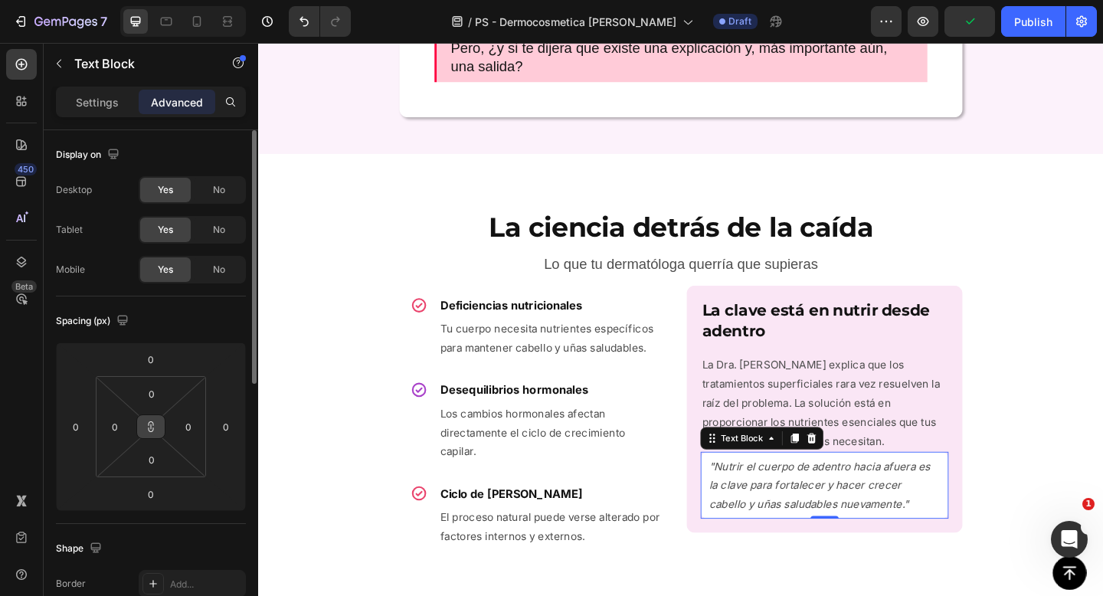
click at [152, 424] on icon at bounding box center [151, 427] width 12 height 12
click at [152, 363] on input "0" at bounding box center [151, 359] width 31 height 23
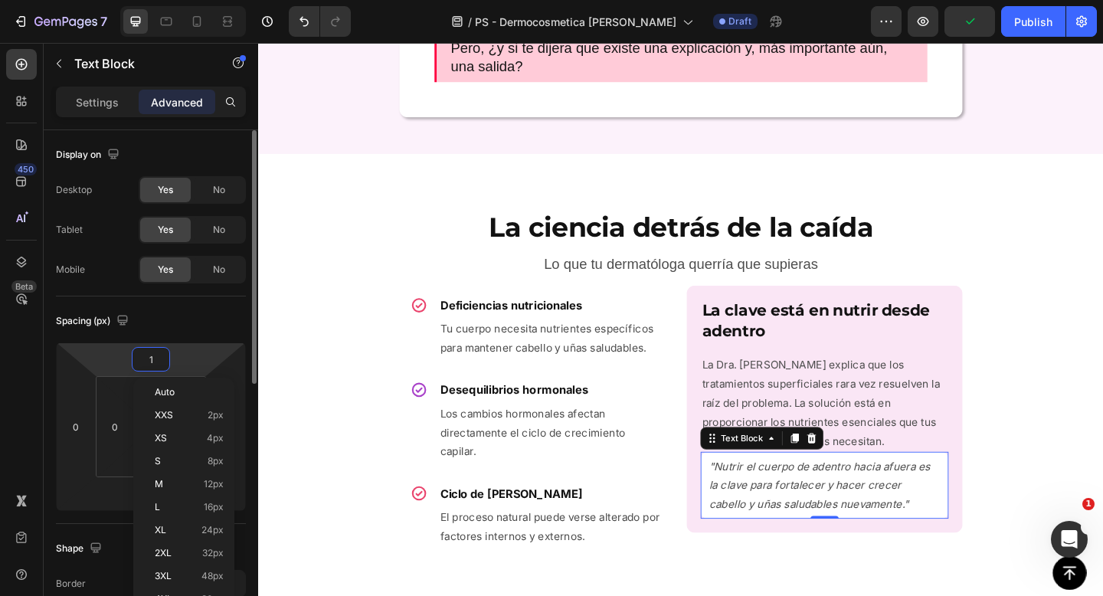
type input "10"
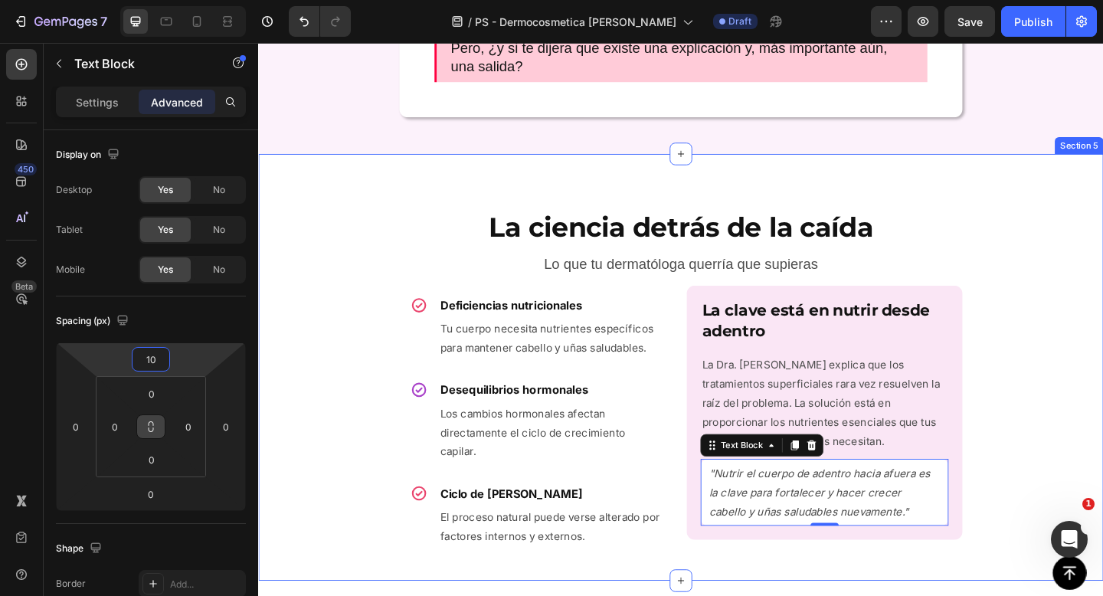
click at [1098, 427] on div "La ciencia detrás de la caída Heading Lo que tu dermatóloga querría que supiera…" at bounding box center [717, 395] width 919 height 415
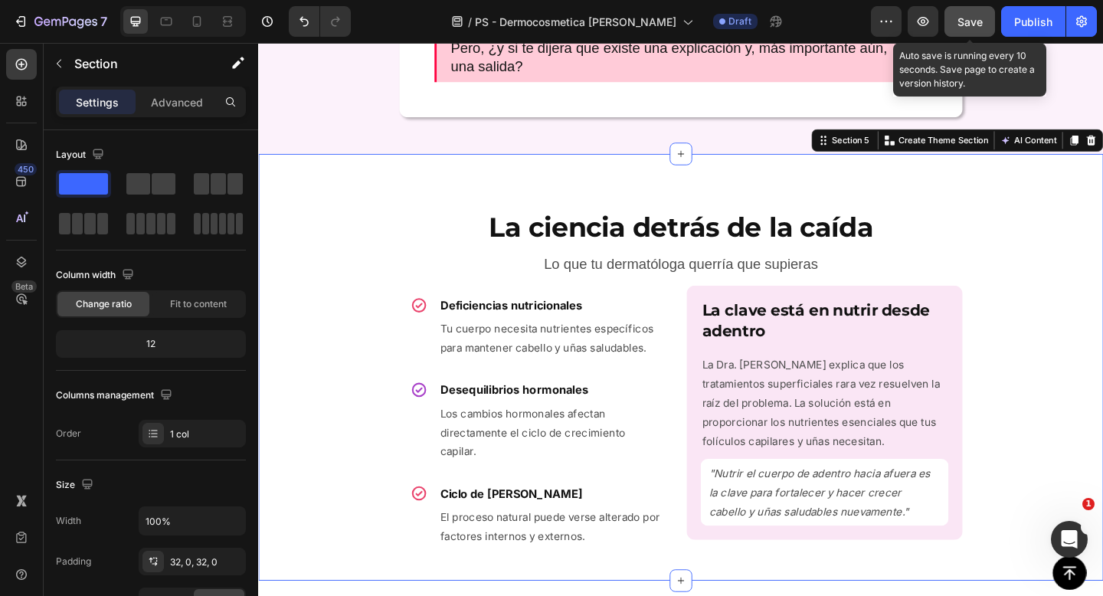
click at [962, 14] on div "Save" at bounding box center [970, 22] width 25 height 16
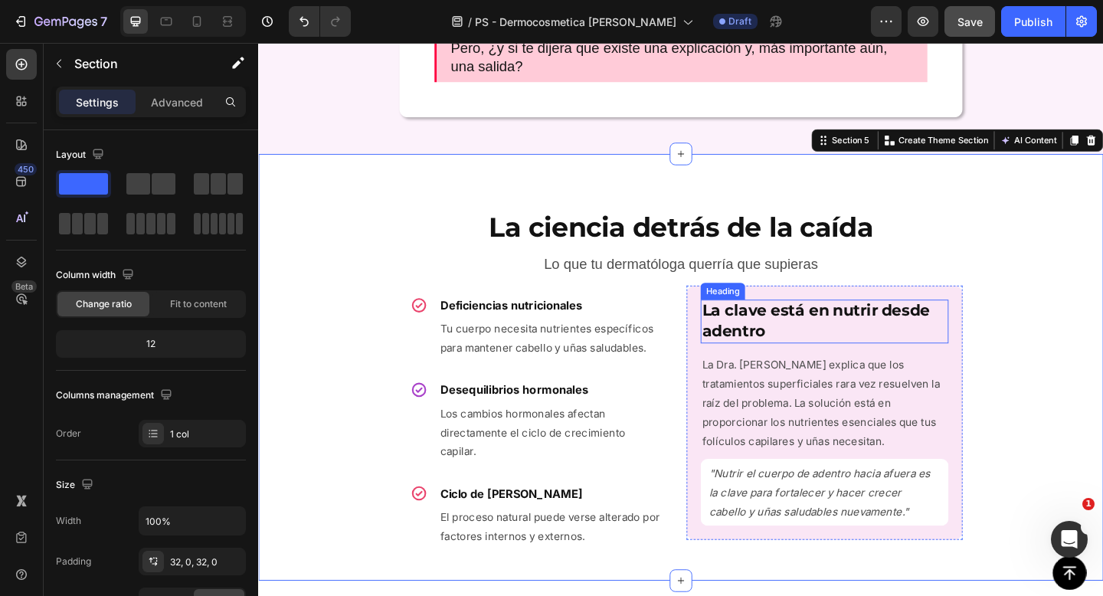
click at [897, 345] on p "⁠⁠⁠⁠⁠⁠⁠ La clave está en nutrir desde adentro" at bounding box center [874, 346] width 267 height 44
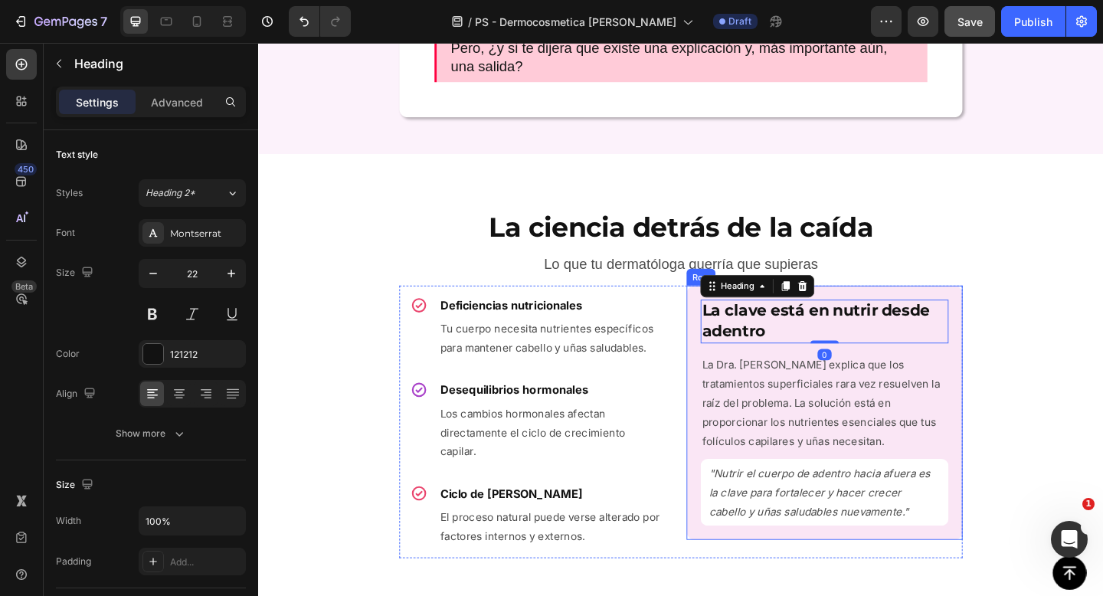
click at [1015, 394] on div "⁠⁠⁠⁠⁠⁠⁠ La clave está en nutrir desde adentro Heading 0 La Dra. [PERSON_NAME] e…" at bounding box center [874, 445] width 300 height 276
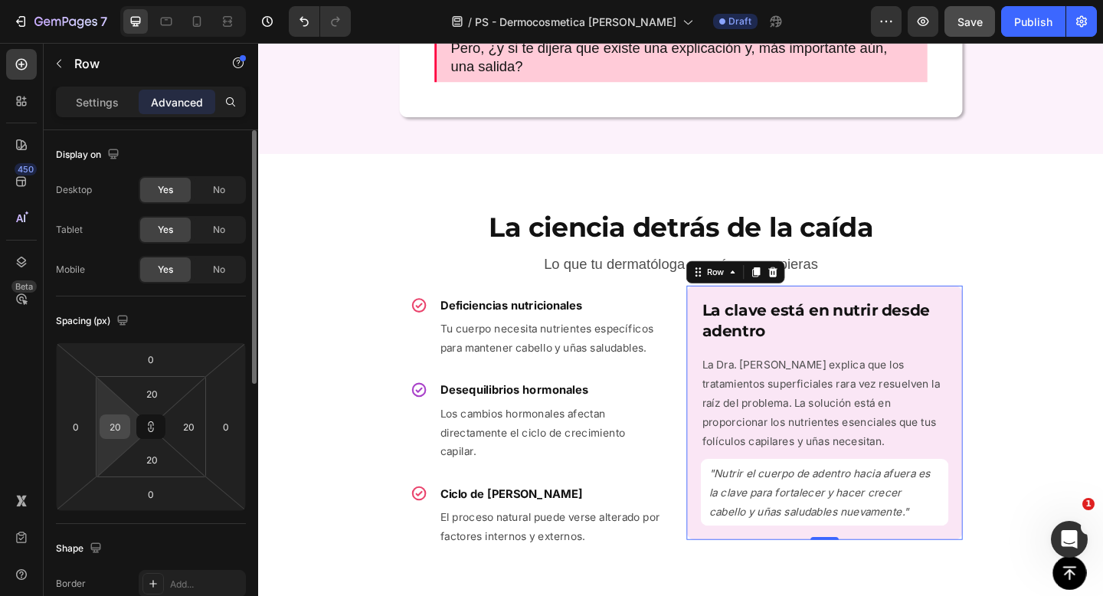
click at [110, 427] on input "20" at bounding box center [114, 426] width 23 height 23
type input "3"
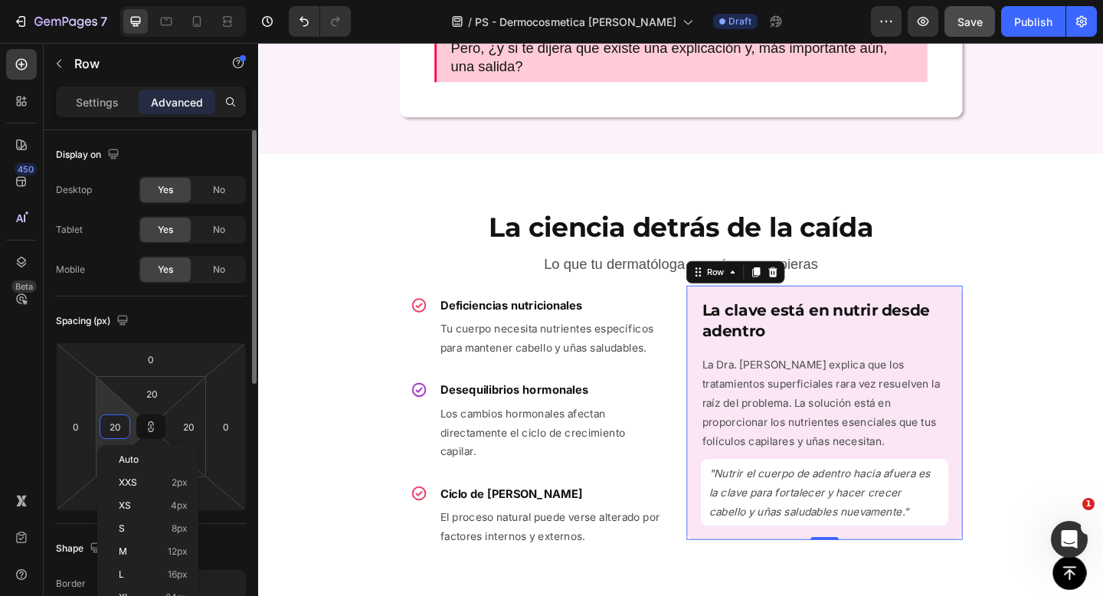
type input "3"
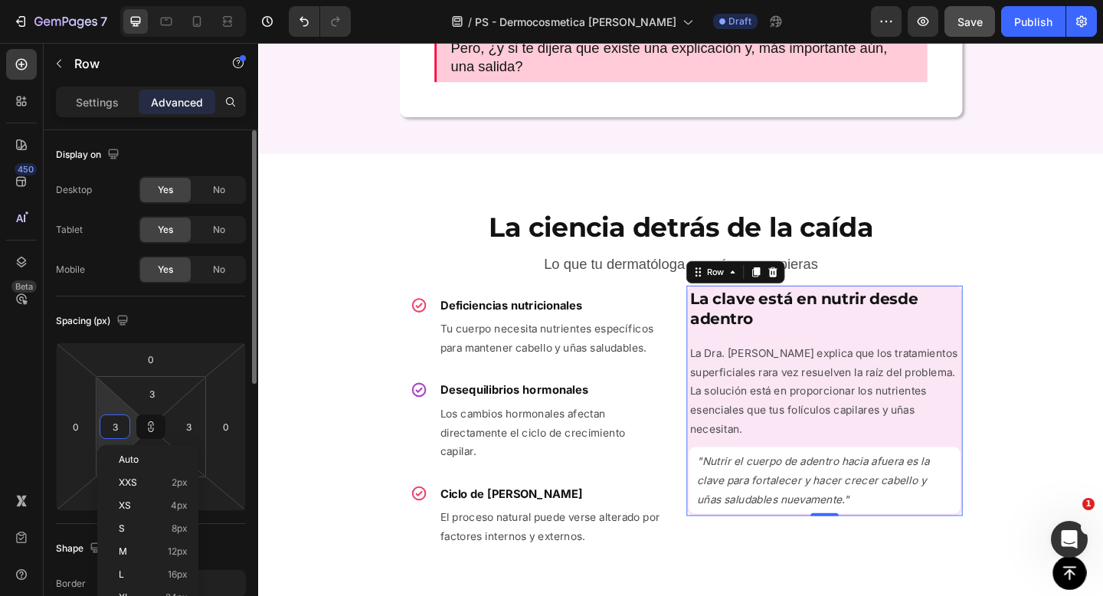
type input "30"
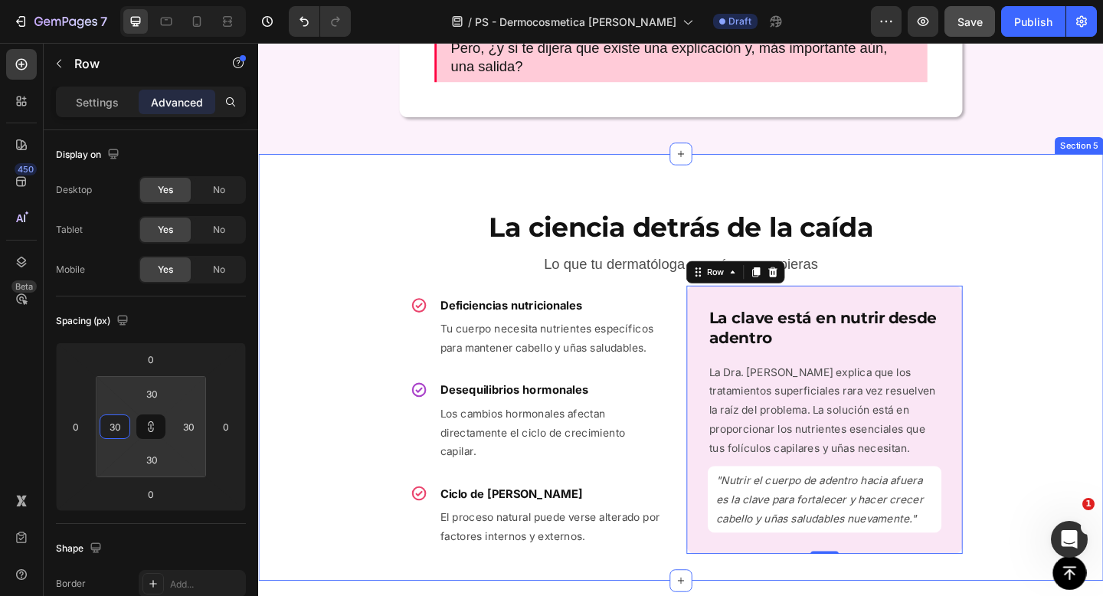
click at [1102, 473] on div "La ciencia detrás de la caída Heading Lo que tu dermatóloga querría que supiera…" at bounding box center [717, 395] width 919 height 415
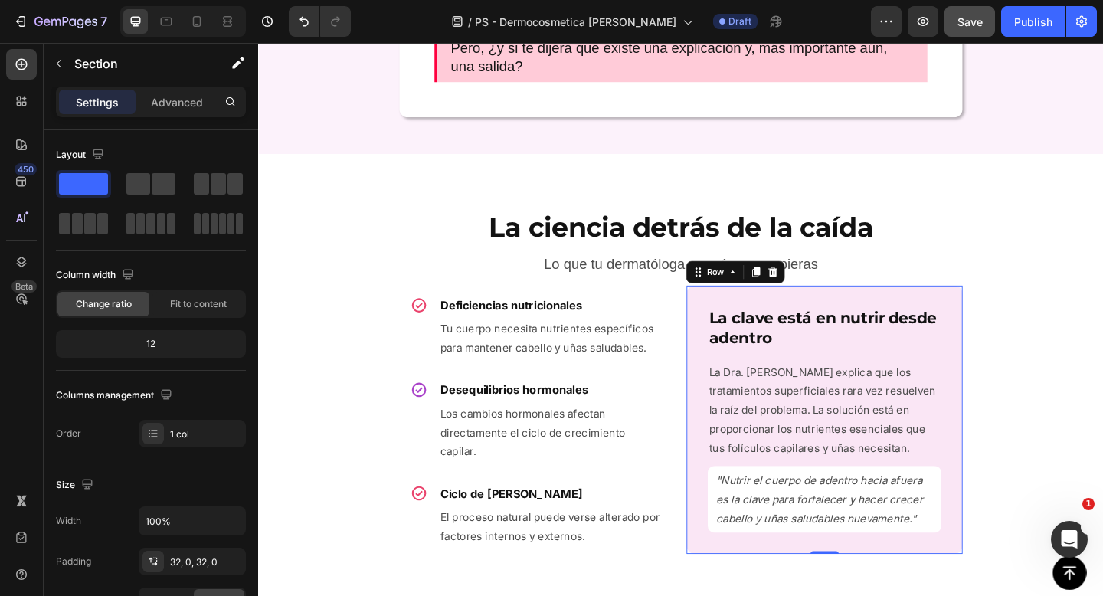
click at [1005, 450] on div "⁠⁠⁠⁠⁠⁠⁠ La clave está en nutrir desde adentro Heading La Dra. [PERSON_NAME] exp…" at bounding box center [874, 452] width 300 height 291
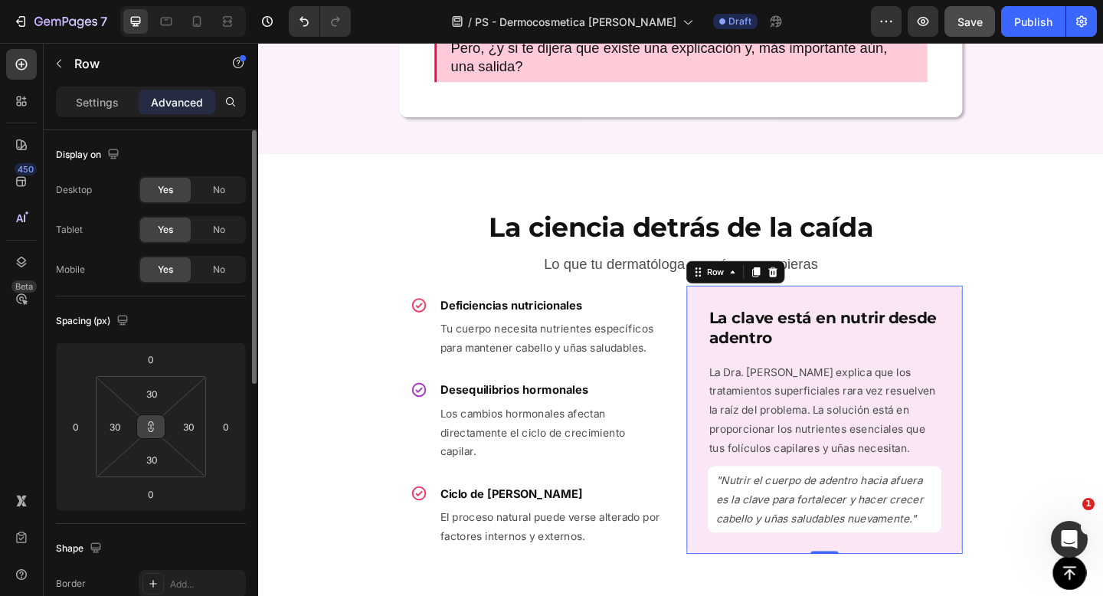
click at [157, 426] on button at bounding box center [150, 426] width 29 height 25
click at [152, 400] on input "30" at bounding box center [151, 393] width 31 height 23
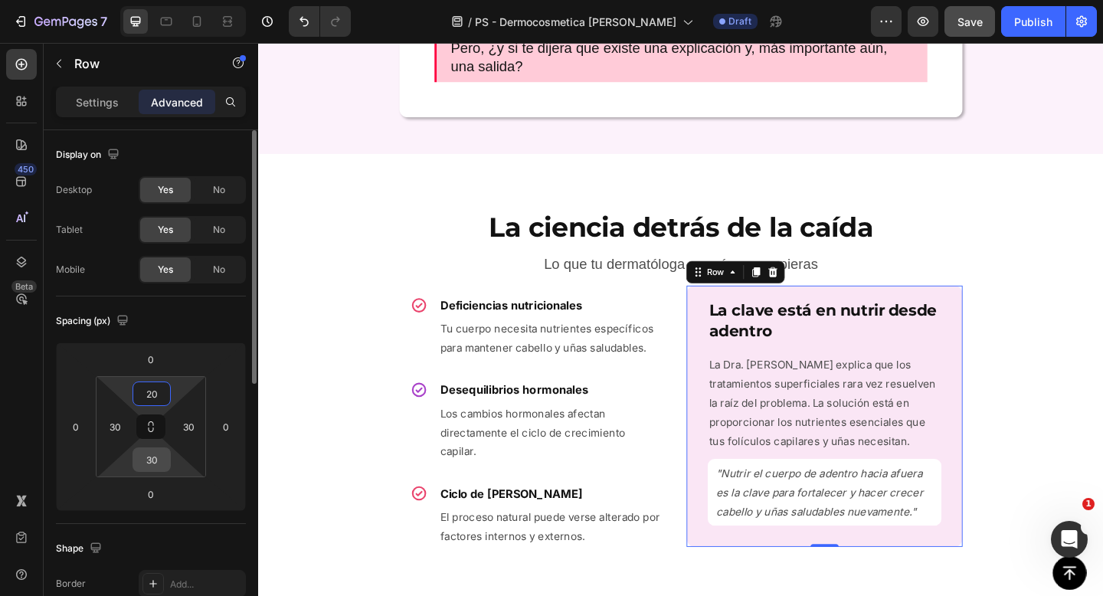
type input "20"
click at [158, 467] on input "30" at bounding box center [151, 459] width 31 height 23
type input "20"
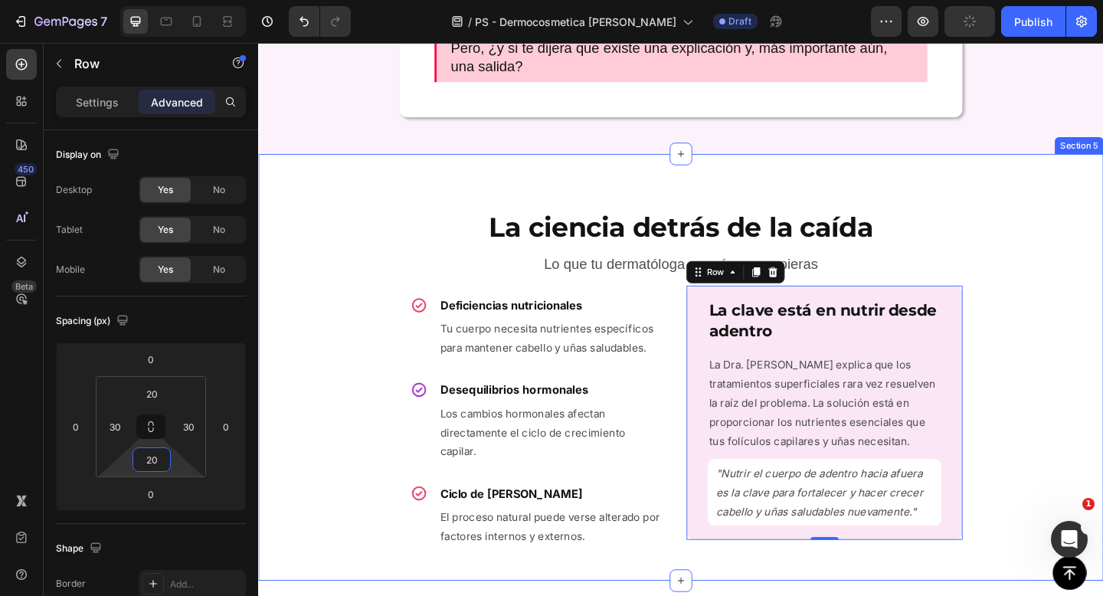
click at [1072, 383] on div "La ciencia detrás de la caída Heading Lo que tu dermatóloga querría que supiera…" at bounding box center [717, 395] width 919 height 415
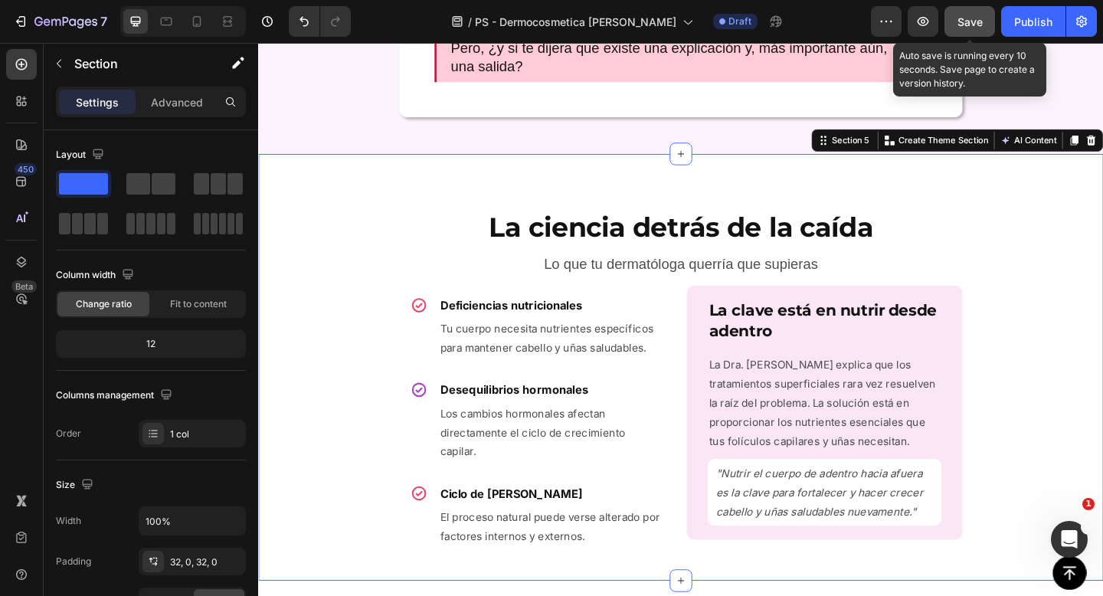
click at [959, 20] on span "Save" at bounding box center [970, 21] width 25 height 13
